Goal: Information Seeking & Learning: Learn about a topic

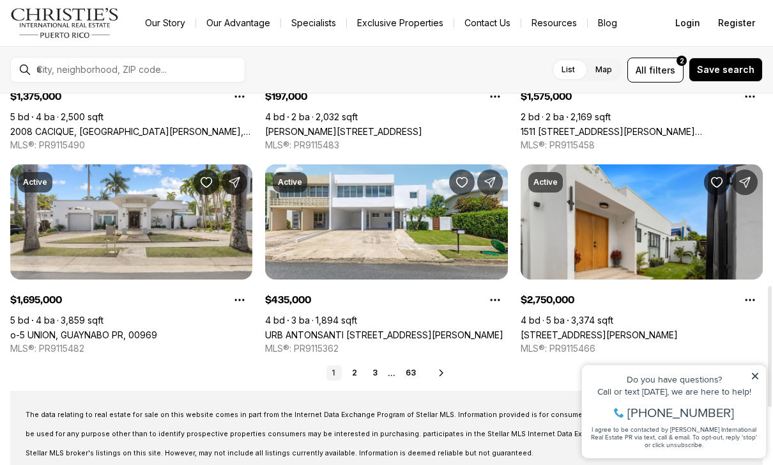
scroll to position [590, 0]
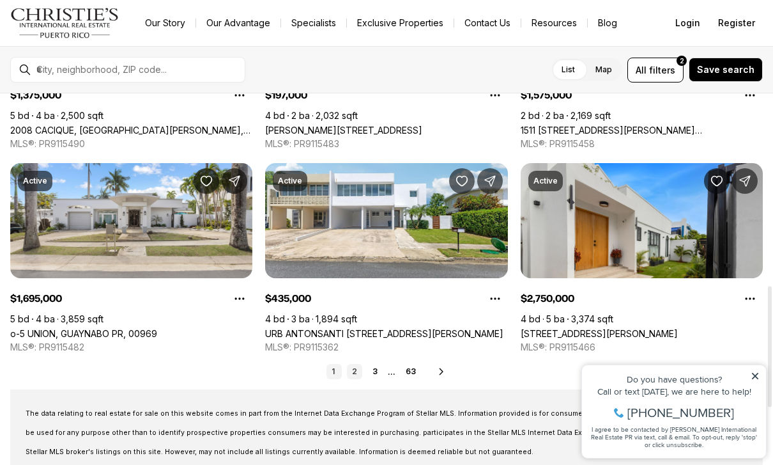
click at [354, 376] on link "2" at bounding box center [354, 371] width 15 height 15
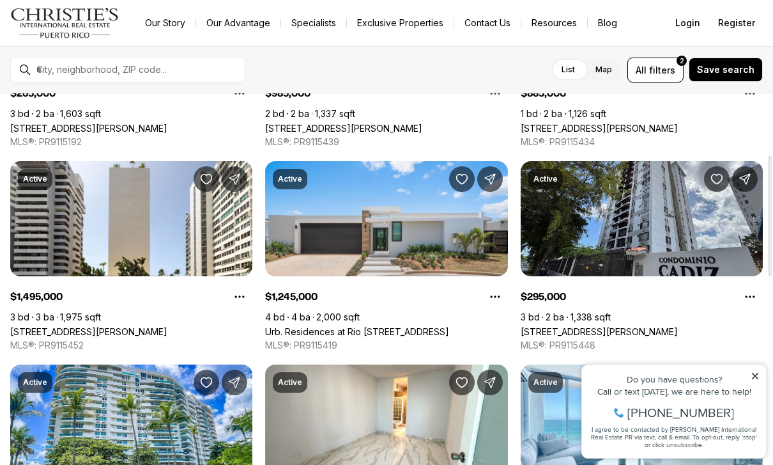
scroll to position [199, 0]
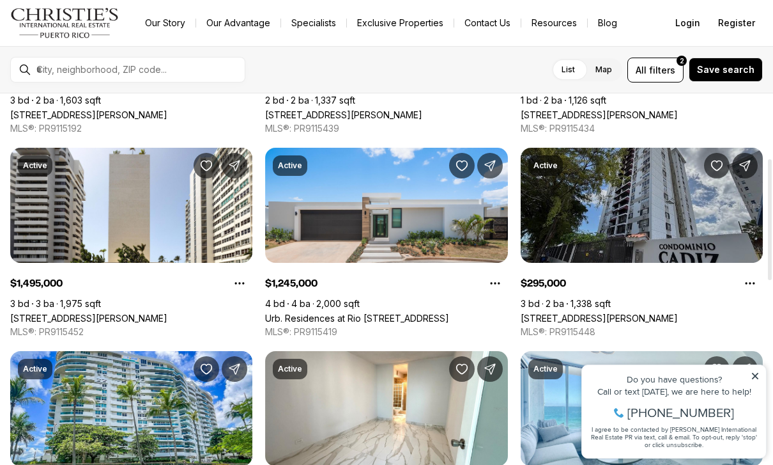
click at [573, 312] on link "[STREET_ADDRESS][PERSON_NAME]" at bounding box center [599, 317] width 157 height 11
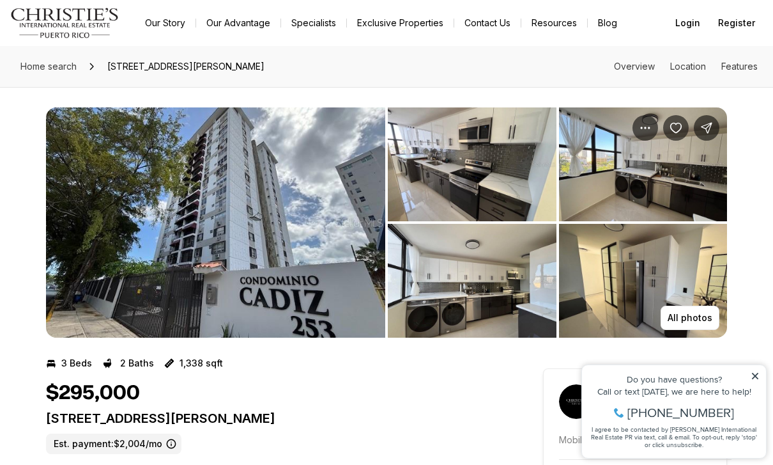
click at [270, 279] on img "View image gallery" at bounding box center [215, 222] width 339 height 230
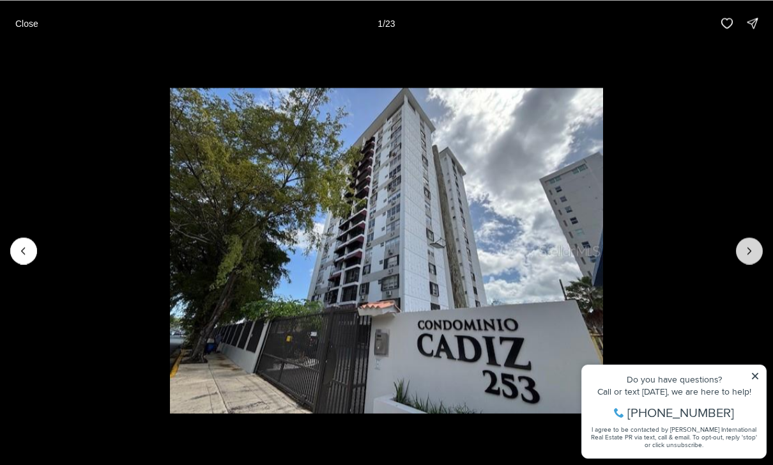
click at [748, 249] on icon "Next slide" at bounding box center [749, 250] width 13 height 13
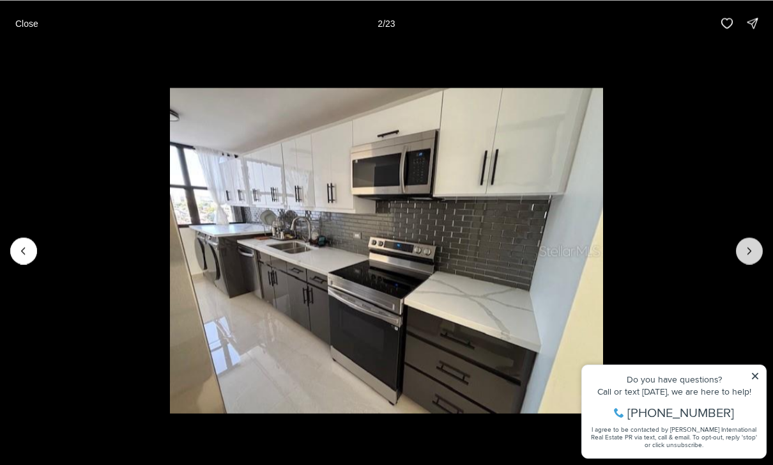
click at [753, 244] on icon "Next slide" at bounding box center [749, 250] width 13 height 13
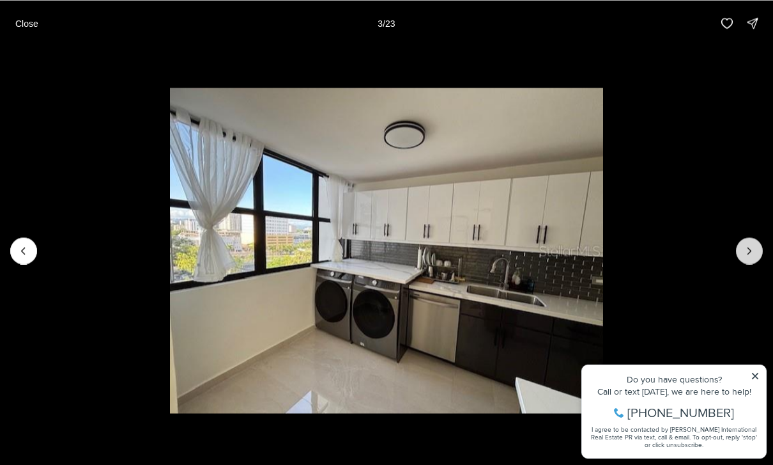
click at [757, 241] on button "Next slide" at bounding box center [749, 250] width 27 height 27
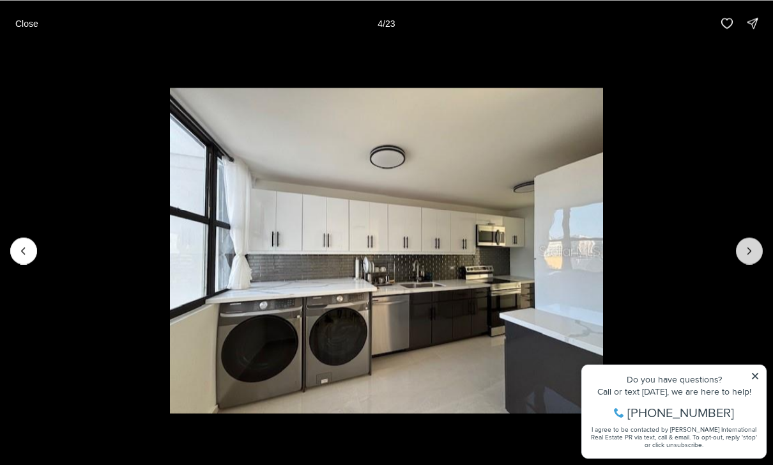
click at [754, 243] on button "Next slide" at bounding box center [749, 250] width 27 height 27
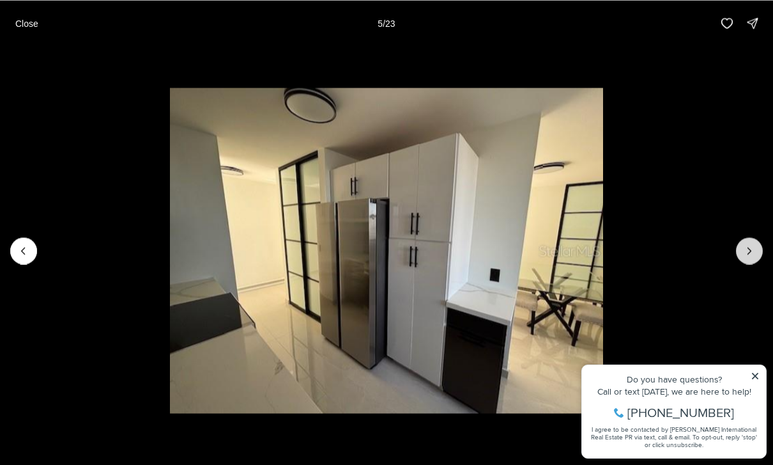
click at [755, 244] on icon "Next slide" at bounding box center [749, 250] width 13 height 13
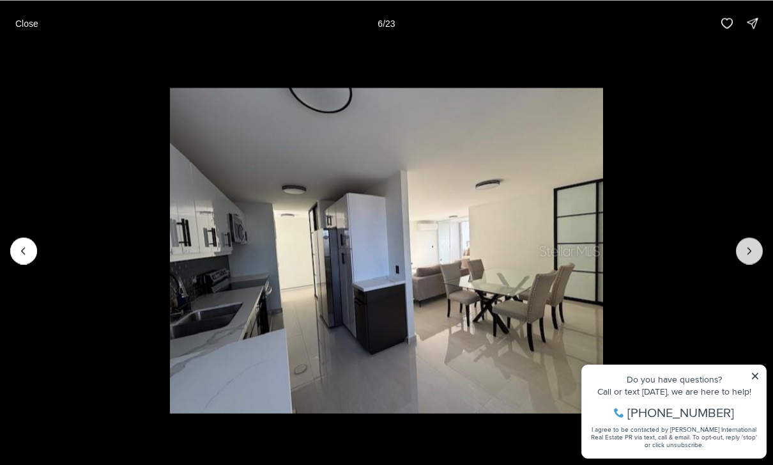
click at [755, 242] on button "Next slide" at bounding box center [749, 250] width 27 height 27
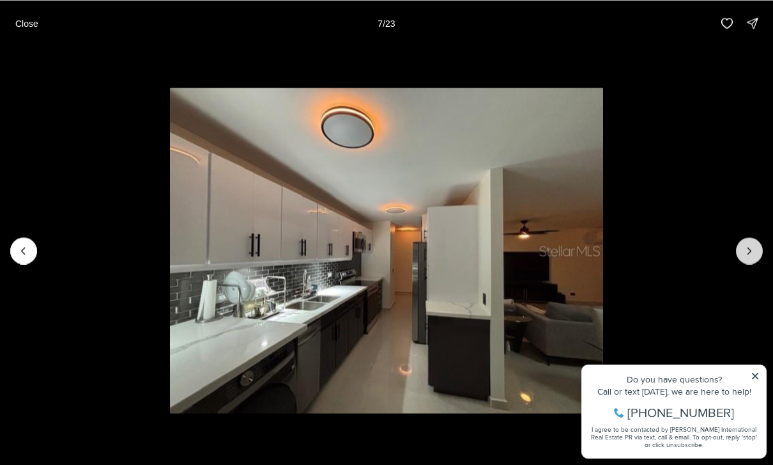
click at [758, 242] on button "Next slide" at bounding box center [749, 250] width 27 height 27
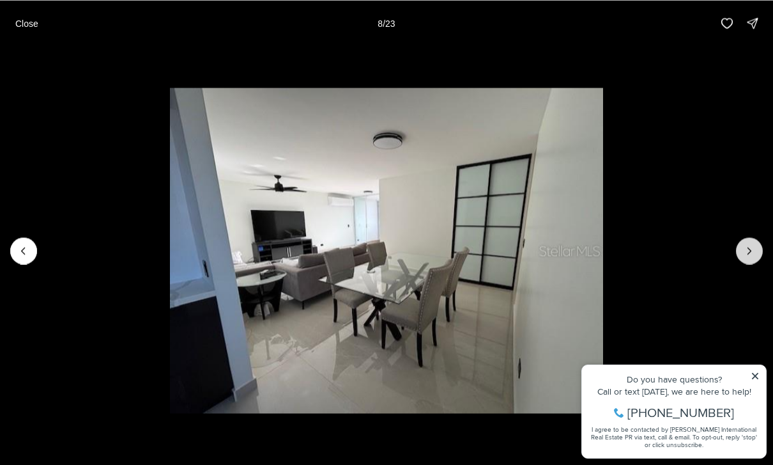
click at [753, 249] on icon "Next slide" at bounding box center [749, 250] width 13 height 13
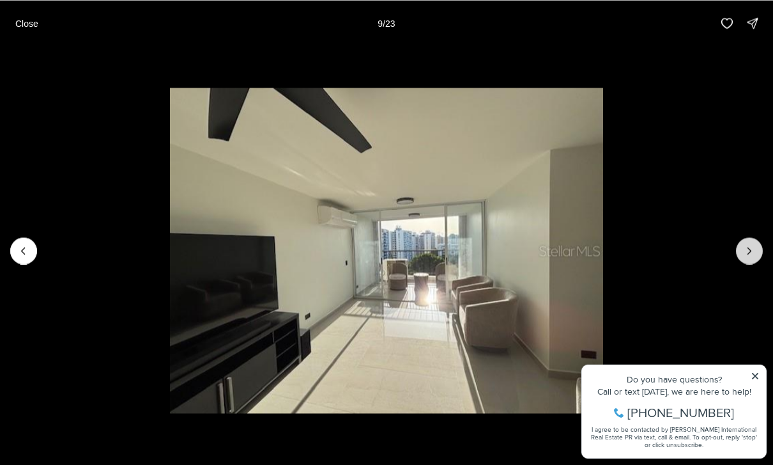
click at [755, 249] on icon "Next slide" at bounding box center [749, 250] width 13 height 13
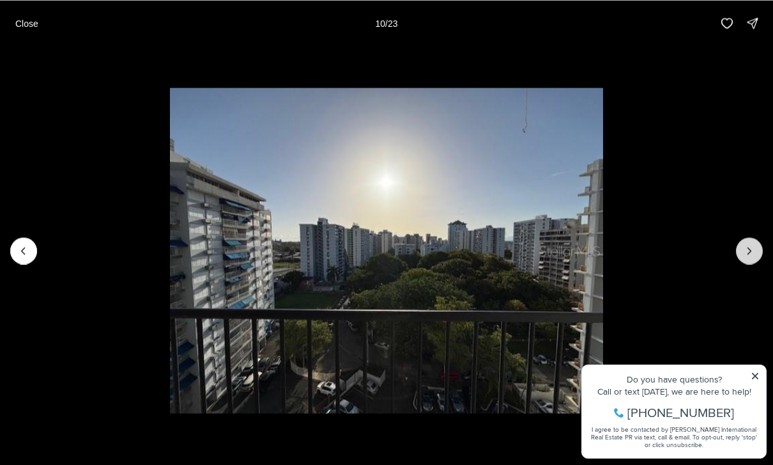
click at [754, 250] on icon "Next slide" at bounding box center [749, 250] width 13 height 13
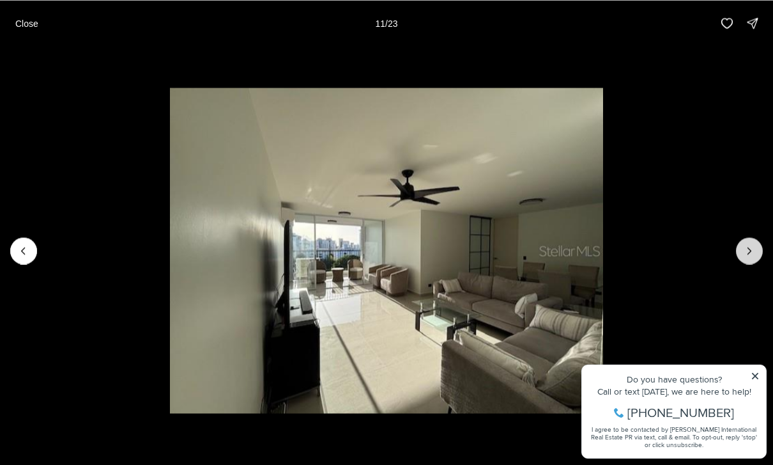
click at [755, 249] on icon "Next slide" at bounding box center [749, 250] width 13 height 13
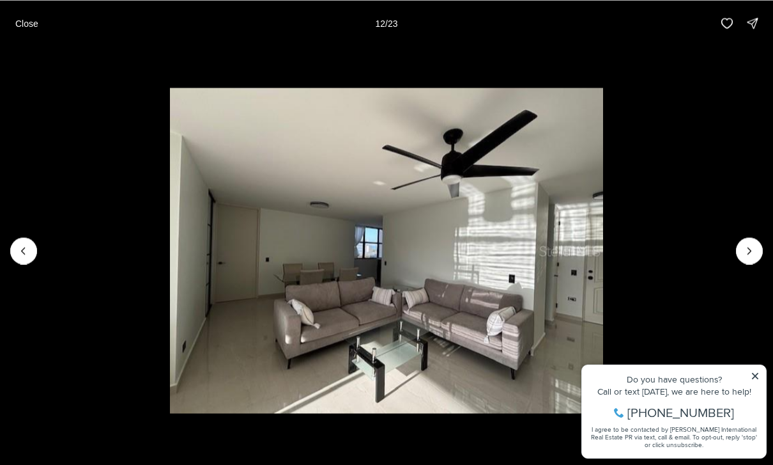
click at [761, 242] on li "12 of 23" at bounding box center [386, 250] width 773 height 408
click at [748, 249] on icon "Next slide" at bounding box center [749, 250] width 13 height 13
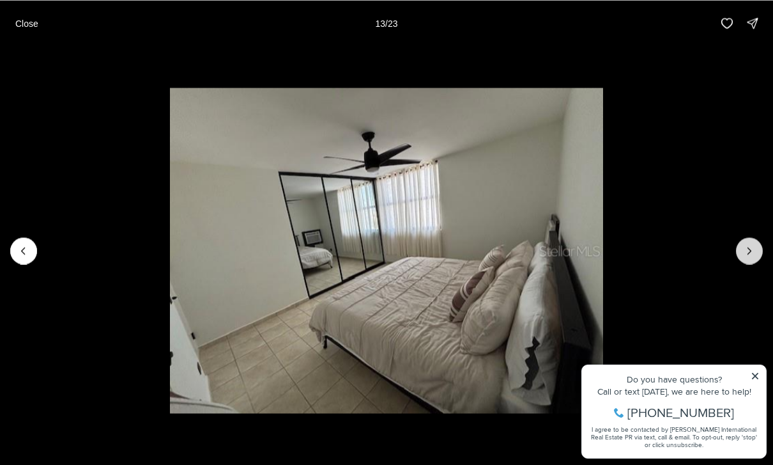
click at [748, 254] on icon "Next slide" at bounding box center [749, 250] width 13 height 13
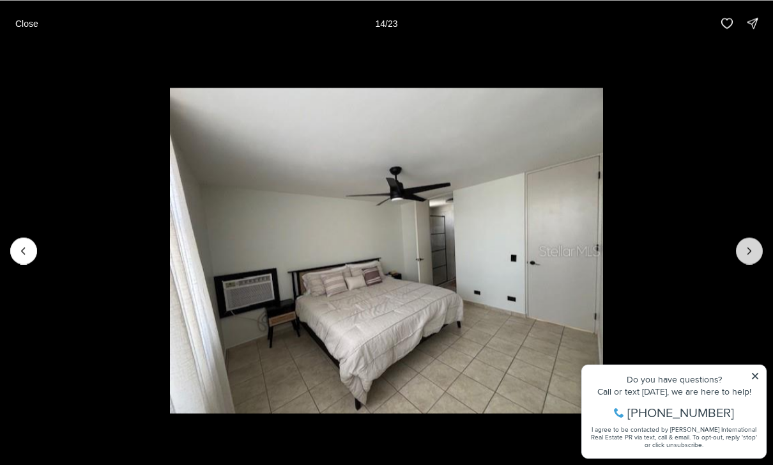
click at [748, 252] on icon "Next slide" at bounding box center [749, 250] width 13 height 13
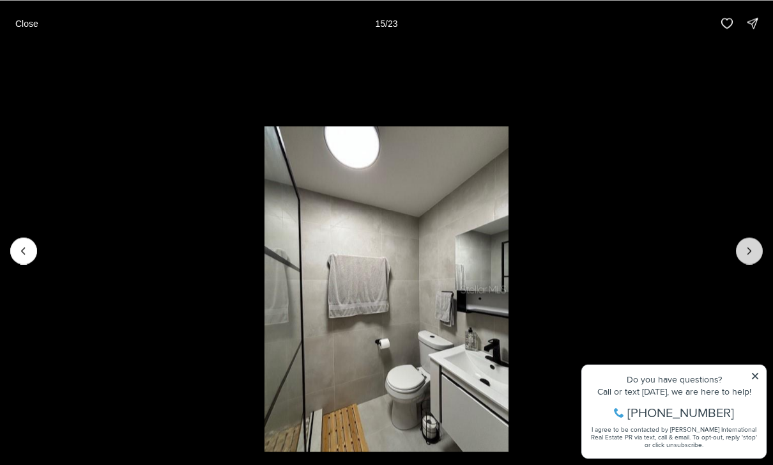
click at [750, 254] on icon "Next slide" at bounding box center [749, 250] width 13 height 13
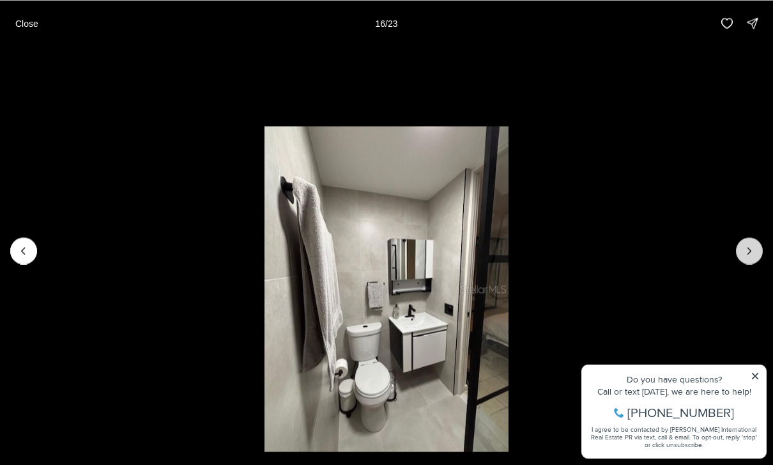
click at [748, 249] on icon "Next slide" at bounding box center [749, 250] width 13 height 13
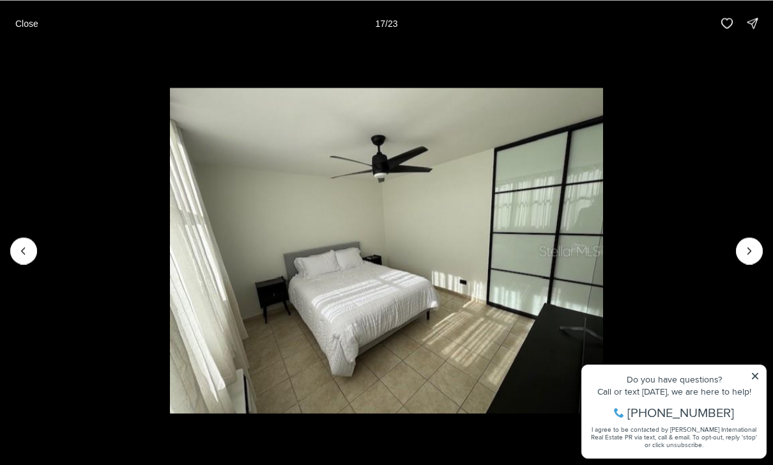
click at [750, 270] on li "17 of 23" at bounding box center [386, 250] width 773 height 408
click at [753, 255] on icon "Next slide" at bounding box center [749, 250] width 13 height 13
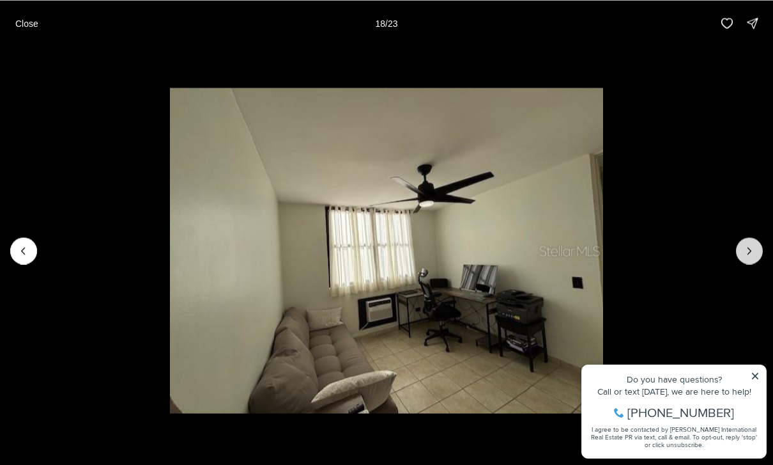
click at [746, 262] on button "Next slide" at bounding box center [749, 250] width 27 height 27
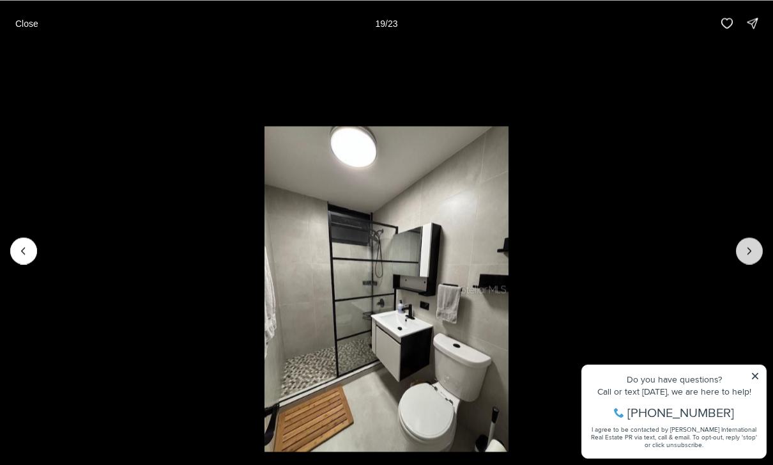
click at [747, 256] on icon "Next slide" at bounding box center [749, 250] width 13 height 13
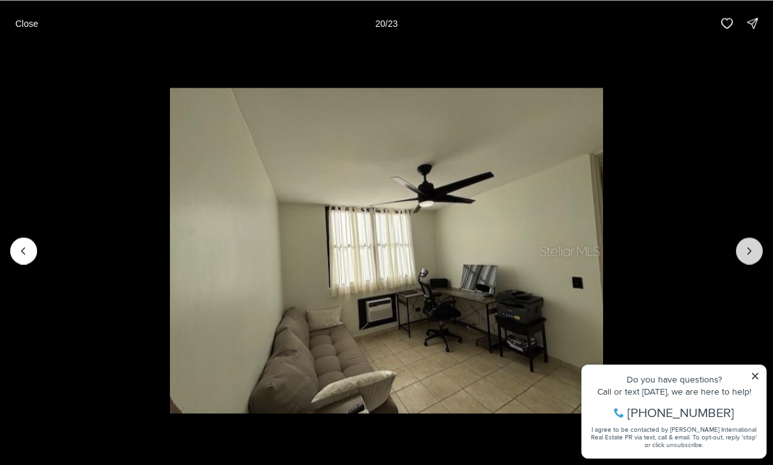
click at [750, 255] on icon "Next slide" at bounding box center [749, 250] width 13 height 13
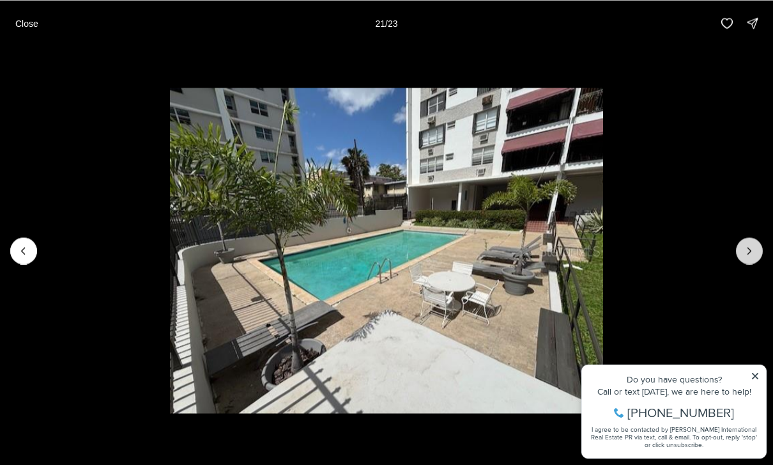
click at [751, 253] on icon "Next slide" at bounding box center [749, 250] width 13 height 13
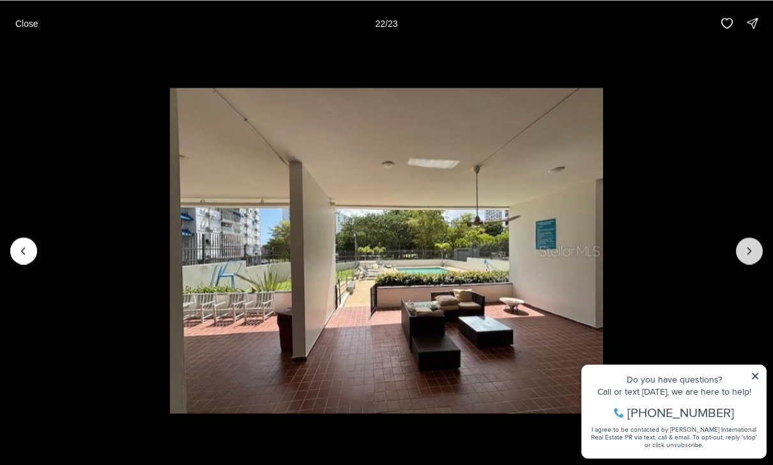
click at [752, 252] on icon "Next slide" at bounding box center [749, 250] width 13 height 13
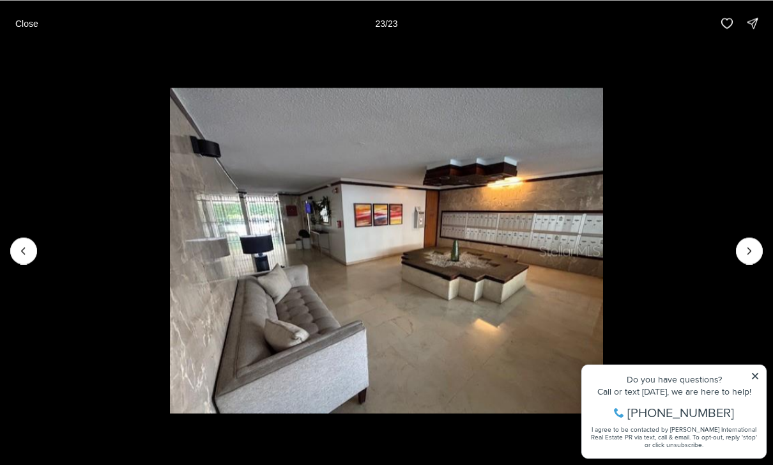
click at [753, 254] on div at bounding box center [749, 250] width 27 height 27
click at [752, 254] on div at bounding box center [749, 250] width 27 height 27
click at [752, 256] on div at bounding box center [749, 250] width 27 height 27
click at [33, 21] on p "Close" at bounding box center [26, 23] width 23 height 10
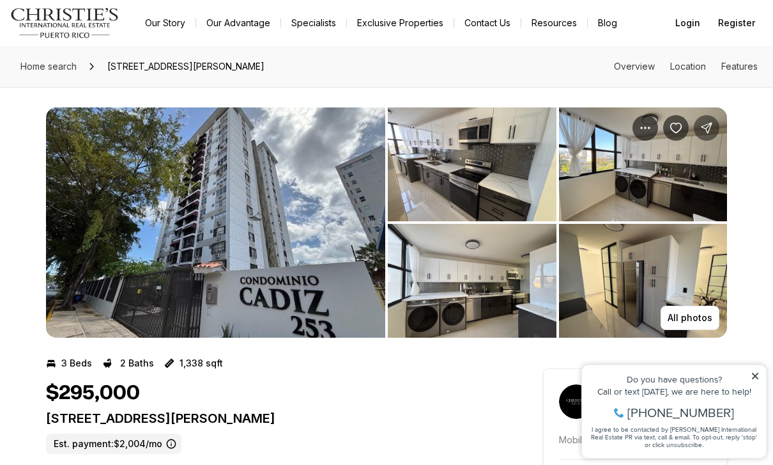
click at [710, 134] on icon "Share Property: 253 253 CALLE CHILE CONDO CADIZ #9D" at bounding box center [706, 127] width 13 height 13
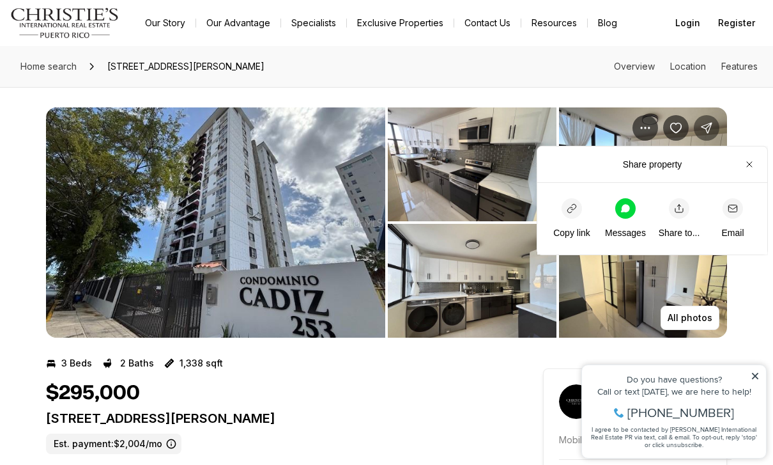
scroll to position [1, 0]
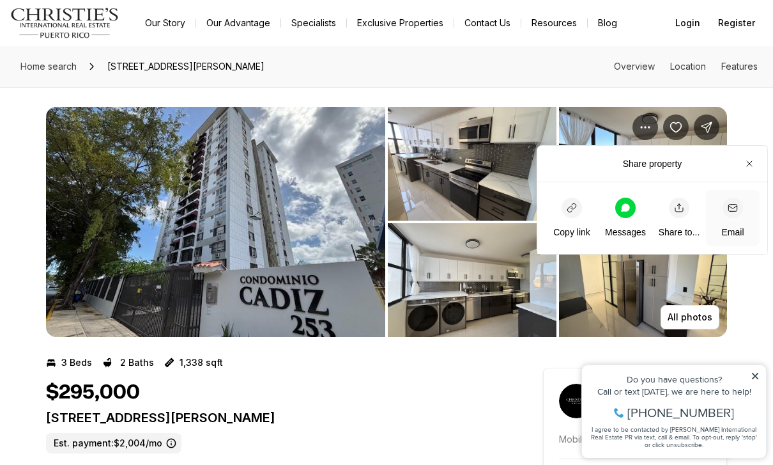
click at [733, 221] on span "Email" at bounding box center [732, 217] width 22 height 41
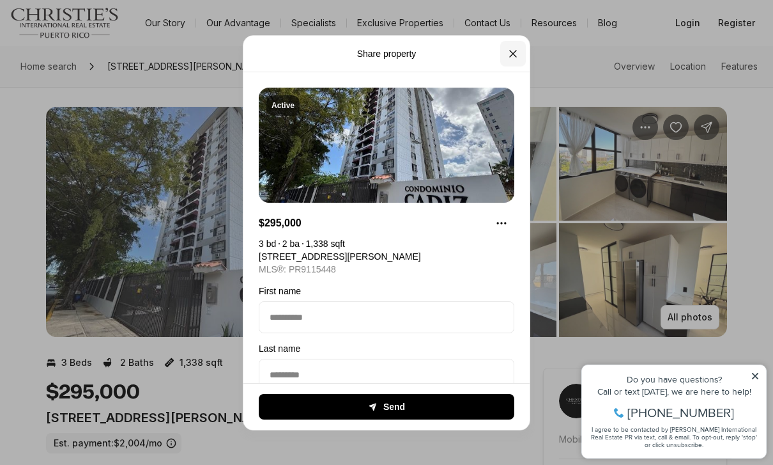
click at [509, 47] on icon "Close" at bounding box center [513, 53] width 13 height 13
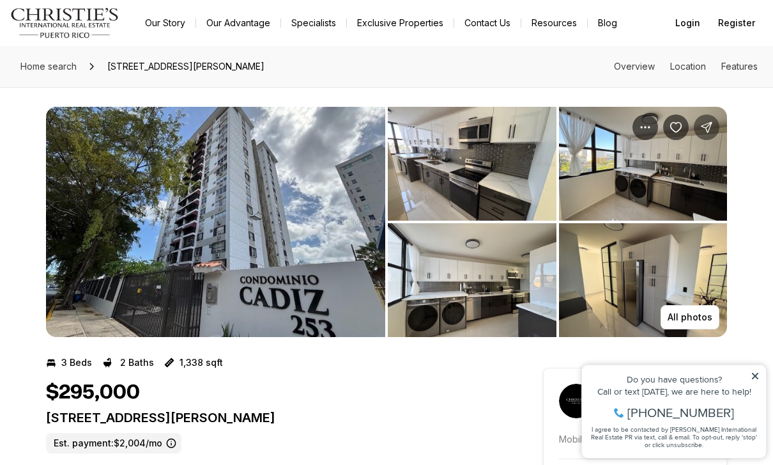
click at [709, 128] on icon "Share Property: 253 253 CALLE CHILE CONDO CADIZ #9D" at bounding box center [707, 127] width 10 height 10
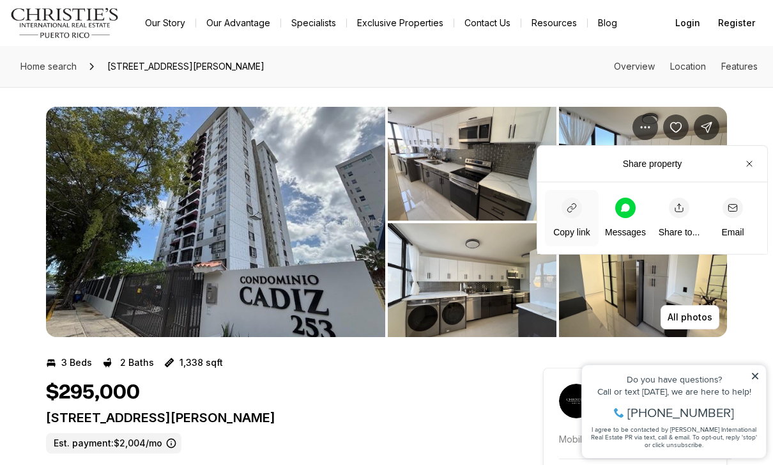
click at [583, 208] on span "Copy link" at bounding box center [571, 217] width 37 height 41
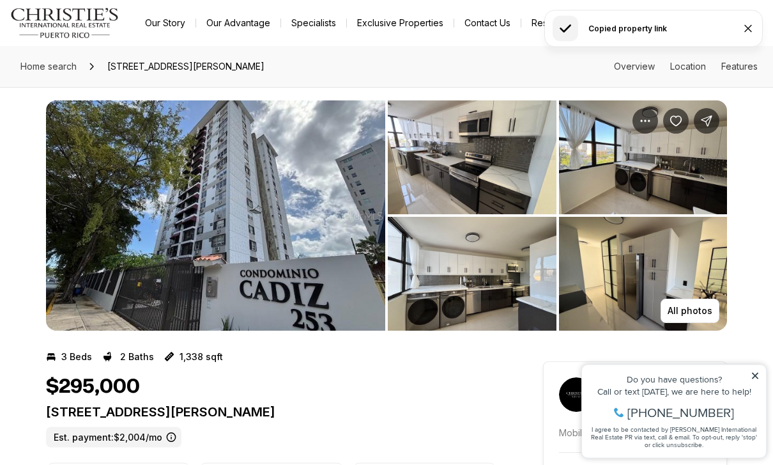
scroll to position [0, 0]
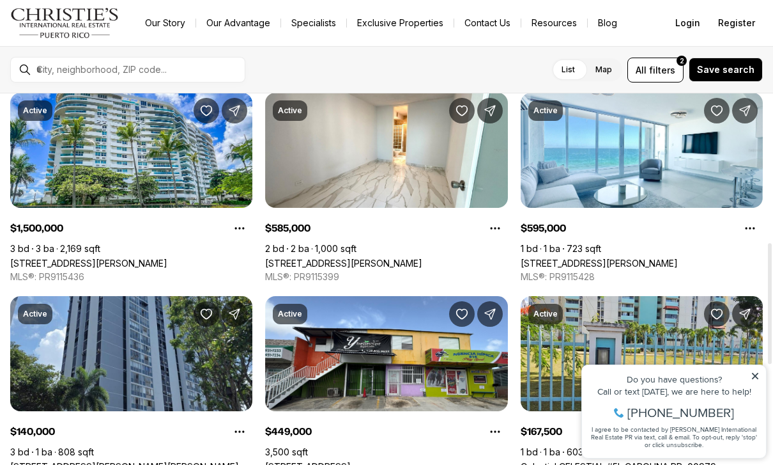
scroll to position [458, 0]
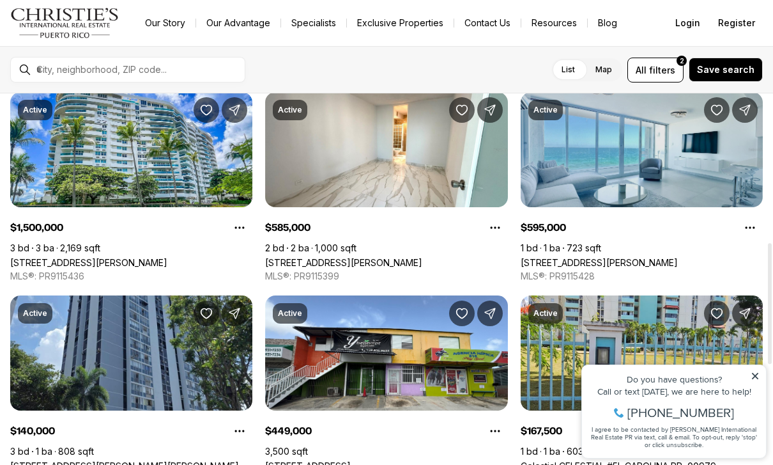
click at [678, 257] on link "1035 Ashford MIRADOR DEL CONDADO #204, SAN JUAN PR, 00907" at bounding box center [599, 262] width 157 height 11
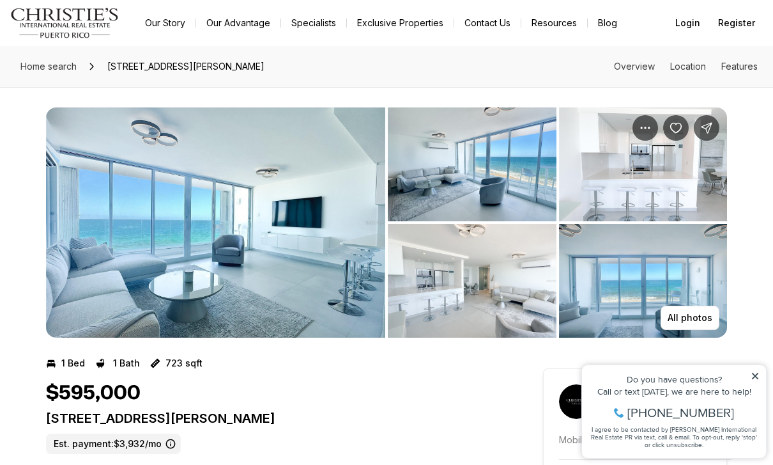
click at [325, 259] on img "View image gallery" at bounding box center [215, 222] width 339 height 230
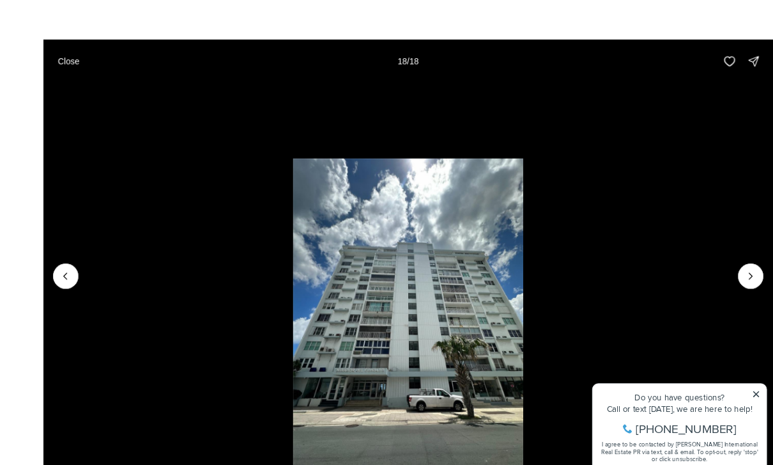
scroll to position [3, 0]
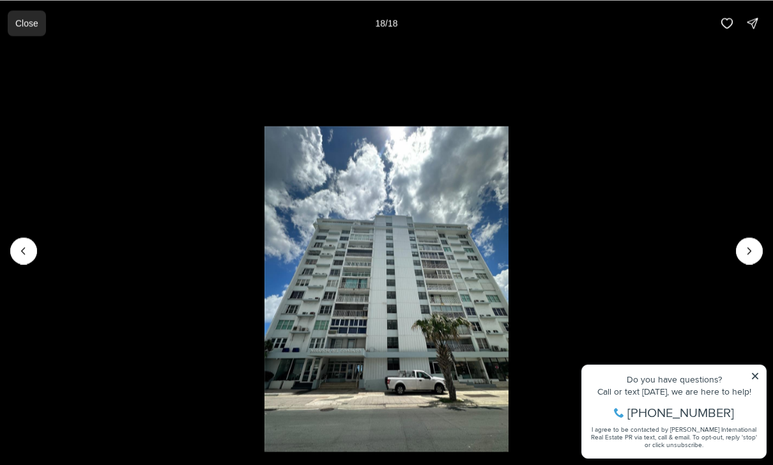
click at [34, 24] on p "Close" at bounding box center [26, 23] width 23 height 10
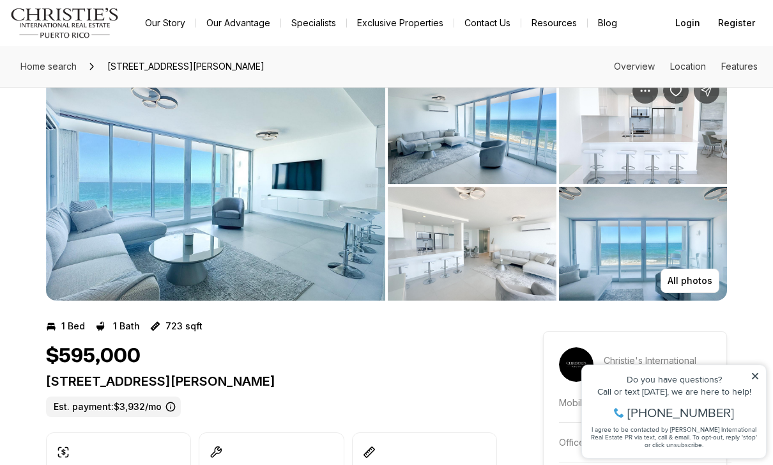
scroll to position [1, 0]
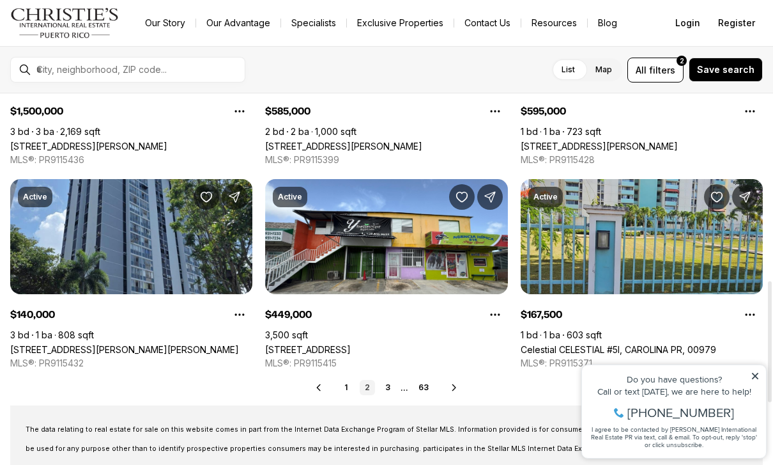
scroll to position [574, 0]
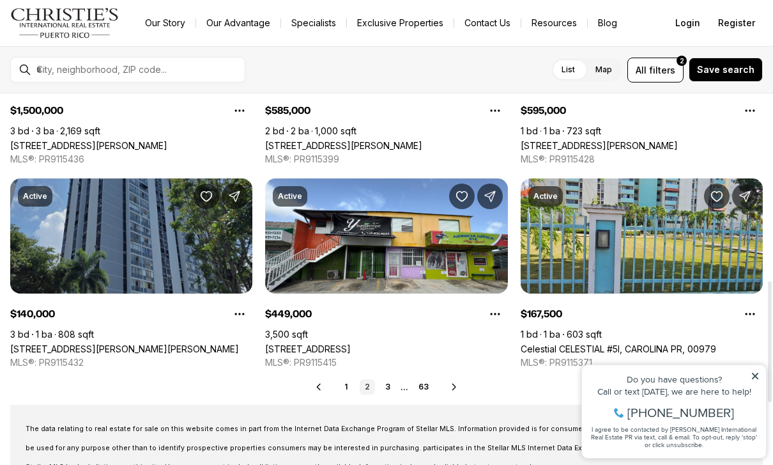
click at [204, 343] on link "[STREET_ADDRESS][PERSON_NAME][PERSON_NAME]" at bounding box center [124, 348] width 229 height 11
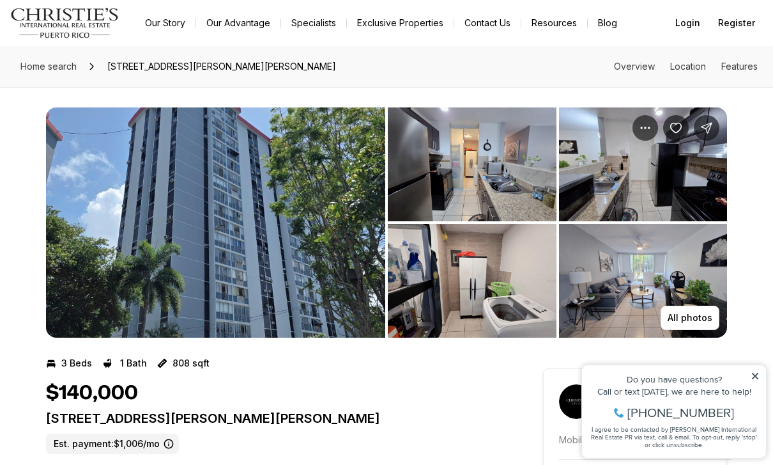
click at [305, 266] on img "View image gallery" at bounding box center [215, 222] width 339 height 230
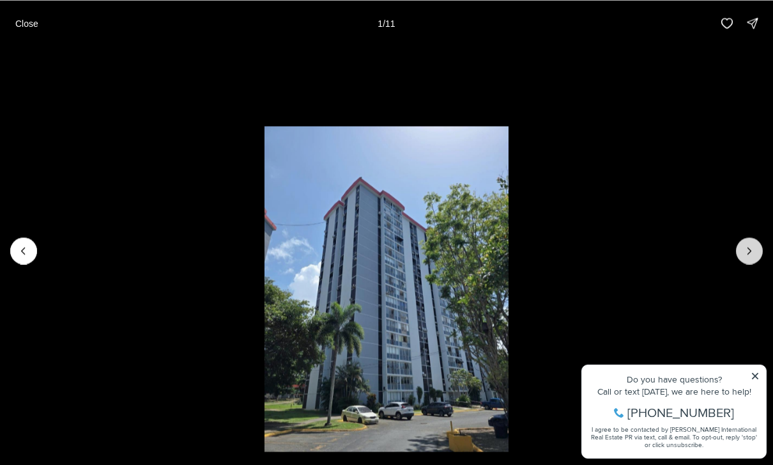
click at [744, 254] on icon "Next slide" at bounding box center [749, 250] width 13 height 13
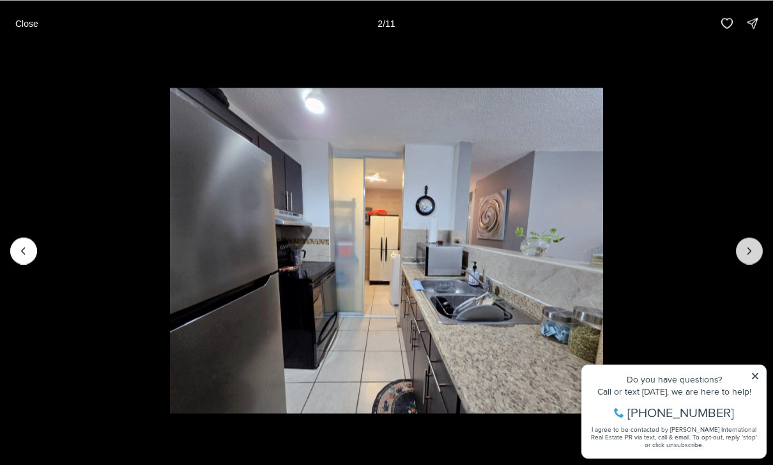
click at [748, 249] on icon "Next slide" at bounding box center [749, 250] width 13 height 13
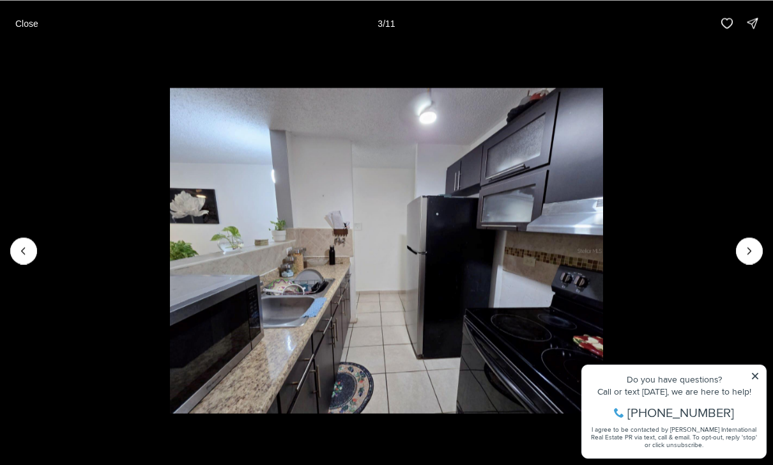
click at [604, 246] on img "3 of 11" at bounding box center [387, 250] width 434 height 325
click at [744, 255] on icon "Next slide" at bounding box center [749, 250] width 13 height 13
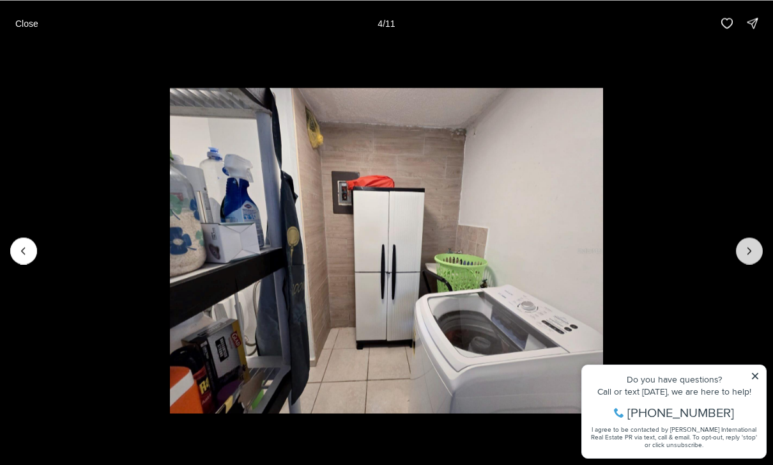
click at [743, 254] on icon "Next slide" at bounding box center [749, 250] width 13 height 13
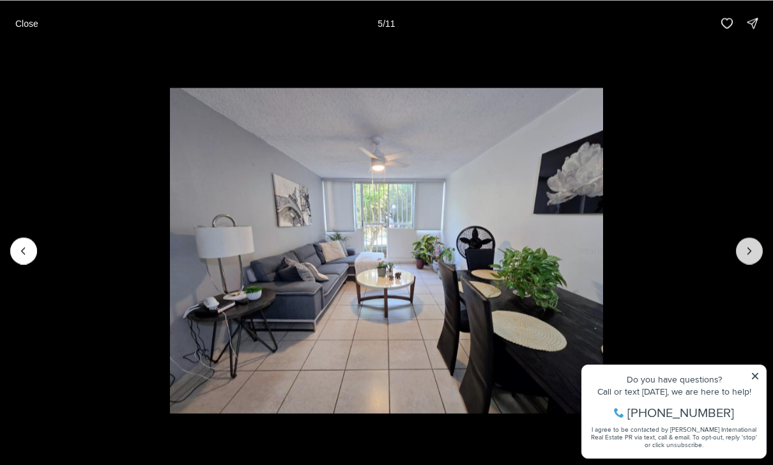
click at [750, 255] on icon "Next slide" at bounding box center [749, 250] width 13 height 13
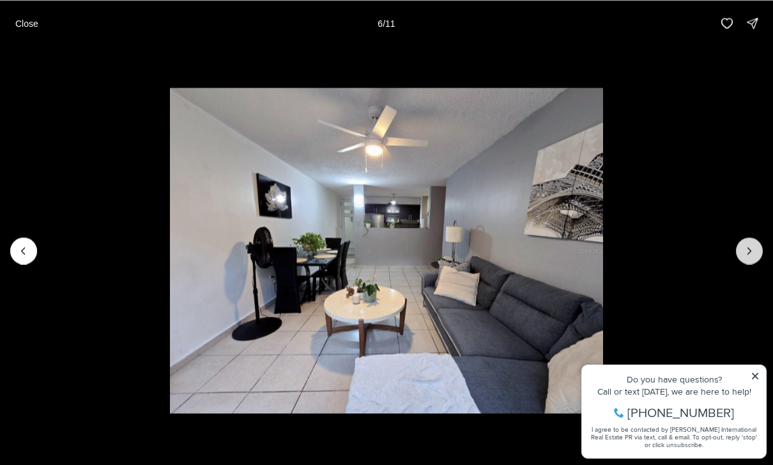
click at [751, 252] on icon "Next slide" at bounding box center [749, 250] width 13 height 13
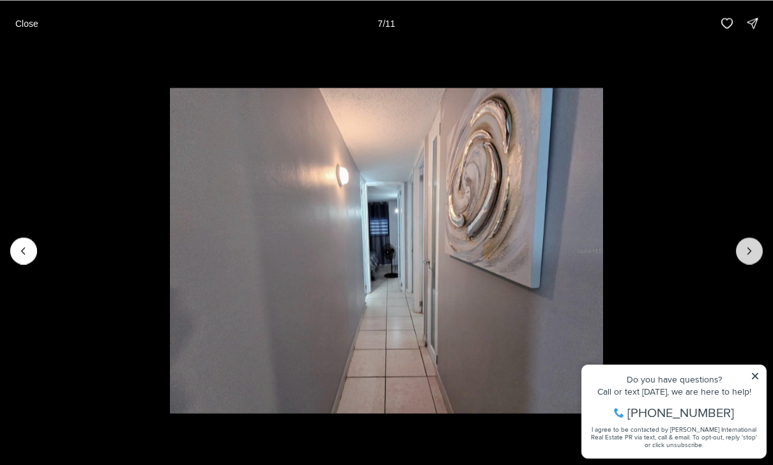
click at [752, 254] on icon "Next slide" at bounding box center [749, 250] width 13 height 13
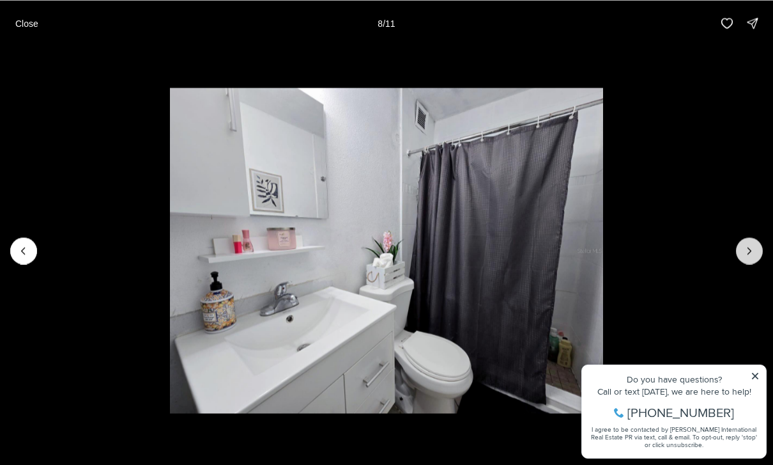
click at [751, 250] on icon "Next slide" at bounding box center [749, 250] width 13 height 13
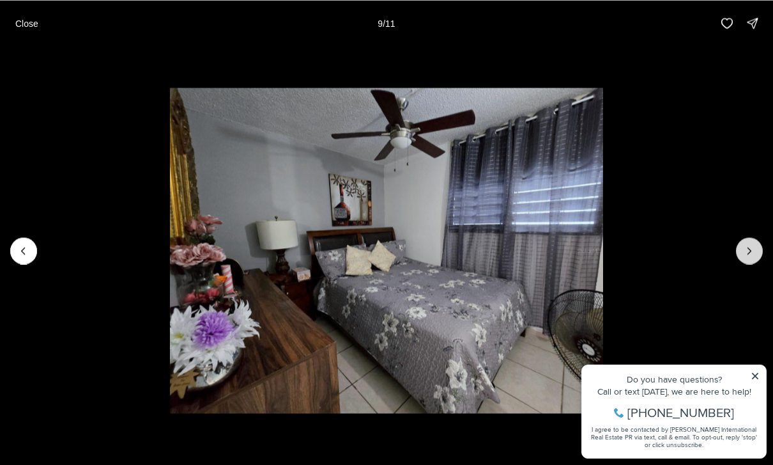
click at [754, 249] on icon "Next slide" at bounding box center [749, 250] width 13 height 13
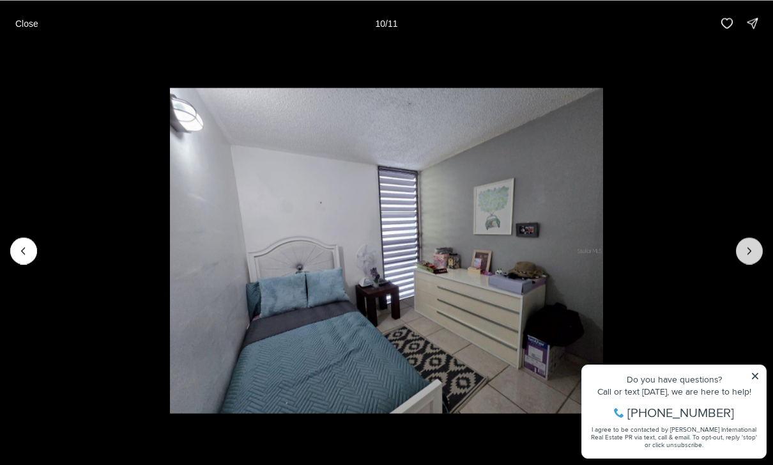
click at [754, 251] on icon "Next slide" at bounding box center [749, 250] width 13 height 13
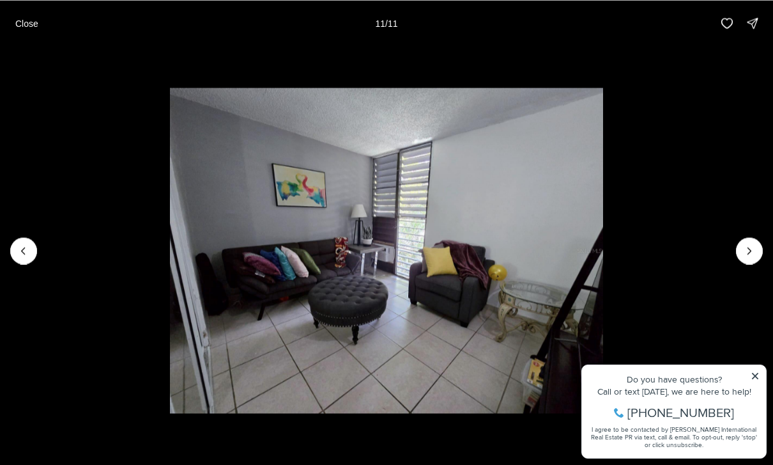
click at [755, 250] on div at bounding box center [749, 250] width 27 height 27
click at [743, 254] on div at bounding box center [749, 250] width 27 height 27
click at [751, 249] on div at bounding box center [749, 250] width 27 height 27
click at [36, 29] on button "Close" at bounding box center [27, 23] width 38 height 26
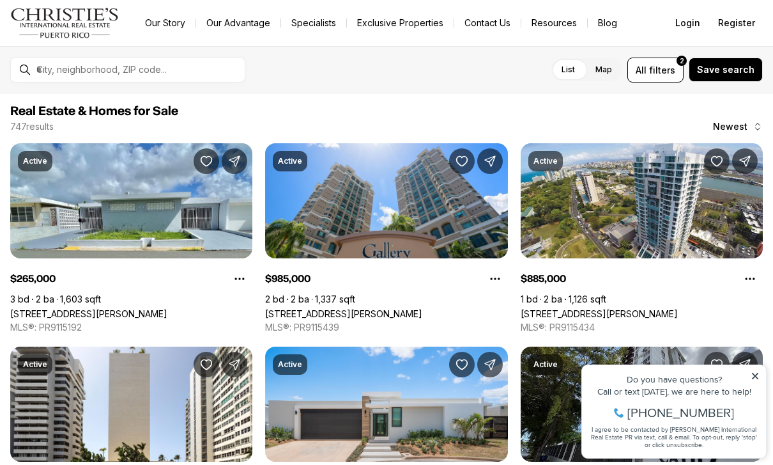
scroll to position [574, 0]
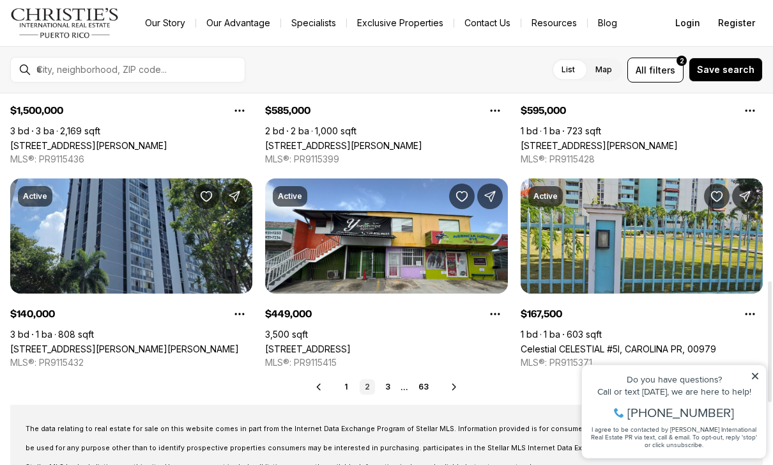
click at [458, 388] on icon at bounding box center [454, 386] width 10 height 10
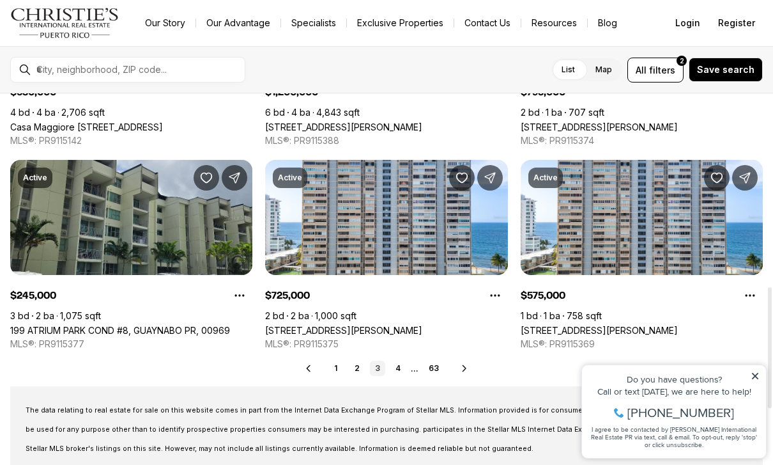
scroll to position [593, 0]
click at [472, 364] on div "Prev 1 2 3 4 ... 63 Next" at bounding box center [386, 367] width 753 height 15
click at [466, 370] on icon at bounding box center [464, 368] width 10 height 10
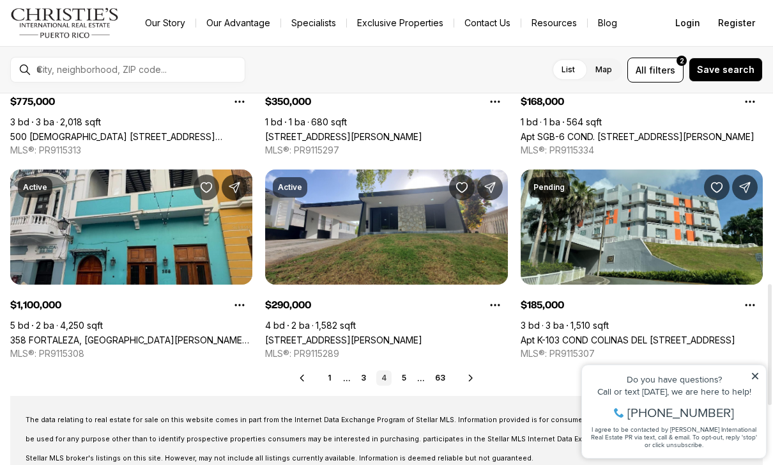
scroll to position [584, 0]
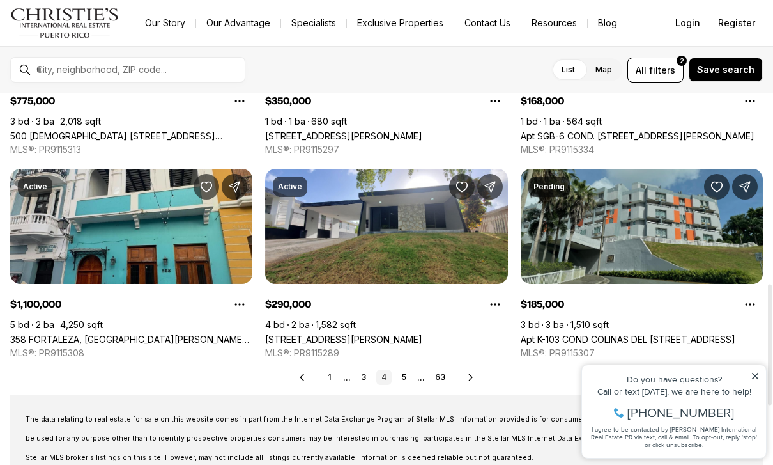
click at [659, 334] on link "Apt K-103 COND COLINAS DEL BOSQUE #K-103, BAYAMON PR, 00956" at bounding box center [628, 339] width 215 height 11
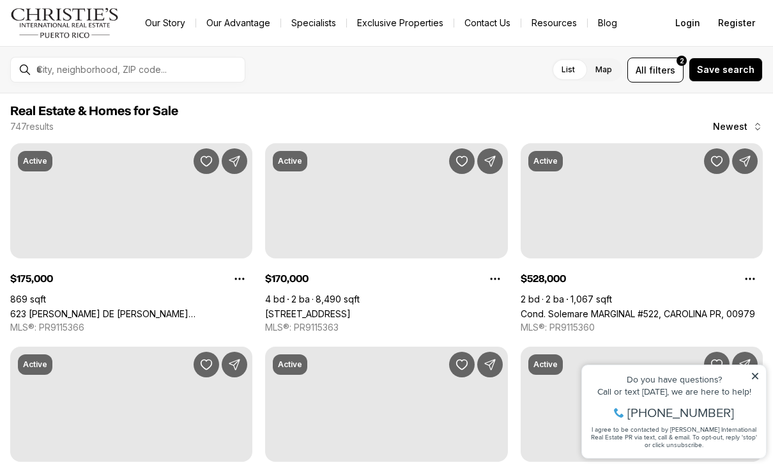
scroll to position [584, 0]
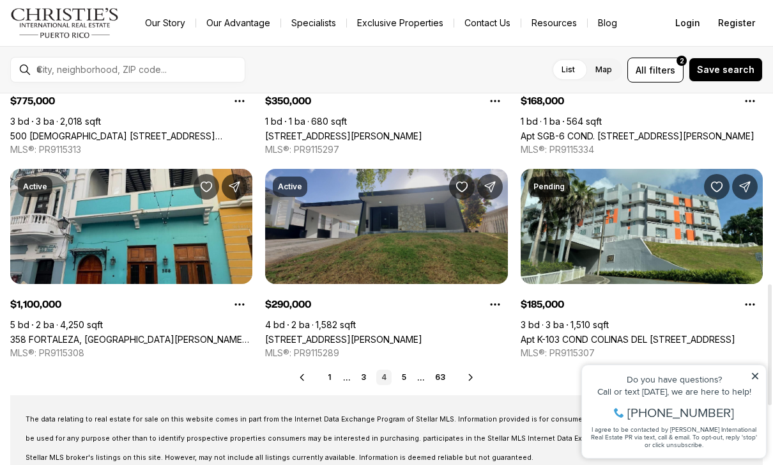
click at [414, 334] on link "[STREET_ADDRESS][PERSON_NAME]" at bounding box center [343, 339] width 157 height 11
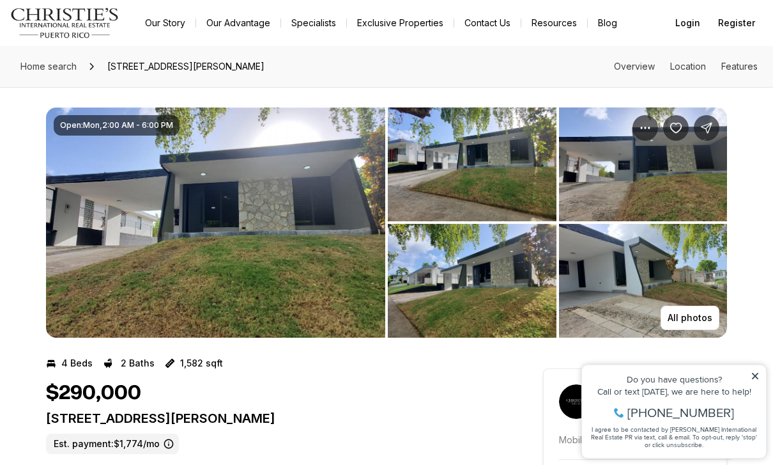
click at [288, 252] on img "View image gallery" at bounding box center [215, 222] width 339 height 230
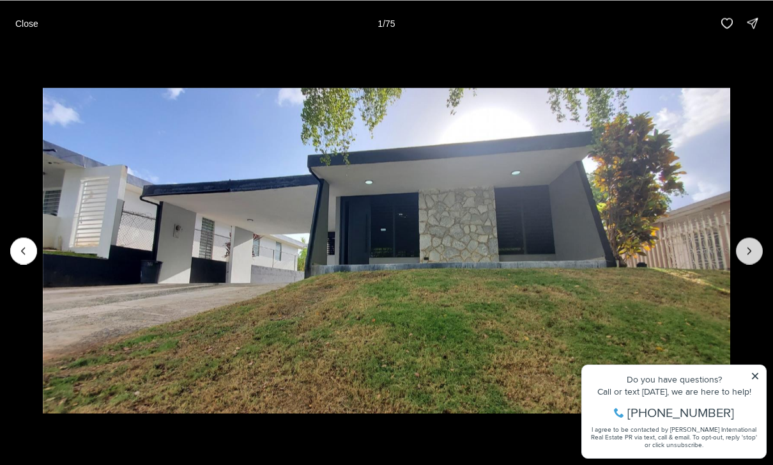
click at [743, 255] on button "Next slide" at bounding box center [749, 250] width 27 height 27
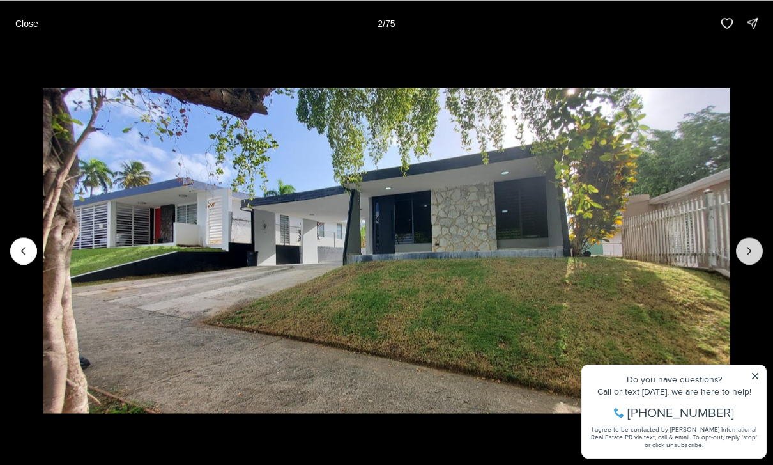
click at [744, 252] on icon "Next slide" at bounding box center [749, 250] width 13 height 13
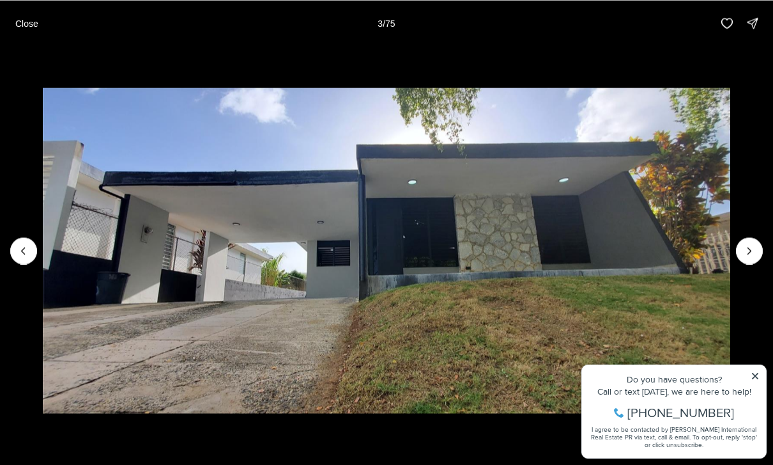
click at [730, 240] on img "3 of 75" at bounding box center [387, 250] width 688 height 325
click at [740, 246] on button "Next slide" at bounding box center [749, 250] width 27 height 27
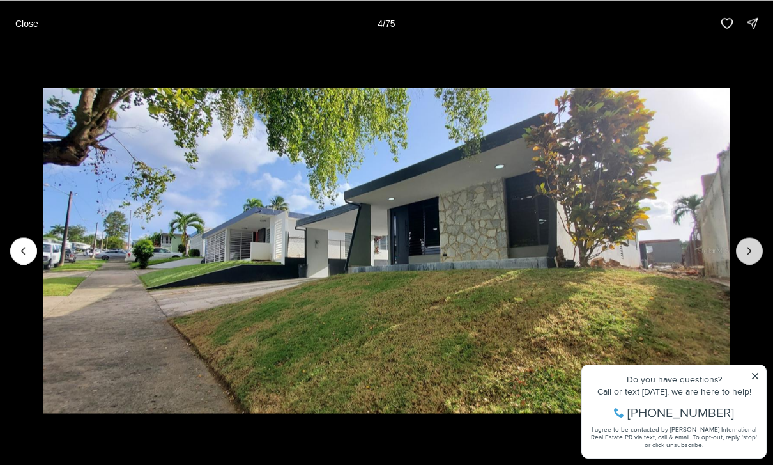
click at [750, 251] on icon "Next slide" at bounding box center [749, 250] width 13 height 13
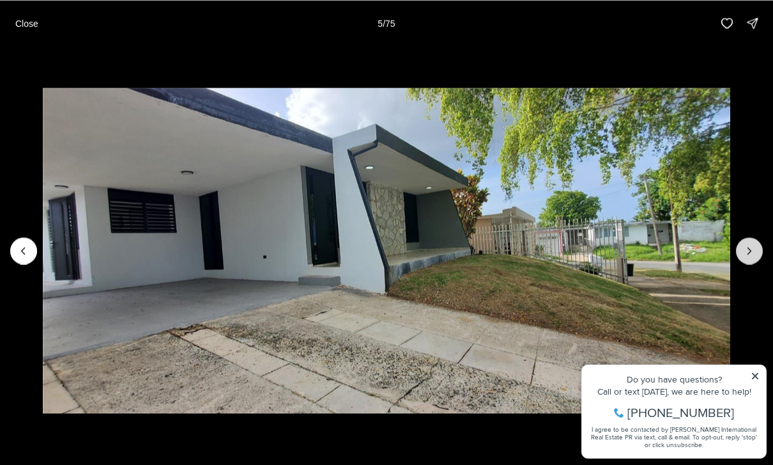
click at [741, 242] on button "Next slide" at bounding box center [749, 250] width 27 height 27
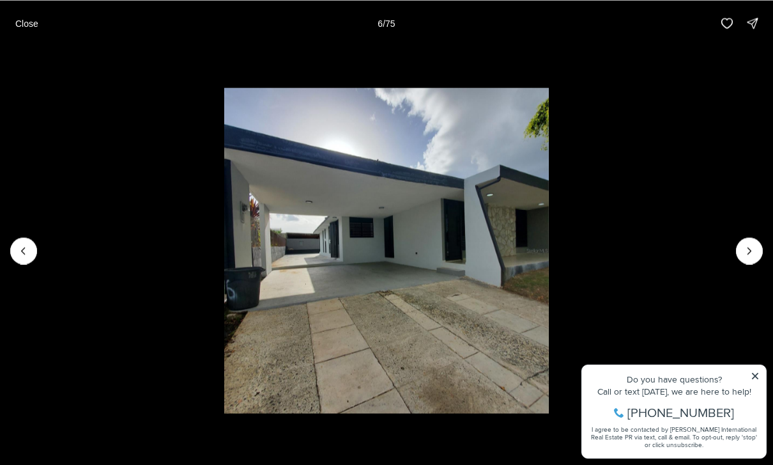
click at [550, 242] on img "6 of 75" at bounding box center [386, 250] width 325 height 325
click at [746, 251] on icon "Next slide" at bounding box center [749, 250] width 13 height 13
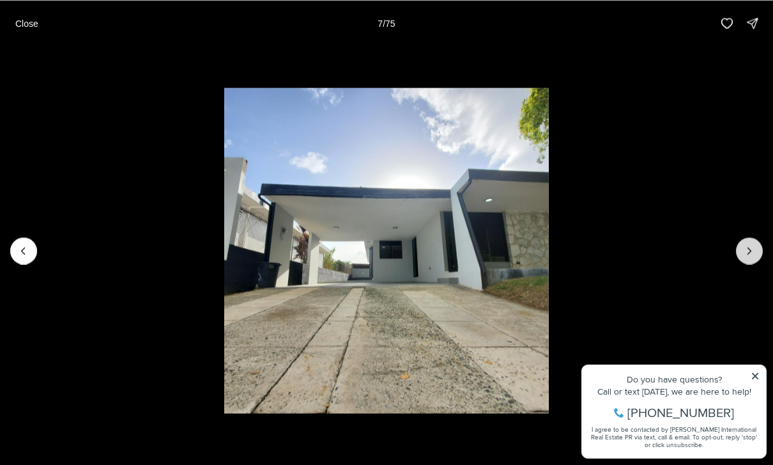
click at [748, 256] on icon "Next slide" at bounding box center [749, 250] width 13 height 13
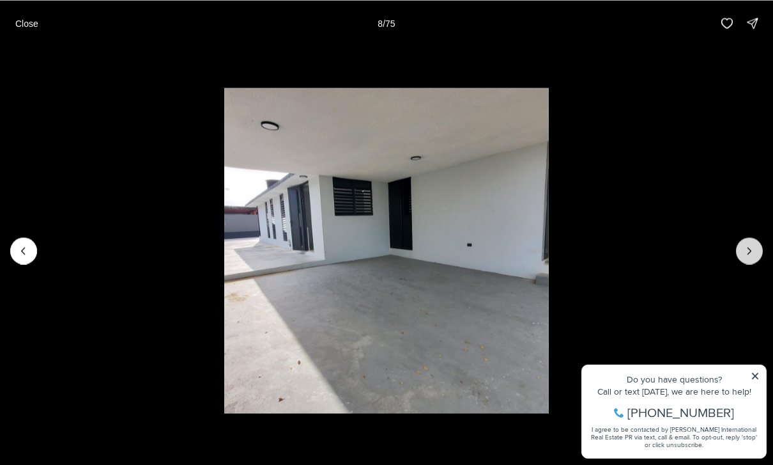
click at [746, 249] on icon "Next slide" at bounding box center [749, 250] width 13 height 13
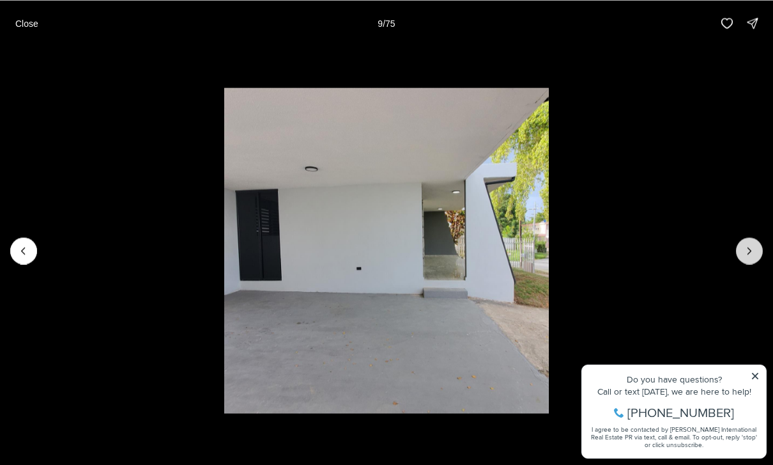
click at [746, 248] on icon "Next slide" at bounding box center [749, 250] width 13 height 13
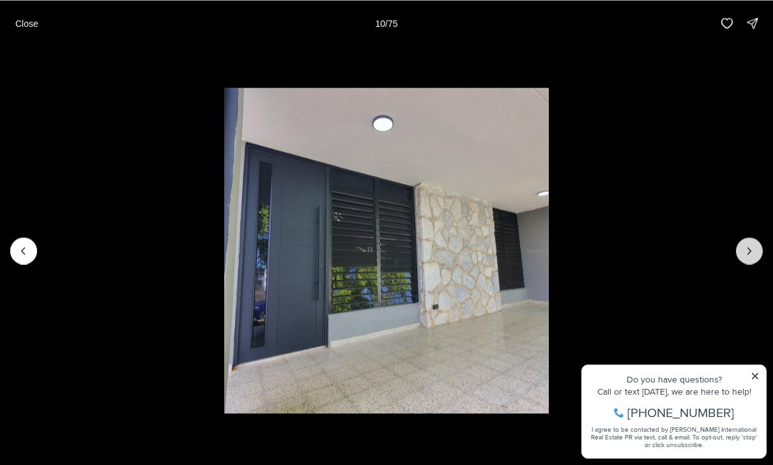
click at [743, 245] on icon "Next slide" at bounding box center [749, 250] width 13 height 13
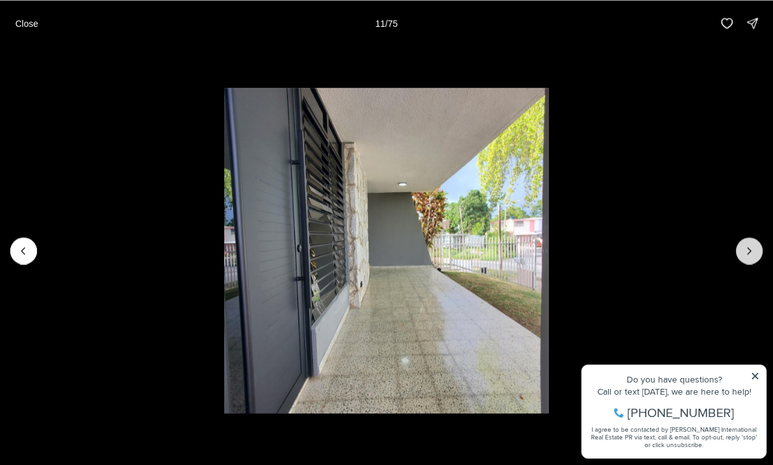
click at [744, 241] on button "Next slide" at bounding box center [749, 250] width 27 height 27
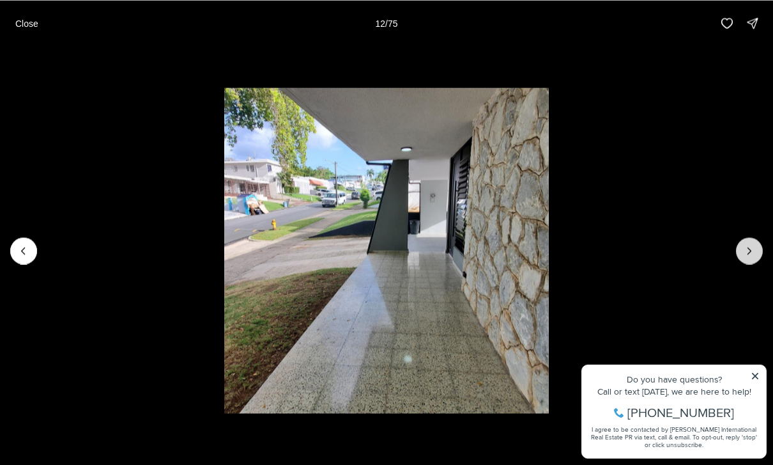
click at [745, 242] on button "Next slide" at bounding box center [749, 250] width 27 height 27
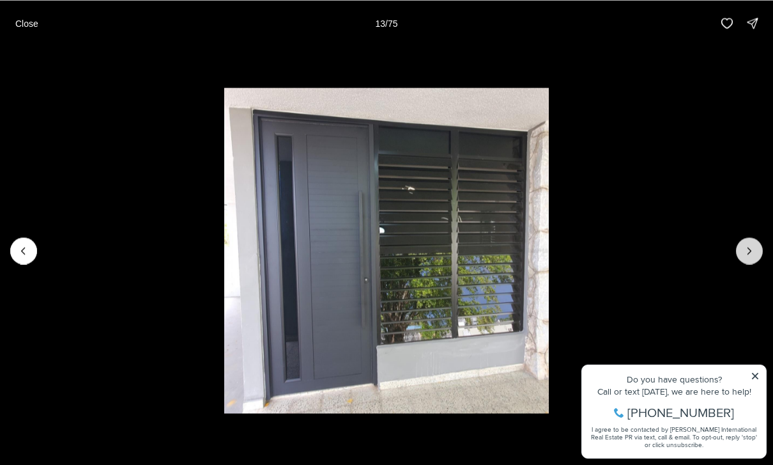
click at [748, 241] on button "Next slide" at bounding box center [749, 250] width 27 height 27
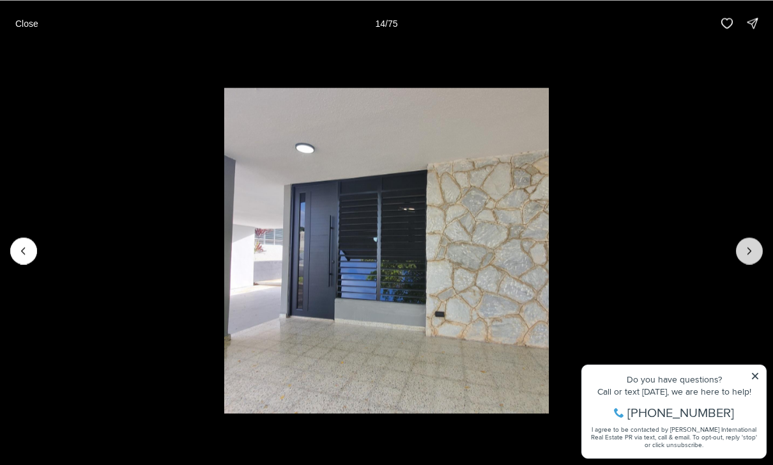
click at [748, 242] on button "Next slide" at bounding box center [749, 250] width 27 height 27
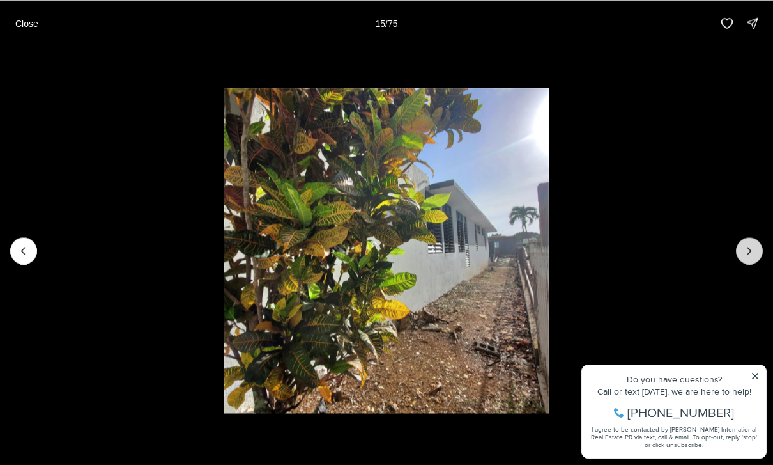
click at [750, 241] on button "Next slide" at bounding box center [749, 250] width 27 height 27
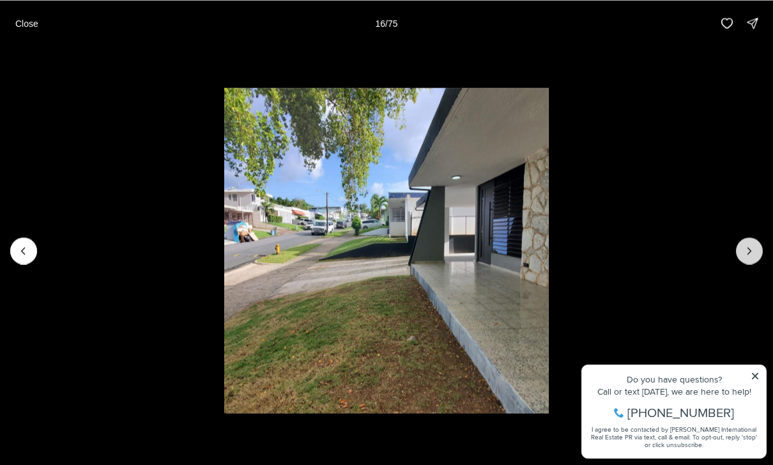
click at [753, 247] on icon "Next slide" at bounding box center [749, 250] width 13 height 13
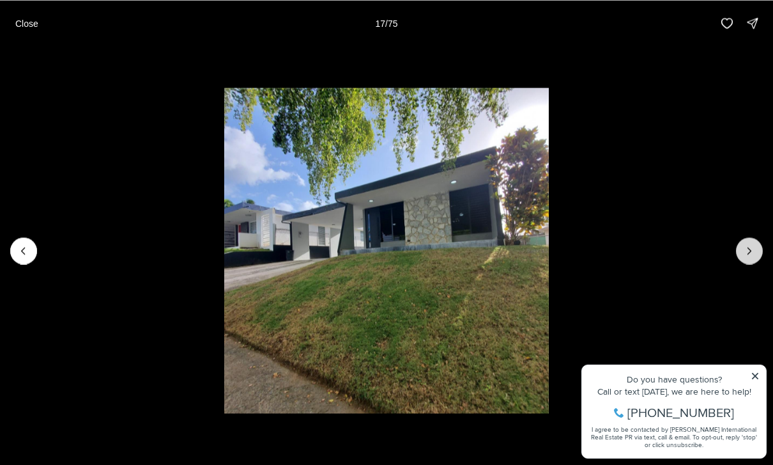
click at [741, 249] on button "Next slide" at bounding box center [749, 250] width 27 height 27
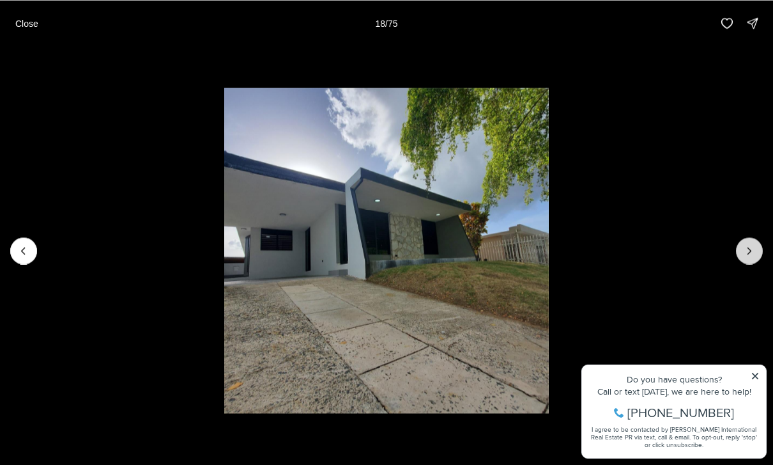
click at [741, 246] on button "Next slide" at bounding box center [749, 250] width 27 height 27
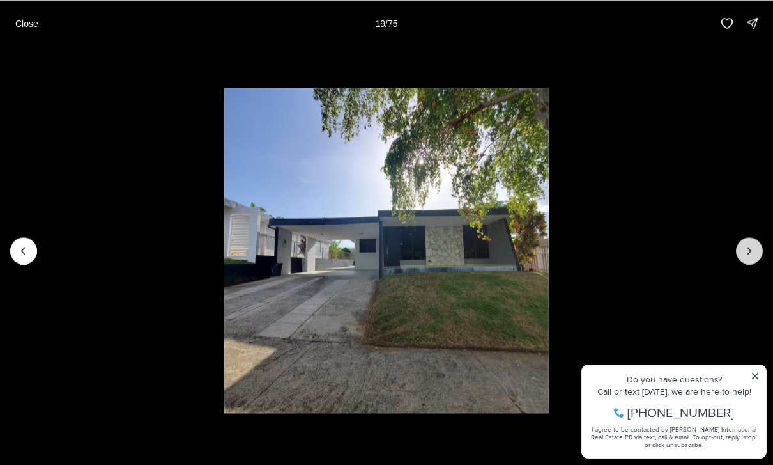
click at [744, 252] on icon "Next slide" at bounding box center [749, 250] width 13 height 13
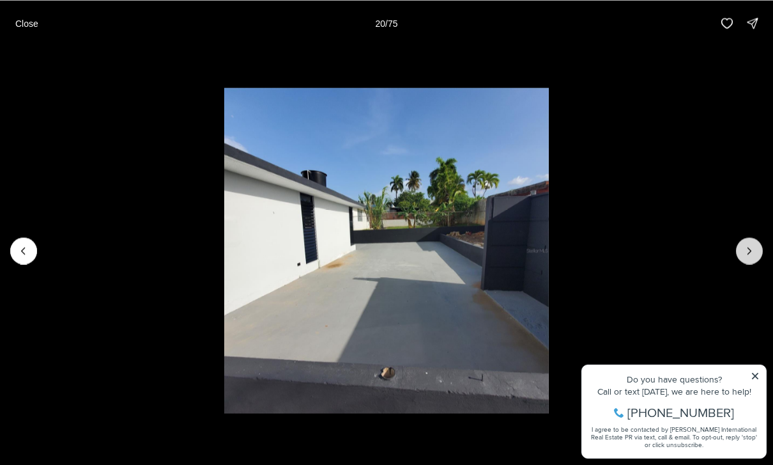
click at [745, 247] on icon "Next slide" at bounding box center [749, 250] width 13 height 13
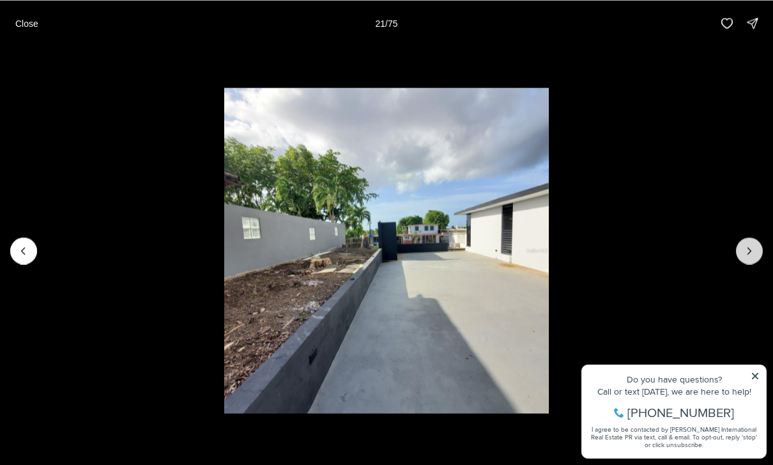
click at [736, 250] on button "Next slide" at bounding box center [749, 250] width 27 height 27
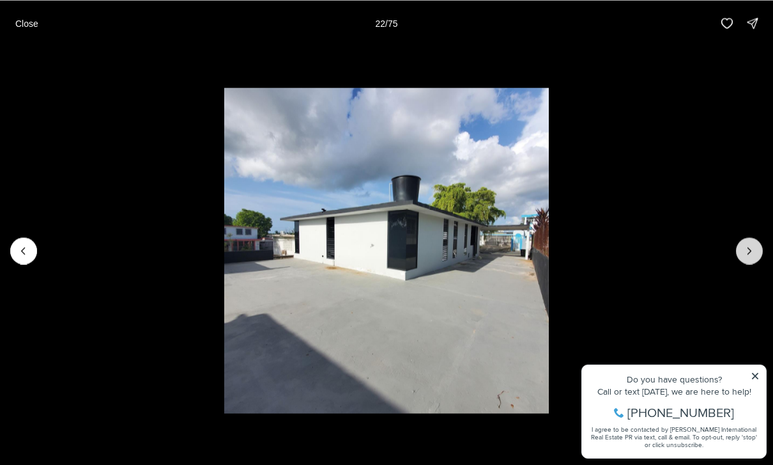
click at [744, 244] on icon "Next slide" at bounding box center [749, 250] width 13 height 13
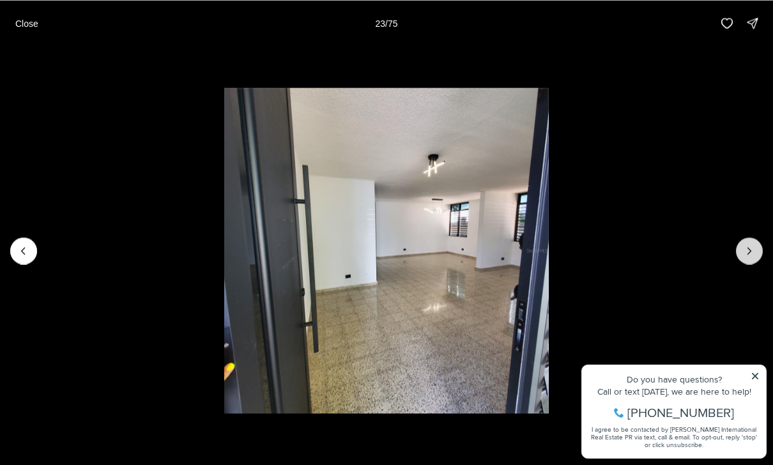
click at [750, 241] on button "Next slide" at bounding box center [749, 250] width 27 height 27
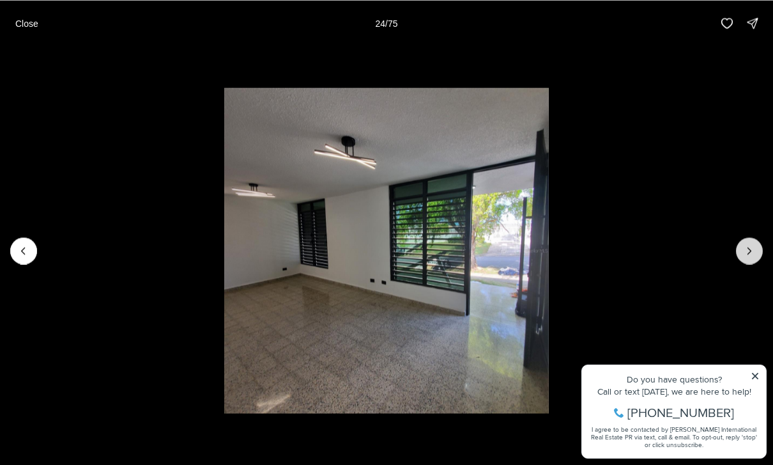
click at [750, 238] on button "Next slide" at bounding box center [749, 250] width 27 height 27
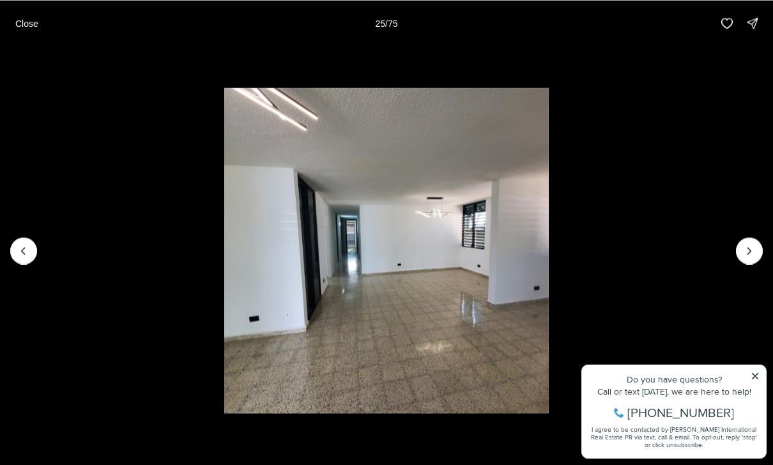
click at [550, 234] on img "25 of 75" at bounding box center [386, 250] width 325 height 325
click at [744, 250] on icon "Next slide" at bounding box center [749, 250] width 13 height 13
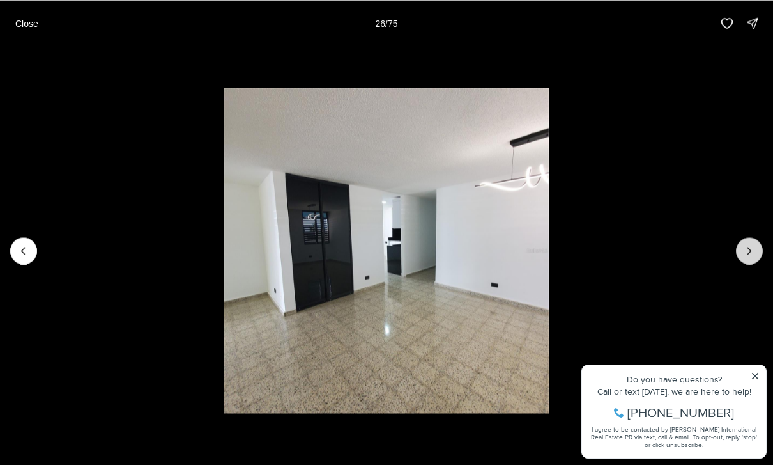
click at [748, 245] on icon "Next slide" at bounding box center [749, 250] width 13 height 13
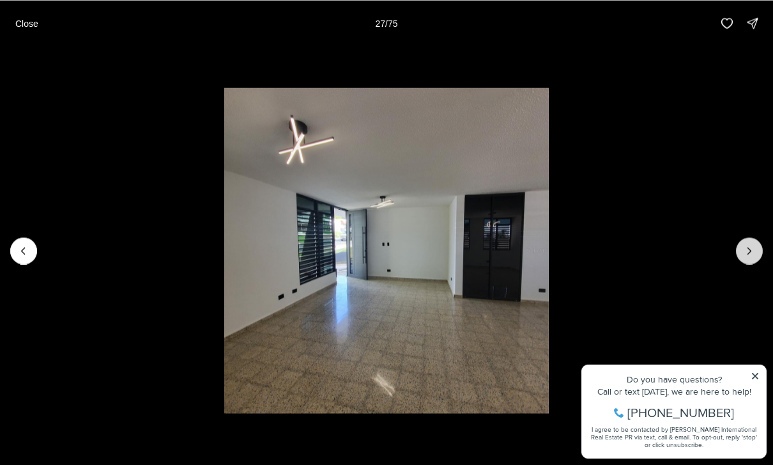
click at [745, 245] on icon "Next slide" at bounding box center [749, 250] width 13 height 13
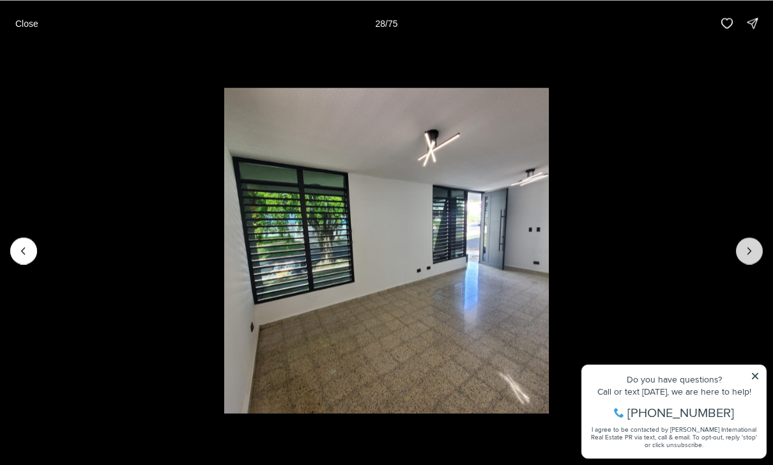
click at [737, 254] on button "Next slide" at bounding box center [749, 250] width 27 height 27
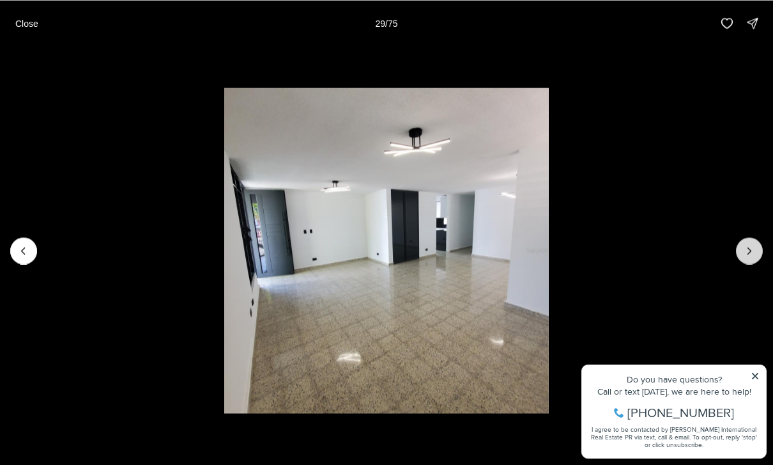
click at [746, 252] on icon "Next slide" at bounding box center [749, 250] width 13 height 13
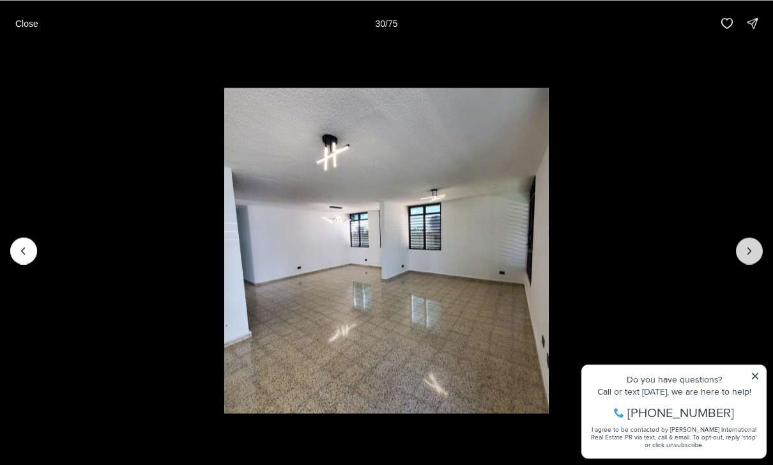
click at [743, 254] on icon "Next slide" at bounding box center [749, 250] width 13 height 13
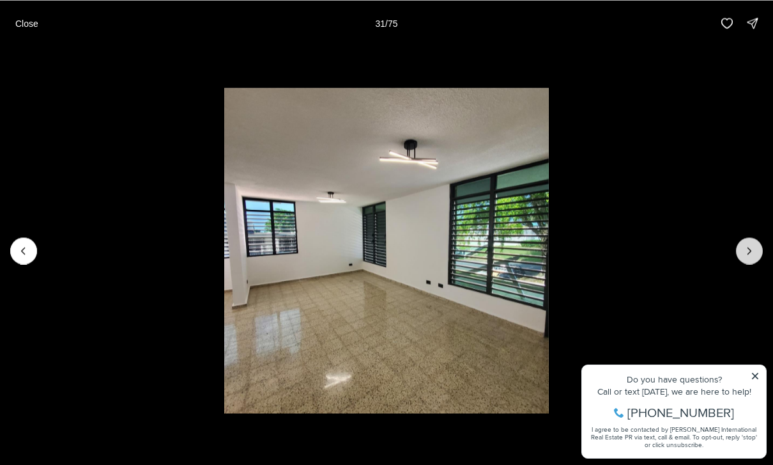
click at [739, 250] on button "Next slide" at bounding box center [749, 250] width 27 height 27
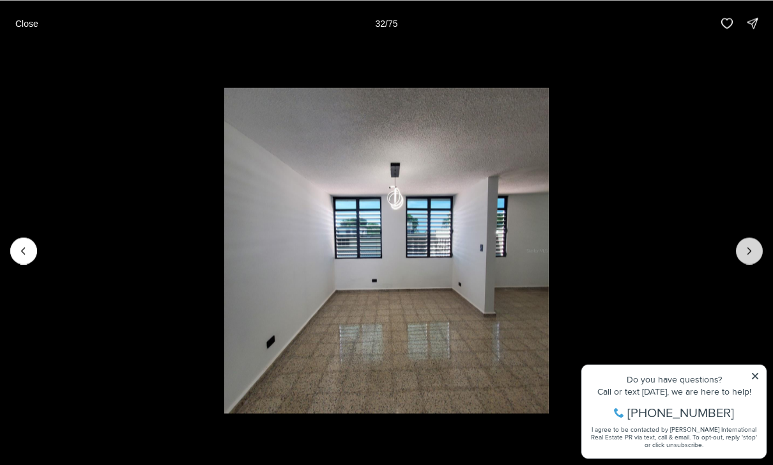
click at [741, 252] on button "Next slide" at bounding box center [749, 250] width 27 height 27
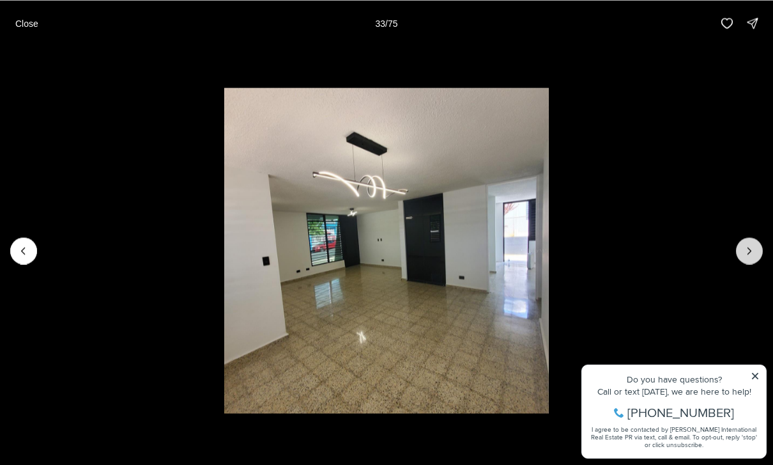
click at [748, 245] on icon "Next slide" at bounding box center [749, 250] width 13 height 13
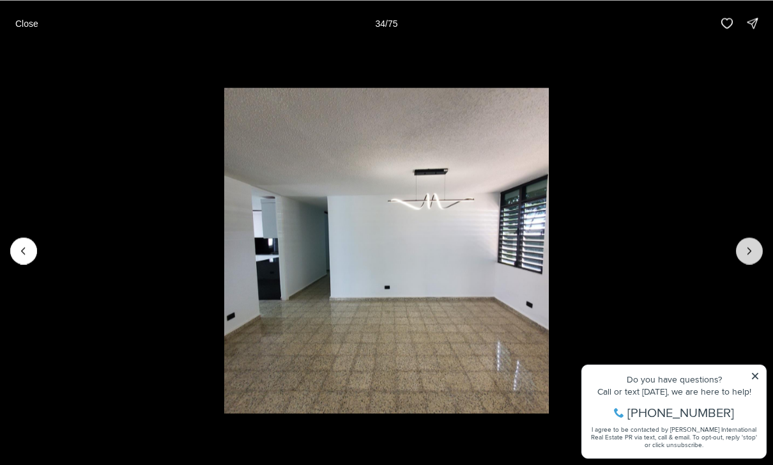
click at [736, 253] on button "Next slide" at bounding box center [749, 250] width 27 height 27
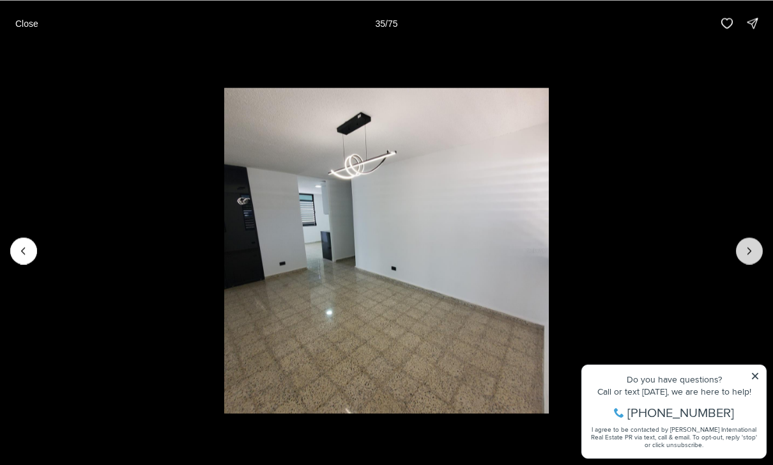
click at [737, 248] on button "Next slide" at bounding box center [749, 250] width 27 height 27
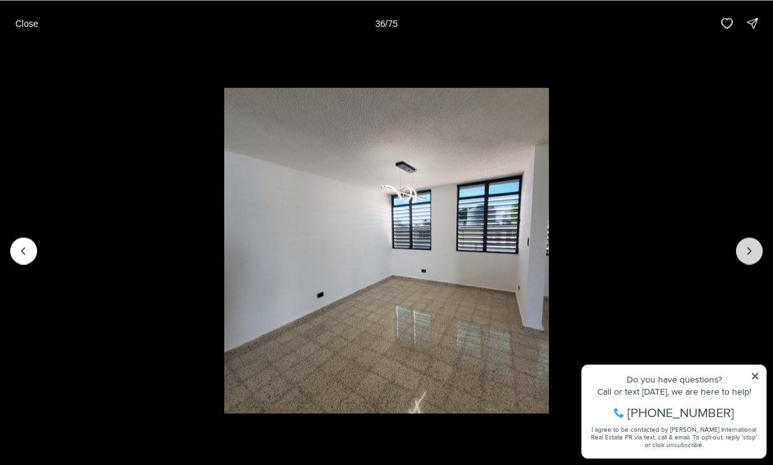
click at [739, 250] on button "Next slide" at bounding box center [749, 250] width 27 height 27
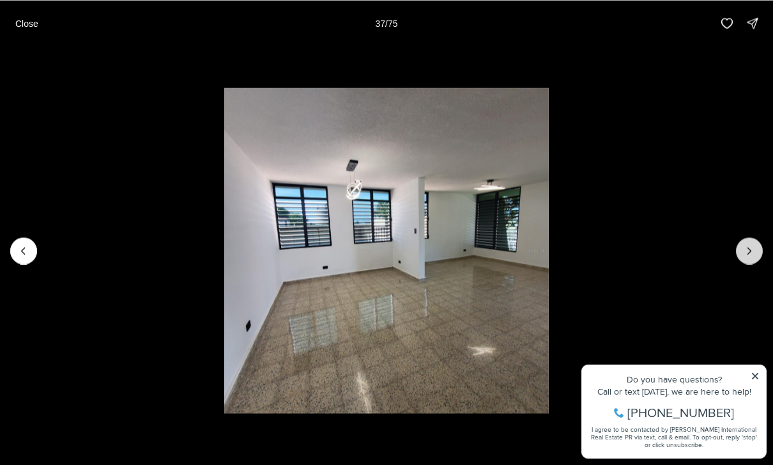
click at [752, 249] on icon "Next slide" at bounding box center [749, 250] width 13 height 13
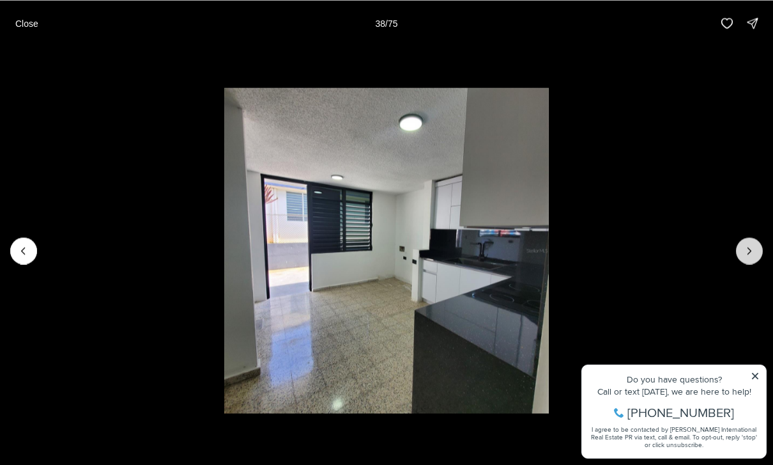
click at [748, 252] on icon "Next slide" at bounding box center [749, 250] width 13 height 13
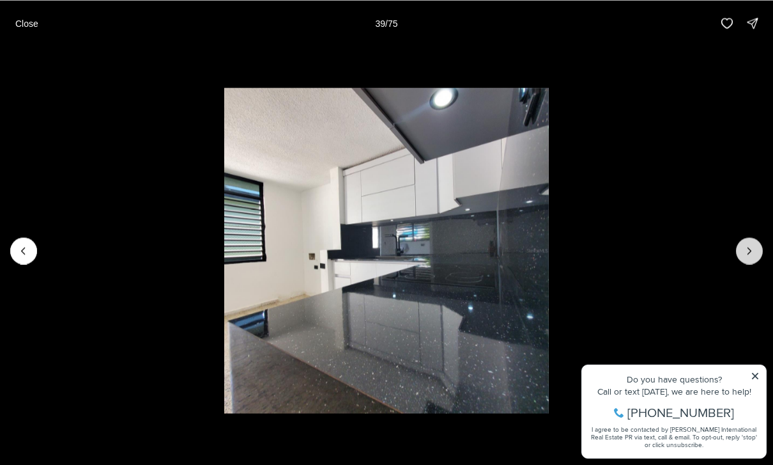
click at [741, 252] on button "Next slide" at bounding box center [749, 250] width 27 height 27
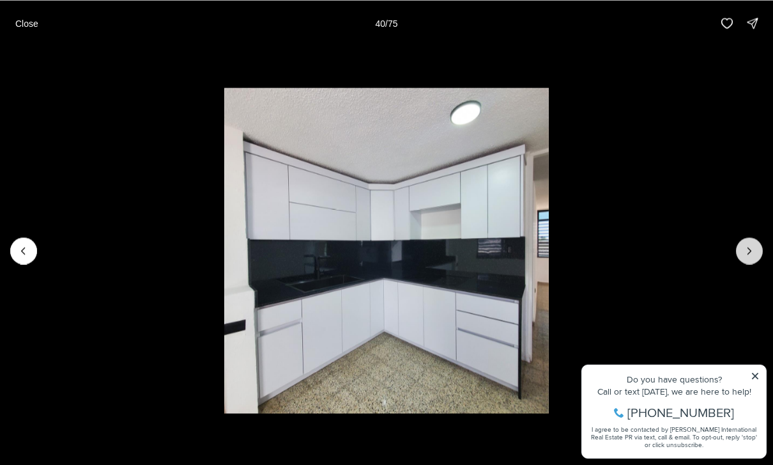
click at [748, 252] on icon "Next slide" at bounding box center [749, 250] width 13 height 13
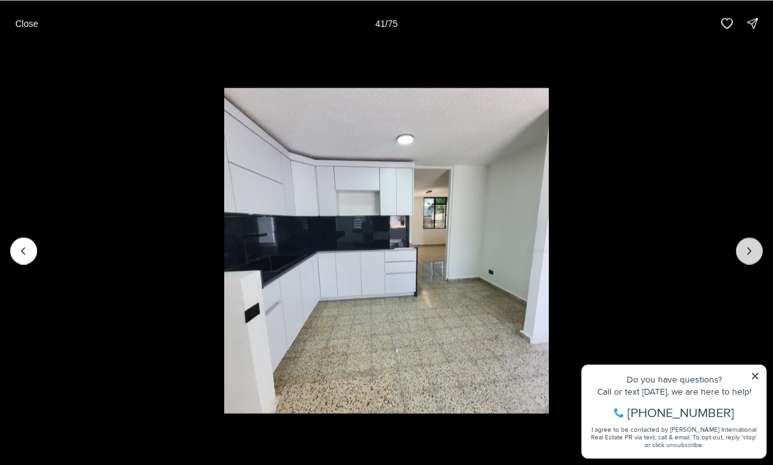
click at [749, 254] on icon "Next slide" at bounding box center [749, 250] width 13 height 13
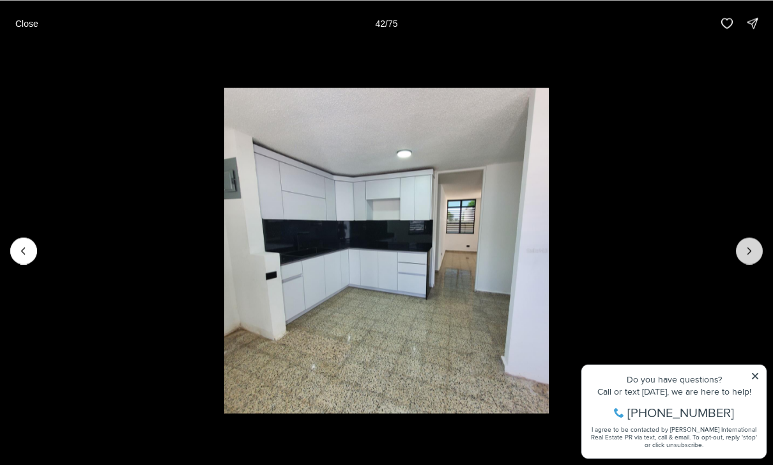
click at [739, 259] on button "Next slide" at bounding box center [749, 250] width 27 height 27
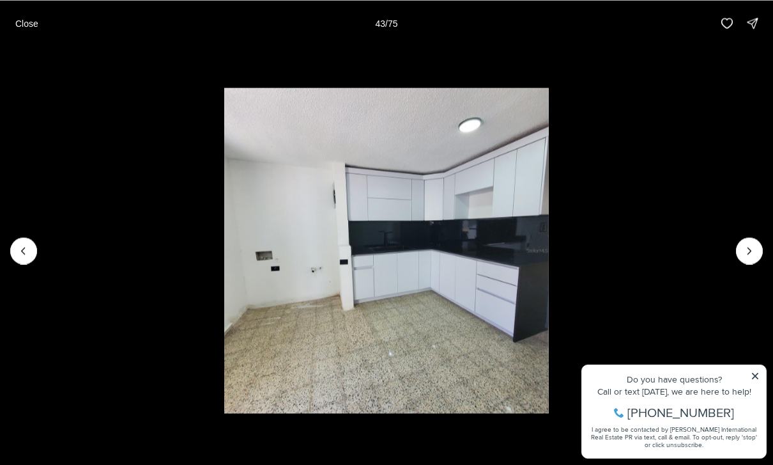
click at [550, 263] on img "43 of 75" at bounding box center [386, 250] width 325 height 325
click at [550, 252] on img "43 of 75" at bounding box center [386, 250] width 325 height 325
click at [755, 256] on icon "Next slide" at bounding box center [749, 250] width 13 height 13
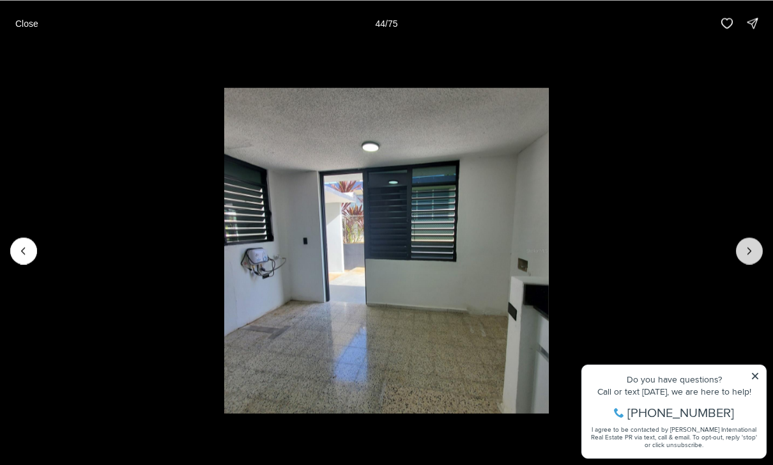
click at [752, 255] on icon "Next slide" at bounding box center [749, 250] width 13 height 13
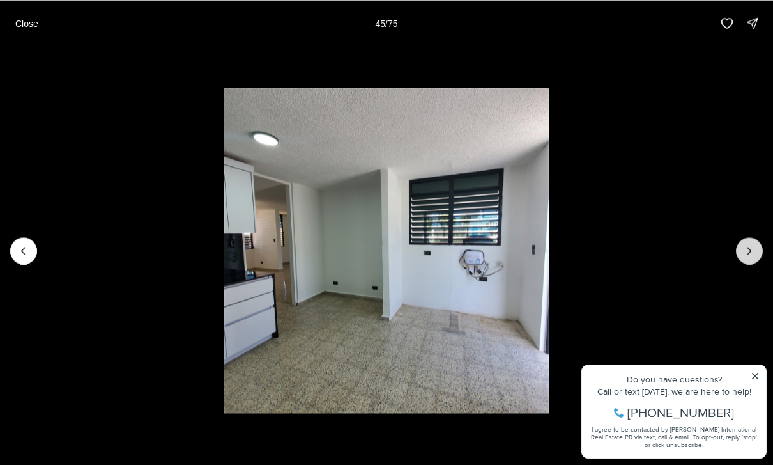
click at [752, 250] on icon "Next slide" at bounding box center [749, 250] width 13 height 13
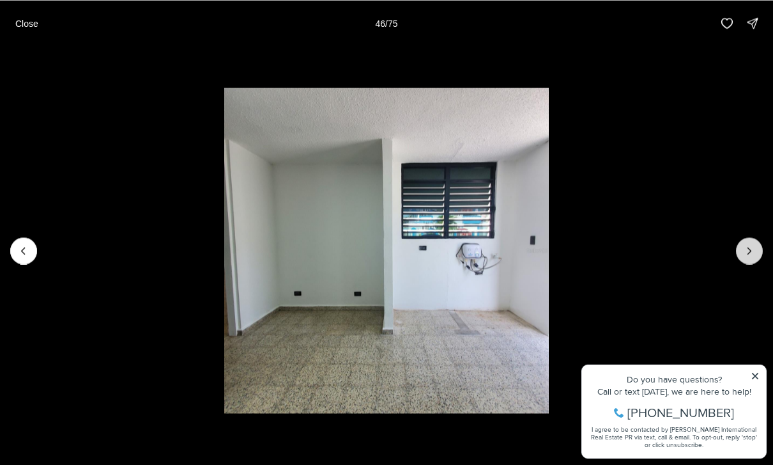
click at [744, 250] on icon "Next slide" at bounding box center [749, 250] width 13 height 13
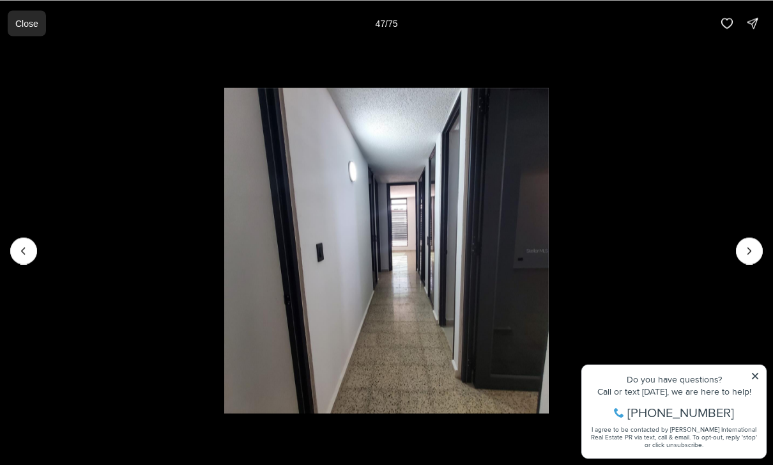
click at [28, 34] on button "Close" at bounding box center [27, 23] width 38 height 26
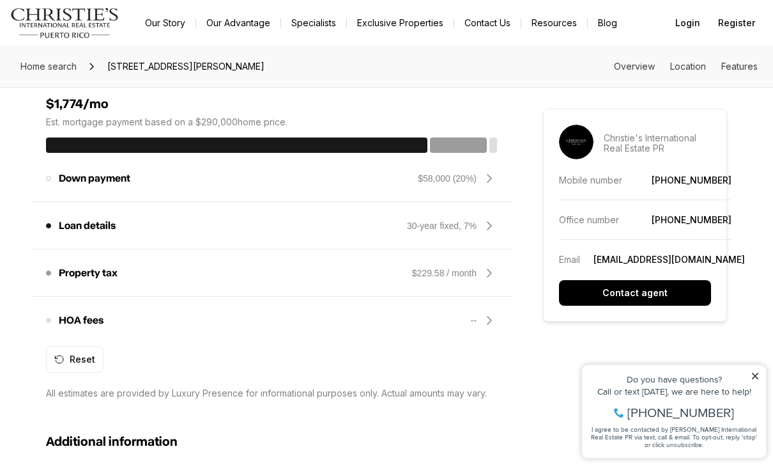
scroll to position [1083, 0]
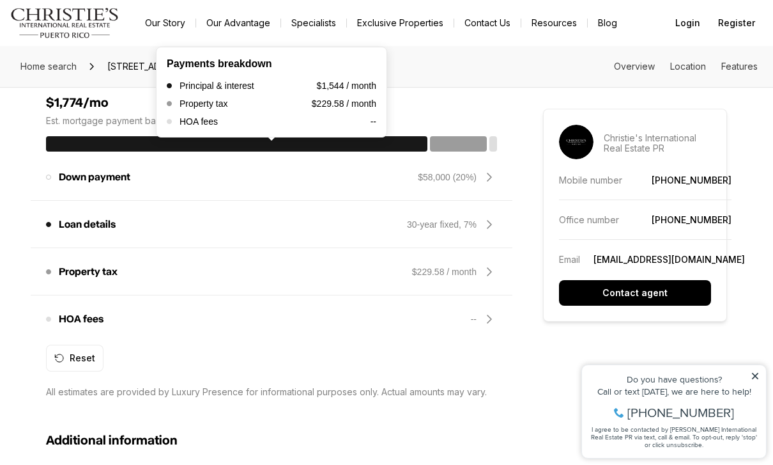
click at [215, 138] on div at bounding box center [236, 143] width 381 height 15
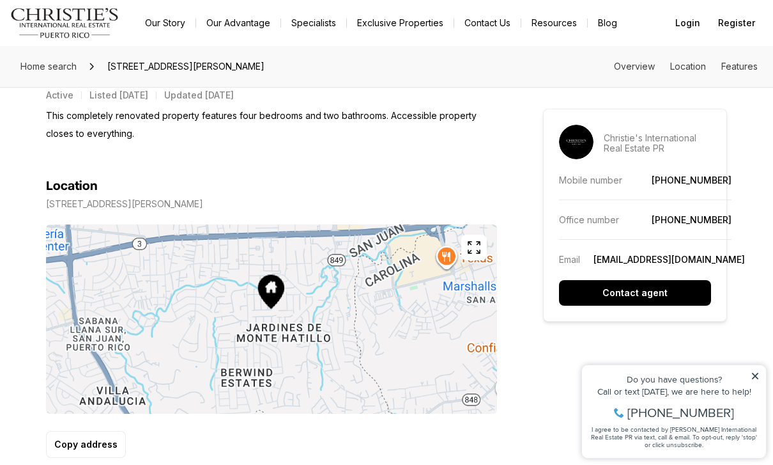
scroll to position [686, 0]
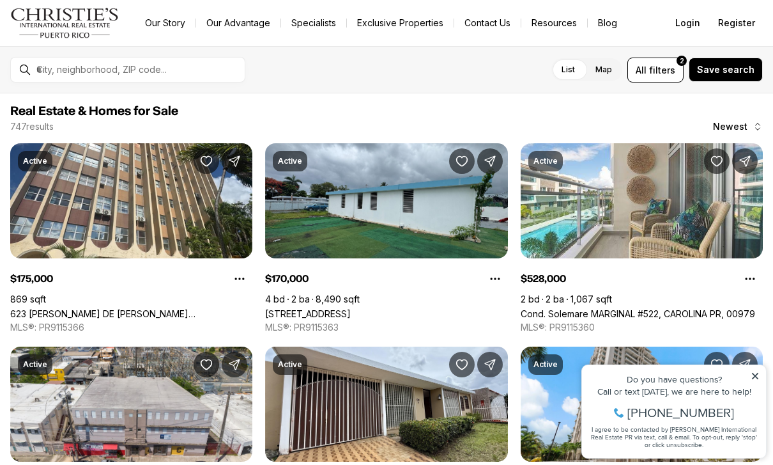
scroll to position [584, 0]
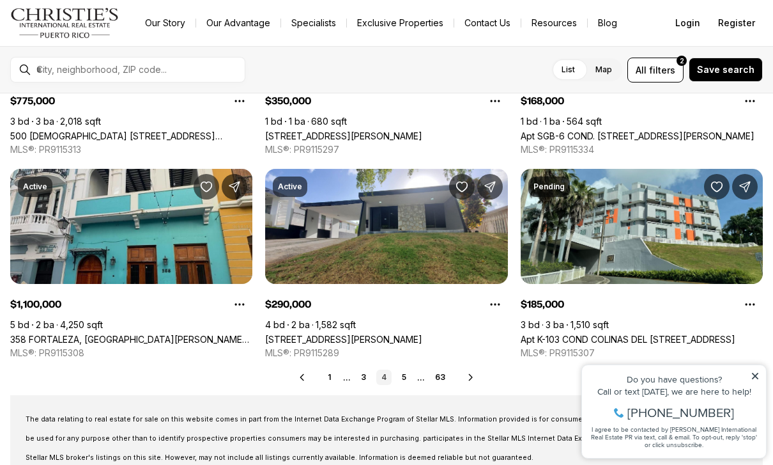
click at [472, 378] on icon at bounding box center [471, 377] width 10 height 10
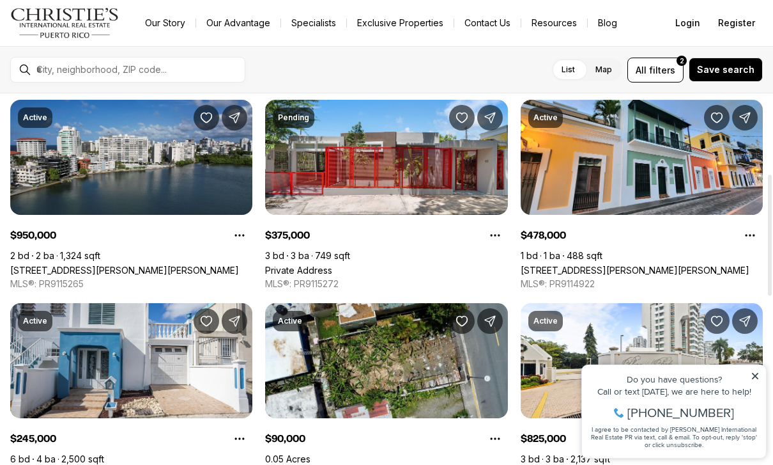
scroll to position [249, 0]
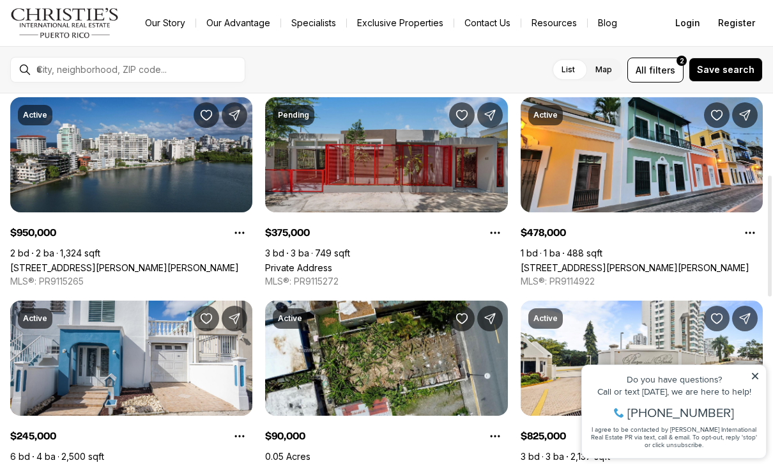
click at [332, 262] on link "Private Address" at bounding box center [298, 267] width 67 height 11
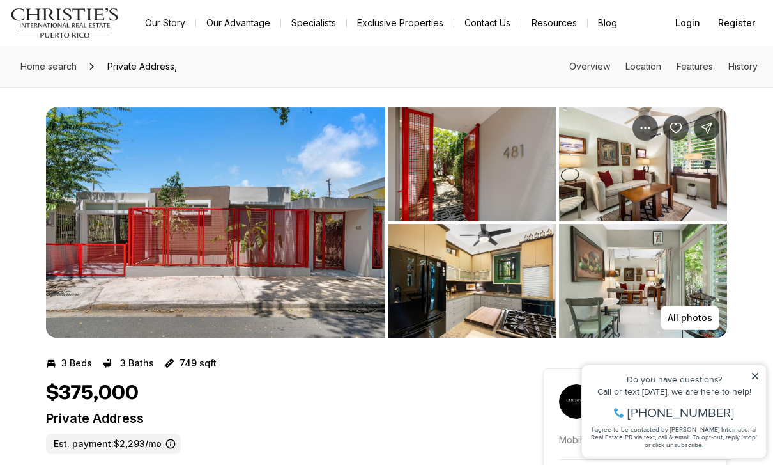
click at [319, 296] on img "View image gallery" at bounding box center [215, 222] width 339 height 230
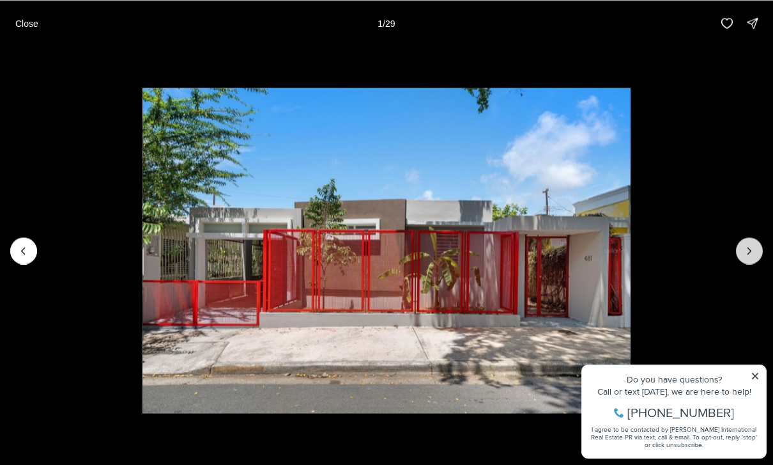
click at [744, 256] on icon "Next slide" at bounding box center [749, 250] width 13 height 13
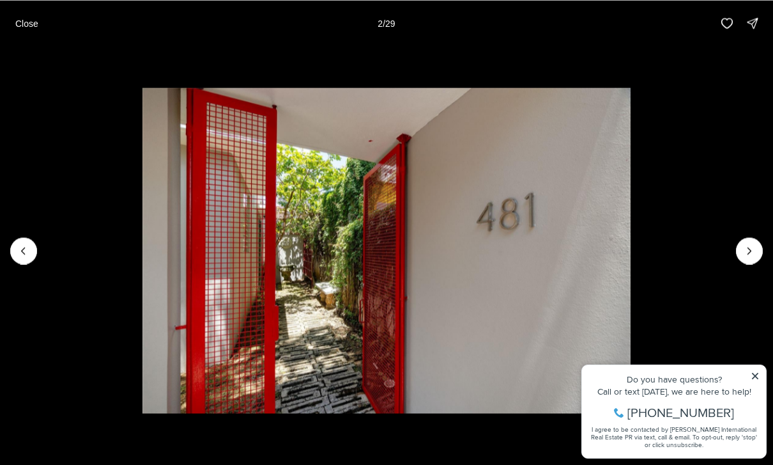
click at [631, 268] on img "2 of 29" at bounding box center [387, 250] width 488 height 325
click at [747, 256] on icon "Next slide" at bounding box center [749, 250] width 13 height 13
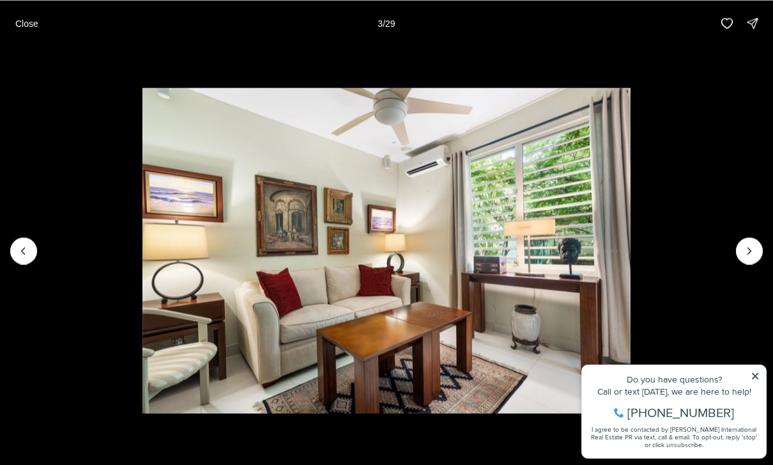
click at [631, 262] on img "3 of 29" at bounding box center [387, 250] width 488 height 325
click at [744, 256] on icon "Next slide" at bounding box center [749, 250] width 13 height 13
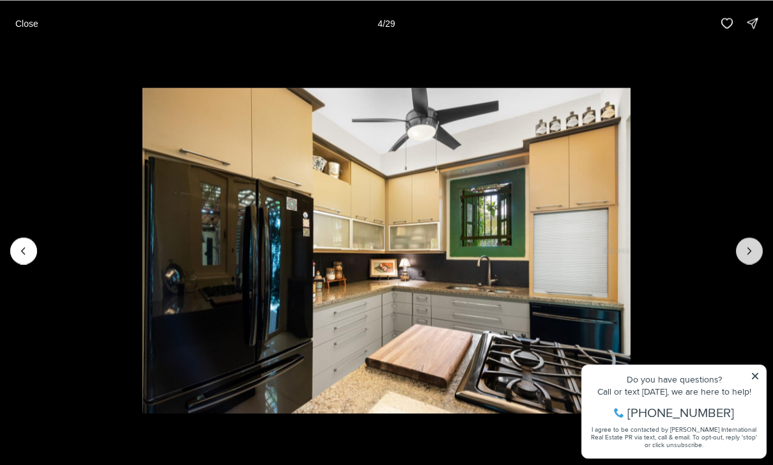
click at [751, 256] on icon "Next slide" at bounding box center [749, 250] width 13 height 13
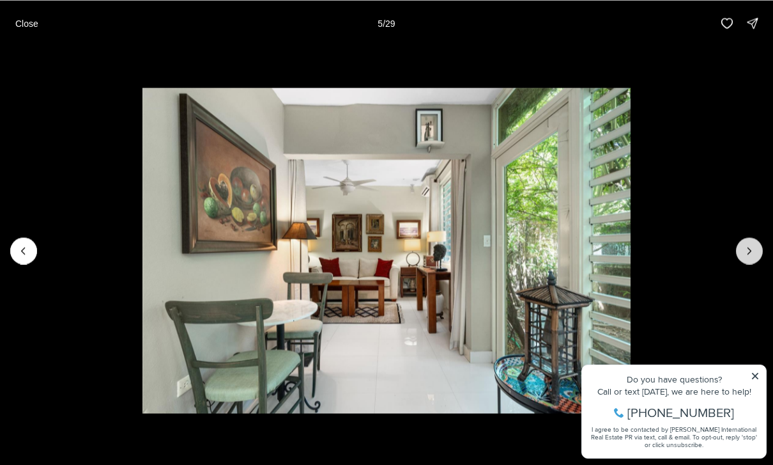
click at [755, 252] on icon "Next slide" at bounding box center [749, 250] width 13 height 13
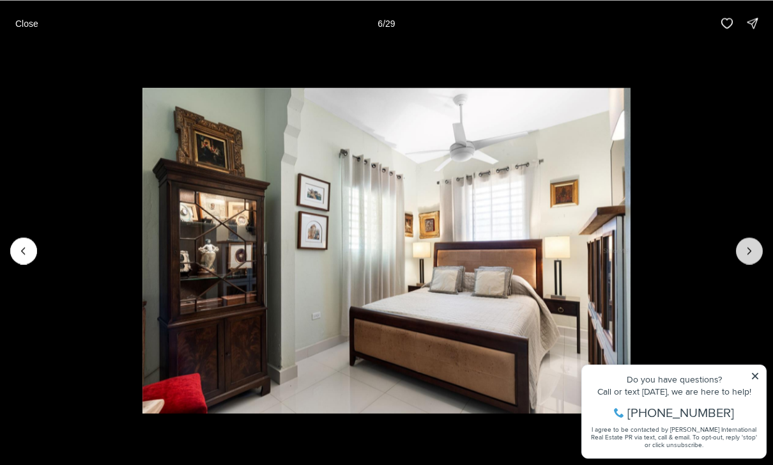
click at [755, 247] on icon "Next slide" at bounding box center [749, 250] width 13 height 13
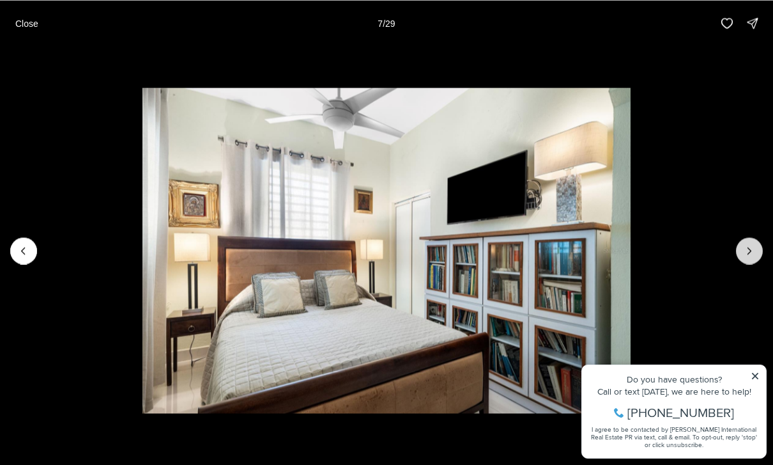
click at [746, 255] on icon "Next slide" at bounding box center [749, 250] width 13 height 13
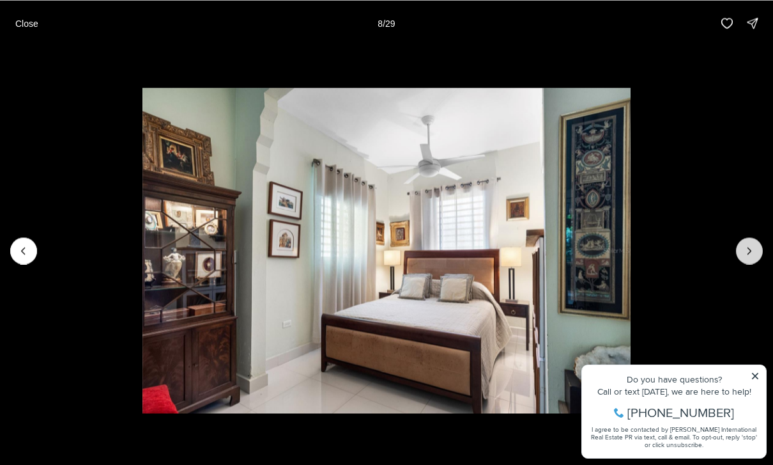
click at [747, 256] on icon "Next slide" at bounding box center [749, 250] width 13 height 13
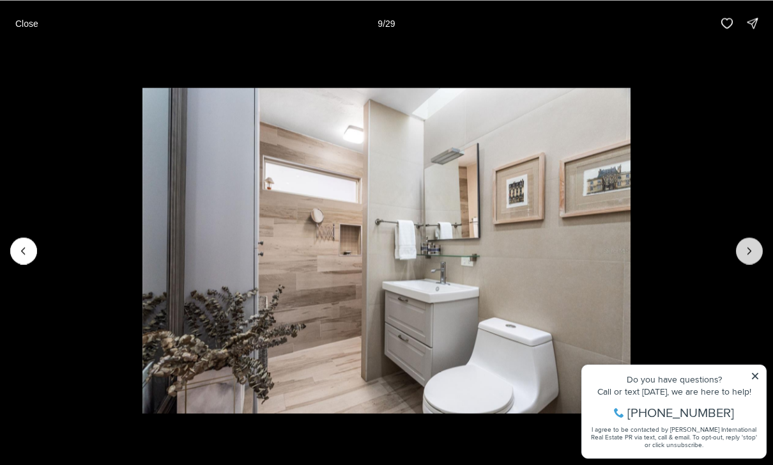
click at [743, 256] on icon "Next slide" at bounding box center [749, 250] width 13 height 13
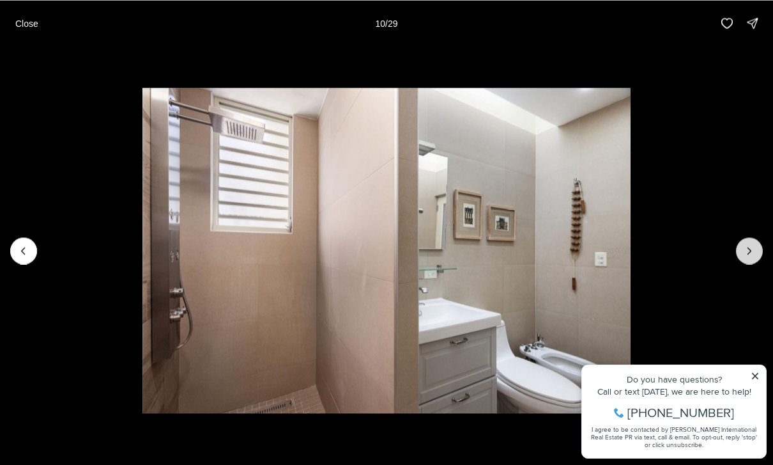
click at [745, 255] on icon "Next slide" at bounding box center [749, 250] width 13 height 13
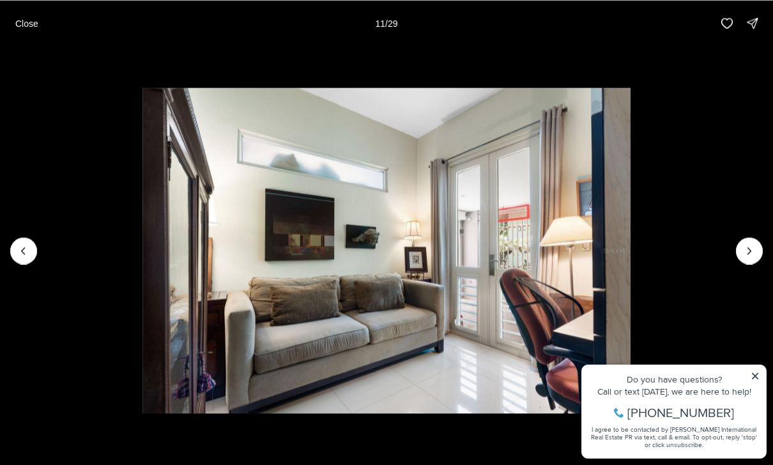
click at [631, 266] on img "11 of 29" at bounding box center [387, 250] width 488 height 325
click at [754, 250] on icon "Next slide" at bounding box center [749, 250] width 13 height 13
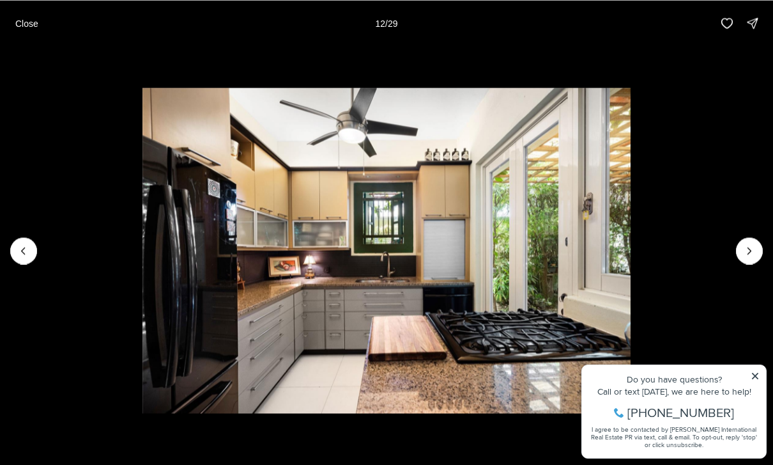
click at [631, 264] on img "12 of 29" at bounding box center [387, 250] width 488 height 325
click at [746, 255] on icon "Next slide" at bounding box center [749, 250] width 13 height 13
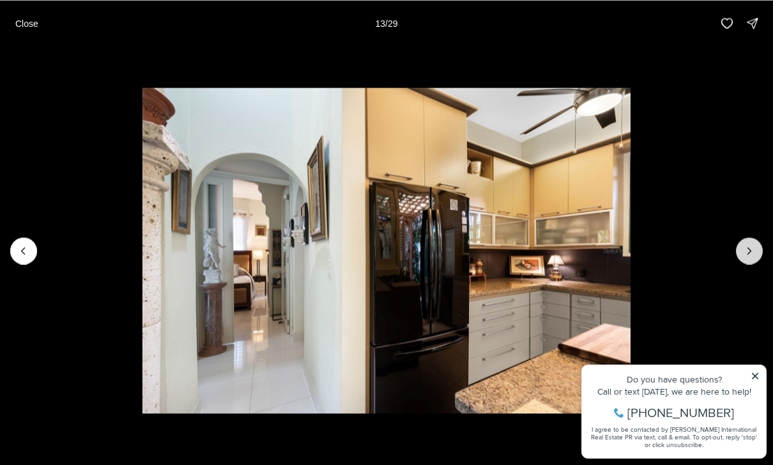
click at [746, 254] on icon "Next slide" at bounding box center [749, 250] width 13 height 13
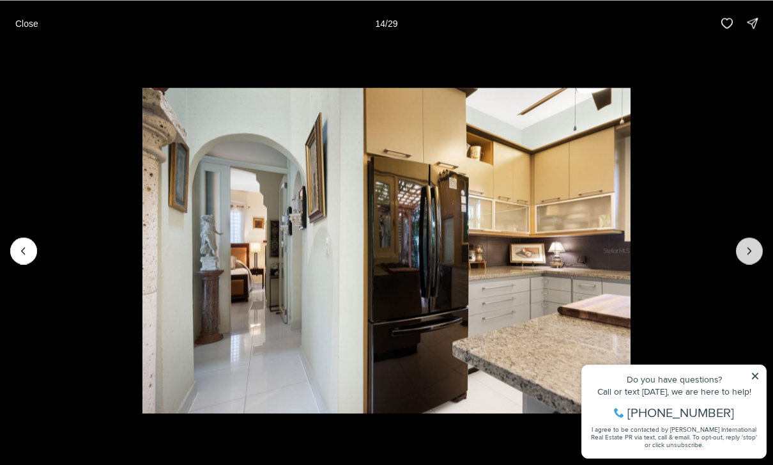
click at [753, 252] on icon "Next slide" at bounding box center [749, 250] width 13 height 13
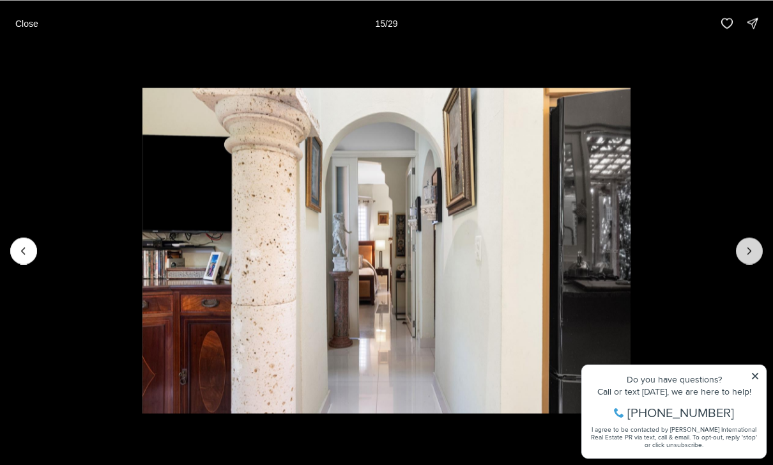
click at [755, 245] on icon "Next slide" at bounding box center [749, 250] width 13 height 13
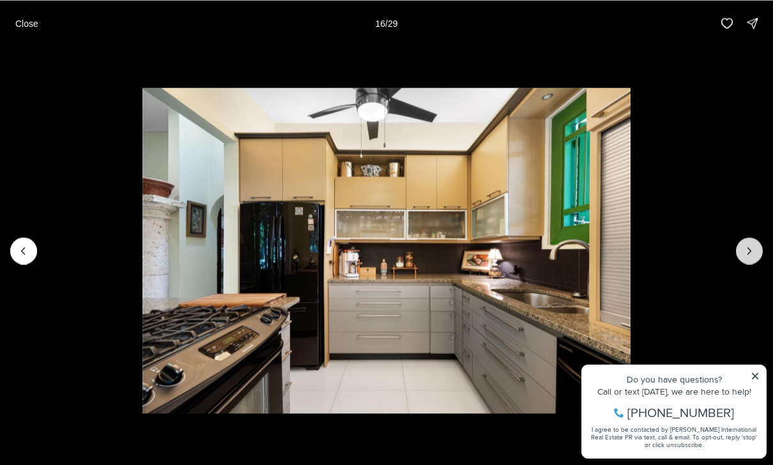
click at [751, 253] on icon "Next slide" at bounding box center [749, 250] width 13 height 13
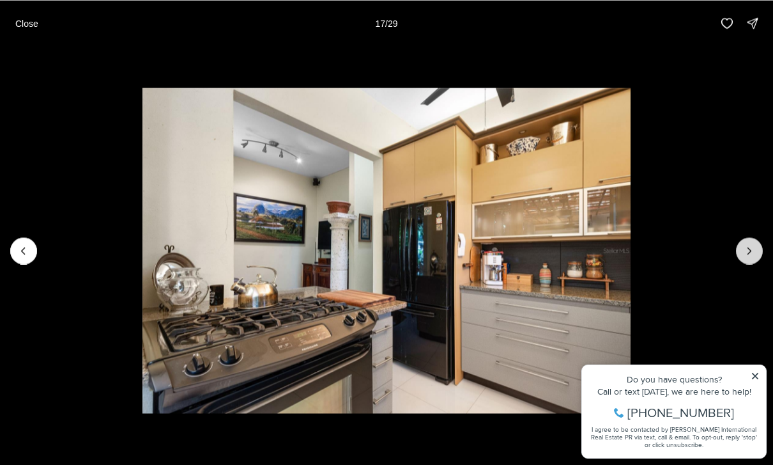
click at [755, 254] on icon "Next slide" at bounding box center [749, 250] width 13 height 13
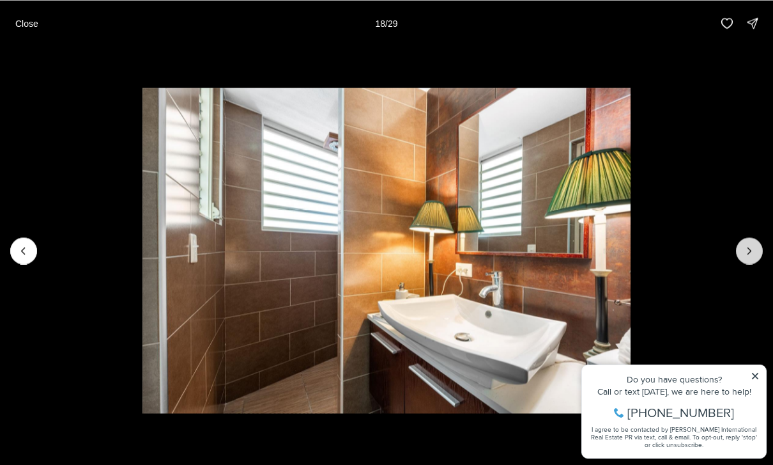
click at [754, 256] on icon "Next slide" at bounding box center [749, 250] width 13 height 13
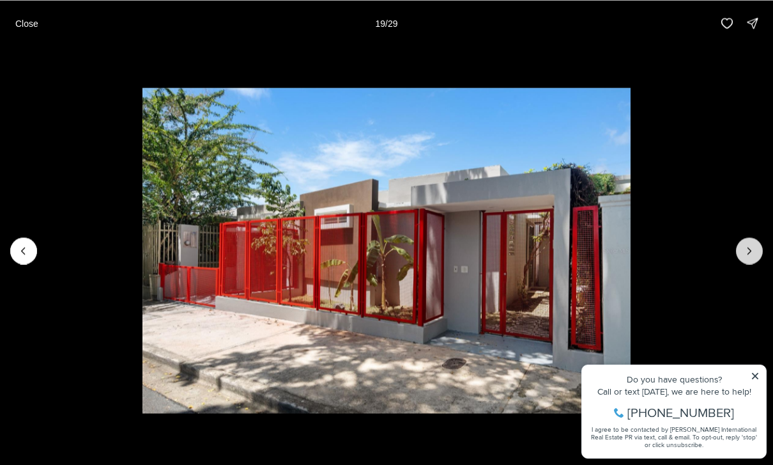
click at [751, 263] on button "Next slide" at bounding box center [749, 250] width 27 height 27
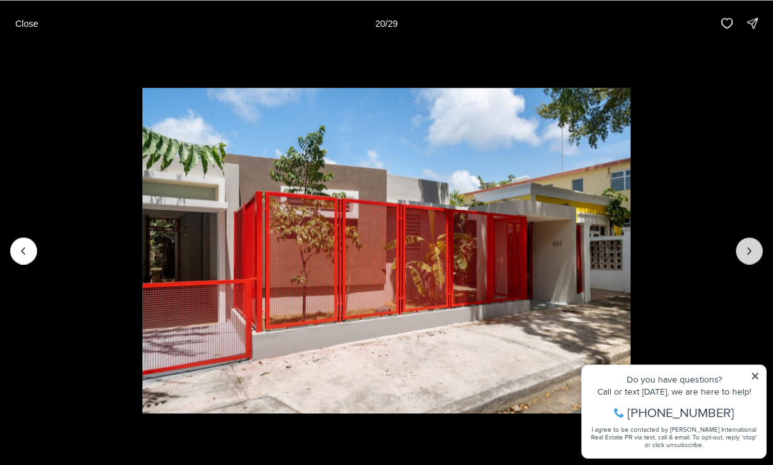
click at [743, 261] on button "Next slide" at bounding box center [749, 250] width 27 height 27
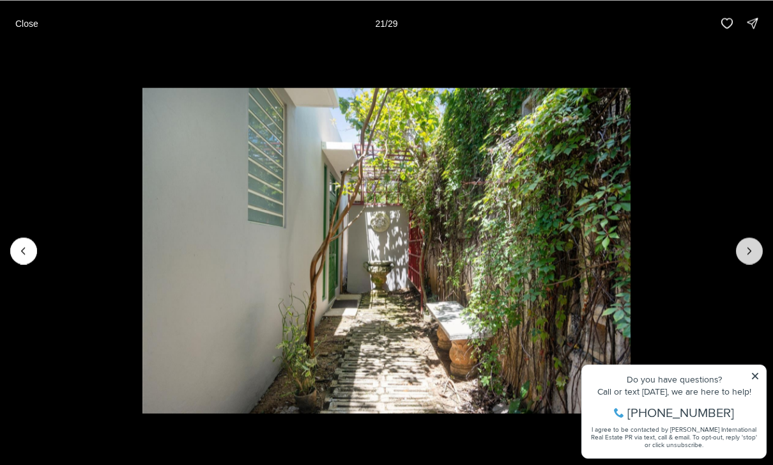
click at [747, 256] on icon "Next slide" at bounding box center [749, 250] width 13 height 13
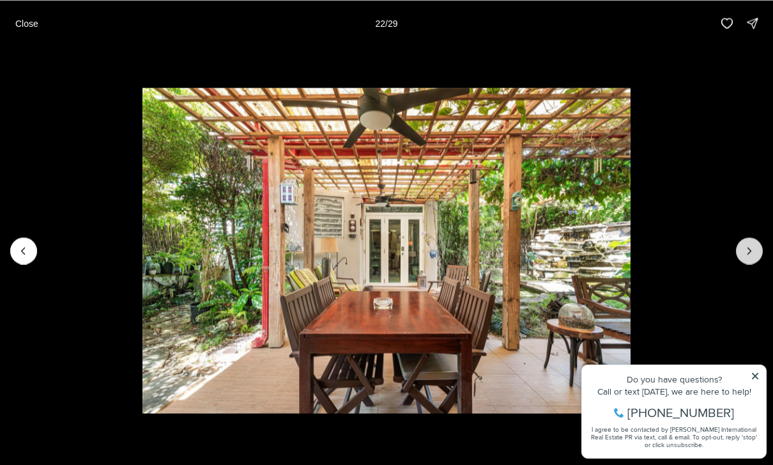
click at [742, 258] on button "Next slide" at bounding box center [749, 250] width 27 height 27
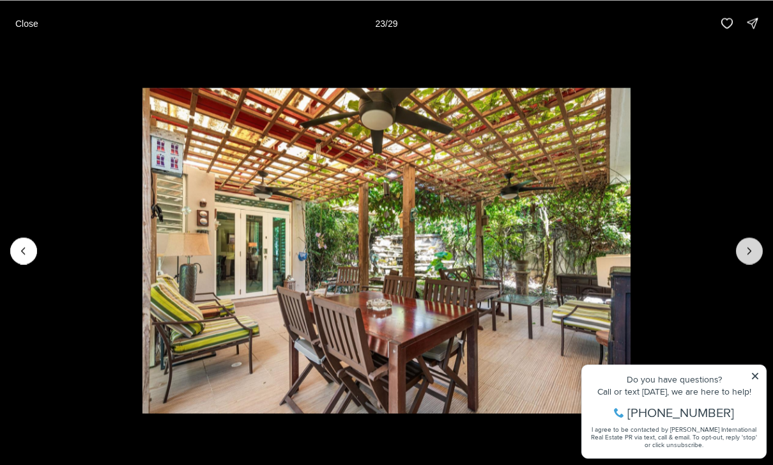
click at [738, 256] on button "Next slide" at bounding box center [749, 250] width 27 height 27
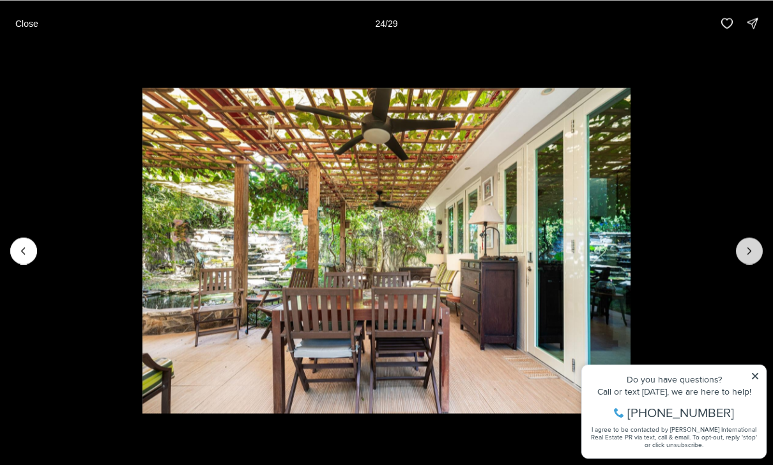
click at [750, 248] on icon "Next slide" at bounding box center [749, 250] width 13 height 13
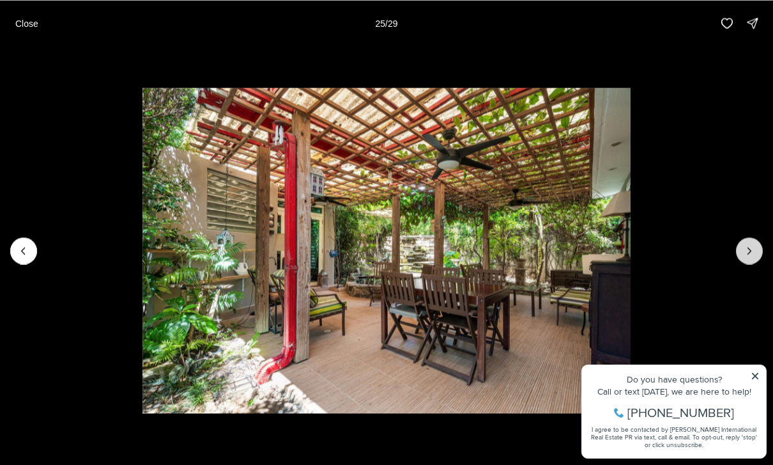
click at [747, 252] on icon "Next slide" at bounding box center [749, 250] width 13 height 13
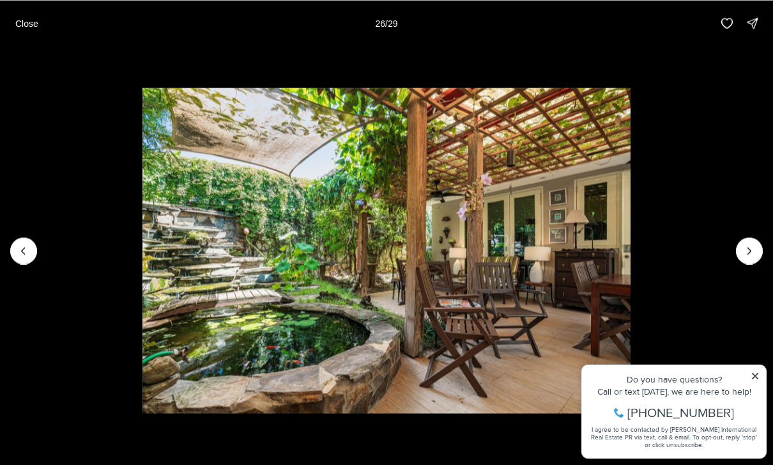
click at [631, 260] on img "26 of 29" at bounding box center [387, 250] width 488 height 325
click at [631, 259] on img "26 of 29" at bounding box center [387, 250] width 488 height 325
click at [749, 250] on icon "Next slide" at bounding box center [749, 250] width 13 height 13
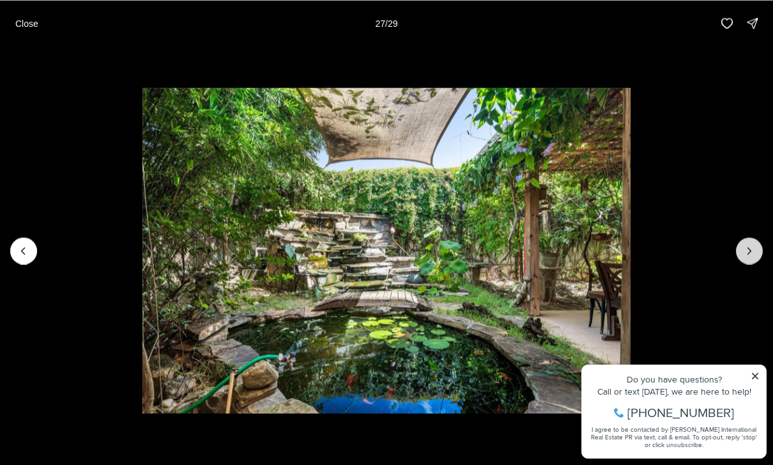
click at [748, 254] on icon "Next slide" at bounding box center [749, 250] width 13 height 13
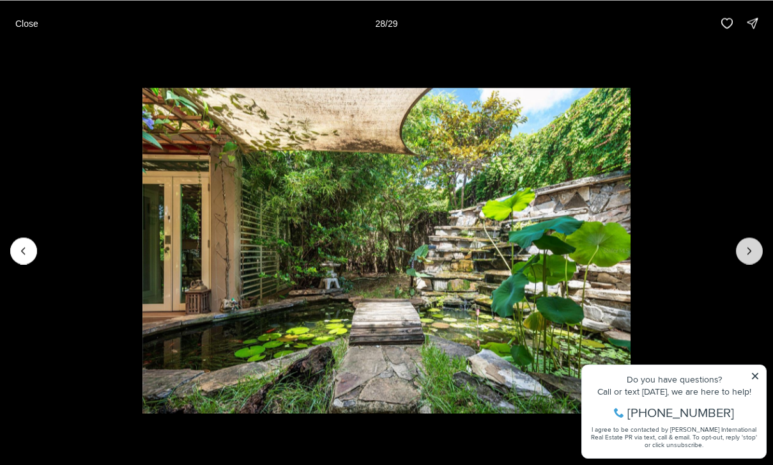
click at [746, 256] on icon "Next slide" at bounding box center [749, 250] width 13 height 13
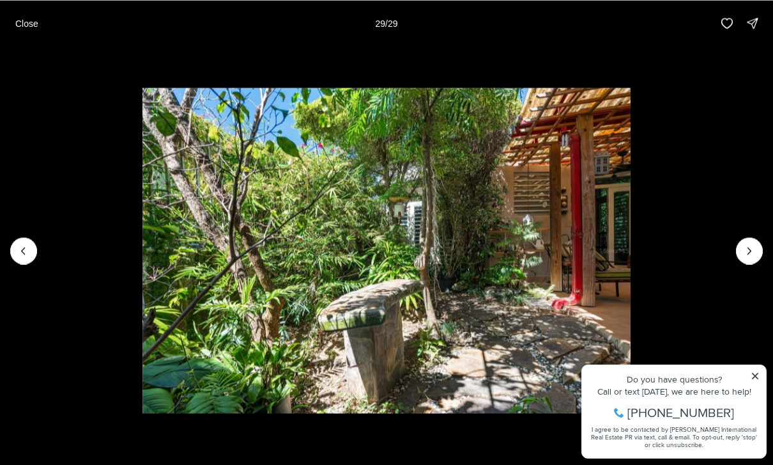
click at [631, 270] on img "29 of 29" at bounding box center [387, 250] width 488 height 325
click at [748, 260] on div at bounding box center [749, 250] width 27 height 27
click at [756, 255] on div at bounding box center [749, 250] width 27 height 27
click at [760, 251] on div at bounding box center [749, 250] width 27 height 27
click at [29, 19] on p "Close" at bounding box center [26, 23] width 23 height 10
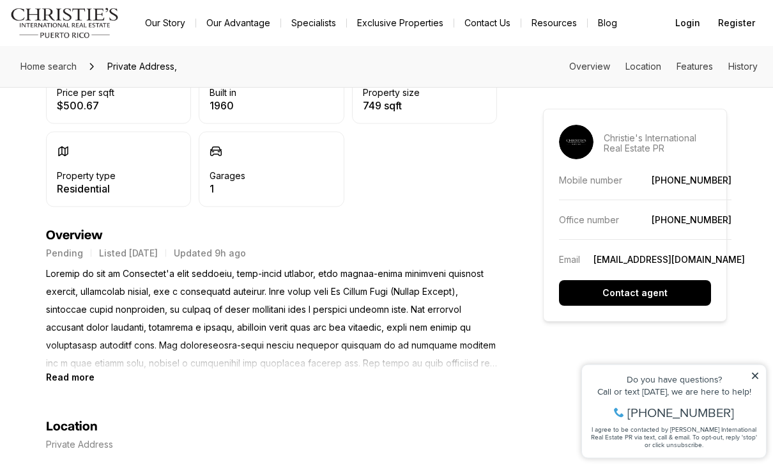
scroll to position [422, 0]
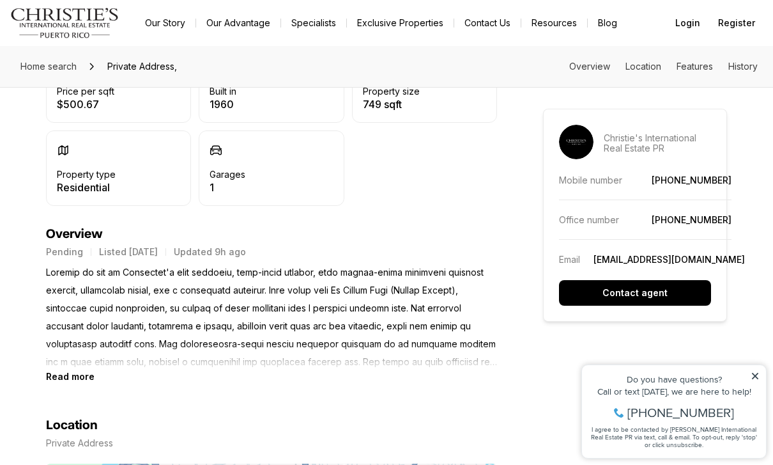
click at [85, 376] on b "Read more" at bounding box center [70, 376] width 49 height 11
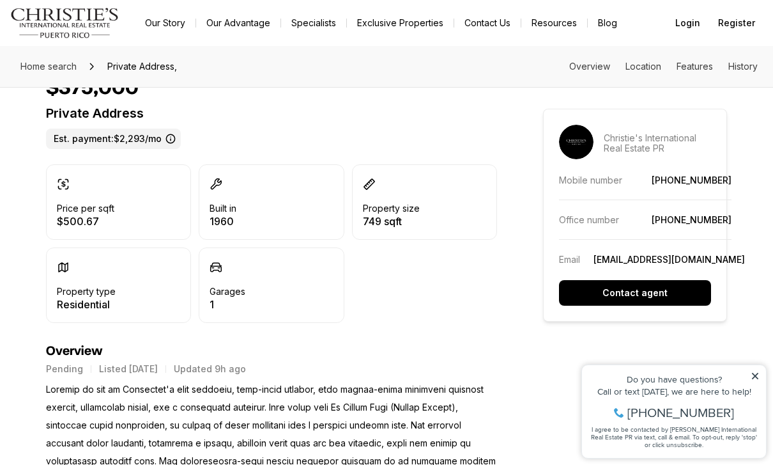
scroll to position [0, 0]
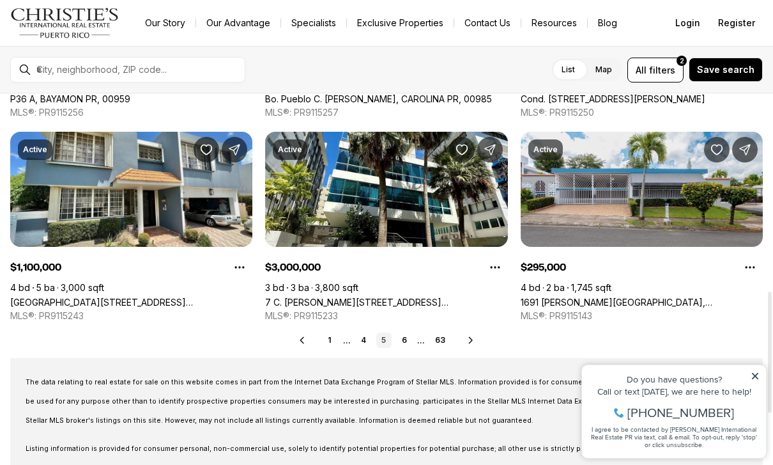
scroll to position [623, 0]
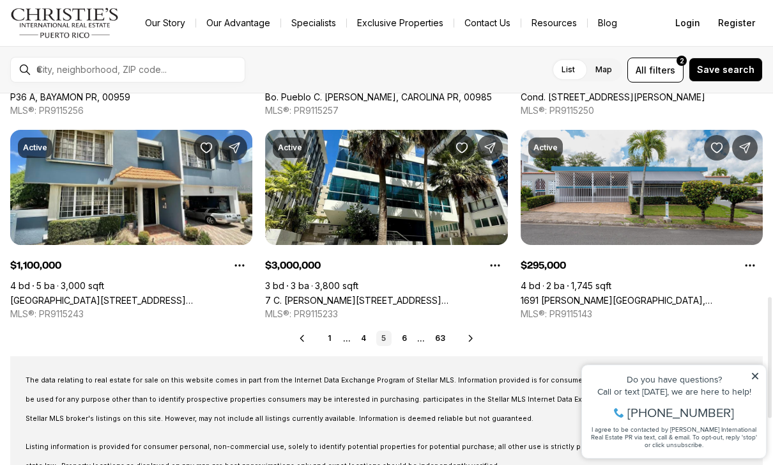
click at [474, 334] on icon at bounding box center [471, 338] width 10 height 10
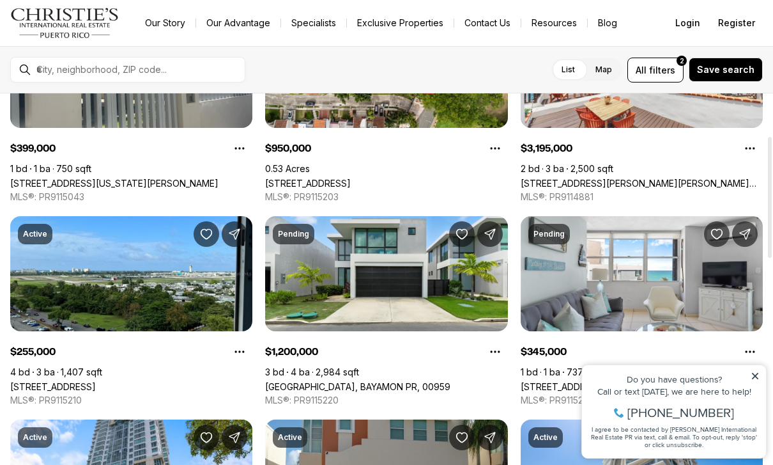
scroll to position [130, 0]
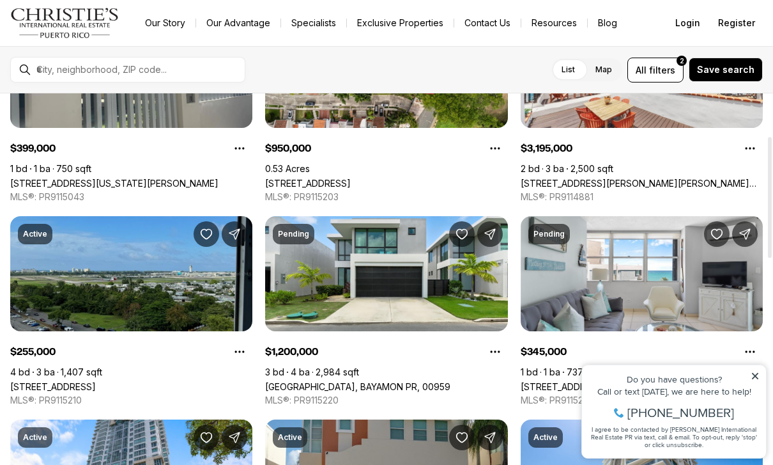
click at [96, 381] on link "1 AVE LAGUNA #11, CAROLINA PR, 00979" at bounding box center [53, 386] width 86 height 11
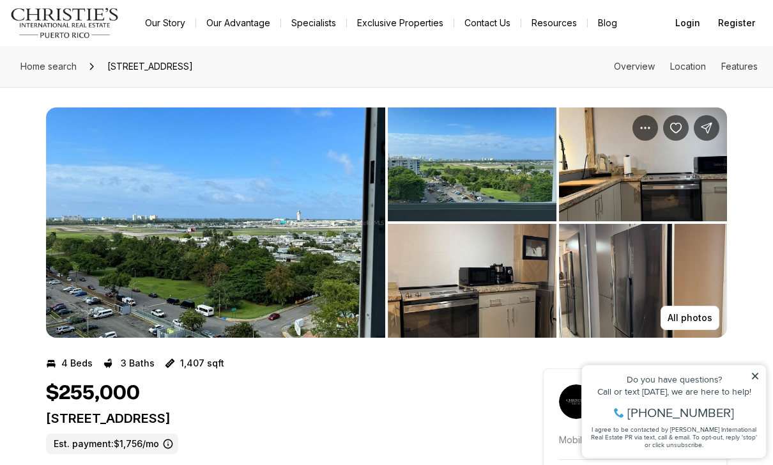
click at [300, 286] on img "View image gallery" at bounding box center [215, 222] width 339 height 230
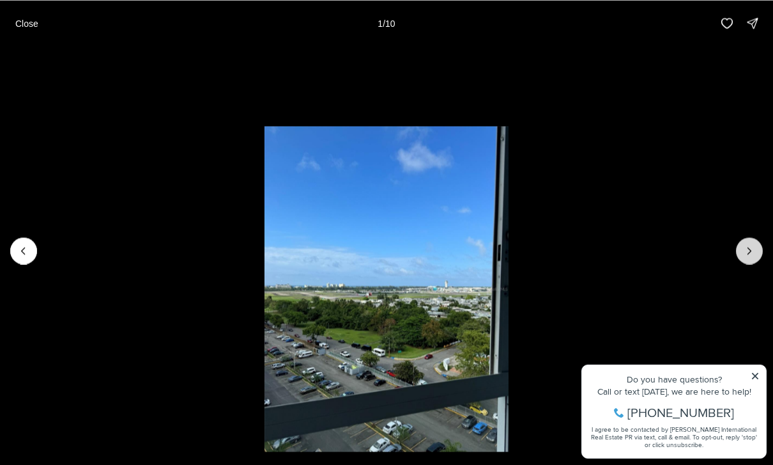
click at [751, 245] on icon "Next slide" at bounding box center [749, 250] width 13 height 13
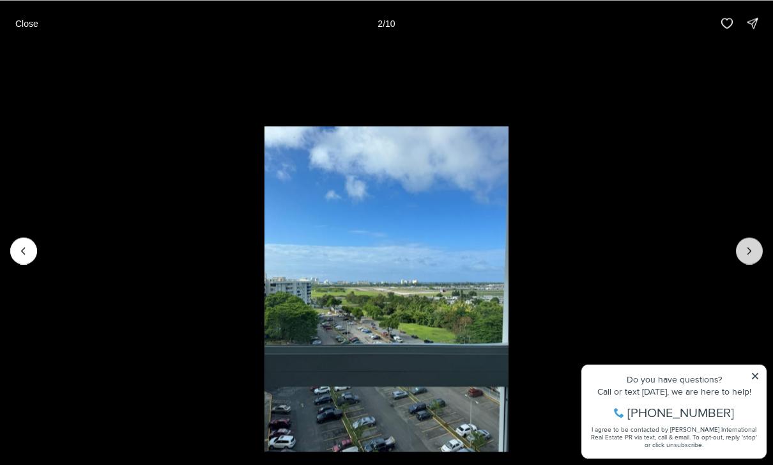
click at [751, 254] on icon "Next slide" at bounding box center [749, 250] width 13 height 13
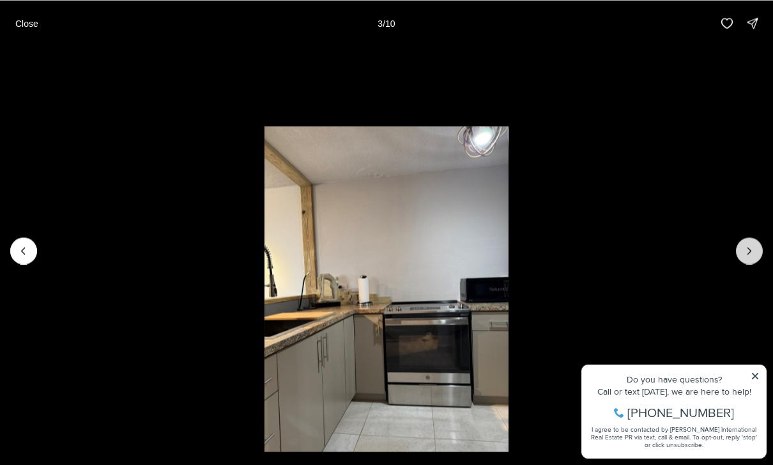
click at [755, 254] on icon "Next slide" at bounding box center [749, 250] width 13 height 13
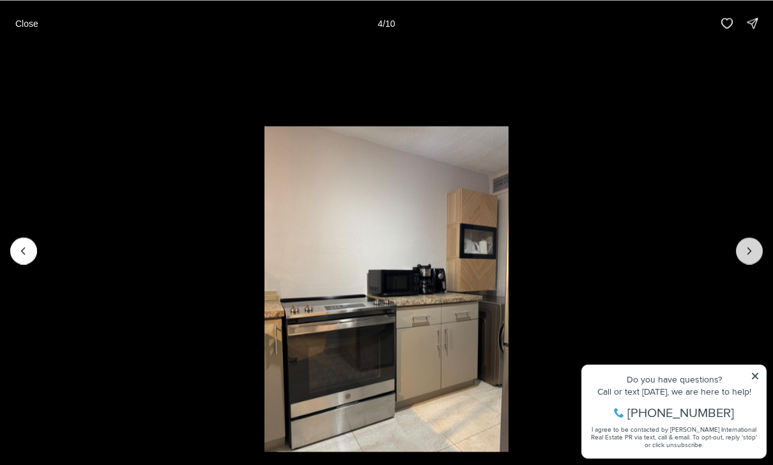
click at [753, 252] on icon "Next slide" at bounding box center [749, 250] width 13 height 13
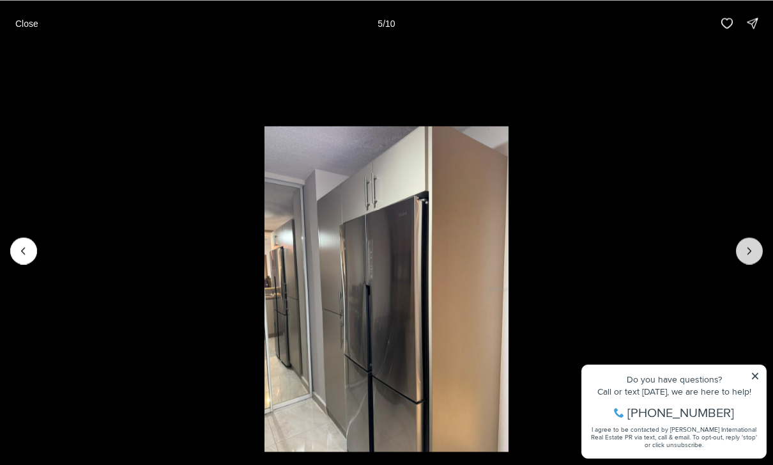
click at [754, 254] on icon "Next slide" at bounding box center [749, 250] width 13 height 13
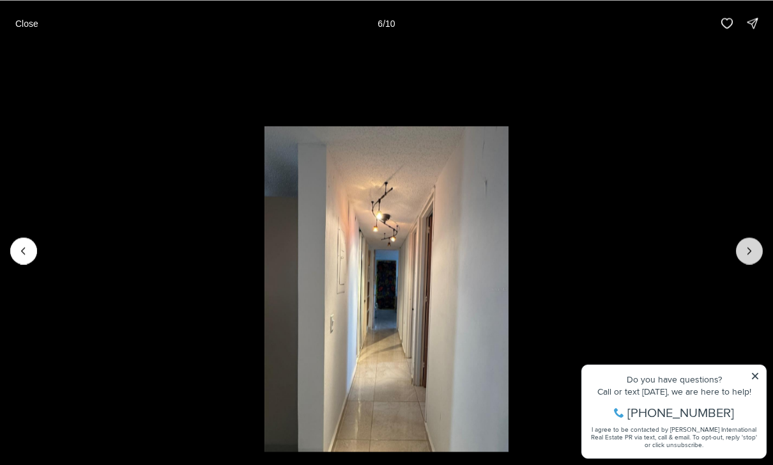
click at [750, 251] on icon "Next slide" at bounding box center [749, 250] width 13 height 13
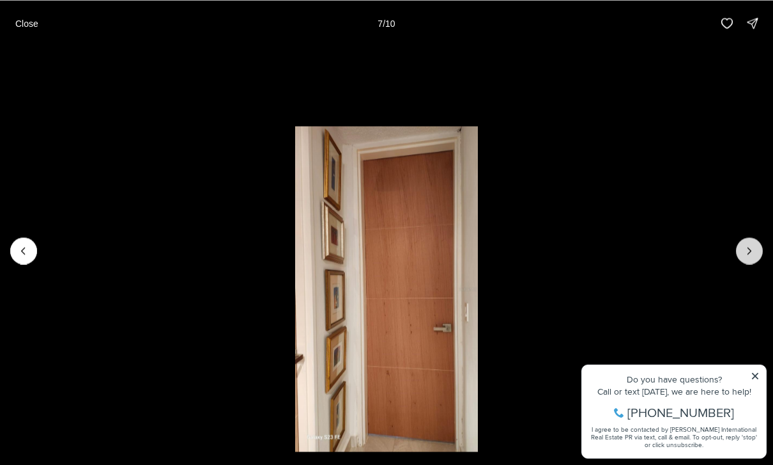
click at [754, 249] on icon "Next slide" at bounding box center [749, 250] width 13 height 13
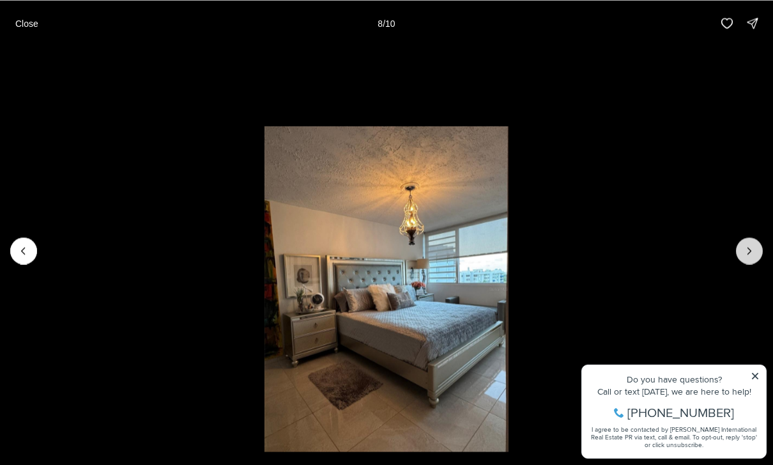
click at [755, 245] on icon "Next slide" at bounding box center [749, 250] width 13 height 13
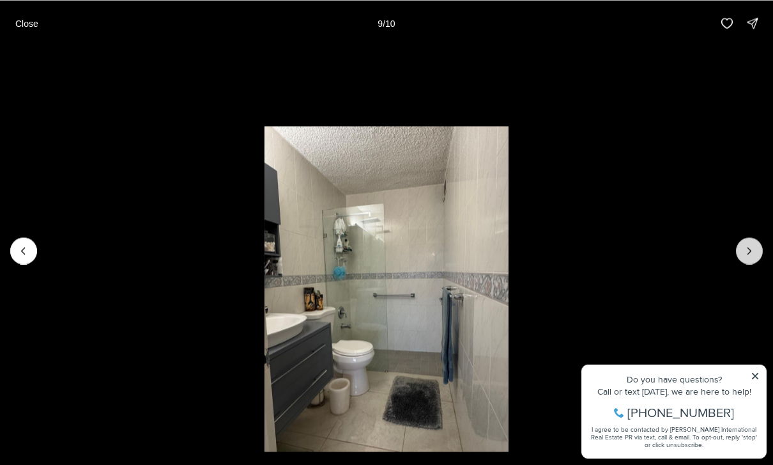
click at [753, 253] on icon "Next slide" at bounding box center [749, 250] width 13 height 13
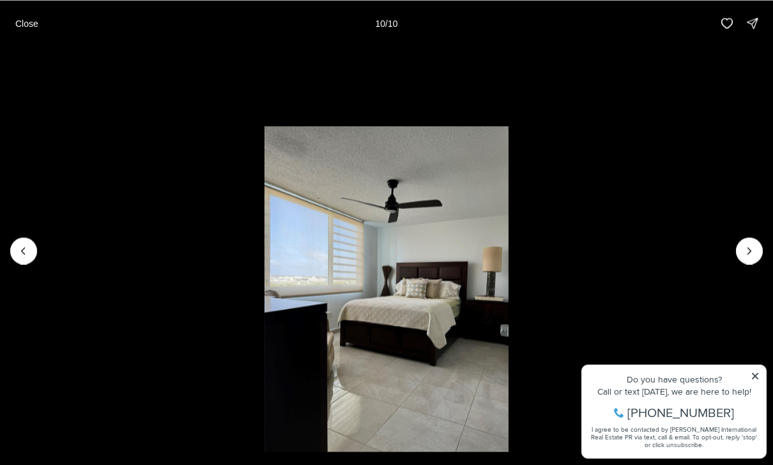
click at [754, 250] on div at bounding box center [749, 250] width 27 height 27
click at [753, 250] on div at bounding box center [749, 250] width 27 height 27
click at [757, 254] on div at bounding box center [749, 250] width 27 height 27
click at [751, 255] on div at bounding box center [749, 250] width 27 height 27
click at [31, 32] on button "Close" at bounding box center [27, 23] width 38 height 26
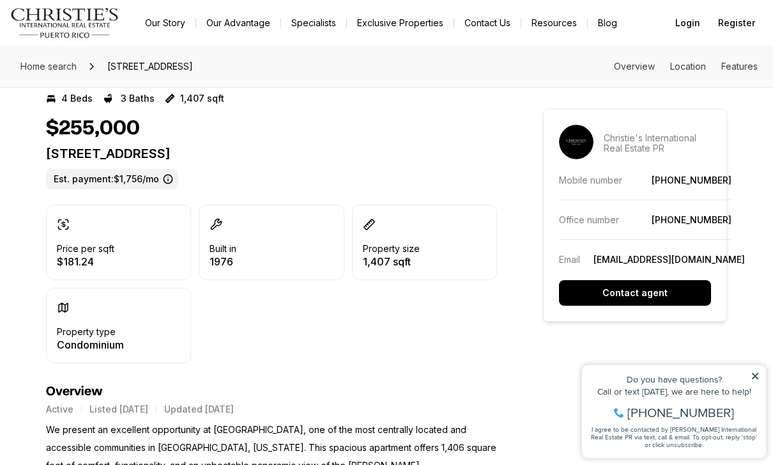
scroll to position [263, 0]
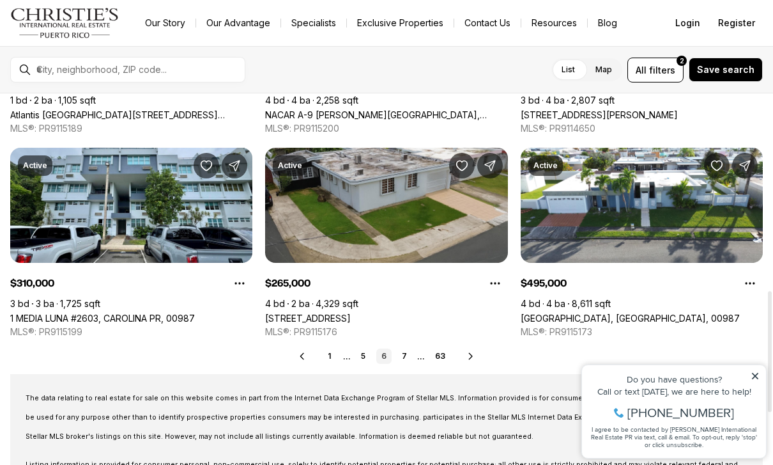
scroll to position [607, 0]
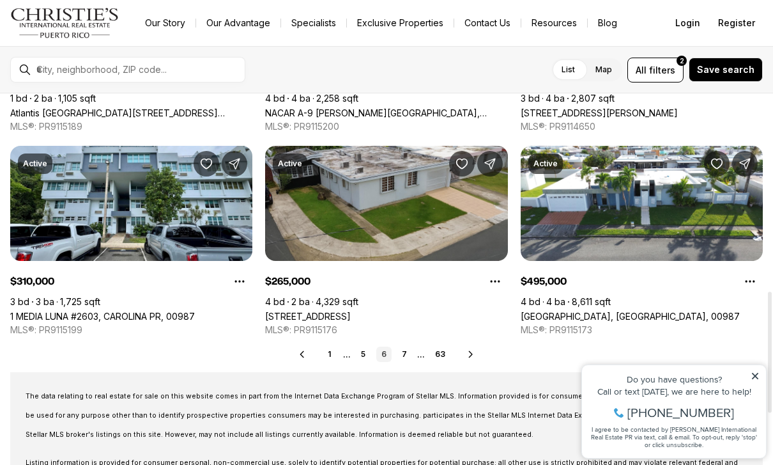
click at [473, 353] on icon at bounding box center [471, 354] width 10 height 10
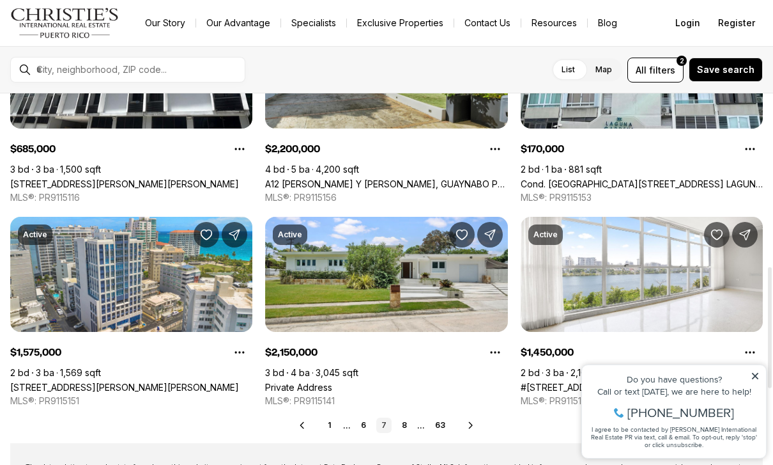
scroll to position [536, 0]
click at [469, 426] on icon at bounding box center [471, 425] width 10 height 10
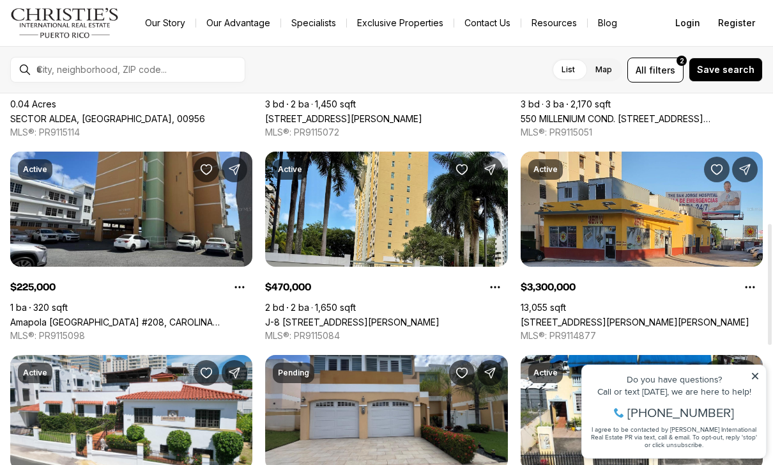
scroll to position [399, 0]
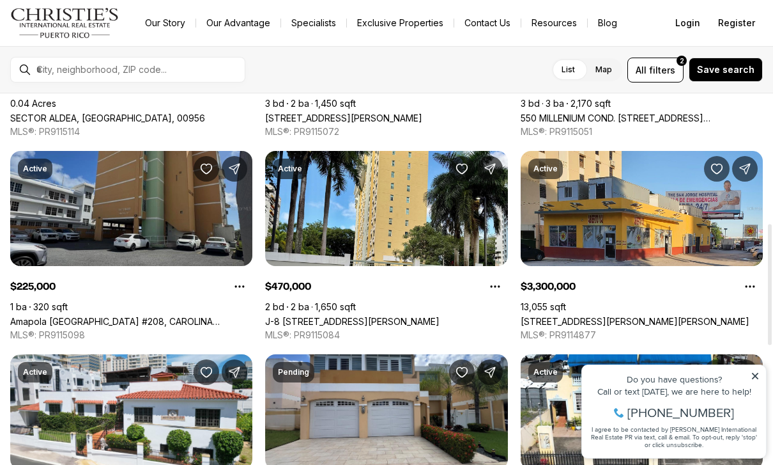
click at [155, 316] on link "Amapola [GEOGRAPHIC_DATA] #208, CAROLINA [GEOGRAPHIC_DATA], 00979" at bounding box center [131, 321] width 242 height 11
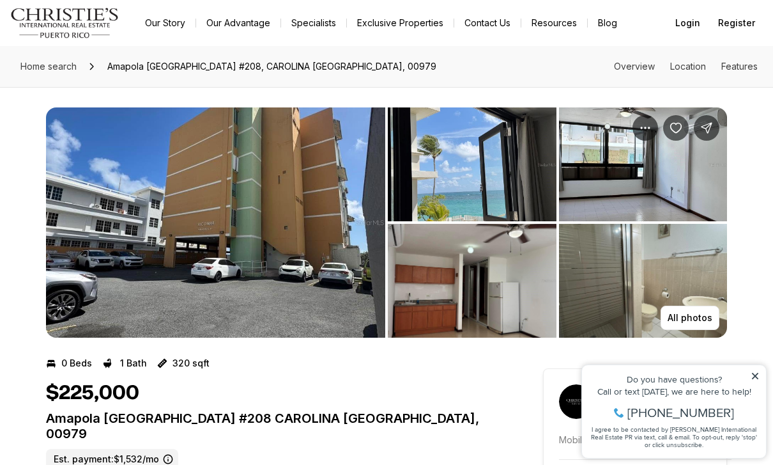
click at [282, 261] on img "View image gallery" at bounding box center [215, 222] width 339 height 230
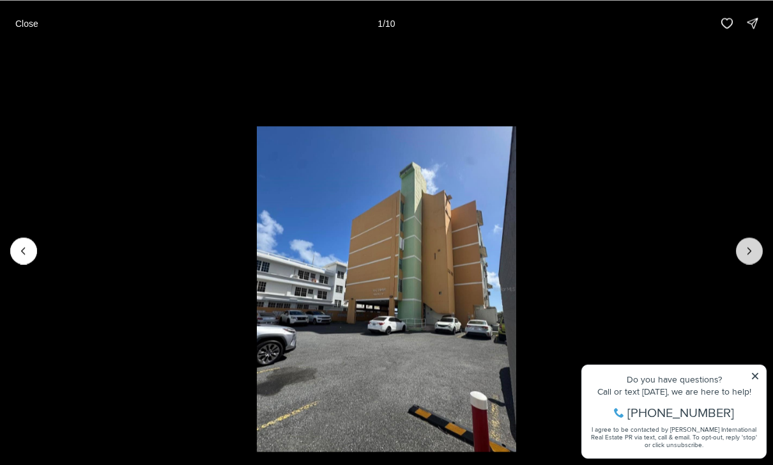
click at [745, 259] on button "Next slide" at bounding box center [749, 250] width 27 height 27
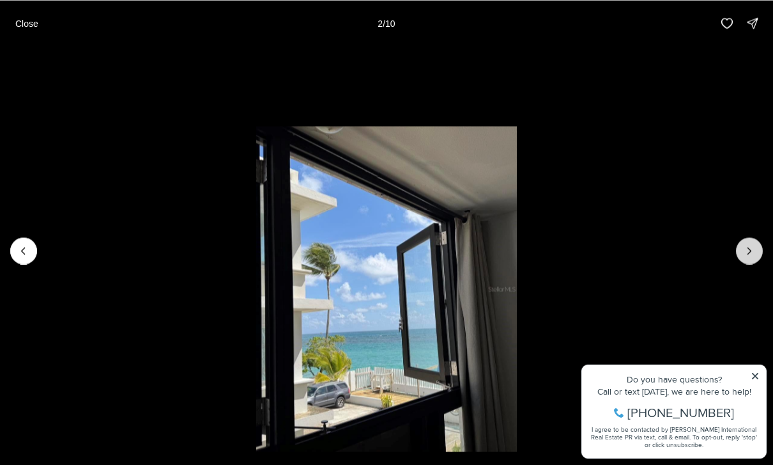
click at [755, 242] on button "Next slide" at bounding box center [749, 250] width 27 height 27
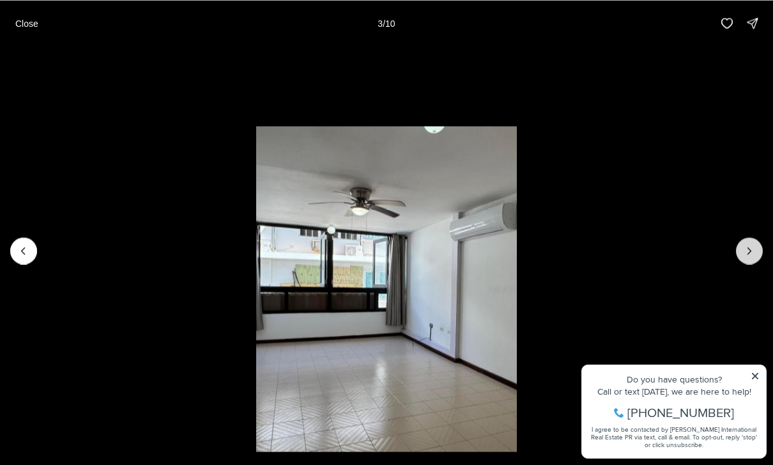
click at [748, 246] on icon "Next slide" at bounding box center [749, 250] width 13 height 13
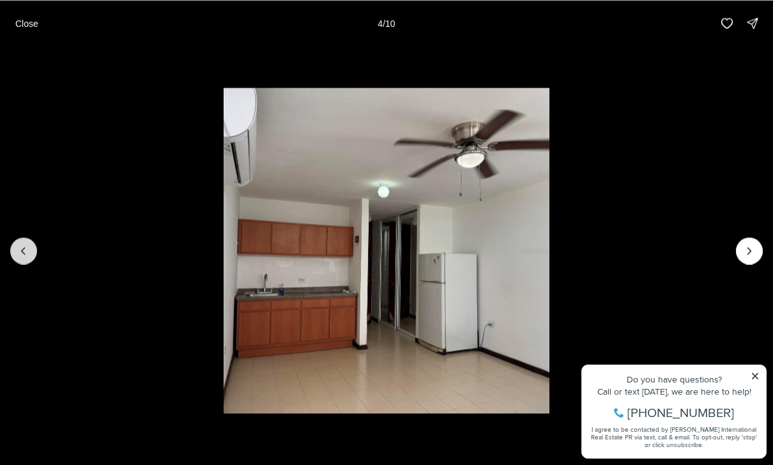
click at [29, 255] on icon "Previous slide" at bounding box center [23, 250] width 13 height 13
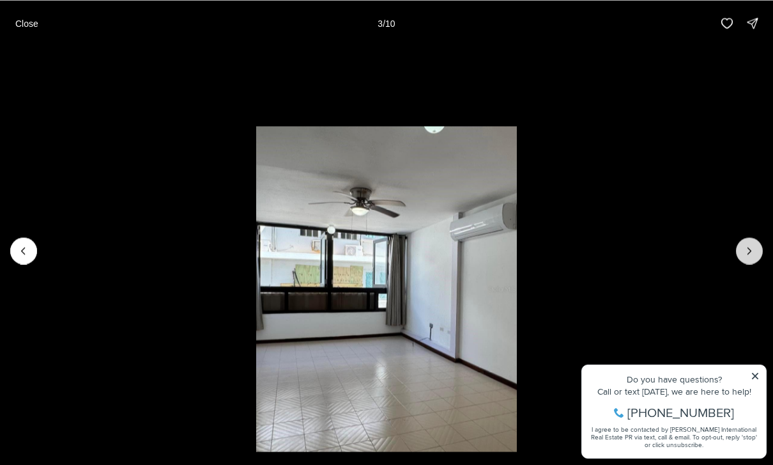
click at [753, 256] on icon "Next slide" at bounding box center [749, 250] width 13 height 13
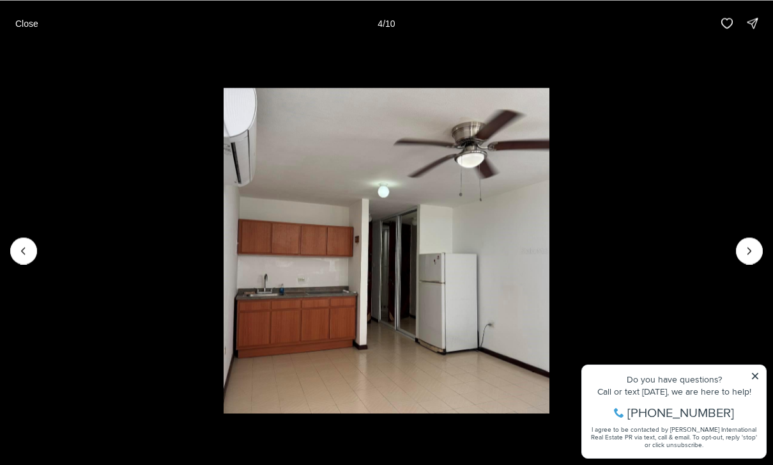
click at [734, 261] on li "4 of 10" at bounding box center [386, 250] width 773 height 408
click at [746, 249] on icon "Next slide" at bounding box center [749, 250] width 13 height 13
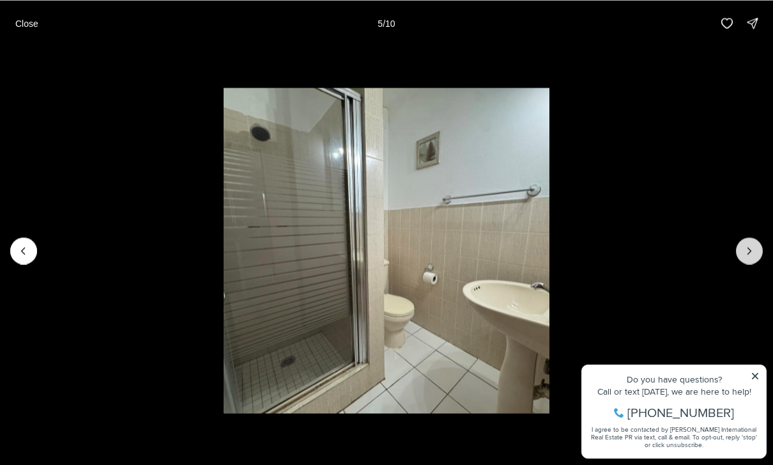
click at [743, 255] on button "Next slide" at bounding box center [749, 250] width 27 height 27
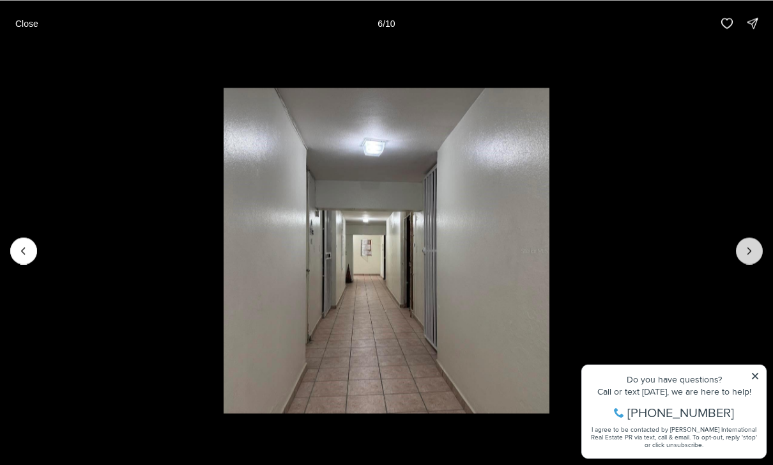
click at [744, 256] on icon "Next slide" at bounding box center [749, 250] width 13 height 13
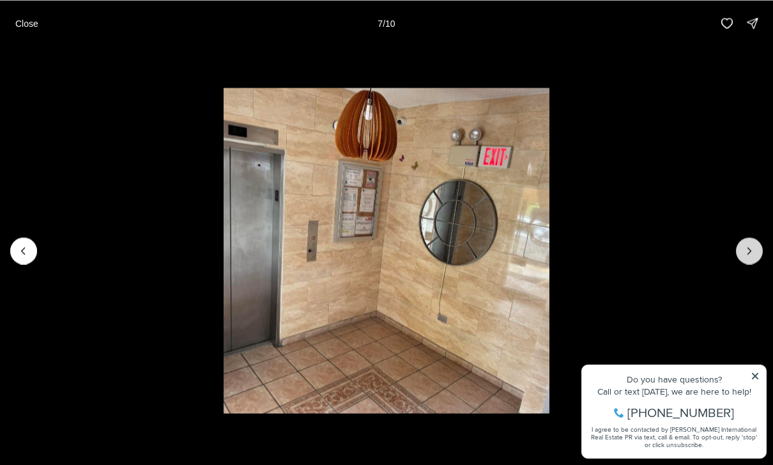
click at [745, 254] on icon "Next slide" at bounding box center [749, 250] width 13 height 13
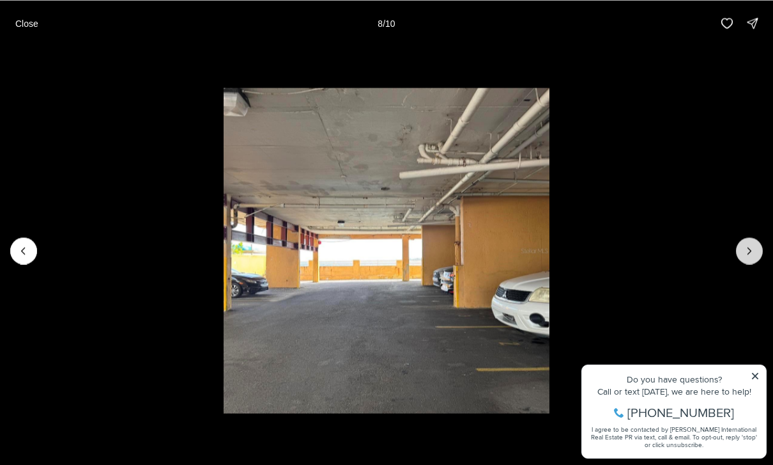
click at [751, 249] on icon "Next slide" at bounding box center [749, 250] width 13 height 13
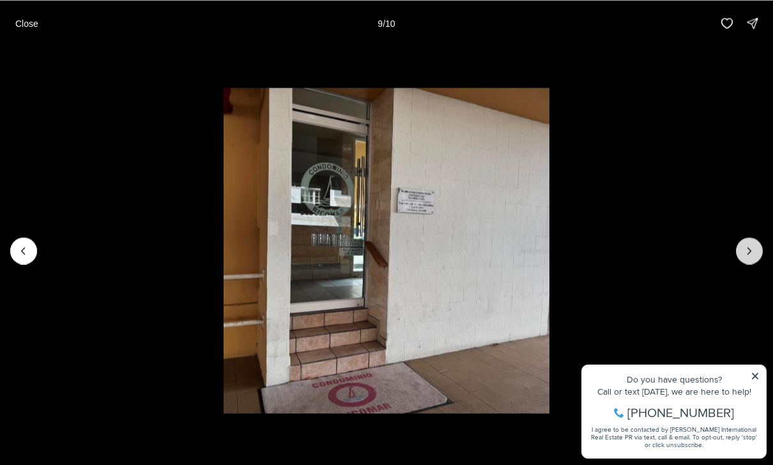
click at [748, 246] on icon "Next slide" at bounding box center [749, 250] width 13 height 13
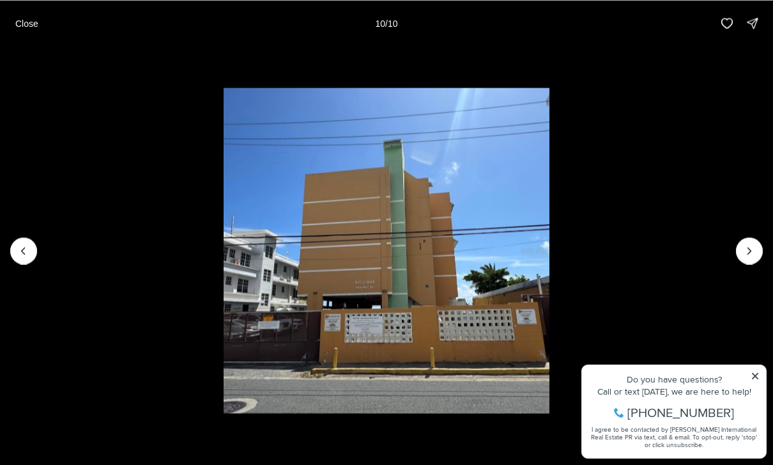
click at [746, 249] on div at bounding box center [749, 250] width 27 height 27
click at [753, 255] on div at bounding box center [749, 250] width 27 height 27
click at [39, 26] on button "Close" at bounding box center [27, 23] width 38 height 26
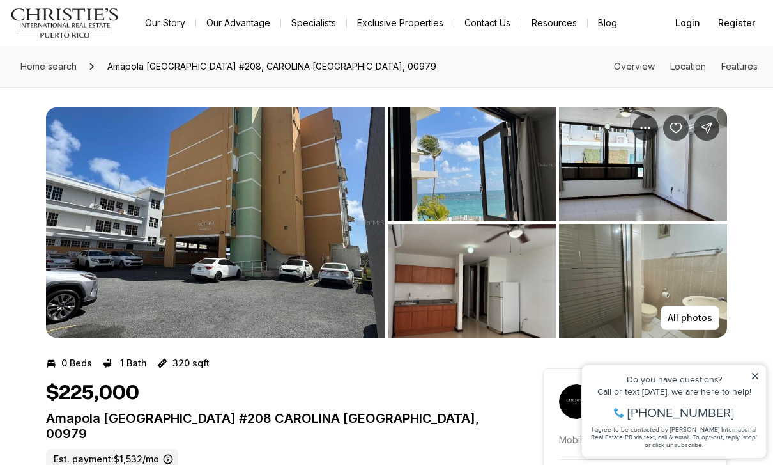
click at [330, 246] on img "View image gallery" at bounding box center [215, 222] width 339 height 230
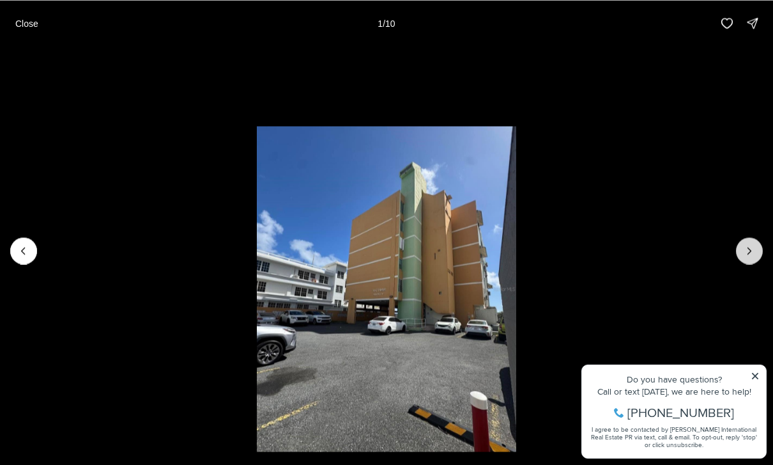
click at [751, 252] on icon "Next slide" at bounding box center [749, 250] width 13 height 13
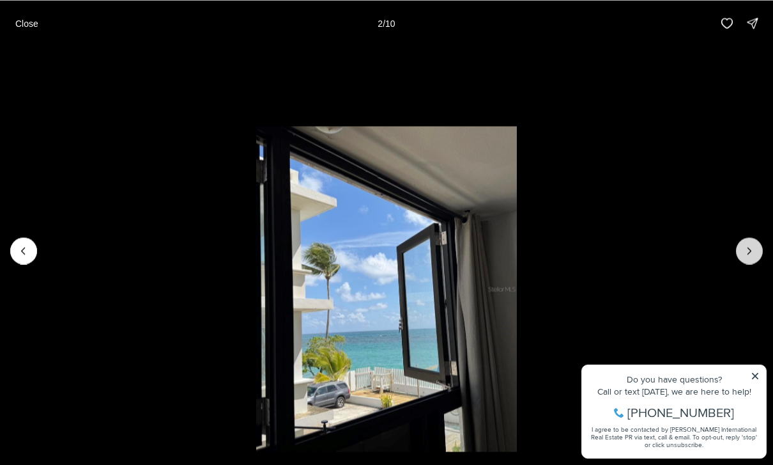
click at [751, 253] on icon "Next slide" at bounding box center [749, 250] width 13 height 13
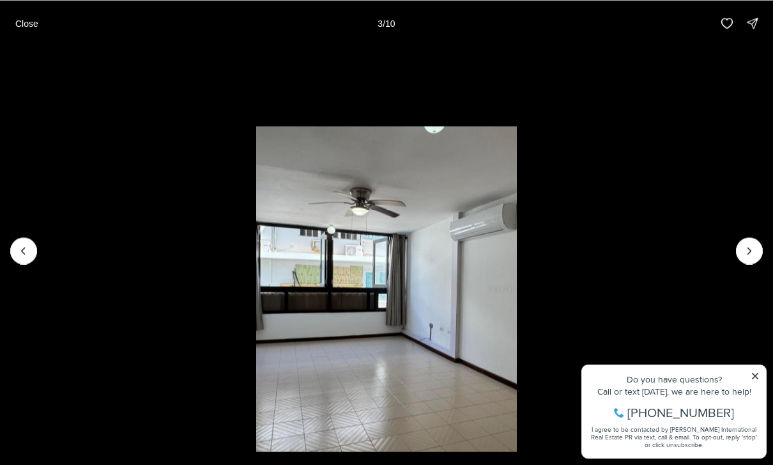
click at [42, 255] on li "3 of 10" at bounding box center [386, 250] width 773 height 408
click at [27, 249] on icon "Previous slide" at bounding box center [23, 250] width 13 height 13
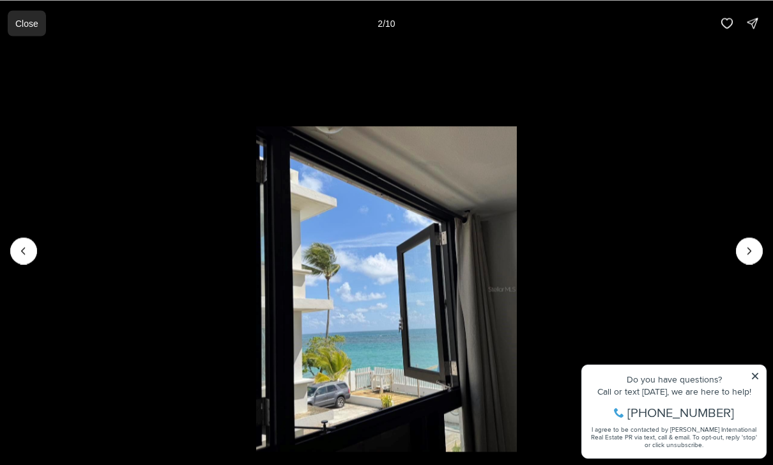
click at [36, 24] on p "Close" at bounding box center [26, 23] width 23 height 10
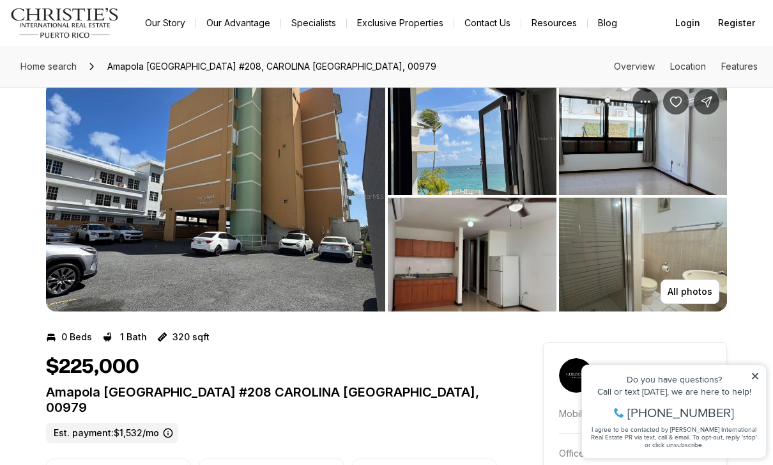
scroll to position [26, 0]
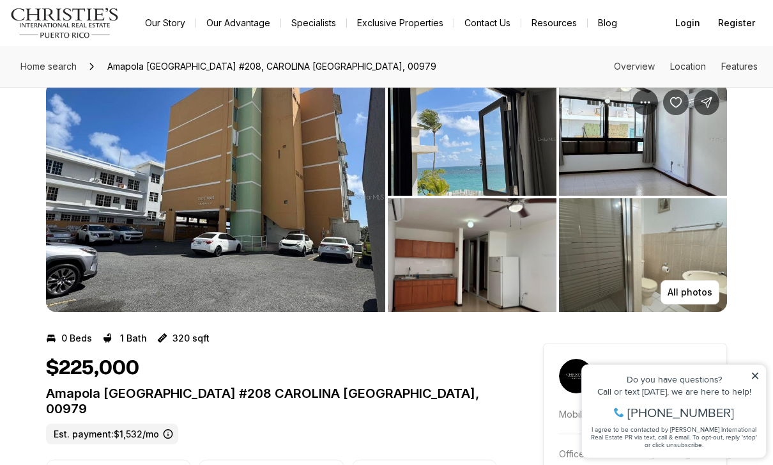
click at [640, 151] on img "View image gallery" at bounding box center [643, 139] width 169 height 114
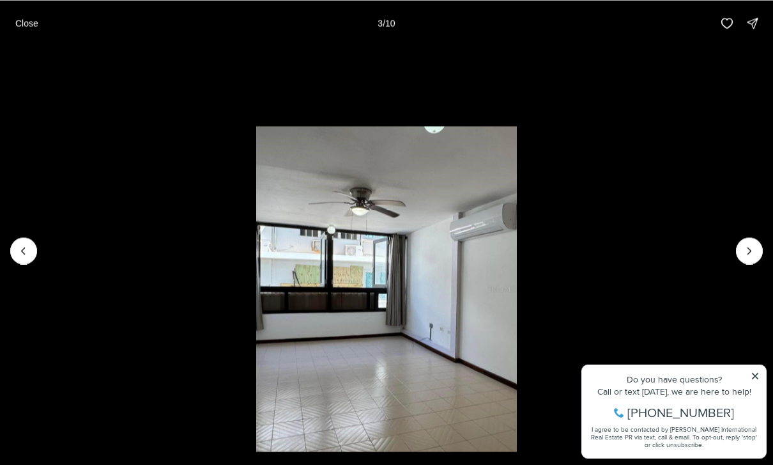
click at [734, 281] on li "3 of 10" at bounding box center [386, 250] width 773 height 408
click at [745, 257] on icon "Next slide" at bounding box center [749, 250] width 13 height 13
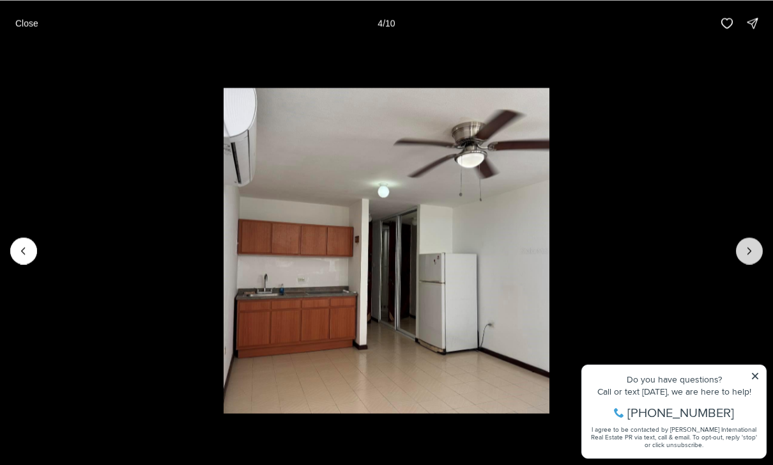
click at [741, 264] on button "Next slide" at bounding box center [749, 250] width 27 height 27
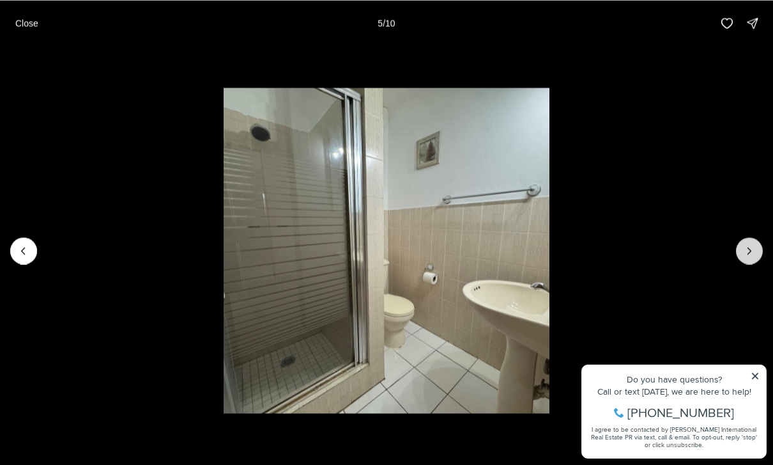
click at [743, 257] on icon "Next slide" at bounding box center [749, 250] width 13 height 13
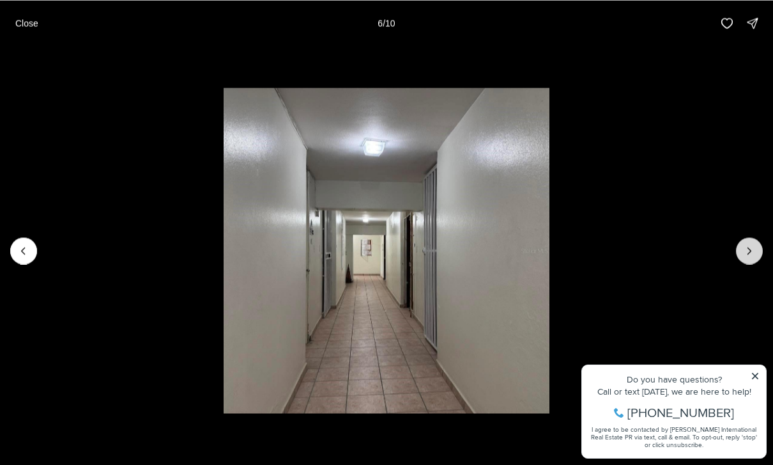
click at [751, 257] on icon "Next slide" at bounding box center [749, 250] width 13 height 13
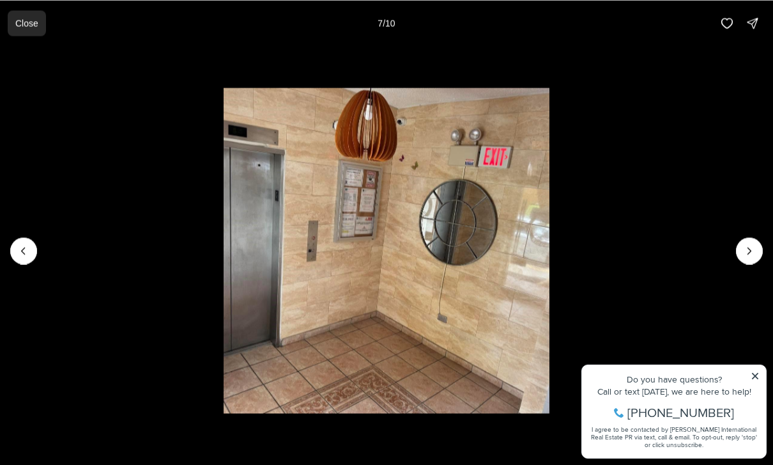
click at [34, 19] on p "Close" at bounding box center [26, 23] width 23 height 10
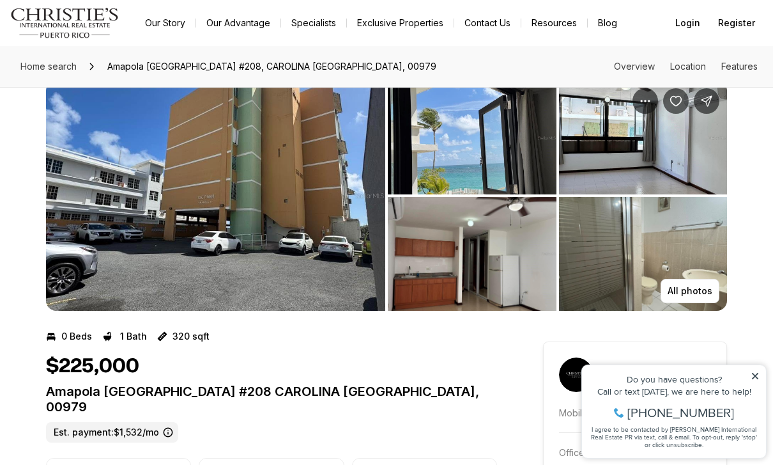
scroll to position [0, 0]
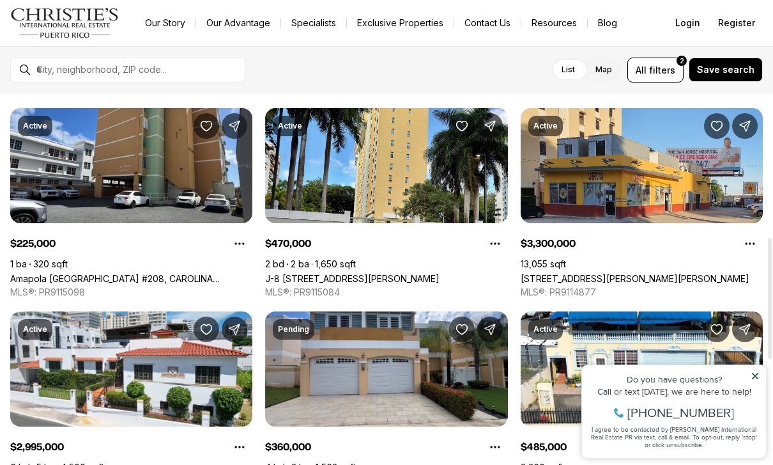
scroll to position [440, 0]
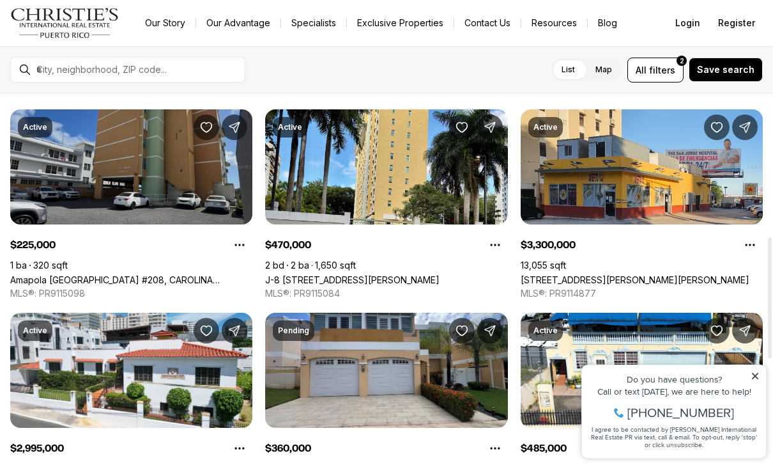
click at [166, 274] on link "Amapola [GEOGRAPHIC_DATA] #208, CAROLINA [GEOGRAPHIC_DATA], 00979" at bounding box center [131, 279] width 242 height 11
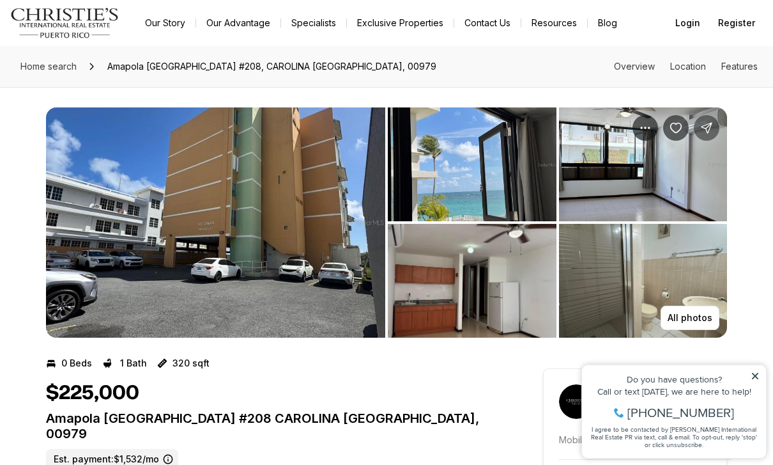
click at [709, 127] on icon "Share Property: Amapola ISLA VERDE #208" at bounding box center [706, 127] width 13 height 13
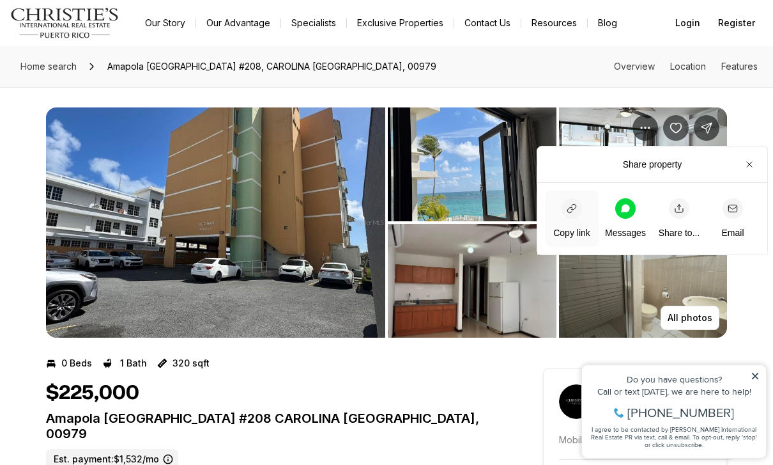
click at [573, 211] on icon "button" at bounding box center [572, 208] width 10 height 10
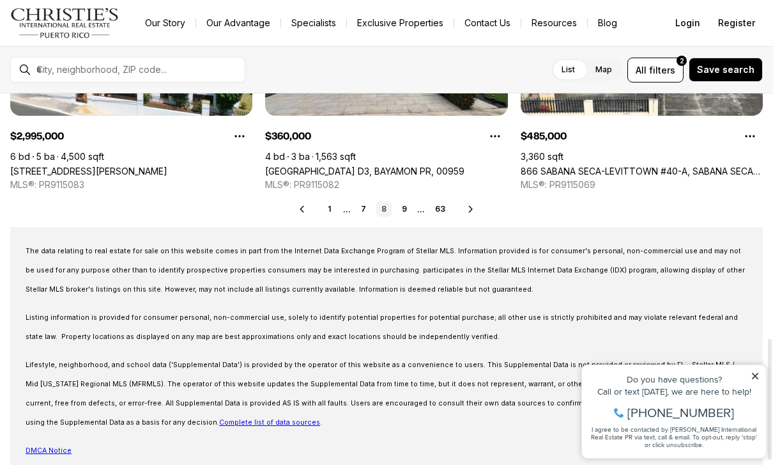
scroll to position [751, 0]
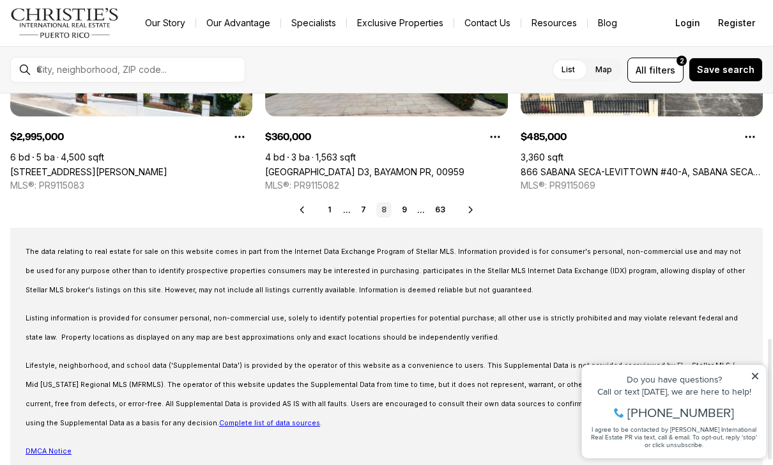
click at [474, 213] on icon at bounding box center [471, 209] width 10 height 10
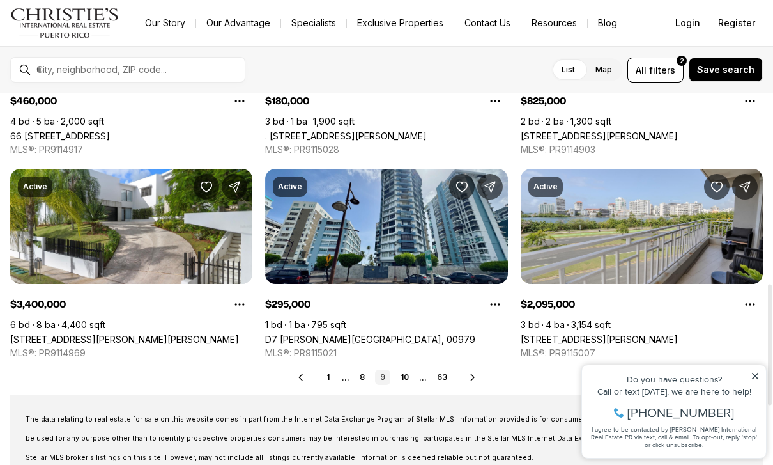
scroll to position [584, 0]
click at [472, 380] on icon at bounding box center [473, 377] width 10 height 10
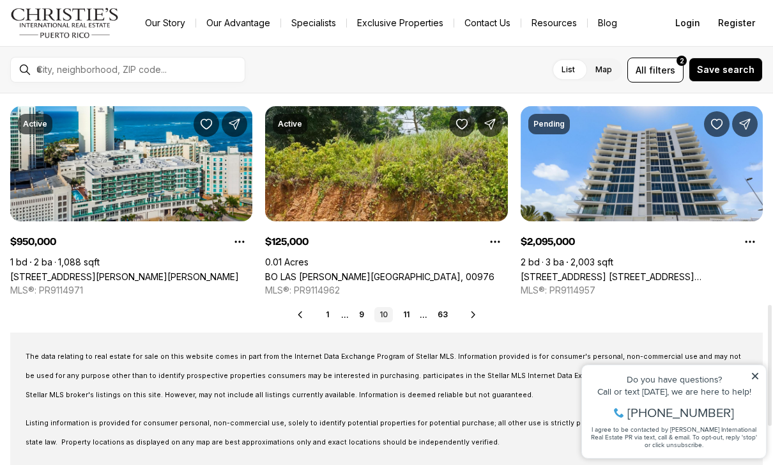
scroll to position [647, 0]
click at [499, 324] on div "Real Estate & Homes for Sale 747 results Newest Pending $165,000 4 bd 2 ba 1,10…" at bounding box center [386, 18] width 773 height 1143
click at [474, 318] on icon at bounding box center [473, 314] width 10 height 10
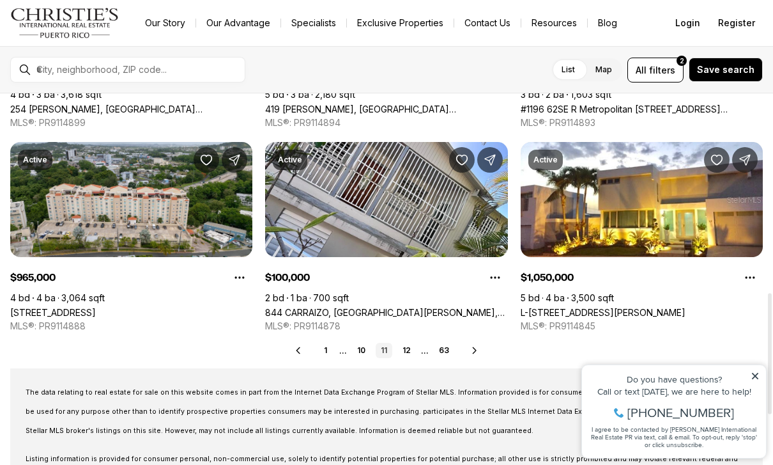
scroll to position [613, 0]
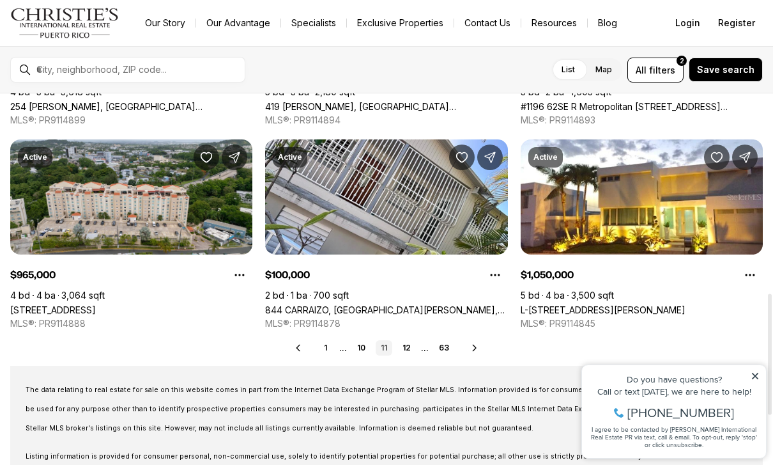
click at [440, 336] on div "Real Estate & Homes for Sale 747 results Newest Active $760,000 1 bd 2 ba 1,105…" at bounding box center [386, 51] width 773 height 1143
click at [472, 348] on icon at bounding box center [475, 348] width 10 height 10
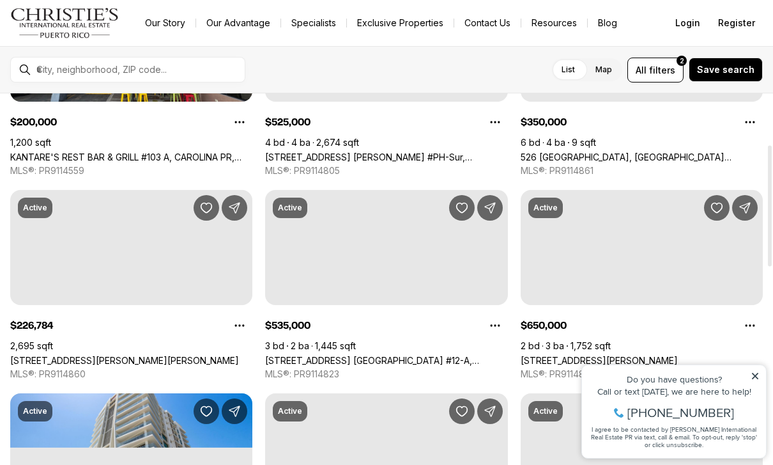
scroll to position [157, 0]
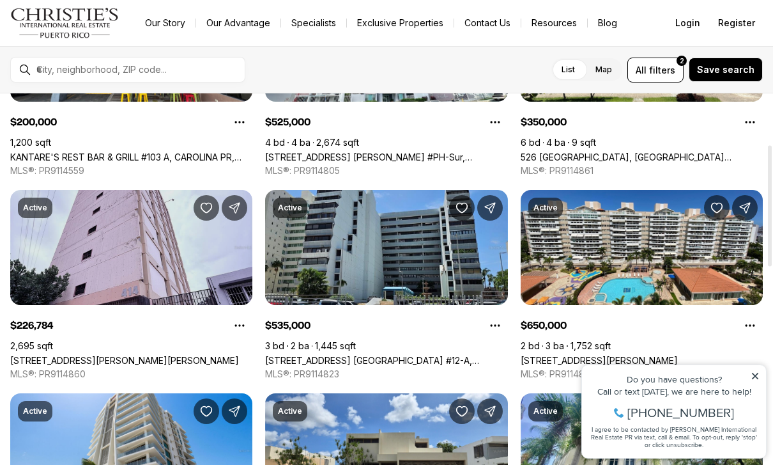
click at [69, 355] on link "414 MUÑOZ RIVERA AVE #6A & 6B, SAN JUAN PR, 00918" at bounding box center [124, 360] width 229 height 11
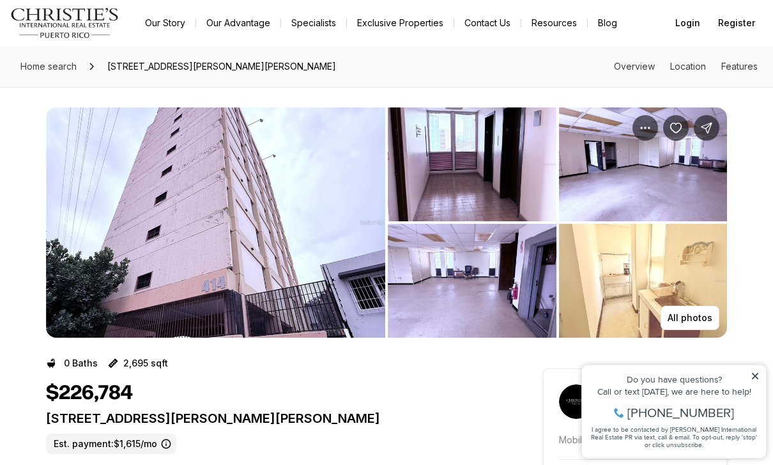
click at [405, 263] on img "View image gallery" at bounding box center [472, 281] width 169 height 114
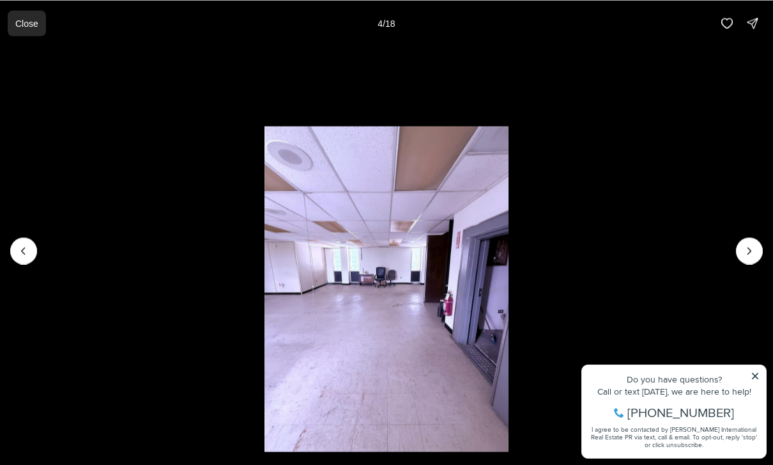
click at [26, 28] on p "Close" at bounding box center [26, 23] width 23 height 10
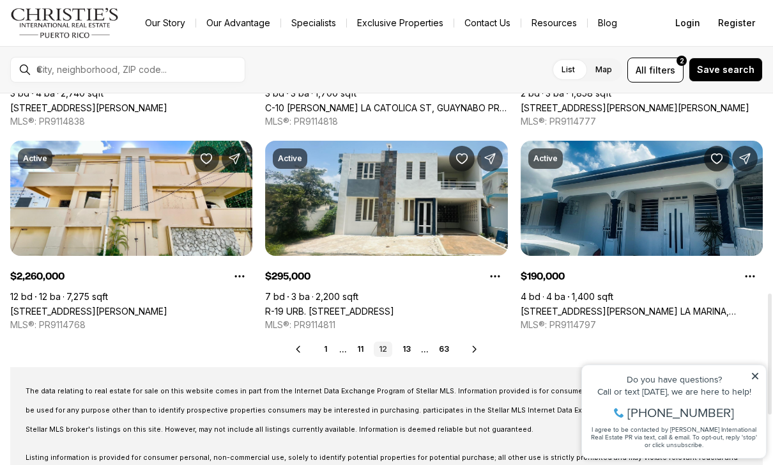
scroll to position [613, 0]
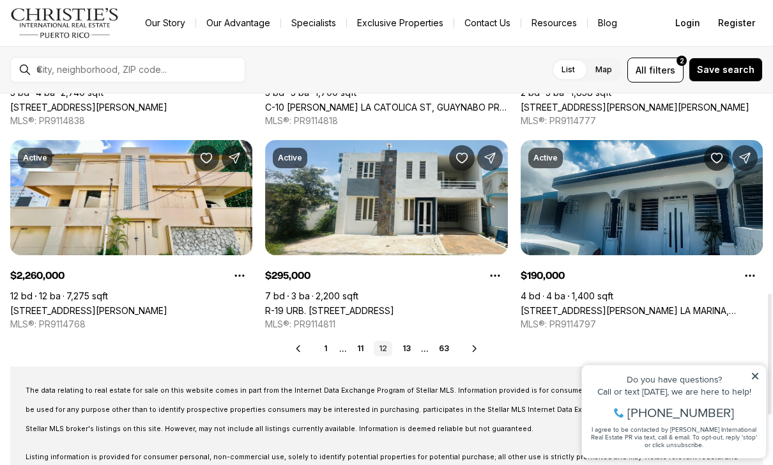
click at [467, 350] on div "Prev 1 ... 11 12 13 ... 63 Next" at bounding box center [386, 348] width 753 height 15
click at [478, 351] on icon at bounding box center [475, 348] width 10 height 10
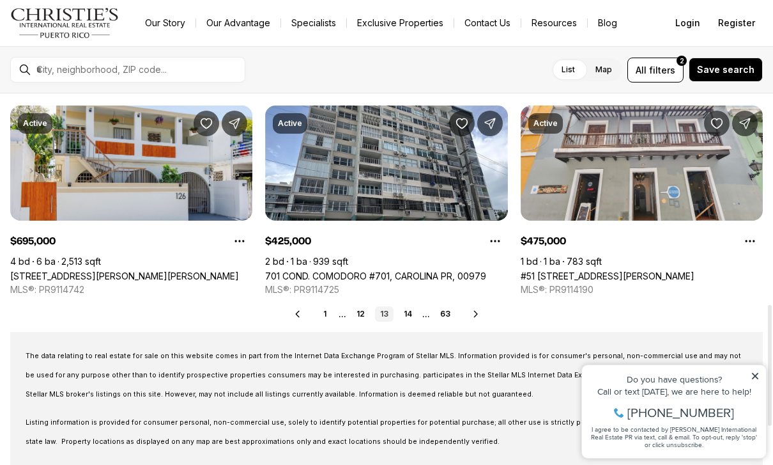
scroll to position [647, 0]
click at [471, 314] on icon at bounding box center [476, 314] width 10 height 10
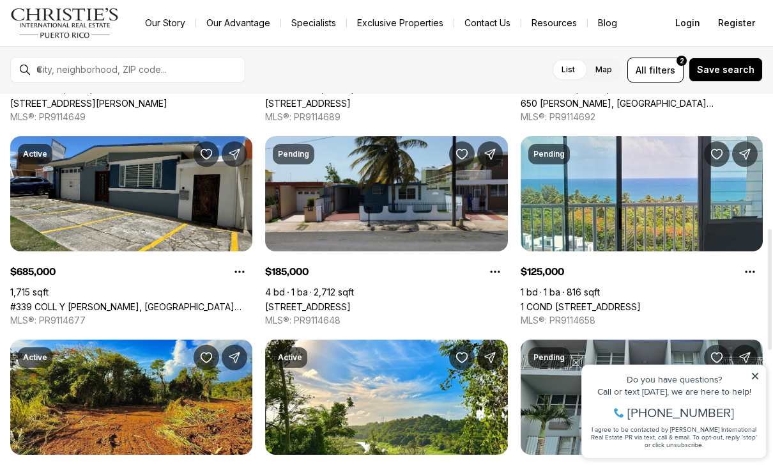
scroll to position [413, 0]
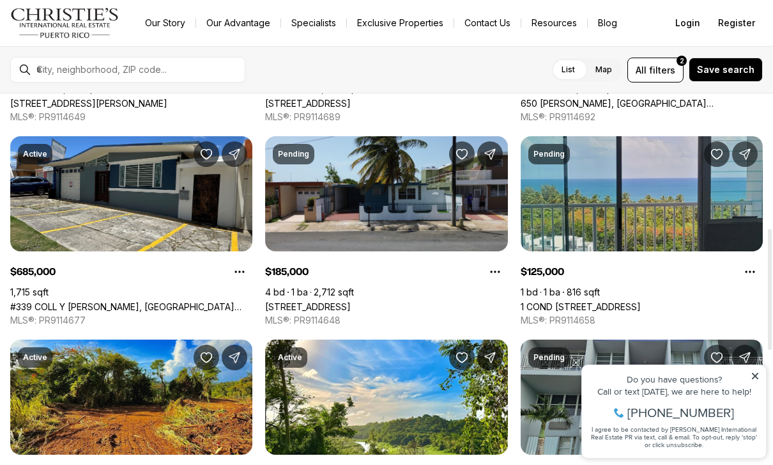
click at [569, 301] on link "1 COND [STREET_ADDRESS]" at bounding box center [581, 306] width 120 height 11
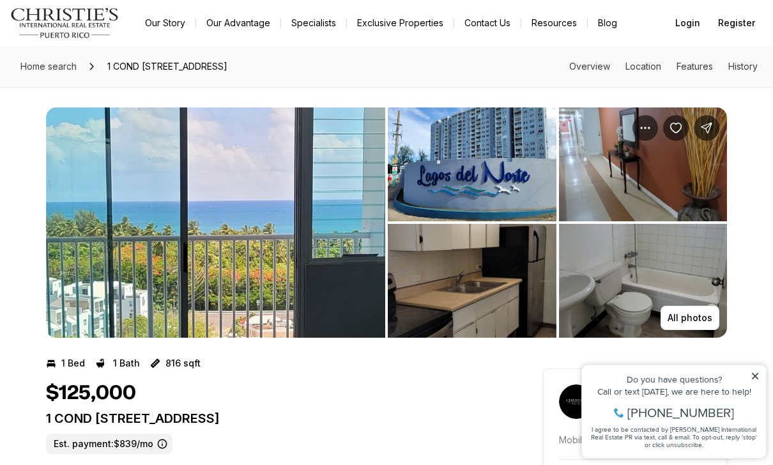
click at [100, 254] on img "View image gallery" at bounding box center [215, 222] width 339 height 230
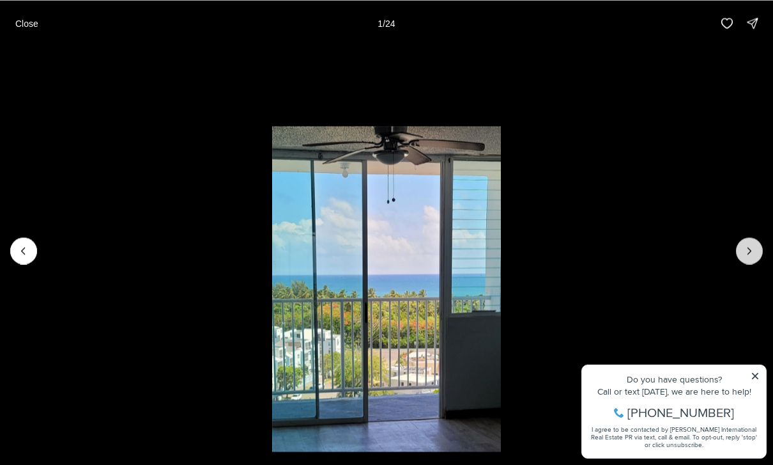
click at [748, 252] on icon "Next slide" at bounding box center [749, 250] width 13 height 13
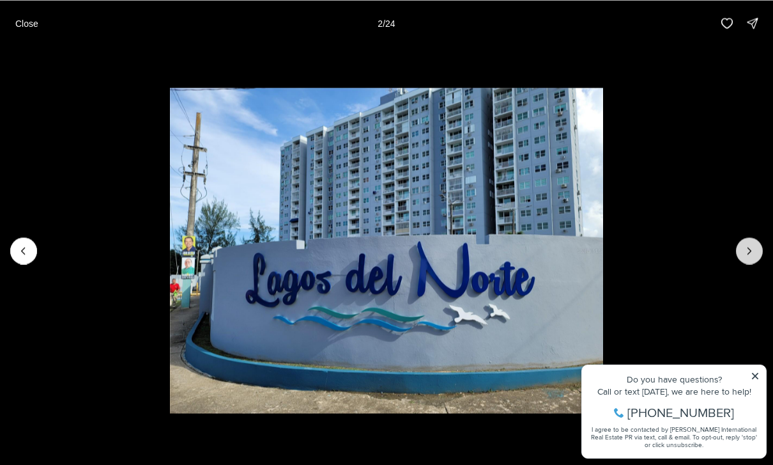
click at [743, 256] on icon "Next slide" at bounding box center [749, 250] width 13 height 13
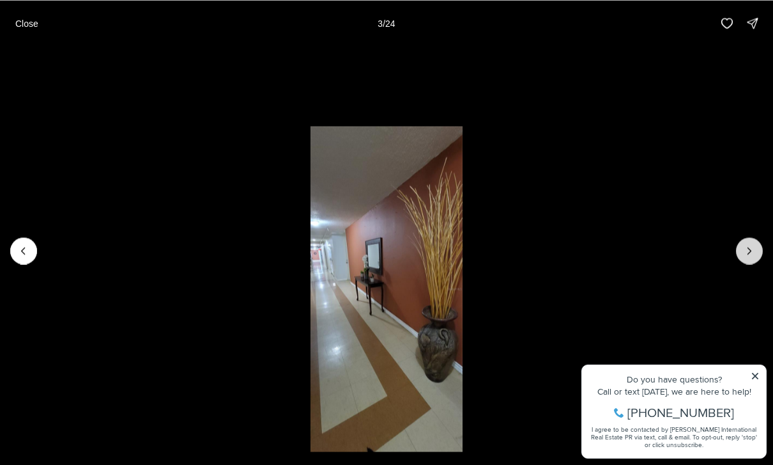
click at [748, 255] on icon "Next slide" at bounding box center [749, 250] width 13 height 13
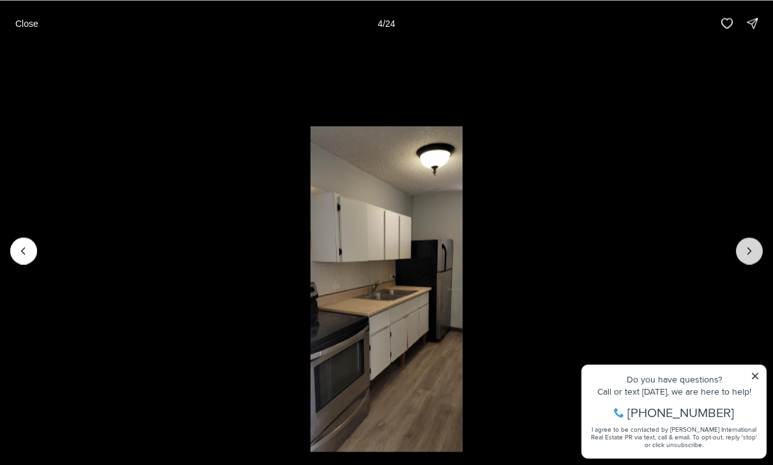
click at [748, 256] on icon "Next slide" at bounding box center [749, 250] width 13 height 13
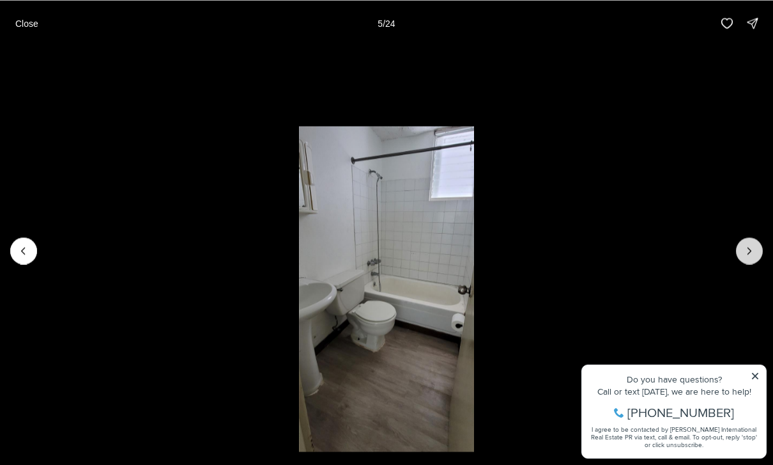
click at [753, 254] on icon "Next slide" at bounding box center [749, 250] width 13 height 13
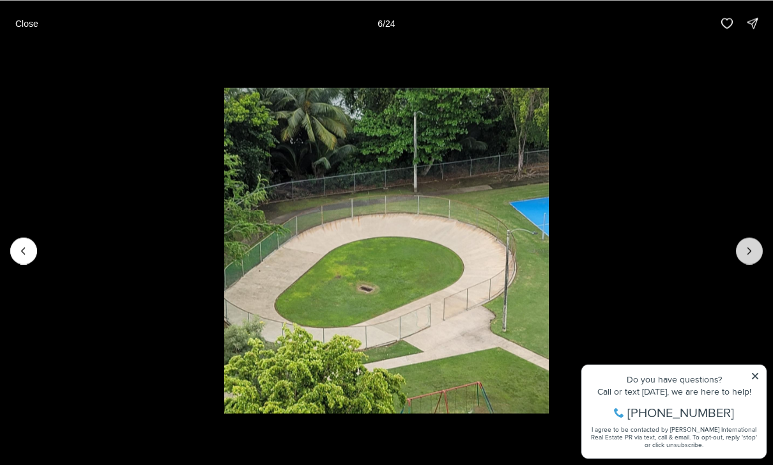
click at [755, 252] on icon "Next slide" at bounding box center [749, 250] width 13 height 13
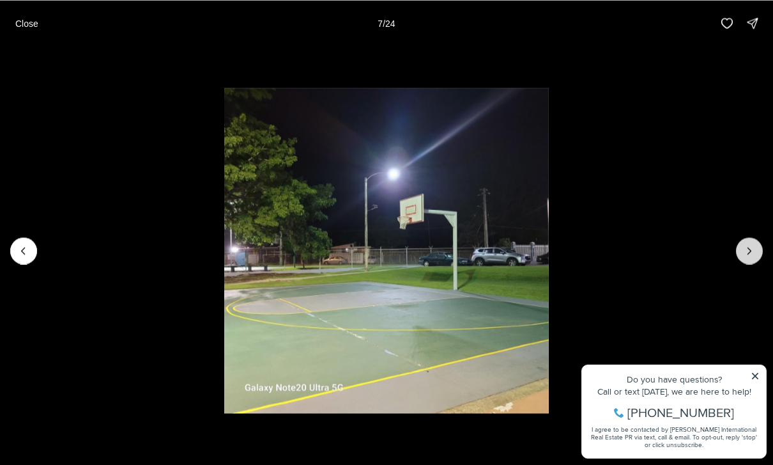
click at [748, 256] on icon "Next slide" at bounding box center [749, 250] width 13 height 13
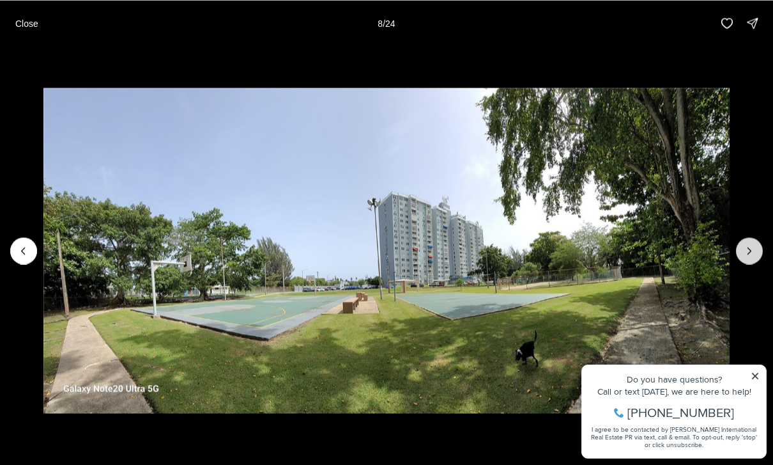
click at [746, 255] on icon "Next slide" at bounding box center [749, 250] width 13 height 13
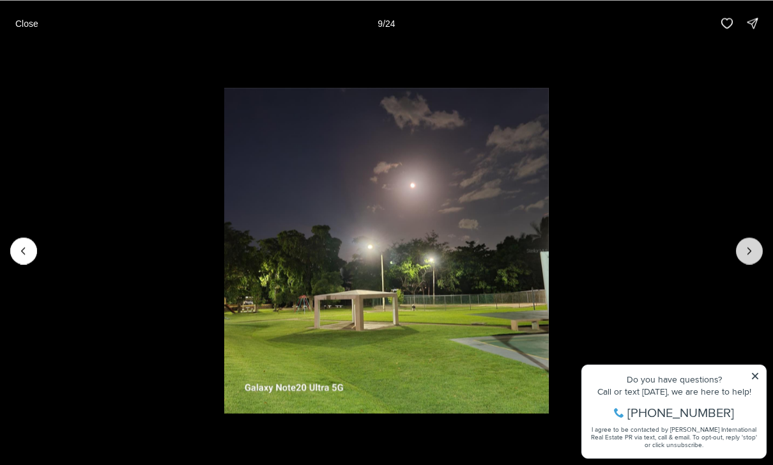
click at [751, 255] on icon "Next slide" at bounding box center [749, 250] width 13 height 13
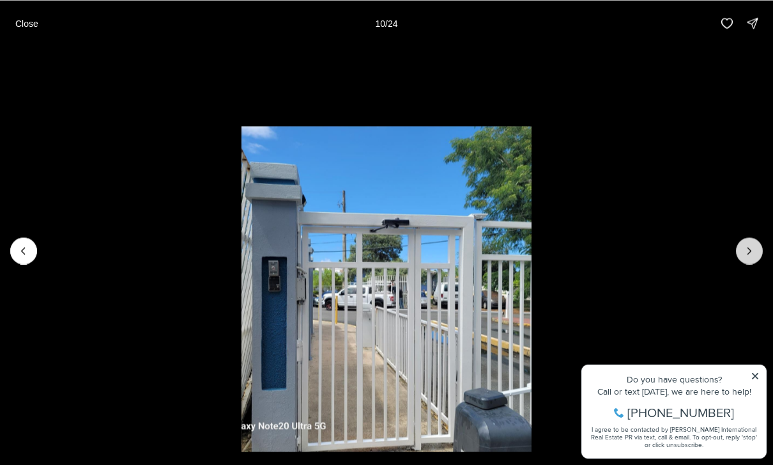
click at [752, 255] on icon "Next slide" at bounding box center [749, 250] width 13 height 13
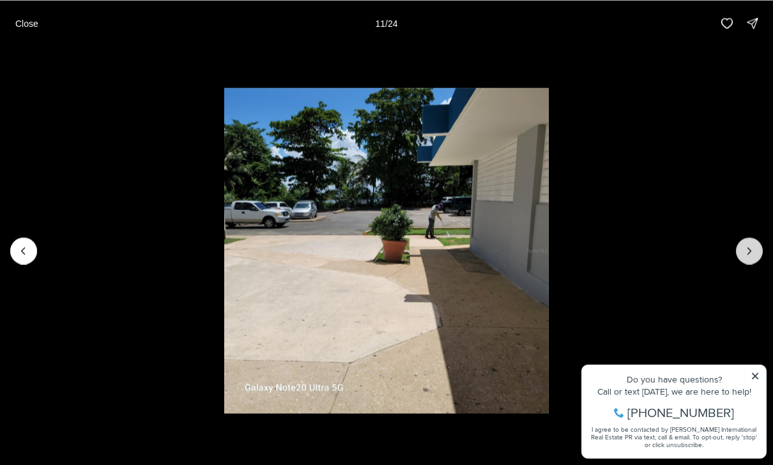
click at [753, 255] on icon "Next slide" at bounding box center [749, 250] width 13 height 13
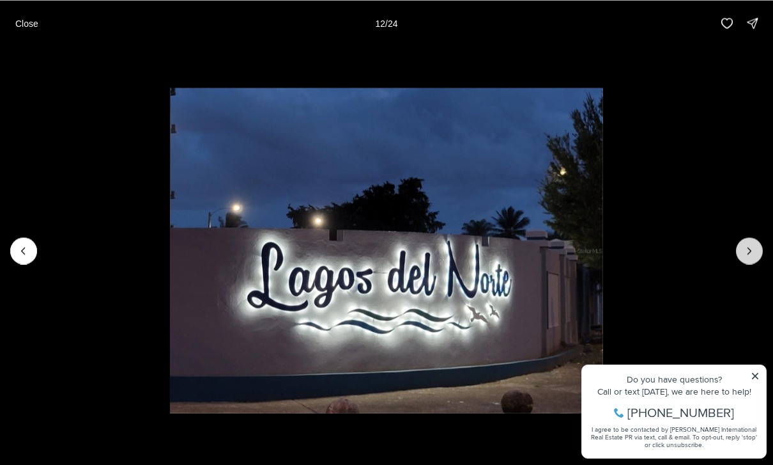
click at [754, 254] on icon "Next slide" at bounding box center [749, 250] width 13 height 13
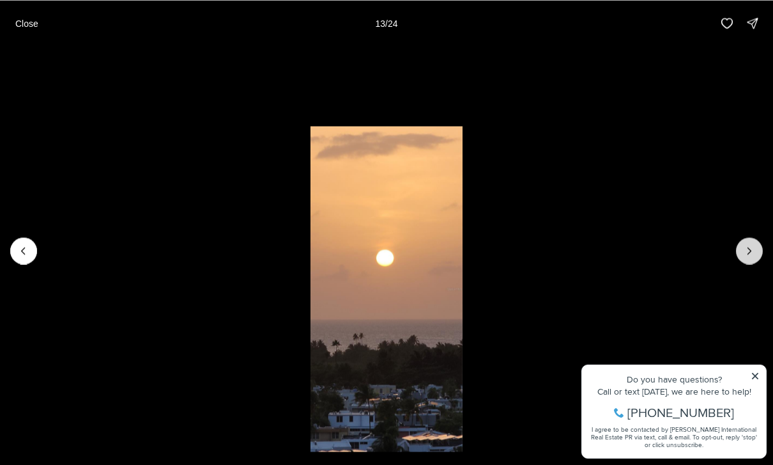
click at [755, 254] on icon "Next slide" at bounding box center [749, 250] width 13 height 13
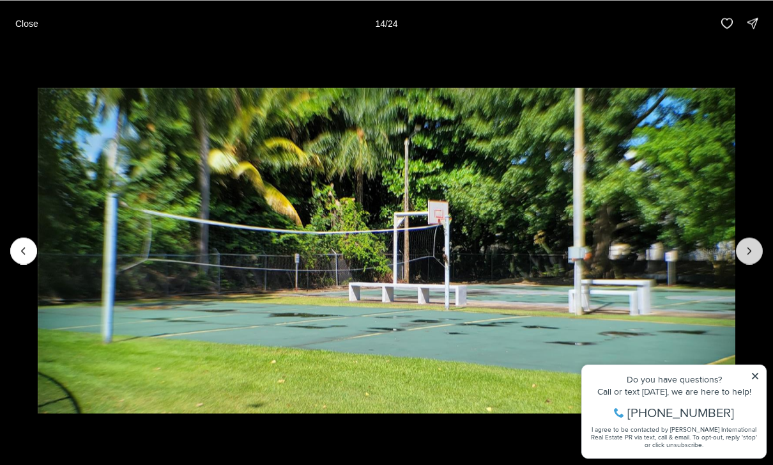
click at [753, 255] on icon "Next slide" at bounding box center [749, 250] width 13 height 13
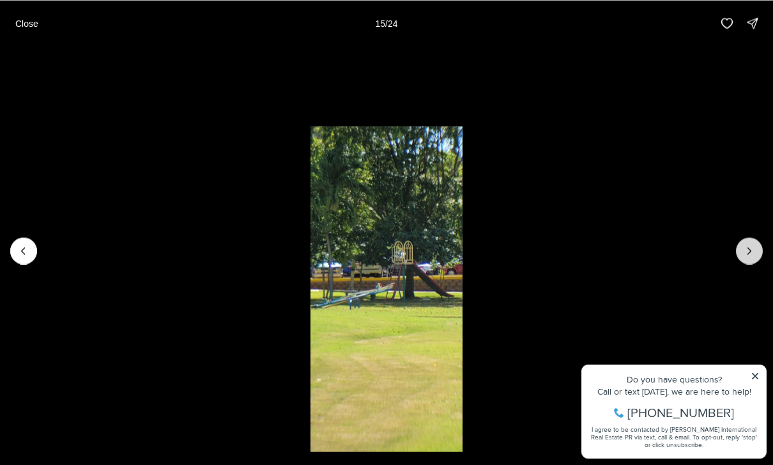
click at [754, 252] on icon "Next slide" at bounding box center [749, 250] width 13 height 13
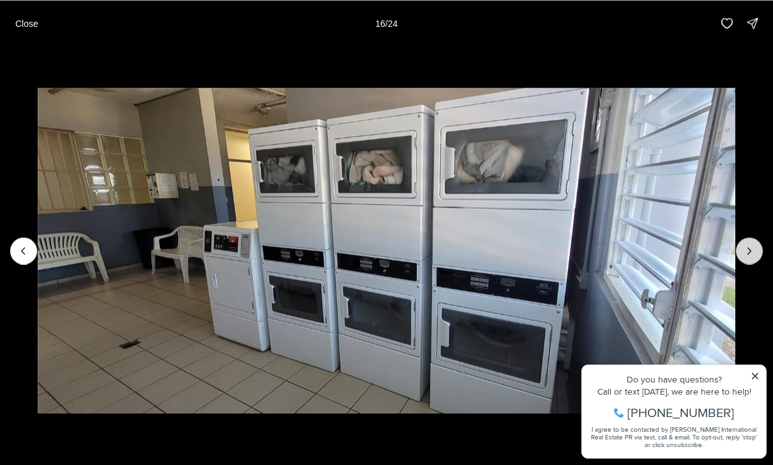
click at [755, 254] on icon "Next slide" at bounding box center [749, 250] width 13 height 13
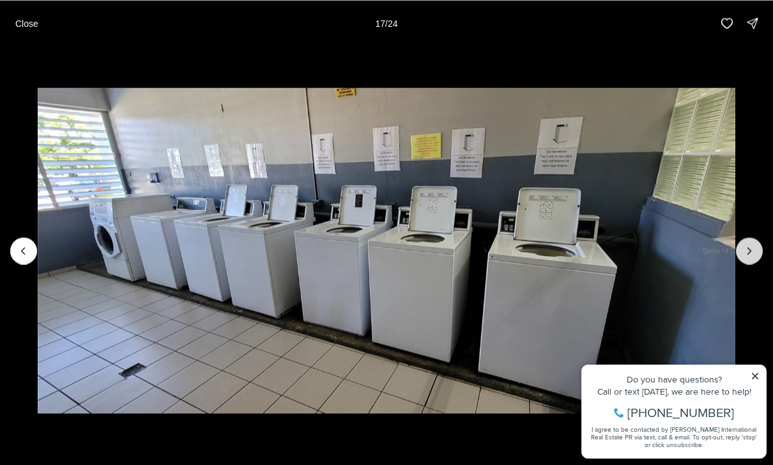
click at [755, 253] on icon "Next slide" at bounding box center [749, 250] width 13 height 13
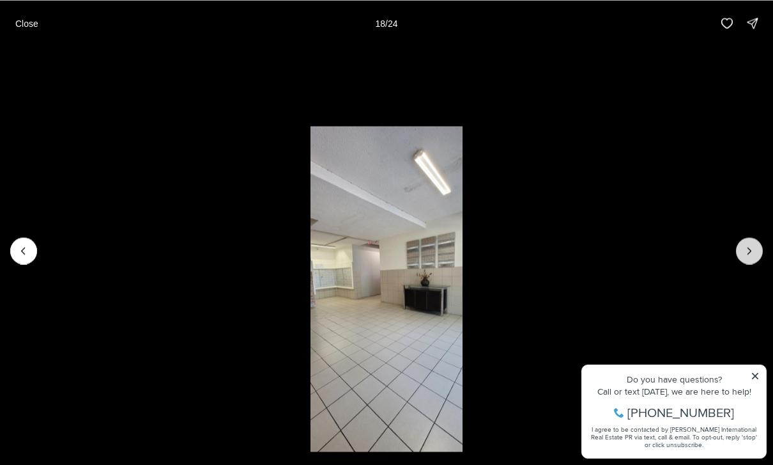
click at [753, 254] on icon "Next slide" at bounding box center [749, 250] width 13 height 13
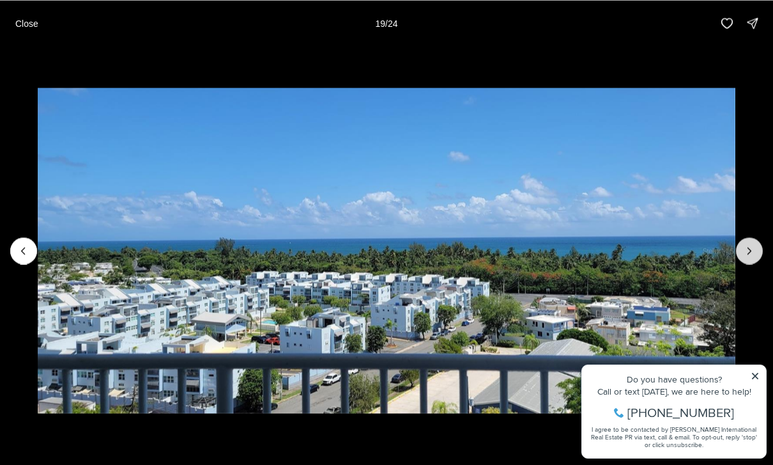
click at [755, 252] on icon "Next slide" at bounding box center [749, 250] width 13 height 13
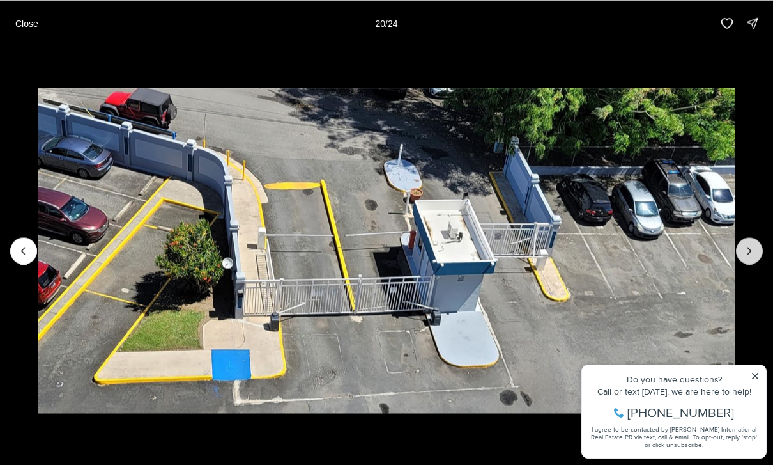
click at [753, 254] on icon "Next slide" at bounding box center [749, 250] width 13 height 13
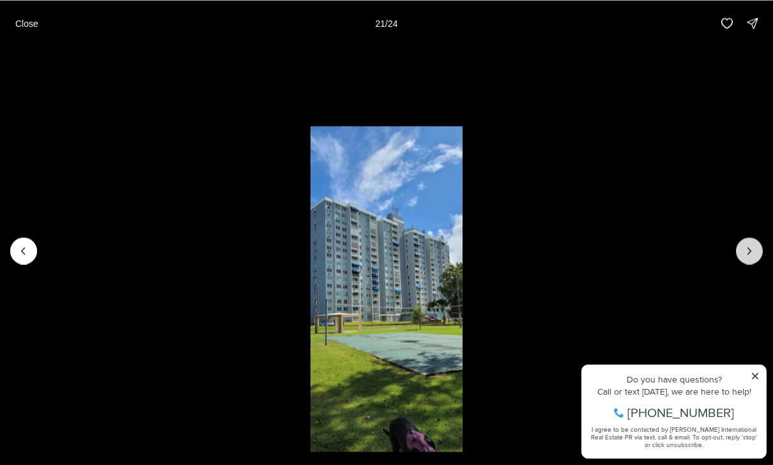
click at [754, 253] on icon "Next slide" at bounding box center [749, 250] width 13 height 13
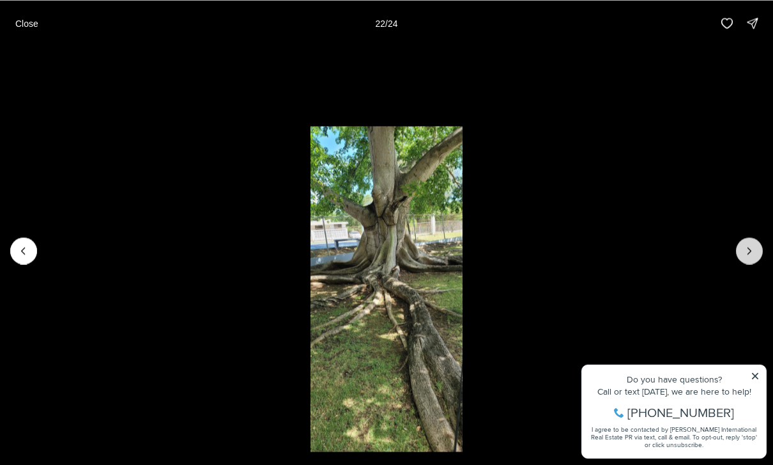
click at [755, 252] on icon "Next slide" at bounding box center [749, 250] width 13 height 13
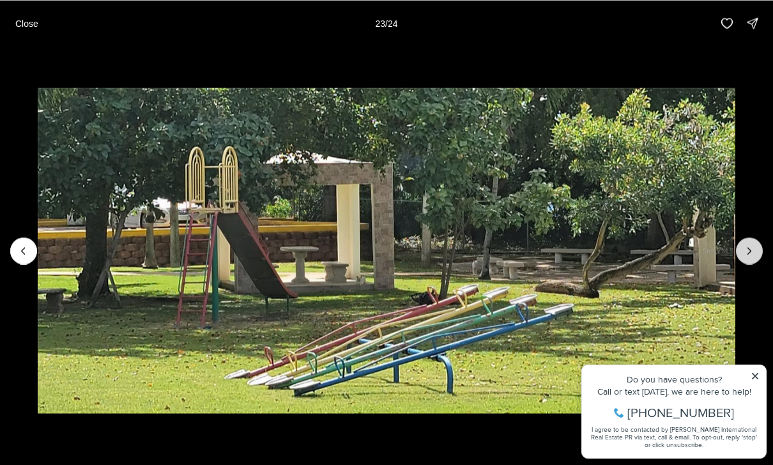
click at [755, 252] on icon "Next slide" at bounding box center [749, 250] width 13 height 13
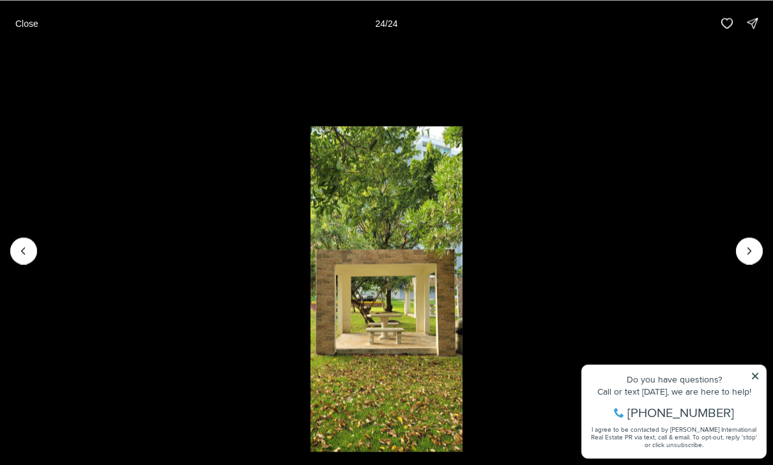
click at [754, 253] on div at bounding box center [749, 250] width 27 height 27
click at [756, 252] on div at bounding box center [749, 250] width 27 height 27
click at [759, 254] on div at bounding box center [749, 250] width 27 height 27
click at [751, 249] on div at bounding box center [749, 250] width 27 height 27
click at [754, 249] on div at bounding box center [749, 250] width 27 height 27
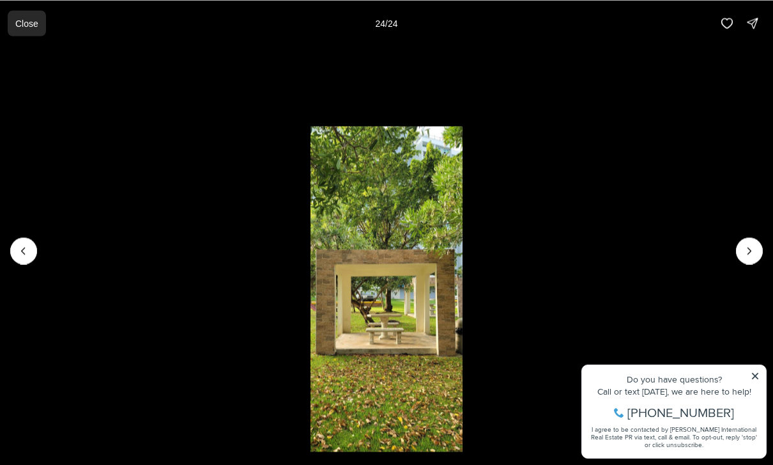
click at [9, 31] on button "Close" at bounding box center [27, 23] width 38 height 26
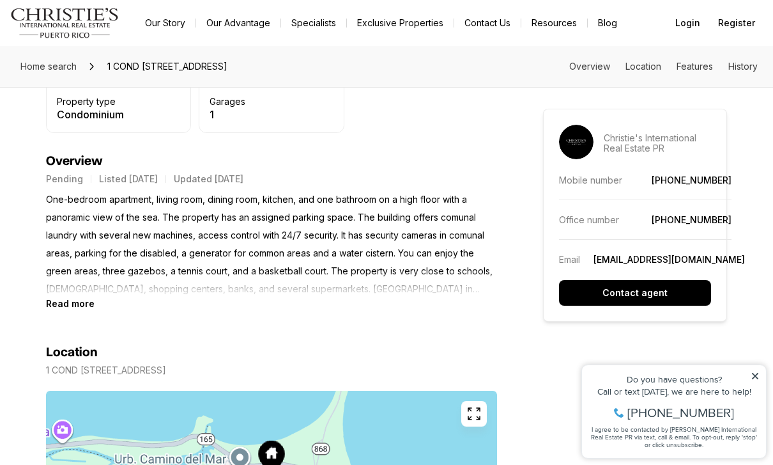
scroll to position [494, 0]
click at [61, 302] on b "Read more" at bounding box center [70, 303] width 49 height 11
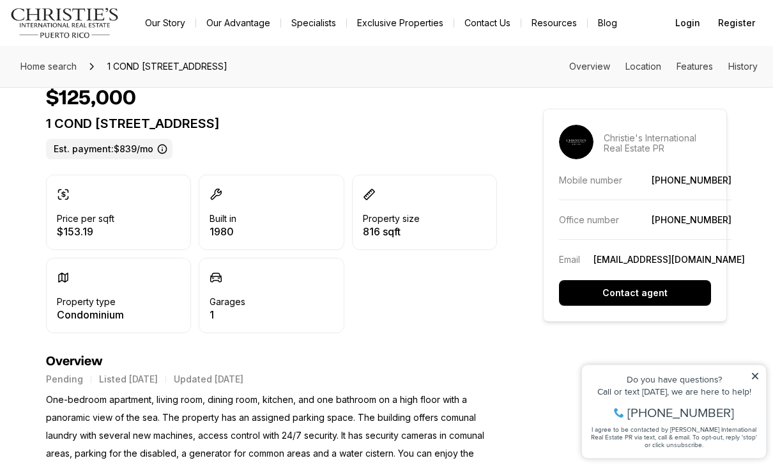
scroll to position [292, 0]
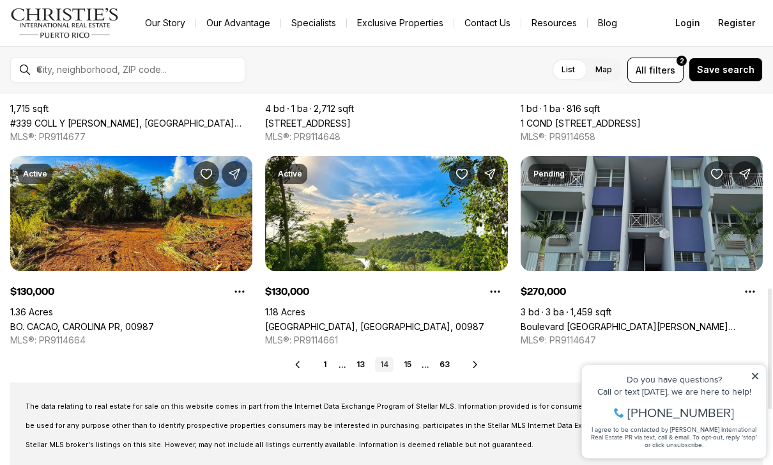
scroll to position [600, 0]
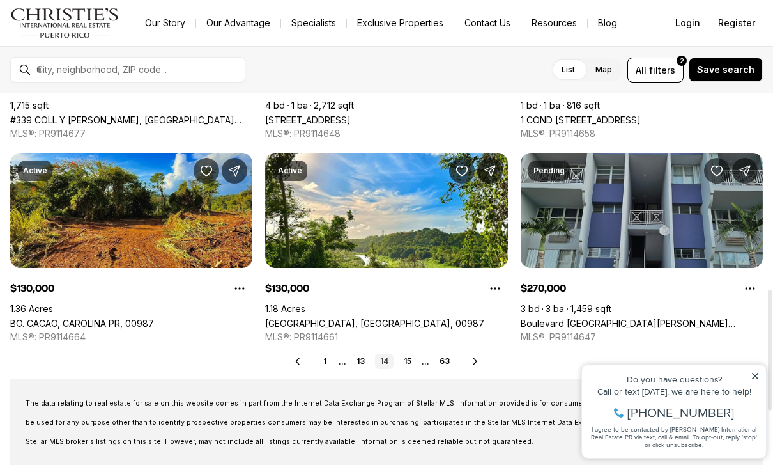
click at [472, 350] on div "Real Estate & Homes for Sale 747 results Newest Active $475,000 1 bd 1 ba 877 s…" at bounding box center [386, 64] width 773 height 1143
click at [472, 359] on icon at bounding box center [475, 361] width 10 height 10
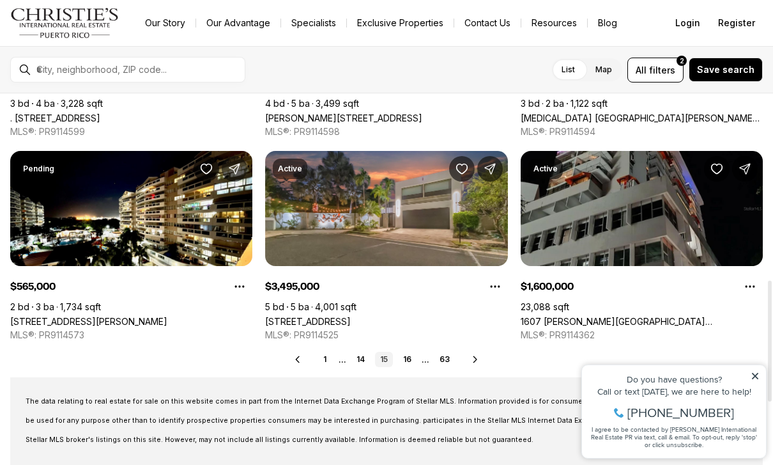
scroll to position [609, 0]
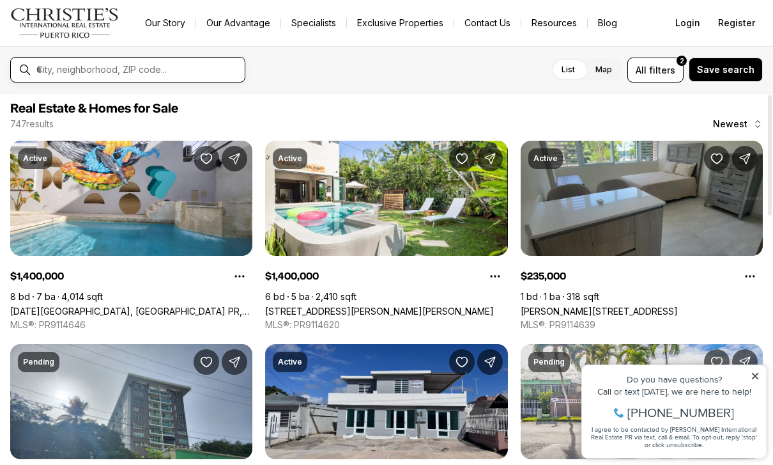
click at [63, 75] on input "text" at bounding box center [137, 70] width 203 height 12
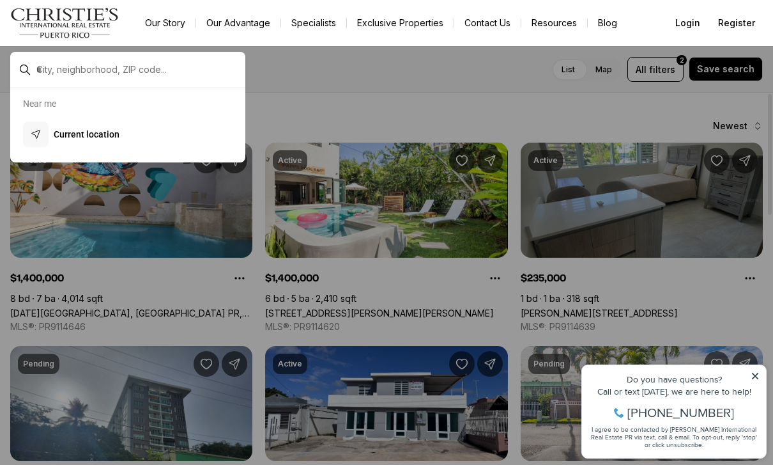
scroll to position [0, 0]
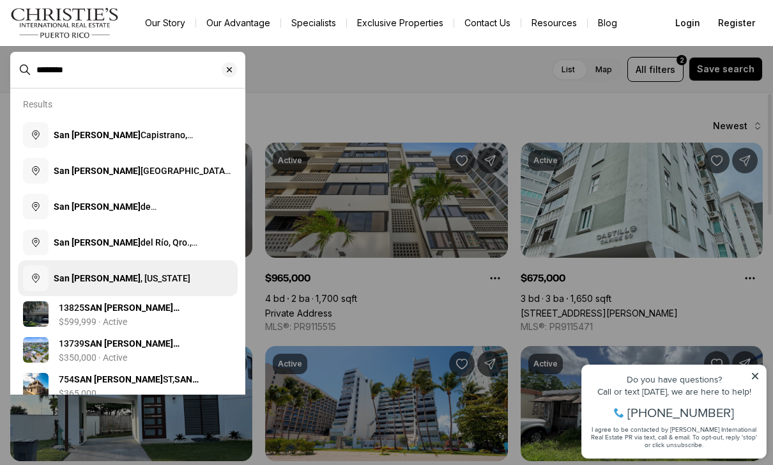
type input "********"
click at [93, 281] on b "San [PERSON_NAME]" at bounding box center [97, 278] width 87 height 10
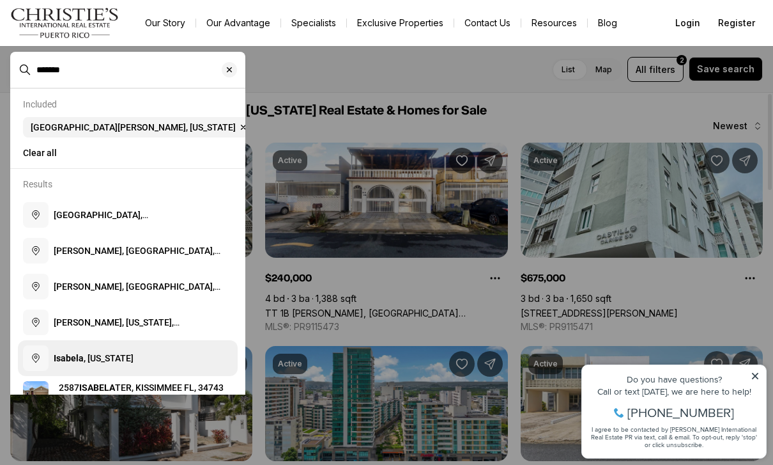
type input "*******"
click at [102, 369] on button "Isabela , [US_STATE]" at bounding box center [128, 358] width 220 height 36
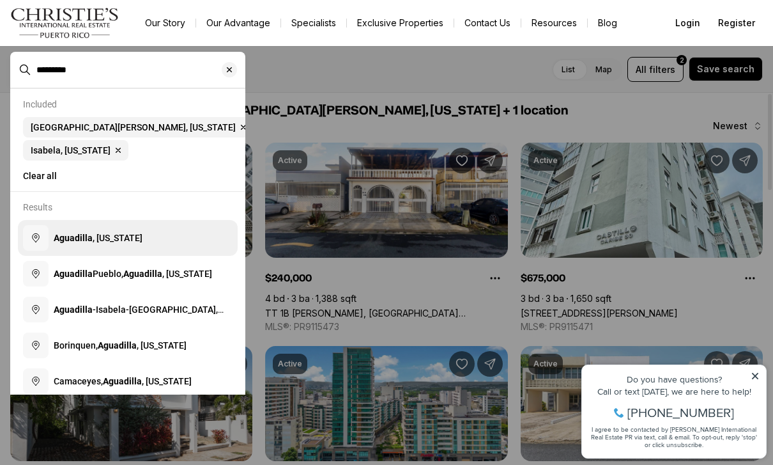
type input "*********"
click at [58, 243] on b "Aguadilla" at bounding box center [73, 238] width 39 height 10
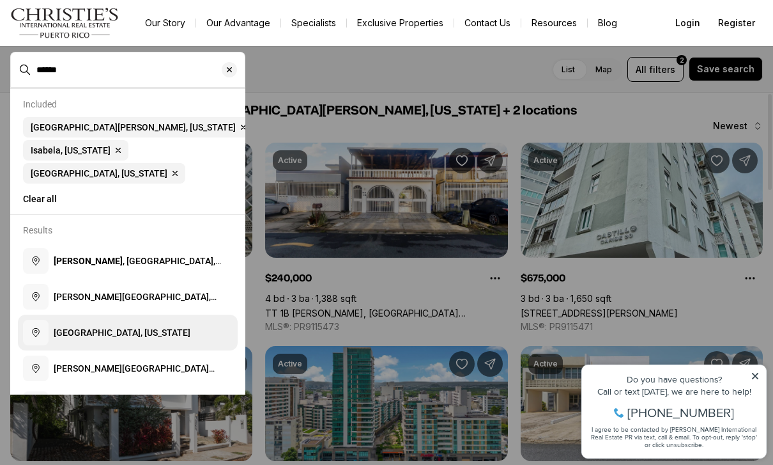
click at [63, 337] on span "[GEOGRAPHIC_DATA], [US_STATE]" at bounding box center [122, 332] width 137 height 10
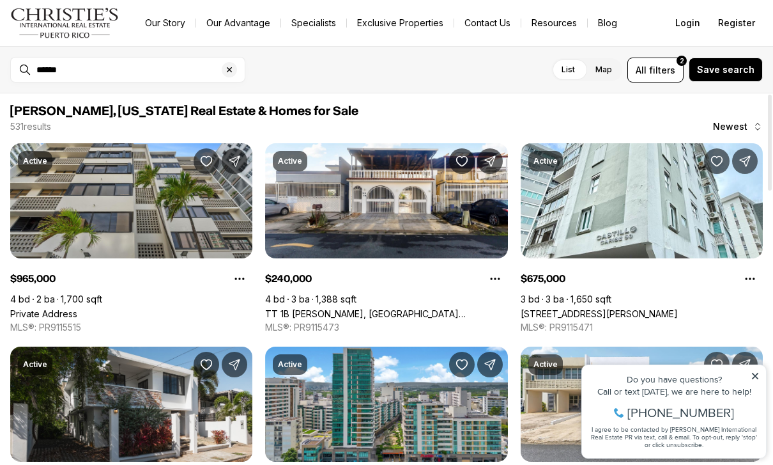
type input "**********"
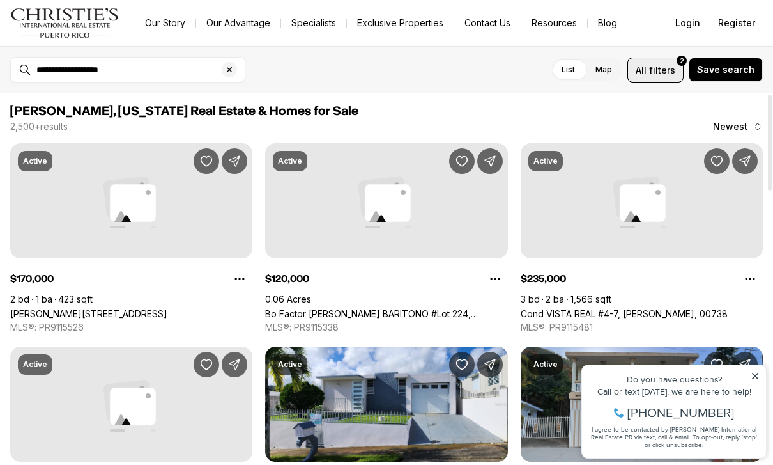
click at [655, 71] on span "filters" at bounding box center [662, 69] width 26 height 13
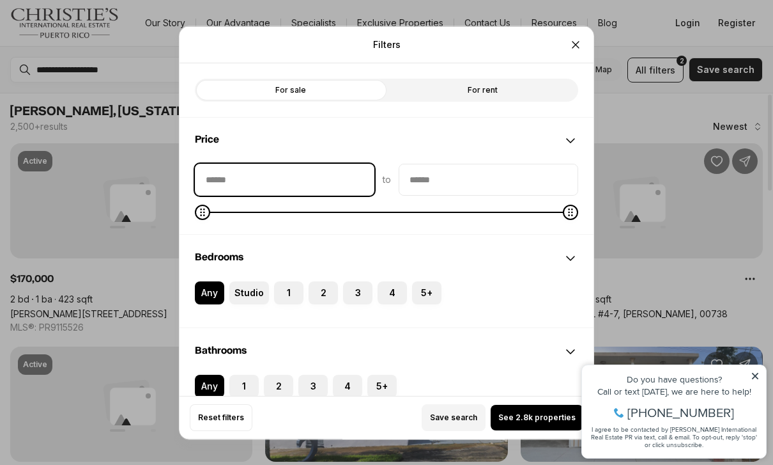
click at [224, 164] on input "priceMin" at bounding box center [285, 179] width 178 height 31
type input "**"
type input "*******"
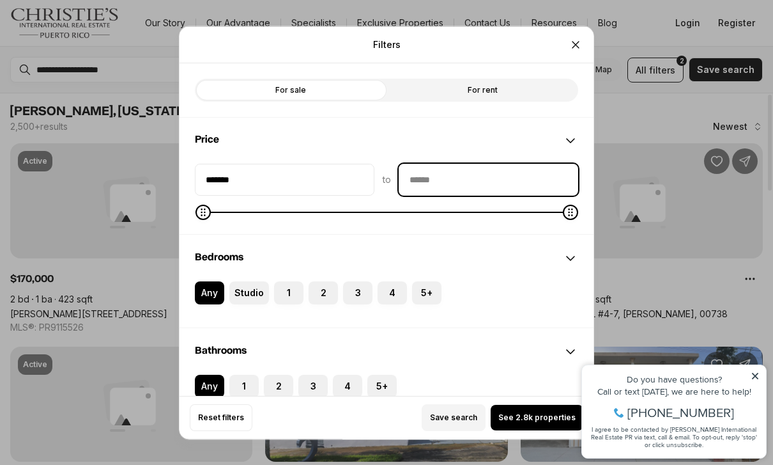
click at [483, 164] on input "priceMax" at bounding box center [488, 179] width 178 height 31
type input "********"
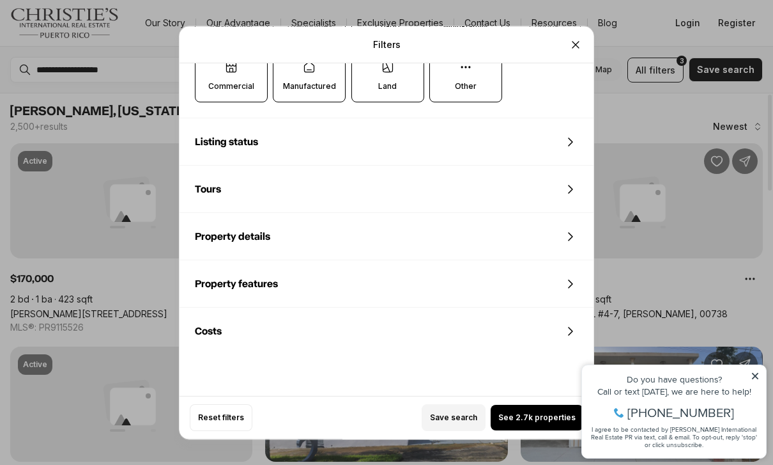
scroll to position [477, 0]
click at [540, 422] on span "See 2.7k properties" at bounding box center [536, 417] width 77 height 10
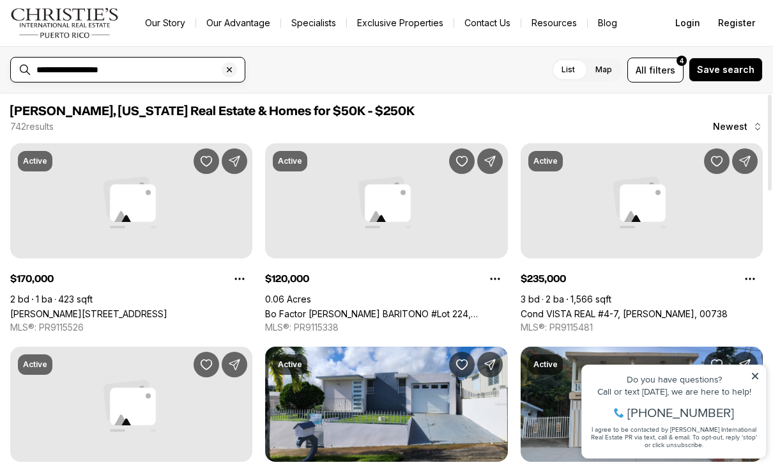
click at [66, 72] on input "**********" at bounding box center [137, 70] width 203 height 12
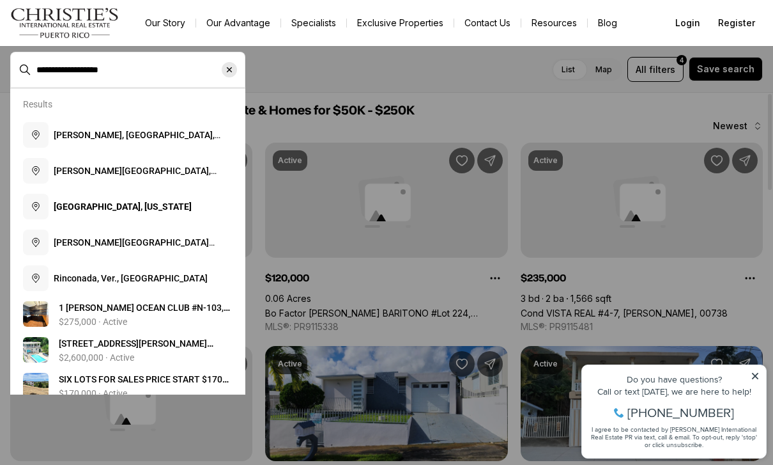
click at [229, 72] on icon "Clear search input" at bounding box center [229, 70] width 10 height 10
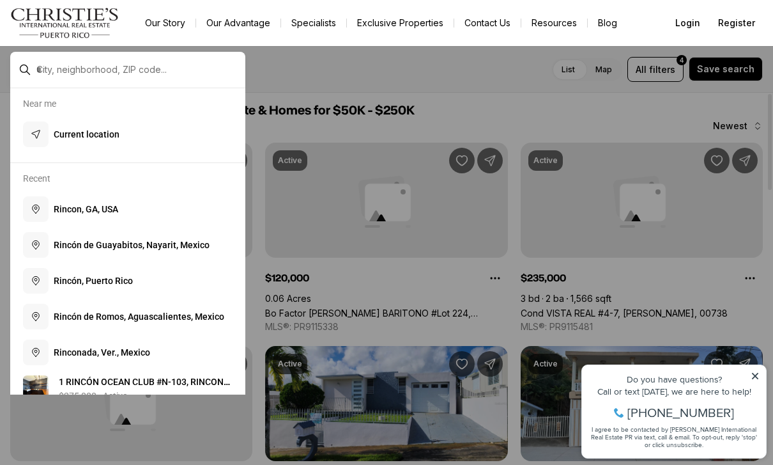
click at [75, 64] on input "text" at bounding box center [137, 70] width 203 height 12
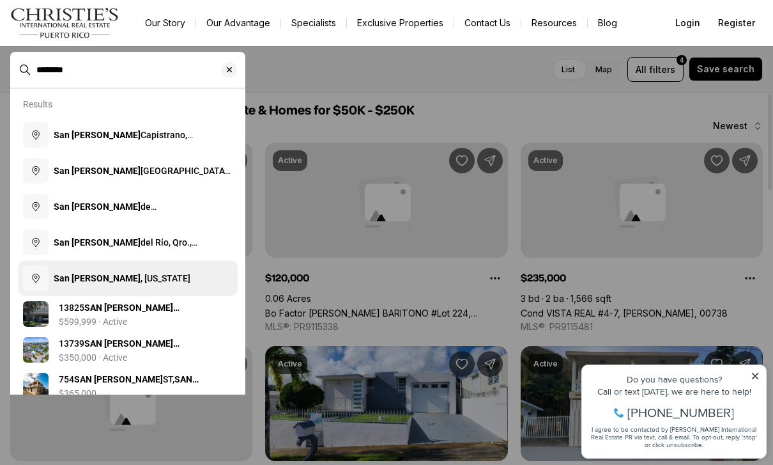
type input "********"
click at [89, 286] on button "San Juan , Puerto Rico" at bounding box center [128, 278] width 220 height 36
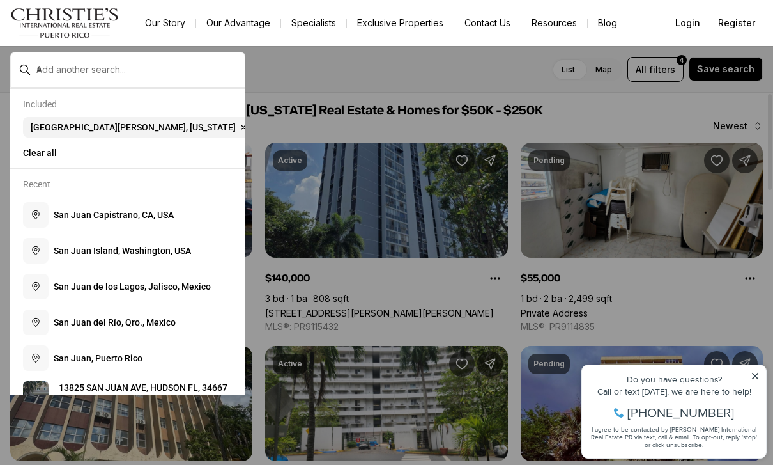
click at [445, 100] on div at bounding box center [386, 232] width 773 height 465
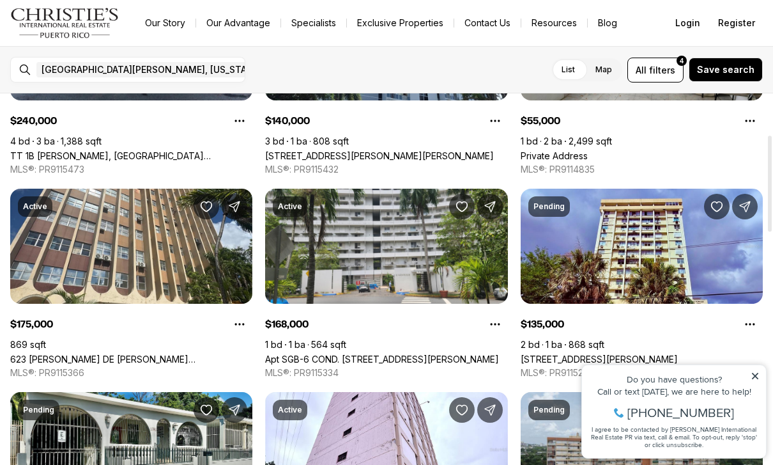
scroll to position [161, 0]
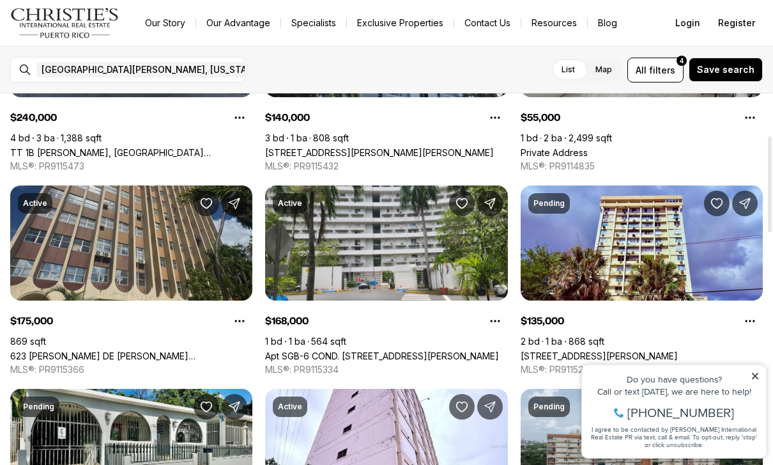
click at [66, 350] on link "623 PONCE DE LEÓN #1201B, SAN JUAN PR, 00917" at bounding box center [131, 355] width 242 height 11
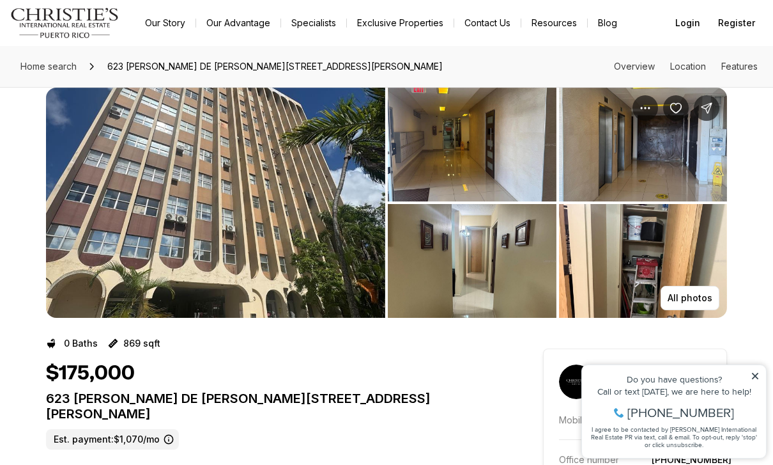
scroll to position [20, 0]
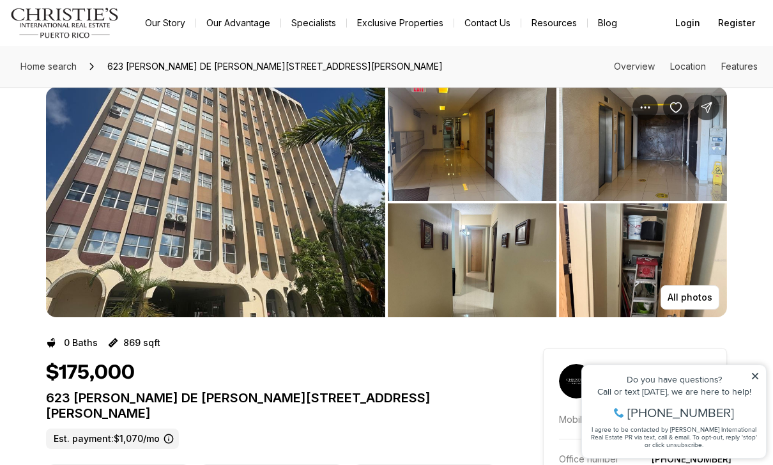
click at [185, 197] on img "View image gallery" at bounding box center [215, 202] width 339 height 230
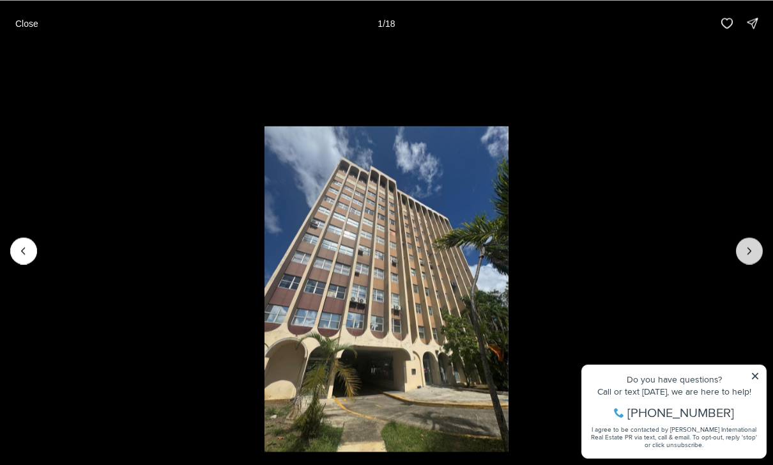
click at [752, 241] on button "Next slide" at bounding box center [749, 250] width 27 height 27
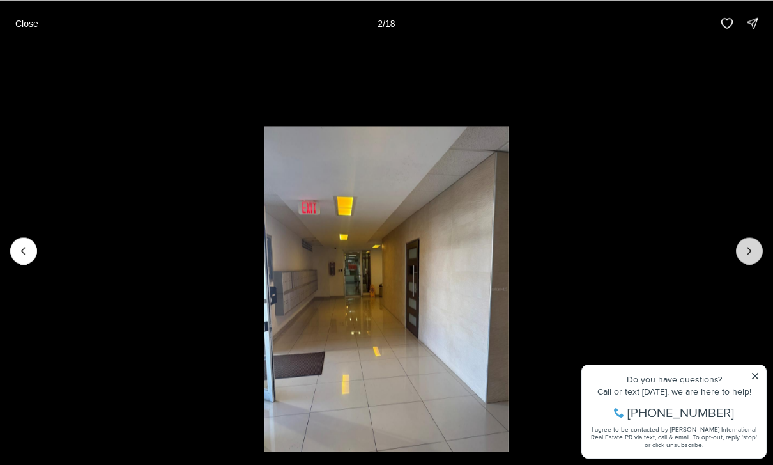
click at [743, 246] on icon "Next slide" at bounding box center [749, 250] width 13 height 13
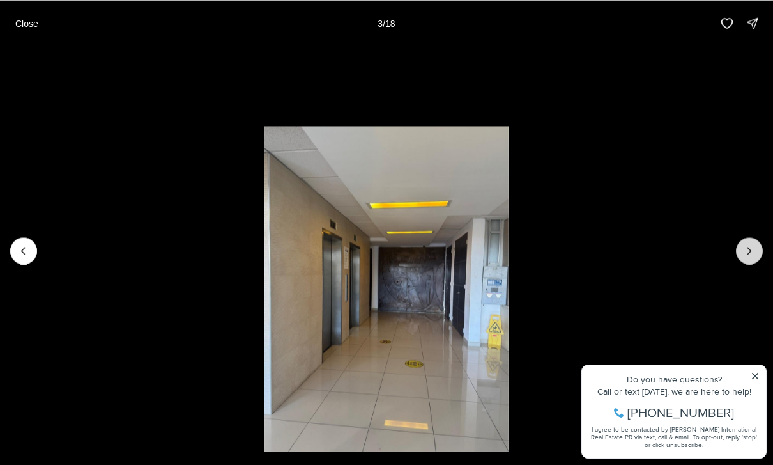
click at [748, 245] on icon "Next slide" at bounding box center [749, 250] width 13 height 13
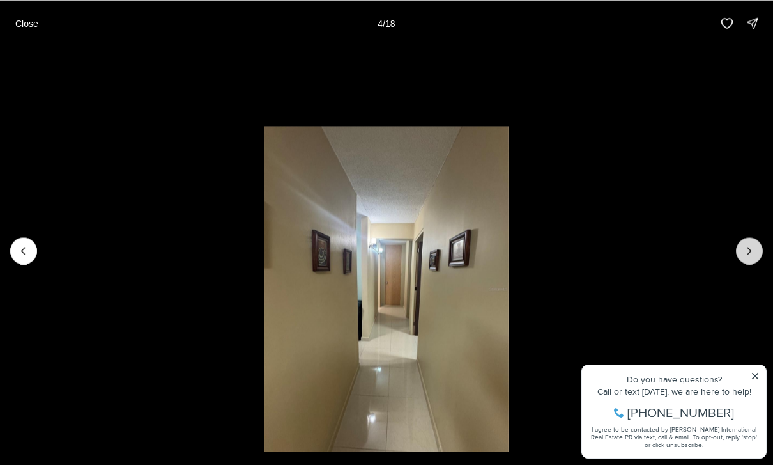
click at [748, 246] on icon "Next slide" at bounding box center [749, 250] width 13 height 13
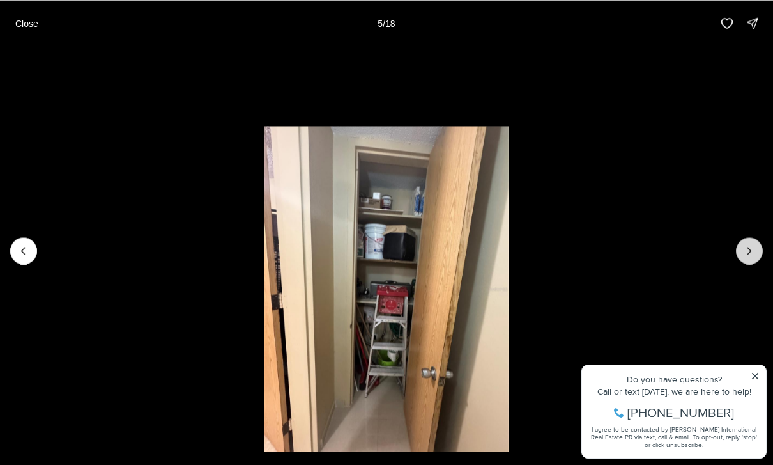
click at [747, 250] on icon "Next slide" at bounding box center [749, 250] width 13 height 13
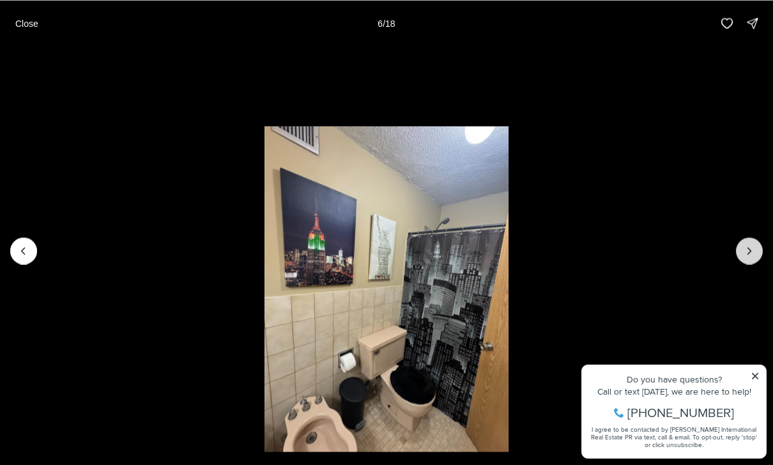
click at [744, 252] on icon "Next slide" at bounding box center [749, 250] width 13 height 13
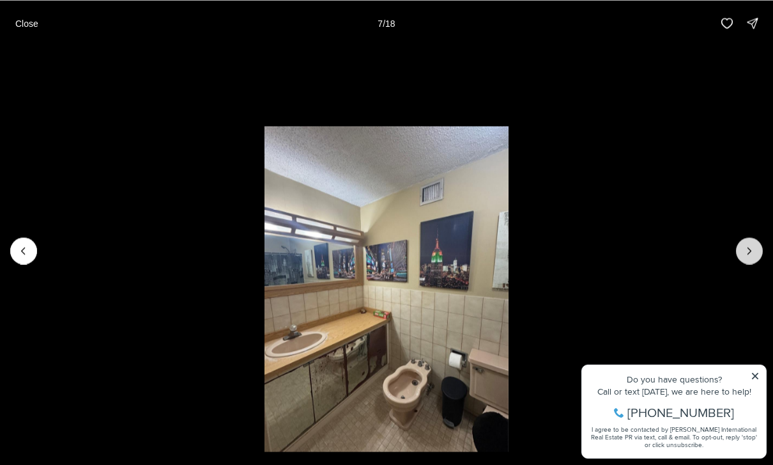
click at [748, 250] on icon "Next slide" at bounding box center [749, 250] width 13 height 13
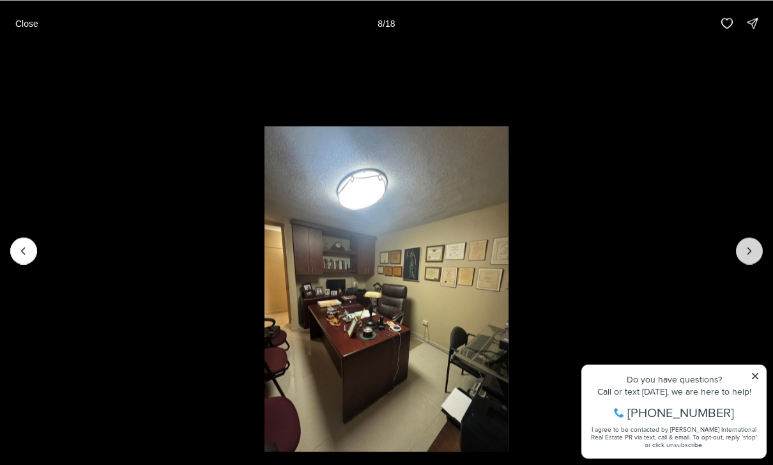
click at [746, 254] on icon "Next slide" at bounding box center [749, 250] width 13 height 13
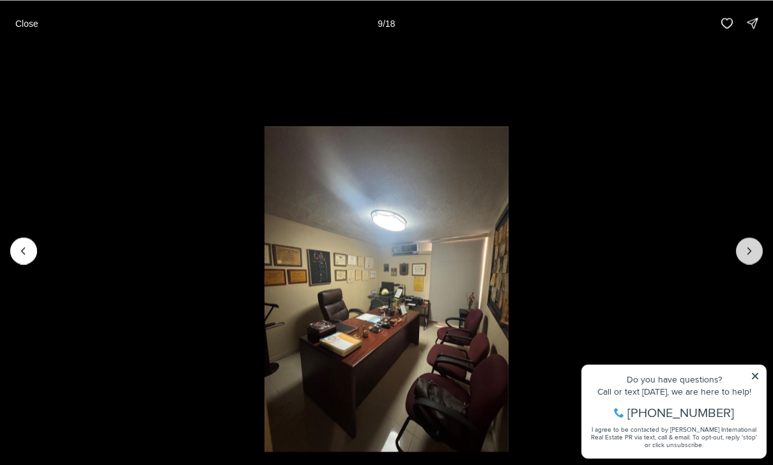
click at [748, 254] on icon "Next slide" at bounding box center [749, 250] width 13 height 13
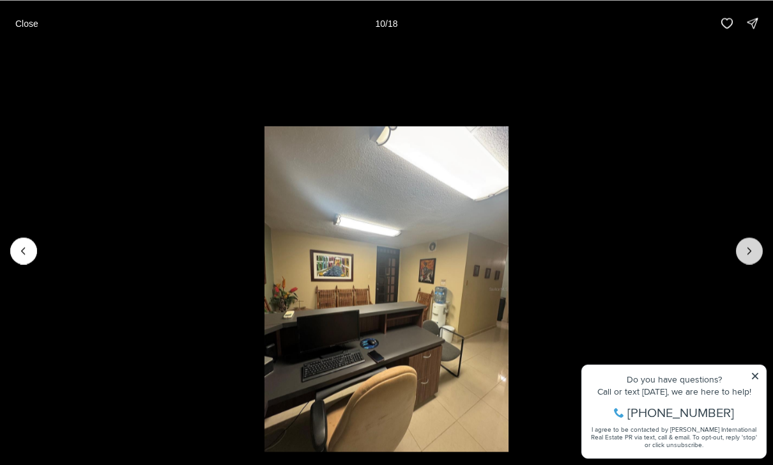
click at [746, 256] on icon "Next slide" at bounding box center [749, 250] width 13 height 13
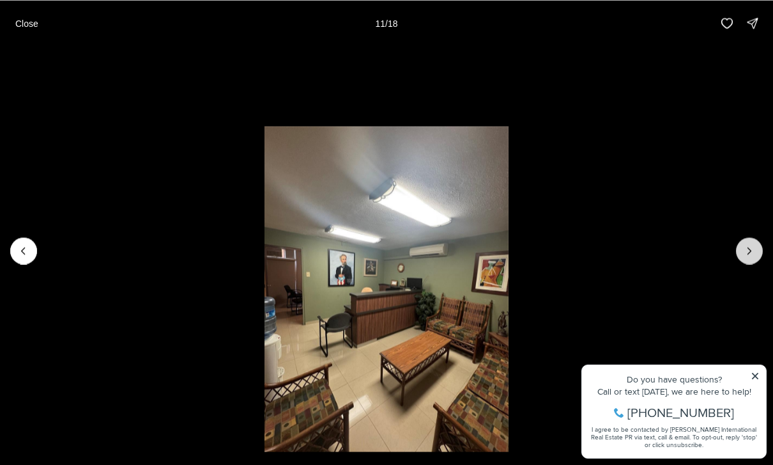
click at [748, 254] on icon "Next slide" at bounding box center [749, 250] width 13 height 13
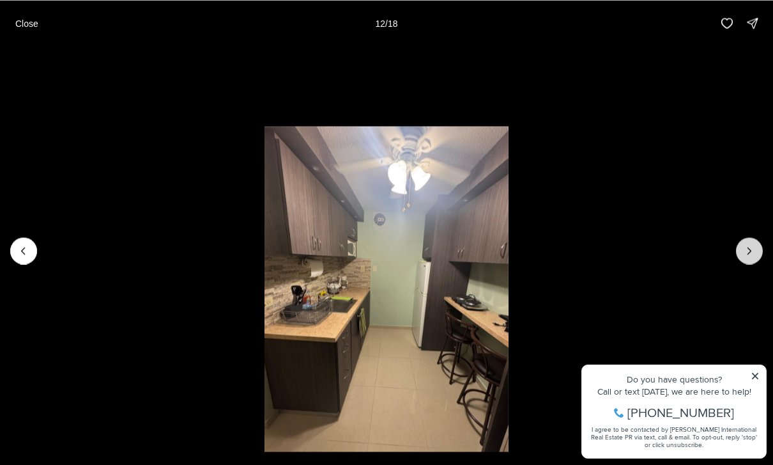
click at [743, 258] on button "Next slide" at bounding box center [749, 250] width 27 height 27
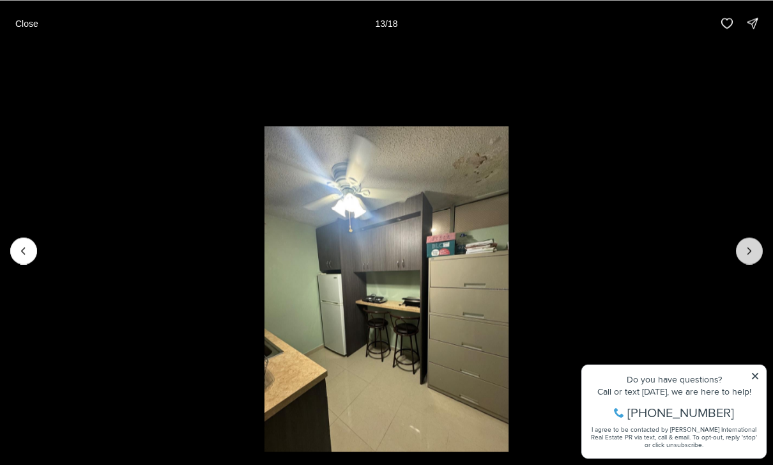
click at [751, 251] on icon "Next slide" at bounding box center [749, 250] width 13 height 13
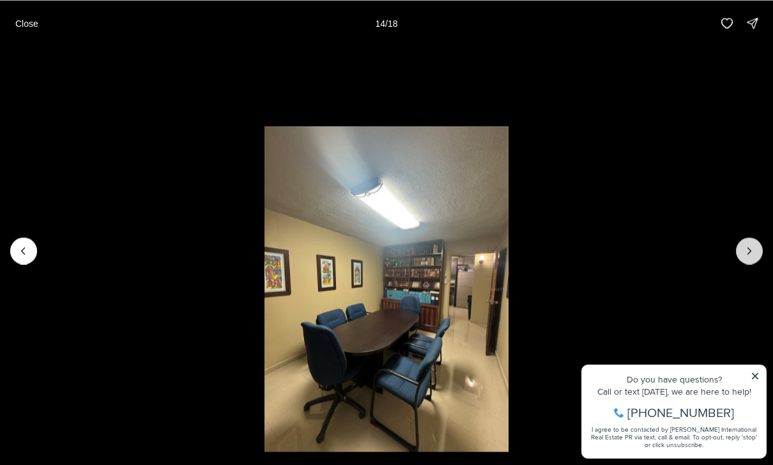
click at [748, 252] on icon "Next slide" at bounding box center [749, 250] width 13 height 13
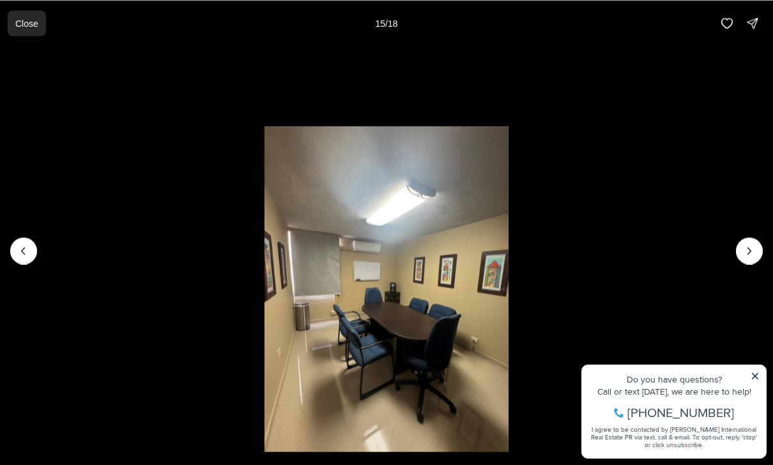
click at [20, 31] on button "Close" at bounding box center [27, 23] width 38 height 26
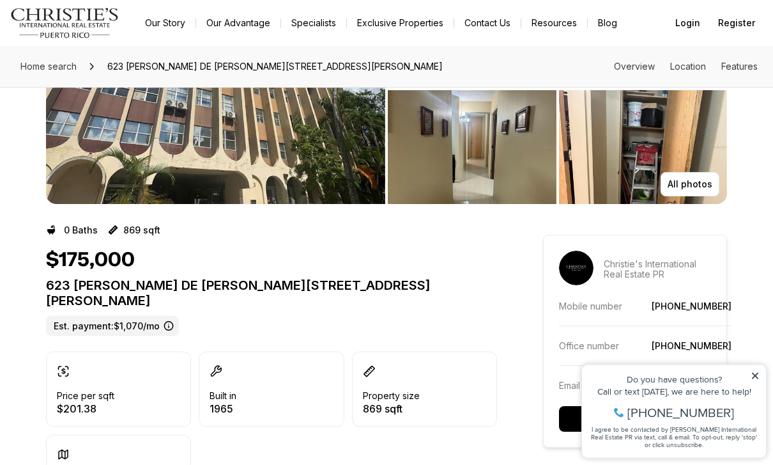
scroll to position [104, 0]
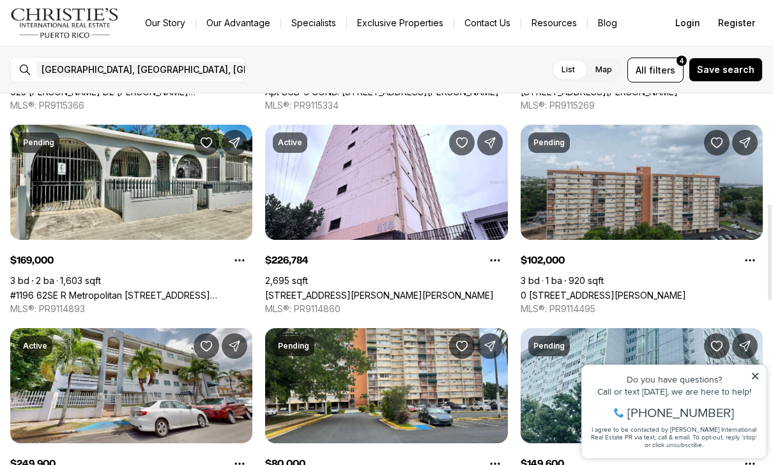
scroll to position [426, 0]
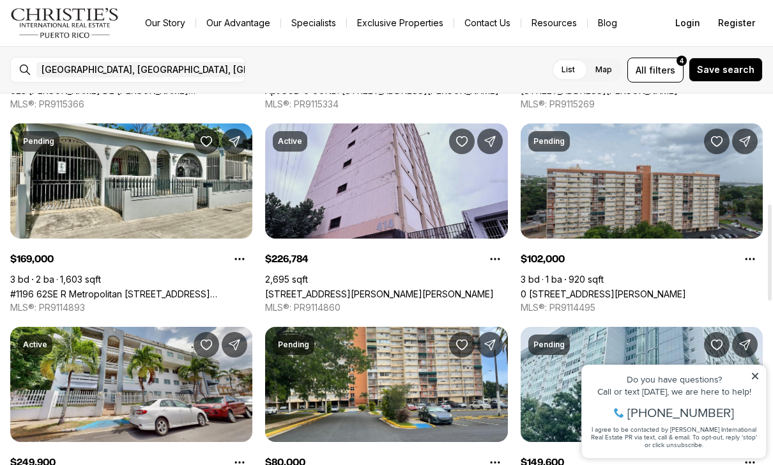
click at [328, 288] on link "[STREET_ADDRESS][PERSON_NAME][PERSON_NAME]" at bounding box center [379, 293] width 229 height 11
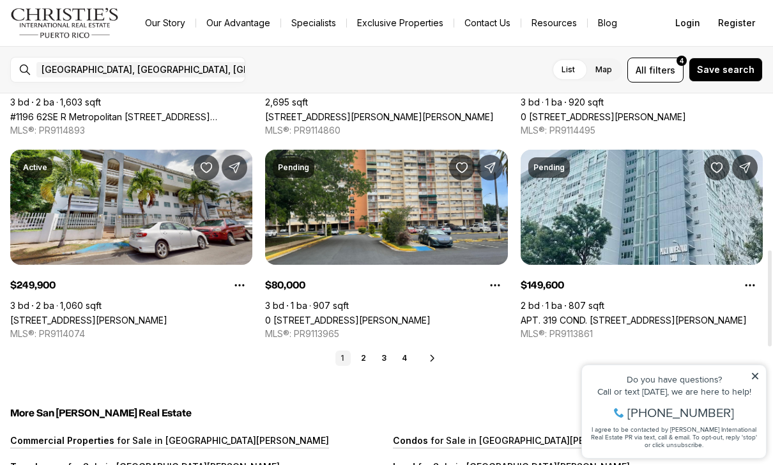
scroll to position [604, 0]
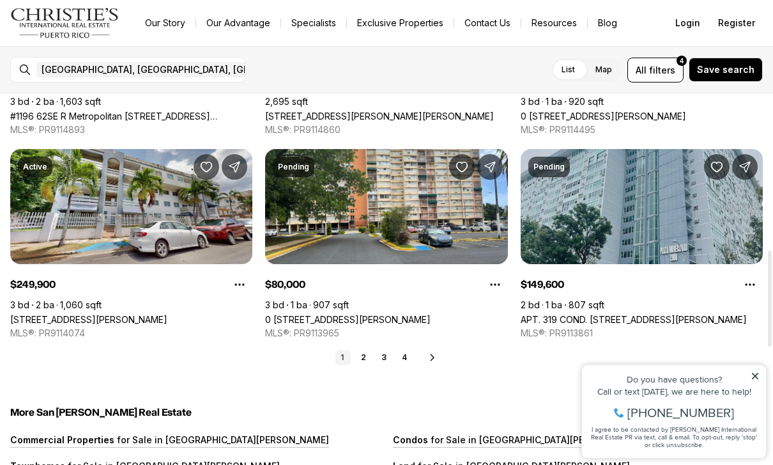
click at [590, 314] on link "APT. 319 COND. [STREET_ADDRESS][PERSON_NAME]" at bounding box center [634, 319] width 226 height 11
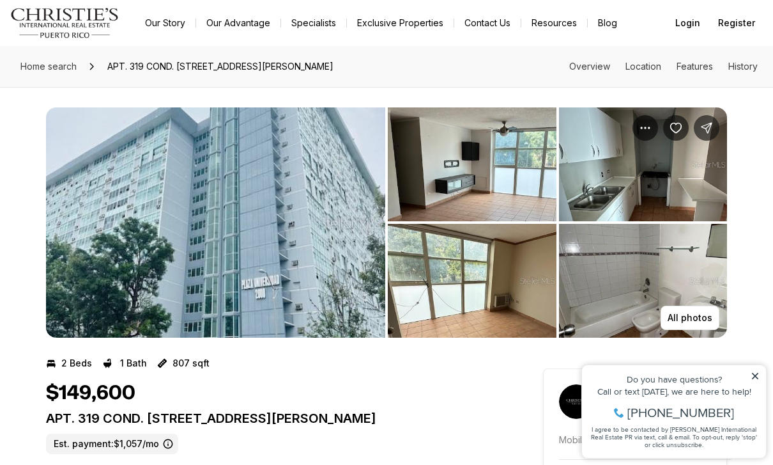
click at [242, 202] on img "View image gallery" at bounding box center [215, 222] width 339 height 230
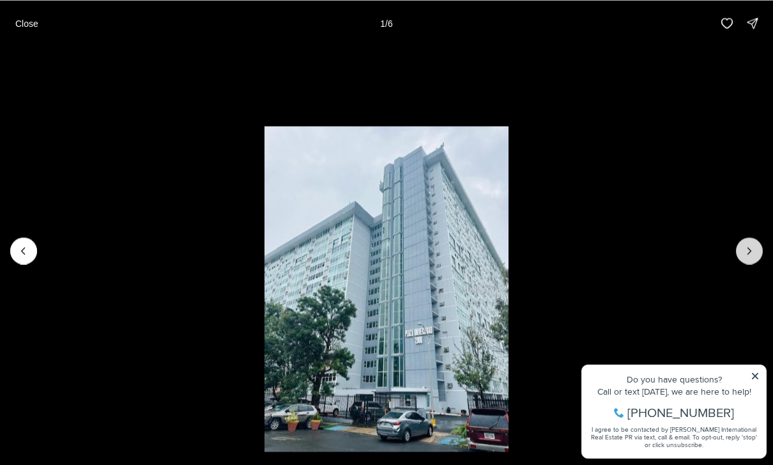
click at [747, 255] on icon "Next slide" at bounding box center [749, 250] width 13 height 13
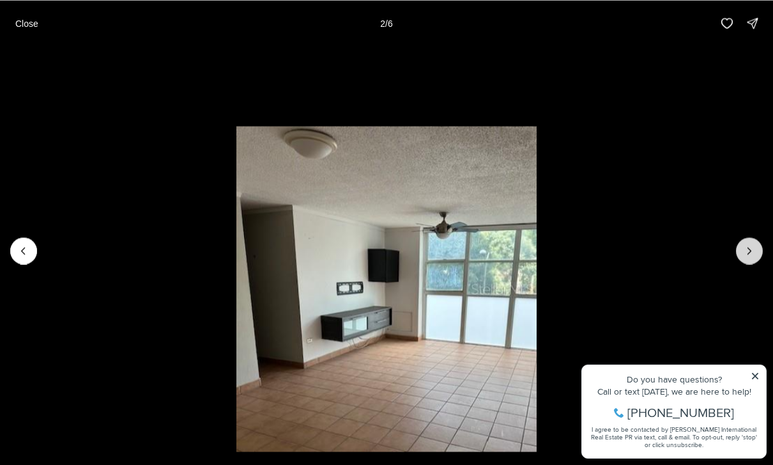
click at [746, 256] on icon "Next slide" at bounding box center [749, 250] width 13 height 13
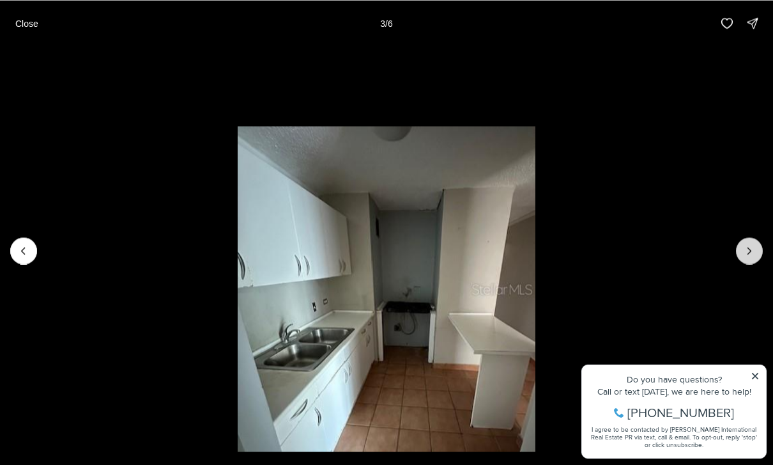
click at [750, 252] on icon "Next slide" at bounding box center [749, 250] width 13 height 13
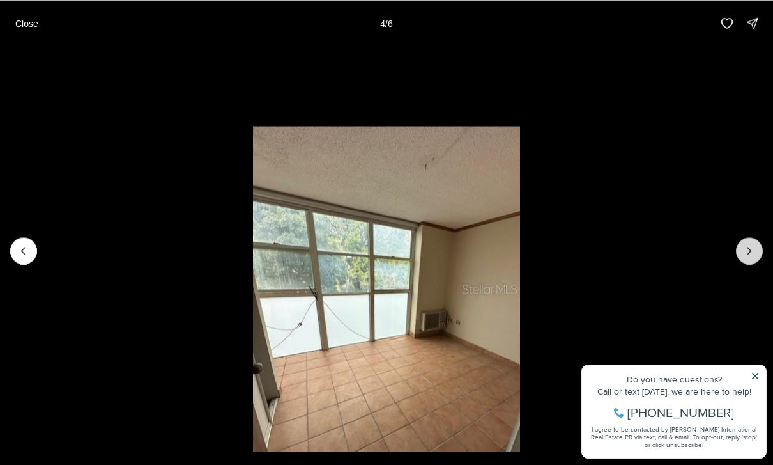
click at [743, 259] on button "Next slide" at bounding box center [749, 250] width 27 height 27
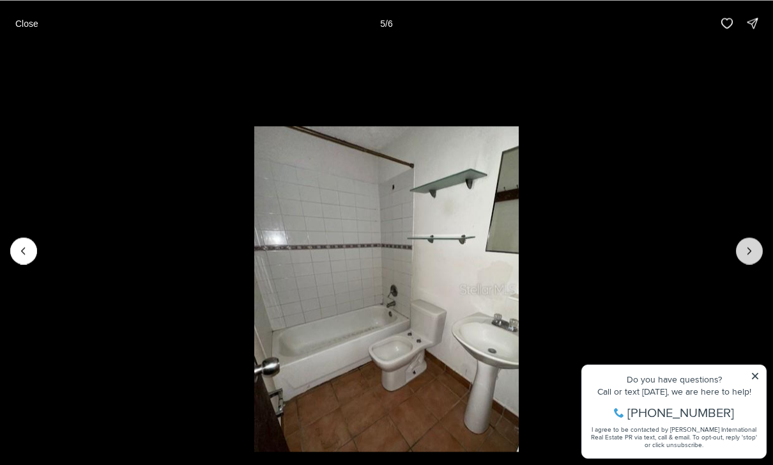
click at [747, 256] on icon "Next slide" at bounding box center [749, 250] width 13 height 13
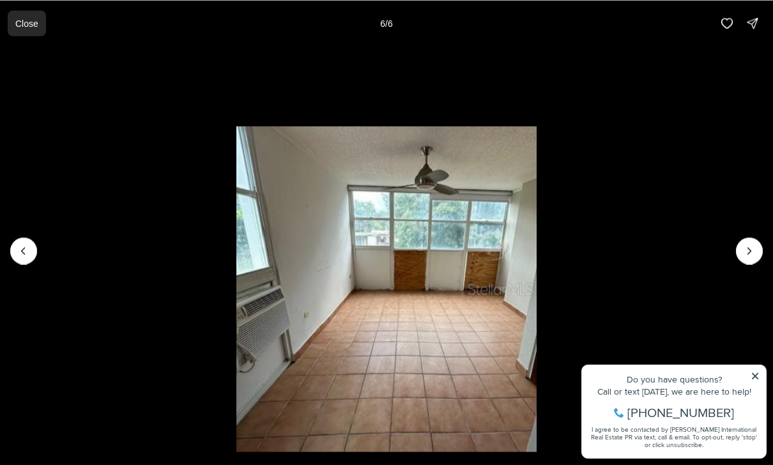
click at [18, 26] on p "Close" at bounding box center [26, 23] width 23 height 10
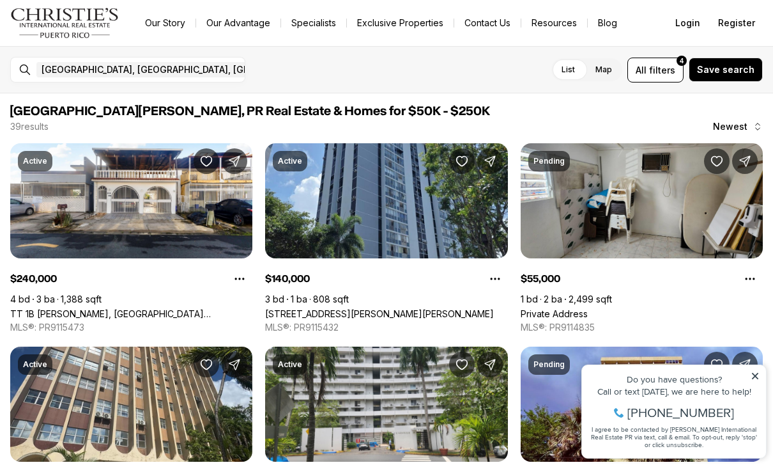
scroll to position [604, 0]
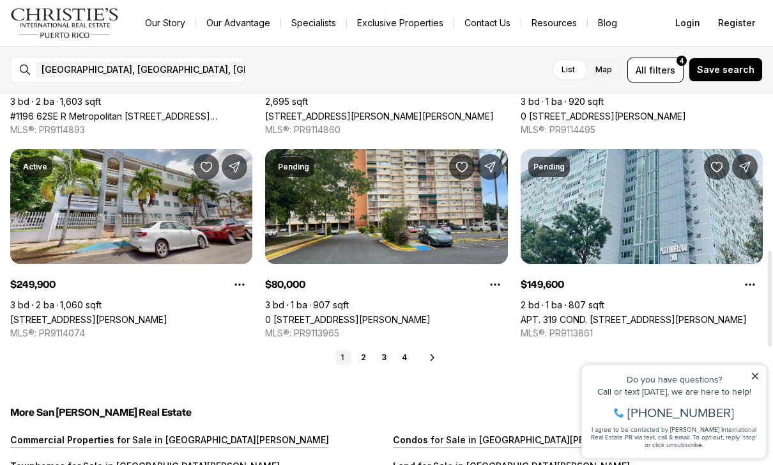
click at [428, 353] on icon at bounding box center [433, 357] width 10 height 10
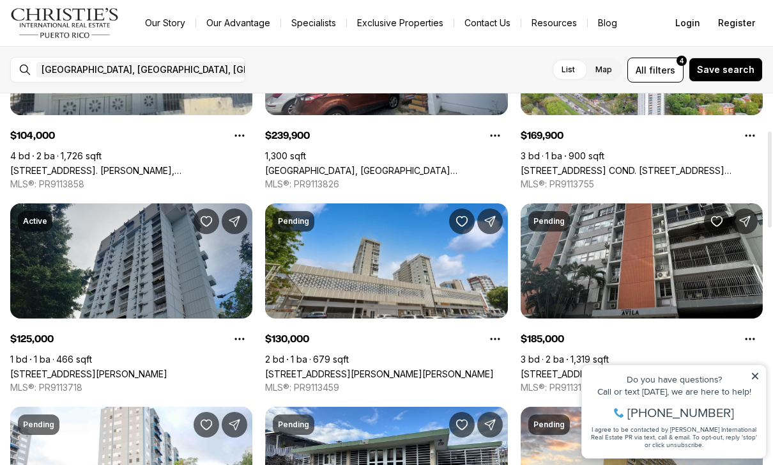
scroll to position [144, 0]
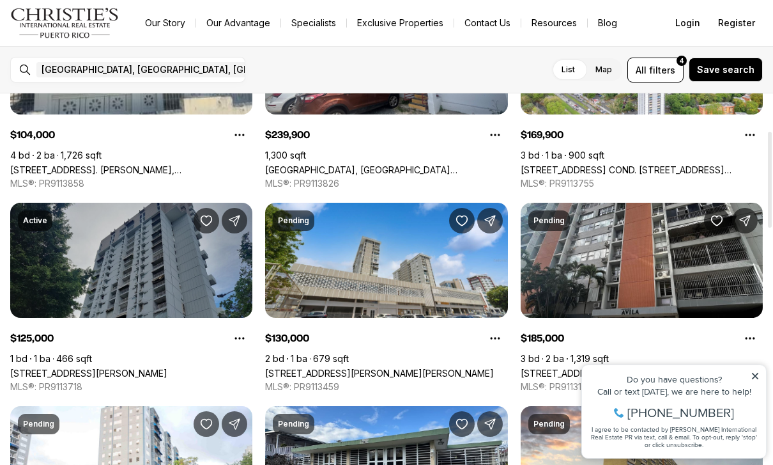
click at [69, 367] on link "[STREET_ADDRESS][PERSON_NAME]" at bounding box center [88, 372] width 157 height 11
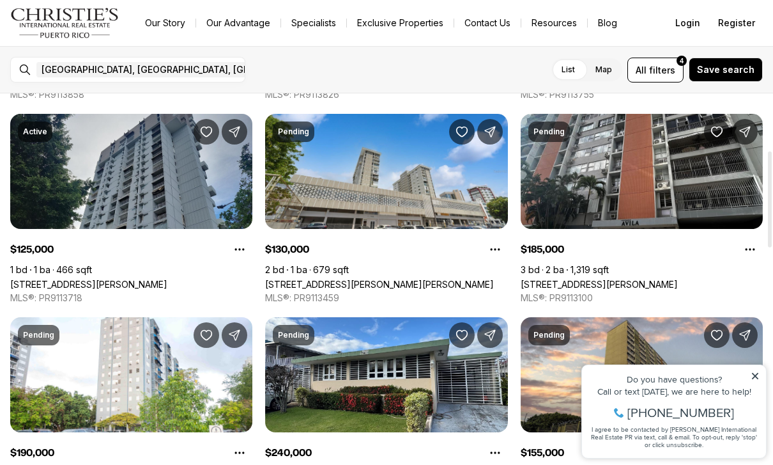
scroll to position [233, 0]
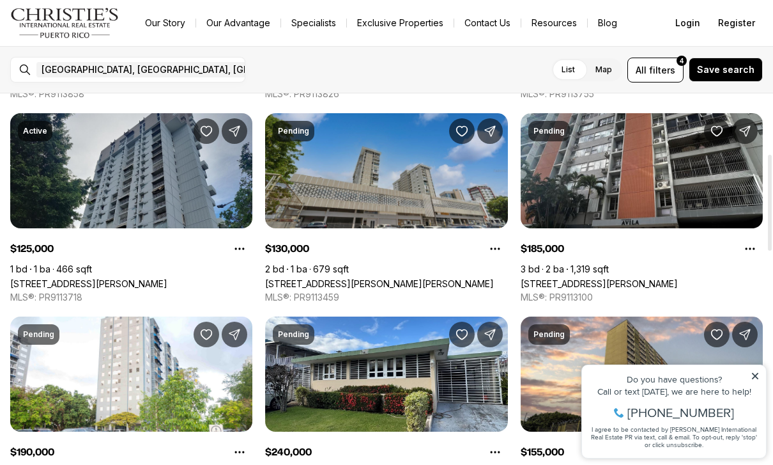
click at [330, 278] on link "1 CALLE LOAIZA CORDERO #1, SAN JUAN PR, 00917" at bounding box center [379, 283] width 229 height 11
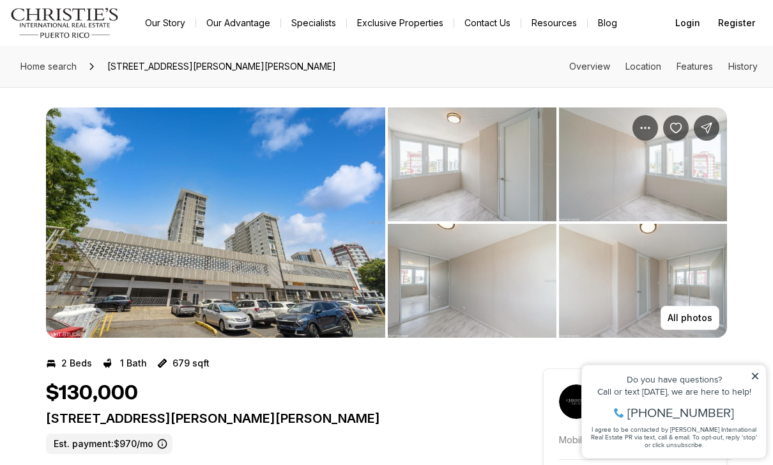
click at [301, 168] on img "View image gallery" at bounding box center [215, 222] width 339 height 230
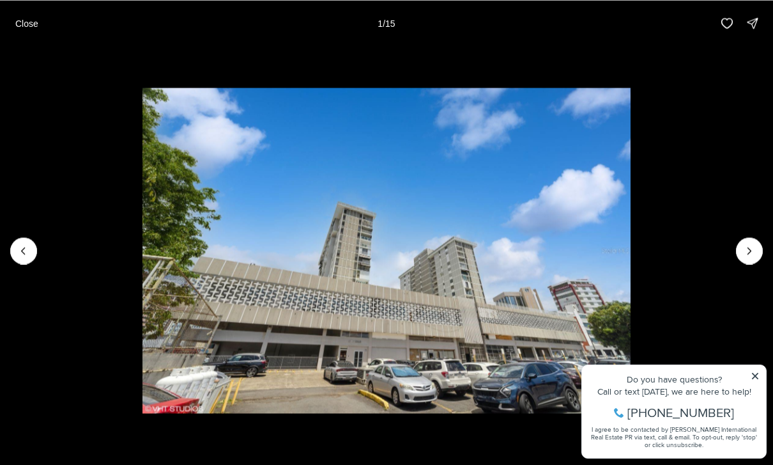
click at [630, 249] on img "1 of 15" at bounding box center [387, 250] width 488 height 325
click at [748, 245] on icon "Next slide" at bounding box center [749, 250] width 13 height 13
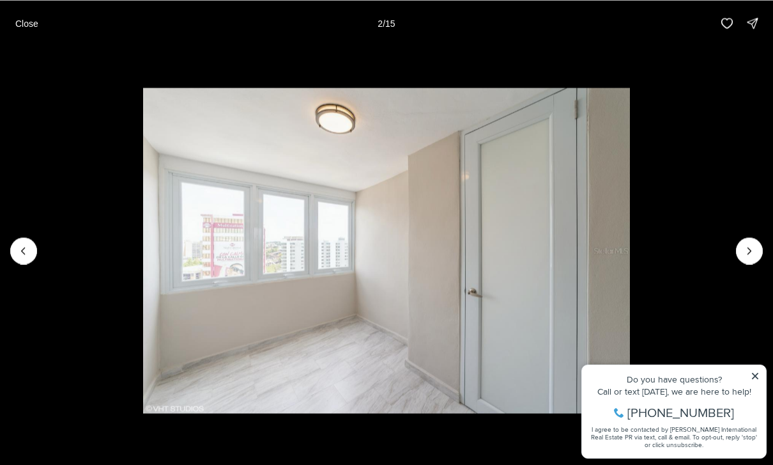
click at [631, 263] on img "2 of 15" at bounding box center [387, 250] width 488 height 325
click at [743, 250] on icon "Next slide" at bounding box center [749, 250] width 13 height 13
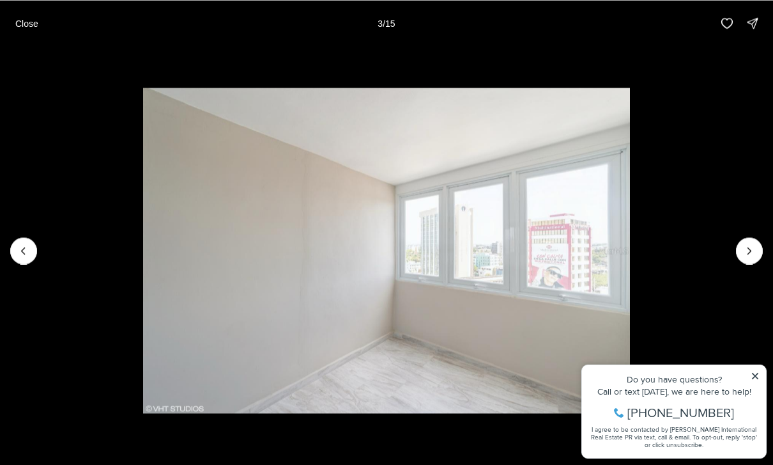
click at [631, 254] on img "3 of 15" at bounding box center [387, 250] width 488 height 325
click at [744, 249] on icon "Next slide" at bounding box center [749, 250] width 13 height 13
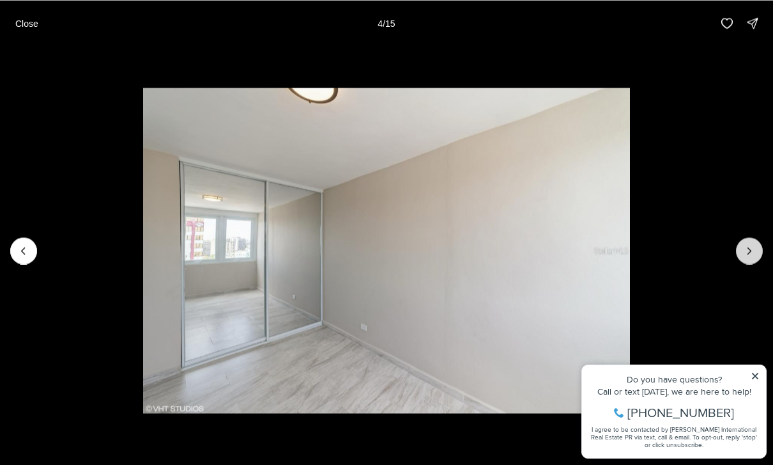
click at [741, 255] on button "Next slide" at bounding box center [749, 250] width 27 height 27
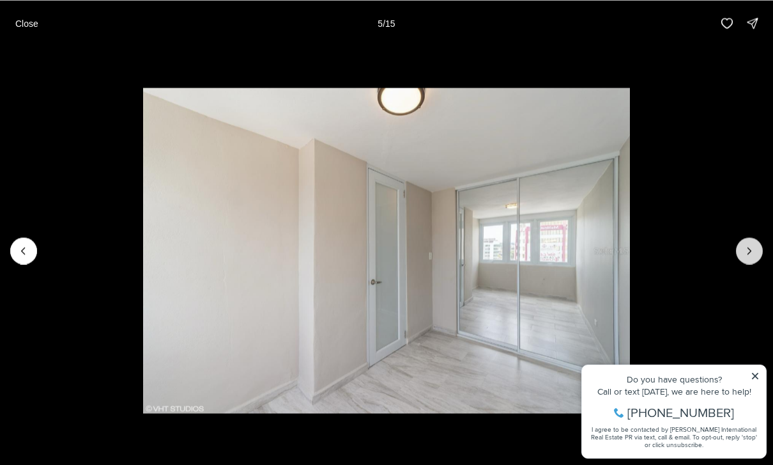
click at [746, 249] on icon "Next slide" at bounding box center [749, 250] width 13 height 13
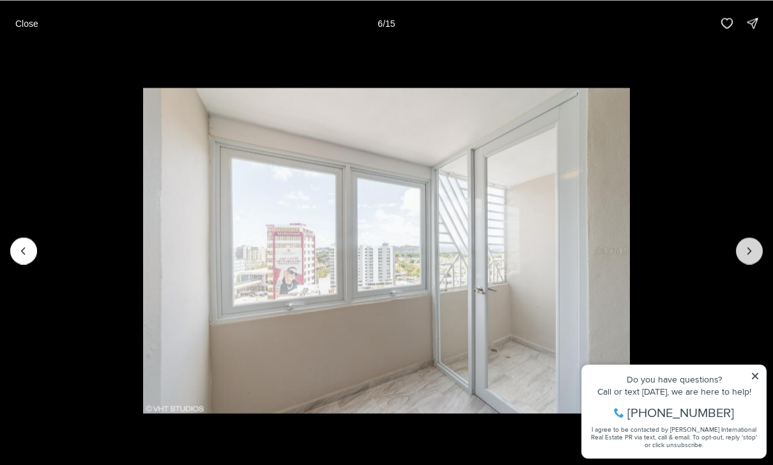
click at [744, 255] on icon "Next slide" at bounding box center [749, 250] width 13 height 13
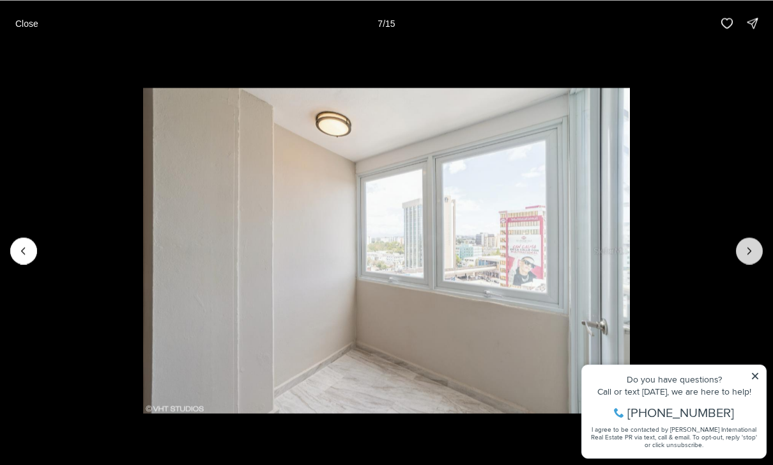
click at [751, 252] on icon "Next slide" at bounding box center [749, 250] width 13 height 13
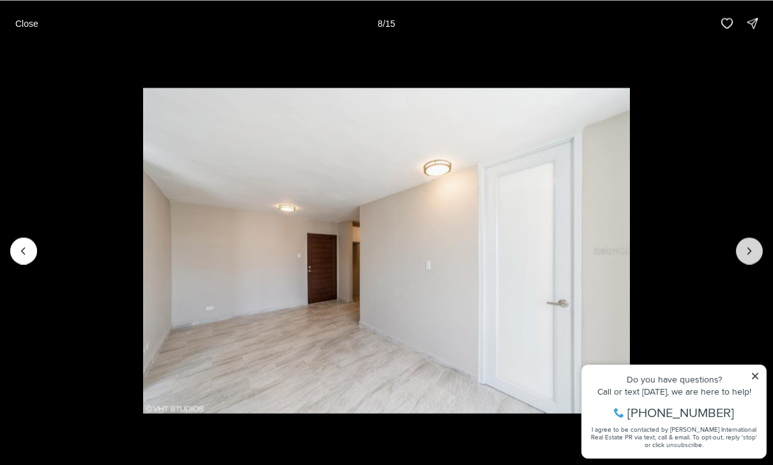
click at [745, 256] on icon "Next slide" at bounding box center [749, 250] width 13 height 13
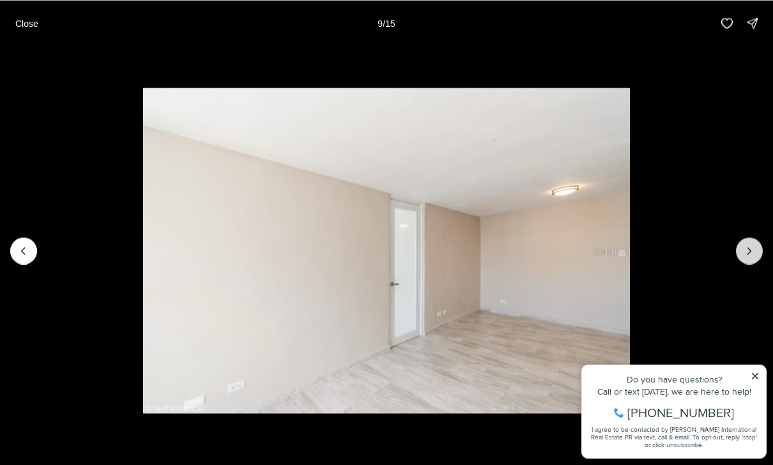
click at [748, 254] on icon "Next slide" at bounding box center [749, 250] width 13 height 13
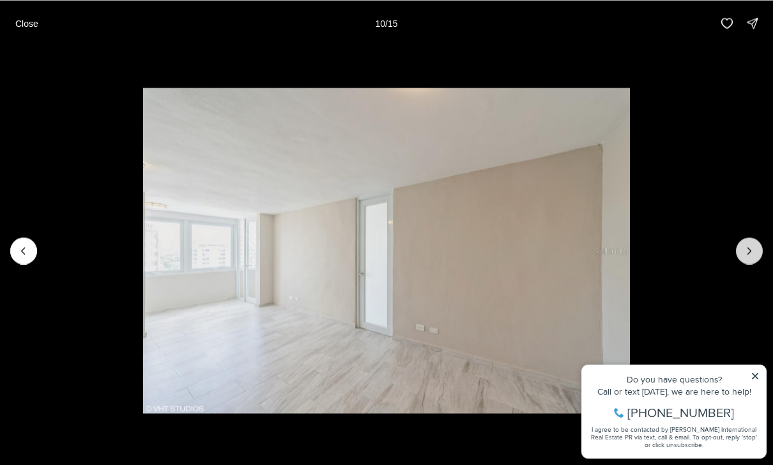
click at [744, 255] on icon "Next slide" at bounding box center [749, 250] width 13 height 13
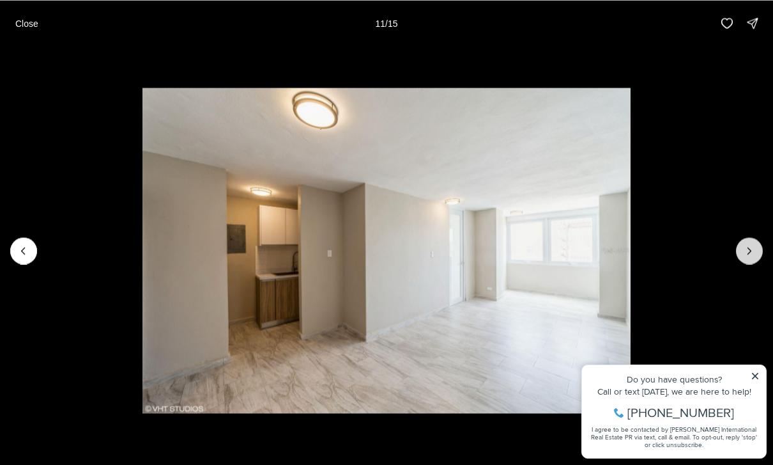
click at [743, 260] on button "Next slide" at bounding box center [749, 250] width 27 height 27
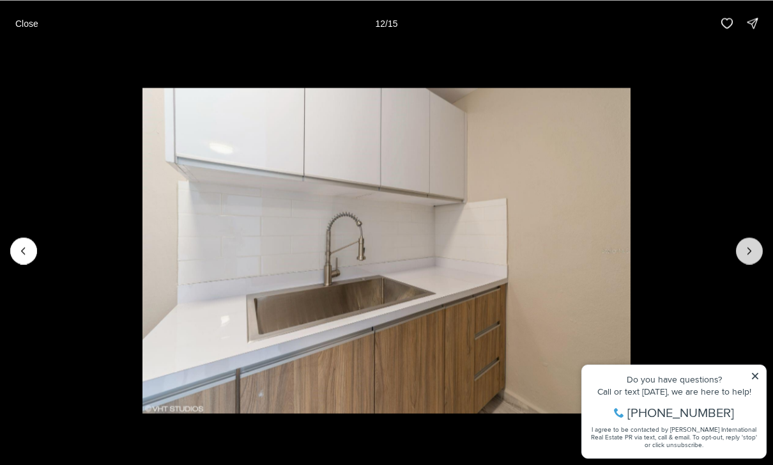
click at [750, 255] on icon "Next slide" at bounding box center [749, 250] width 13 height 13
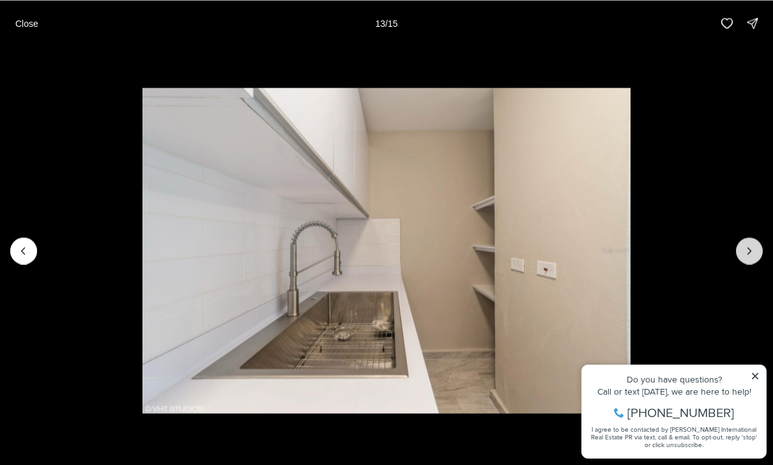
click at [748, 253] on icon "Next slide" at bounding box center [749, 250] width 3 height 6
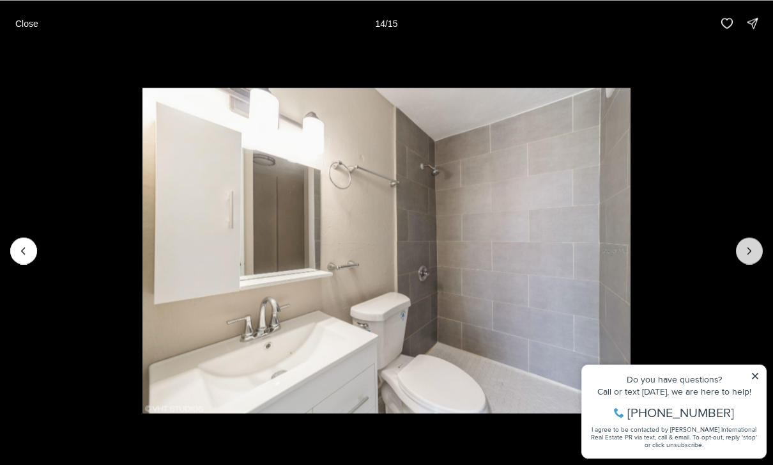
click at [744, 252] on icon "Next slide" at bounding box center [749, 250] width 13 height 13
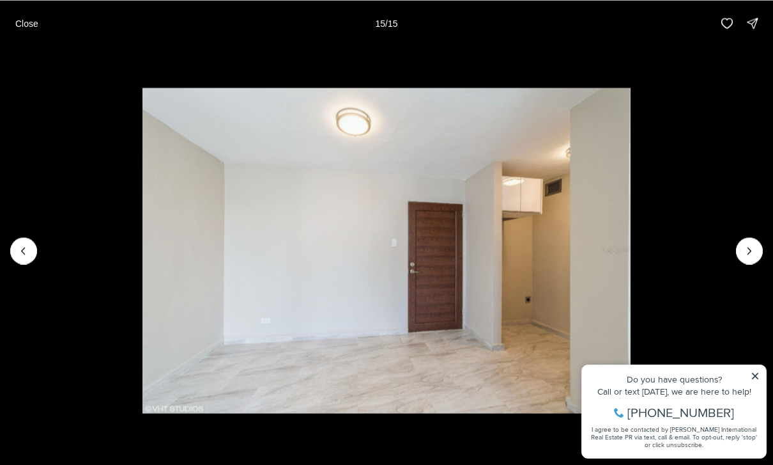
click at [745, 252] on div at bounding box center [749, 250] width 27 height 27
click at [751, 247] on div at bounding box center [749, 250] width 27 height 27
click at [26, 33] on button "Close" at bounding box center [27, 23] width 38 height 26
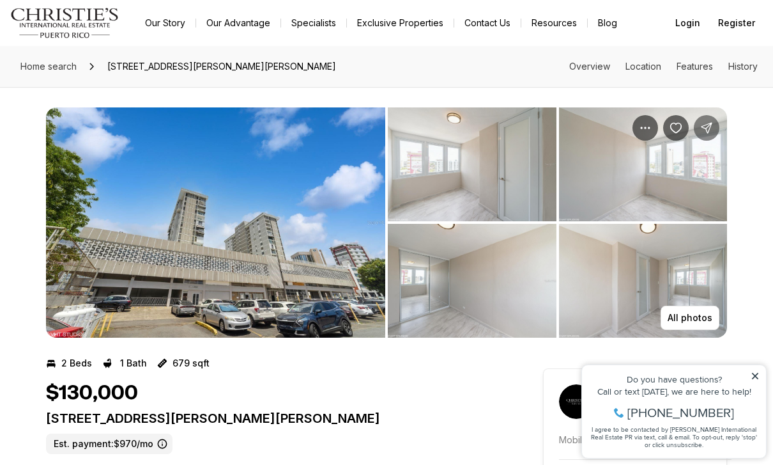
click at [702, 125] on icon "Share Property: 1 CALLE LOAIZA CORDERO #1" at bounding box center [706, 127] width 13 height 13
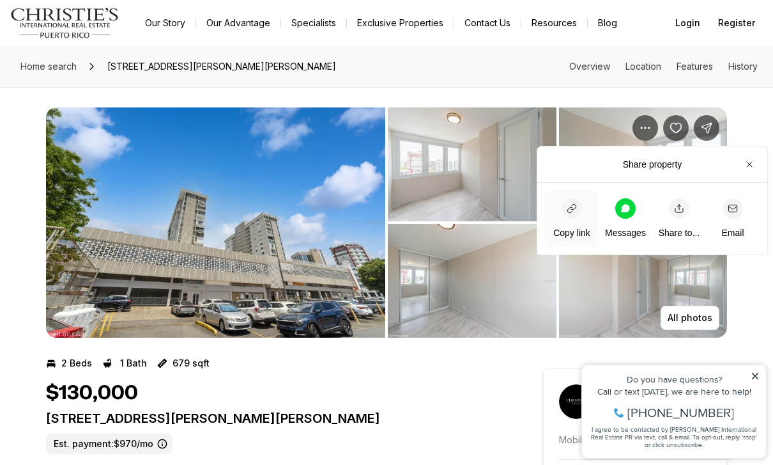
click at [563, 204] on div "button" at bounding box center [572, 208] width 20 height 20
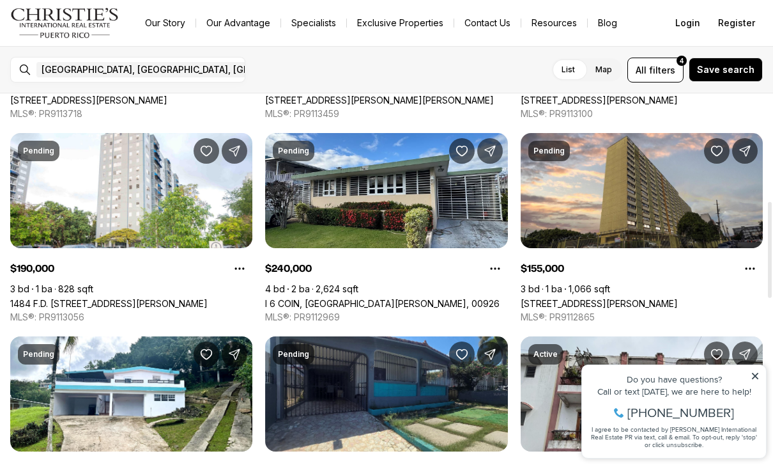
scroll to position [416, 0]
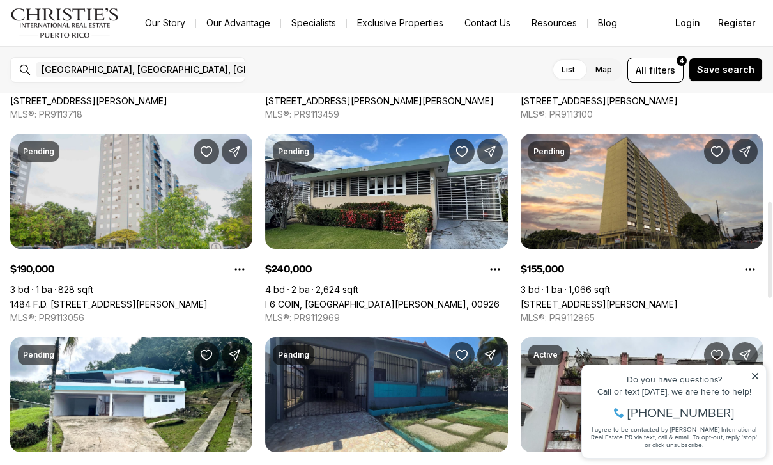
click at [59, 298] on link "1484 F.D. [STREET_ADDRESS][PERSON_NAME]" at bounding box center [108, 303] width 197 height 11
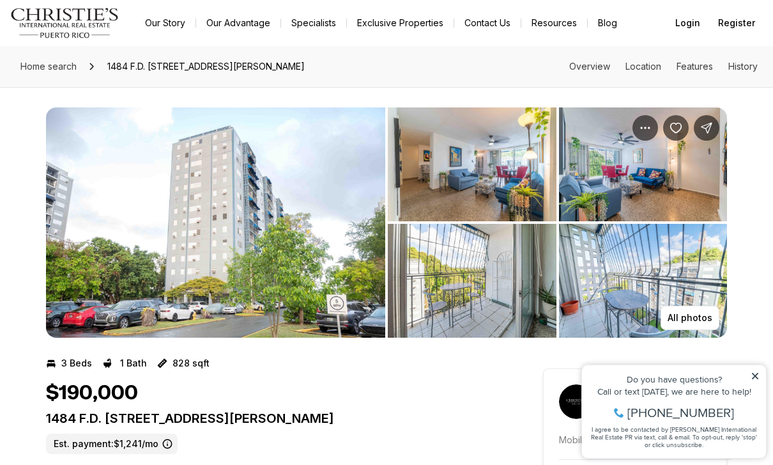
click at [68, 230] on img "View image gallery" at bounding box center [215, 222] width 339 height 230
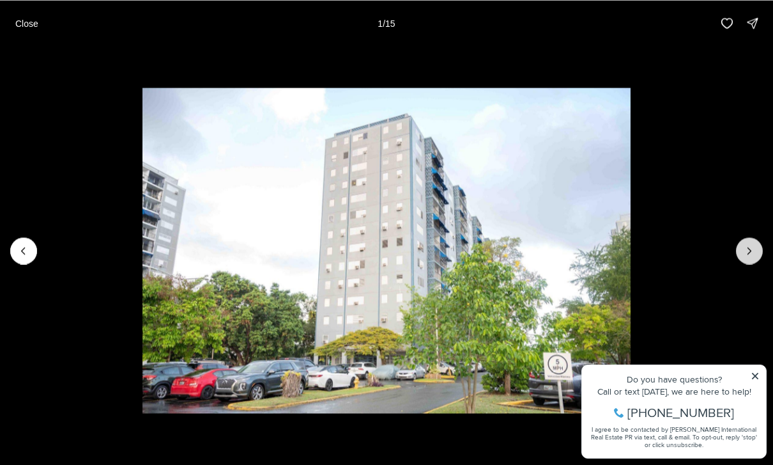
click at [749, 238] on button "Next slide" at bounding box center [749, 250] width 27 height 27
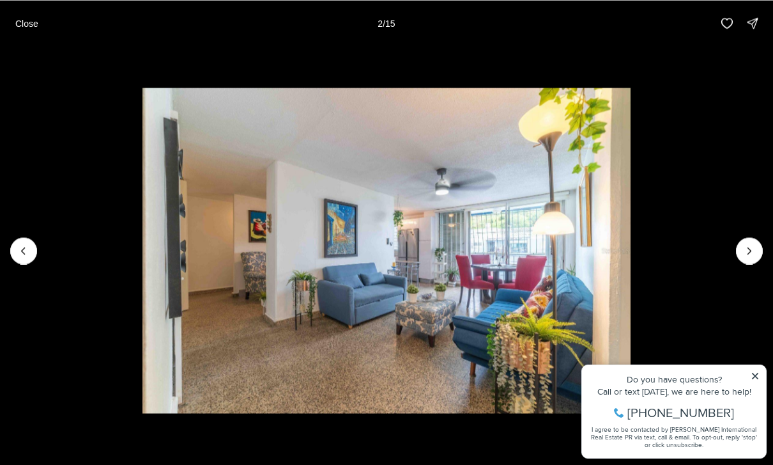
click at [631, 235] on img "2 of 15" at bounding box center [387, 250] width 489 height 325
click at [631, 249] on img "2 of 15" at bounding box center [387, 250] width 489 height 325
click at [631, 240] on img "2 of 15" at bounding box center [387, 250] width 489 height 325
click at [745, 254] on icon "Next slide" at bounding box center [749, 250] width 13 height 13
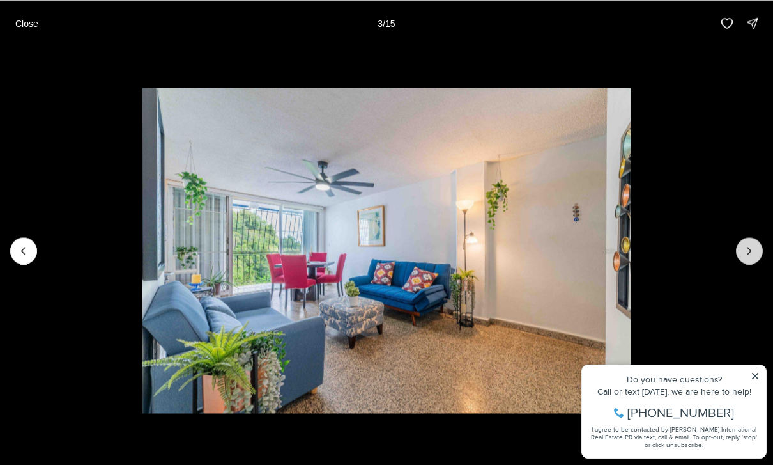
click at [744, 254] on icon "Next slide" at bounding box center [749, 250] width 13 height 13
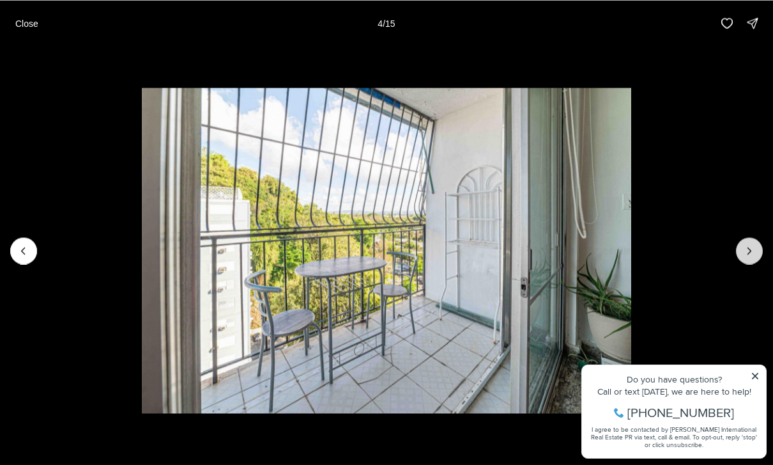
click at [737, 249] on button "Next slide" at bounding box center [749, 250] width 27 height 27
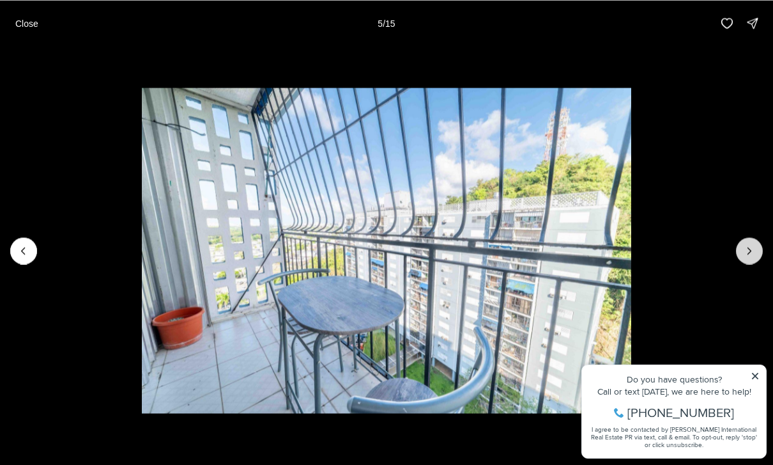
click at [739, 249] on button "Next slide" at bounding box center [749, 250] width 27 height 27
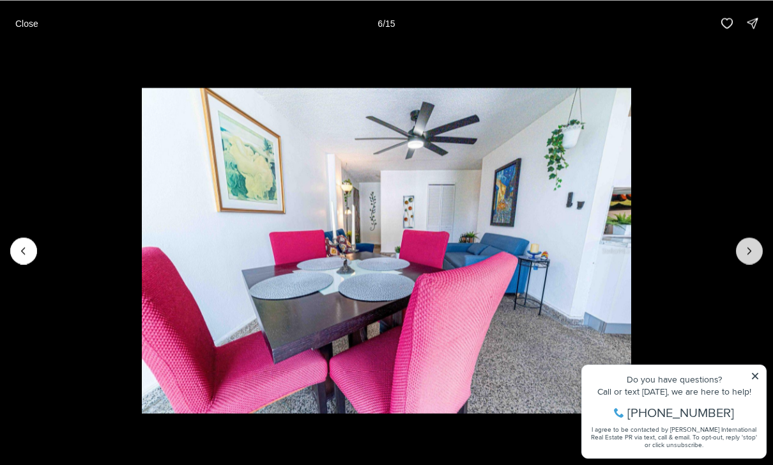
click at [737, 247] on button "Next slide" at bounding box center [749, 250] width 27 height 27
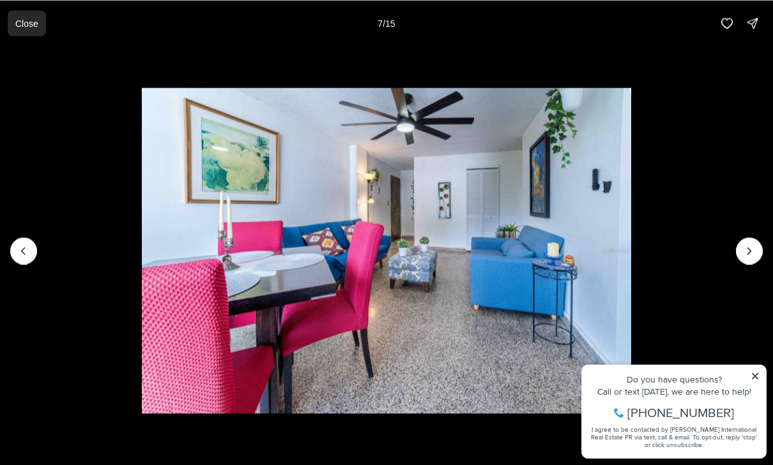
click at [24, 26] on p "Close" at bounding box center [26, 23] width 23 height 10
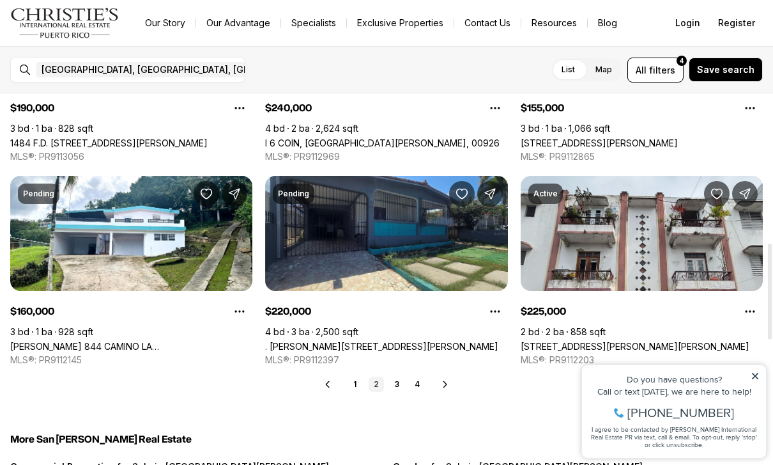
scroll to position [578, 0]
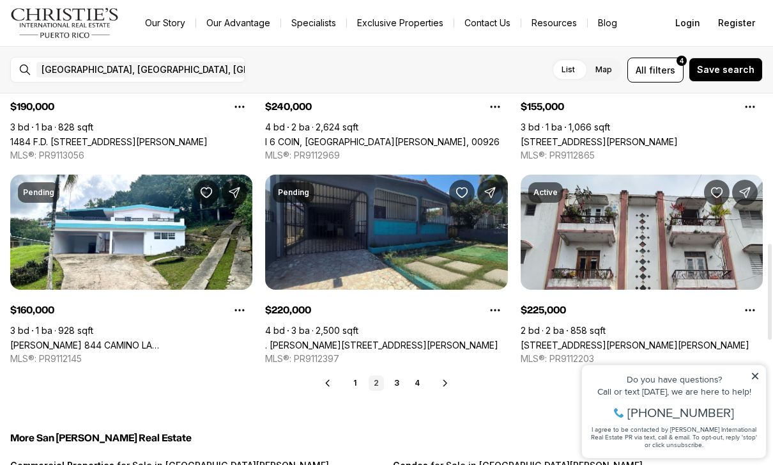
click at [445, 381] on icon at bounding box center [444, 383] width 3 height 6
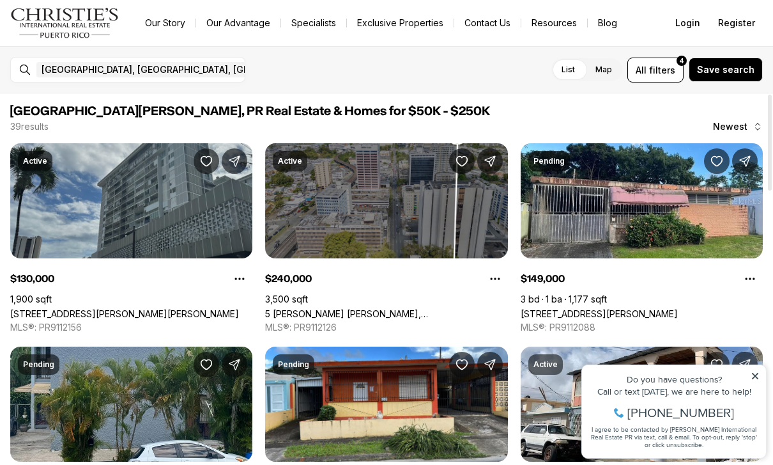
click at [65, 308] on link "[STREET_ADDRESS][PERSON_NAME][PERSON_NAME]" at bounding box center [124, 313] width 229 height 11
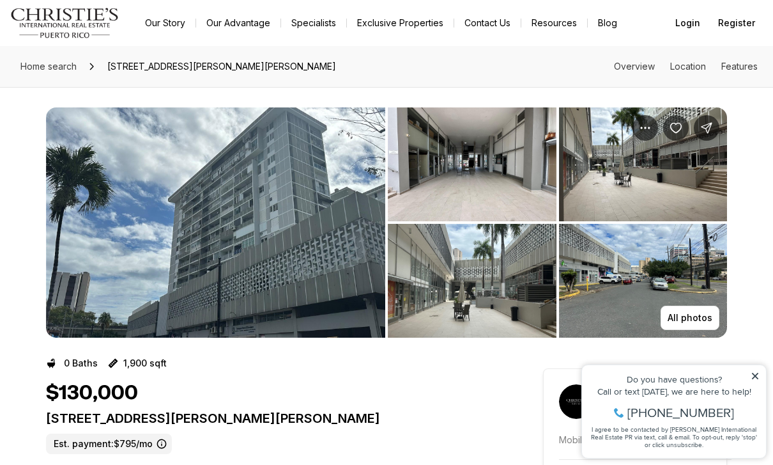
click at [100, 201] on img "View image gallery" at bounding box center [215, 222] width 339 height 230
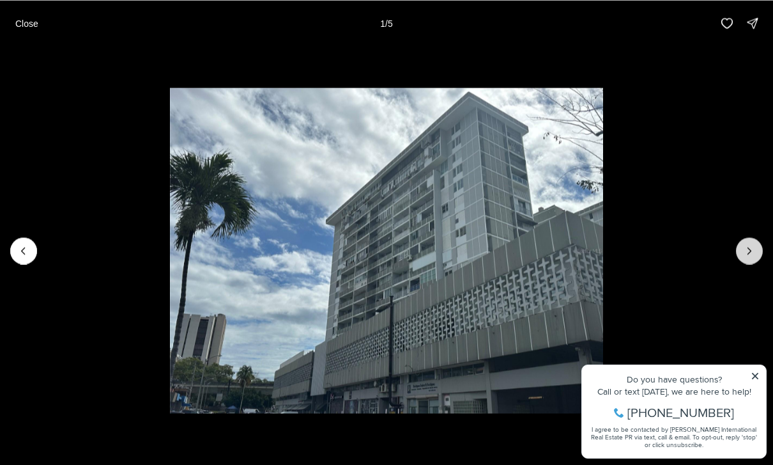
click at [745, 256] on icon "Next slide" at bounding box center [749, 250] width 13 height 13
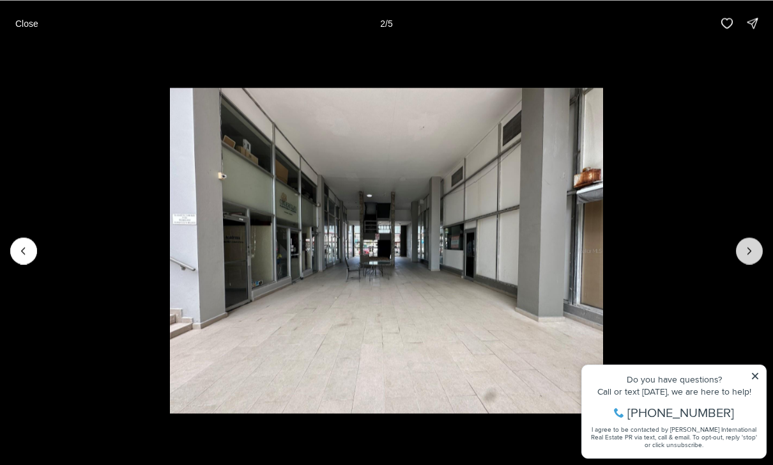
click at [747, 255] on icon "Next slide" at bounding box center [749, 250] width 13 height 13
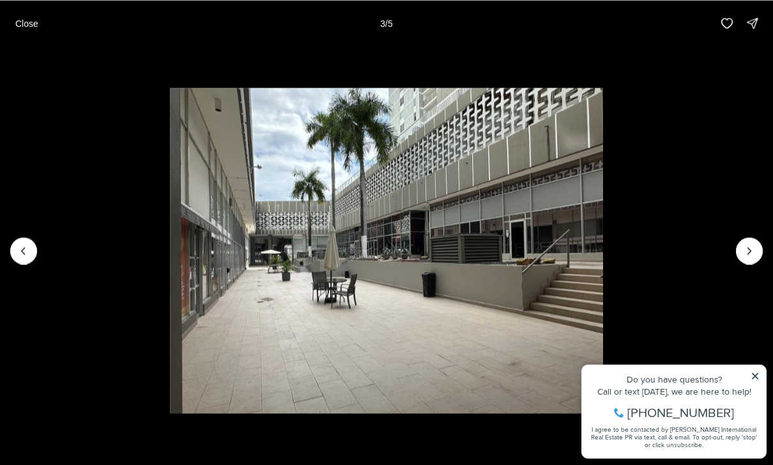
click at [170, 240] on img "3 of 5" at bounding box center [387, 250] width 434 height 325
click at [170, 244] on img "3 of 5" at bounding box center [387, 250] width 434 height 325
click at [19, 254] on icon "Previous slide" at bounding box center [23, 250] width 13 height 13
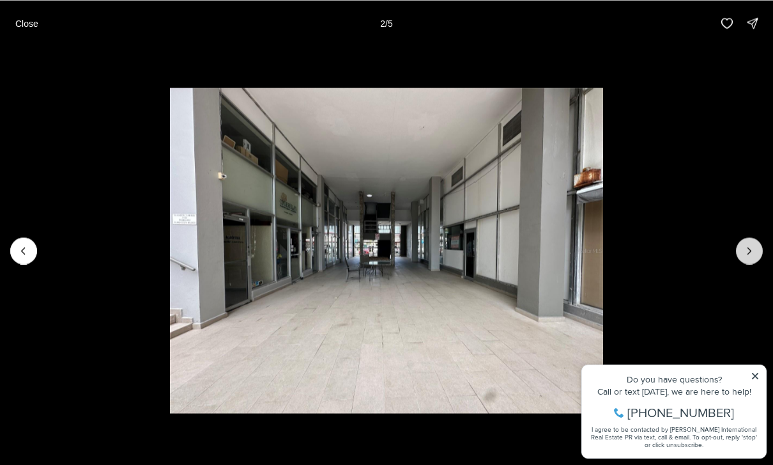
click at [751, 250] on icon "Next slide" at bounding box center [749, 250] width 13 height 13
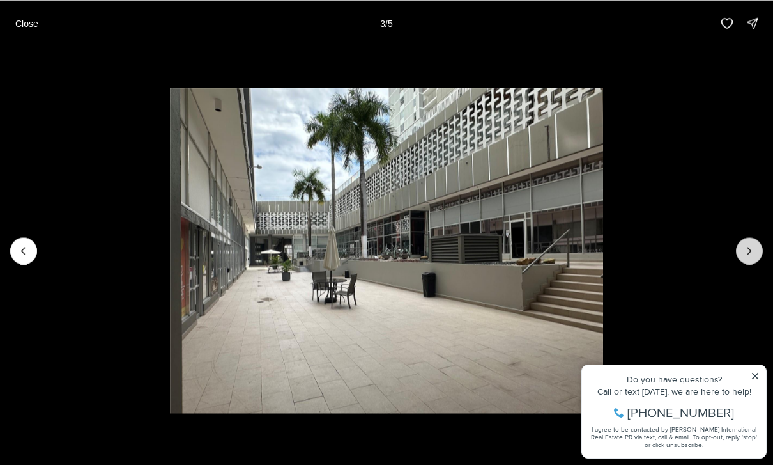
click at [751, 250] on icon "Next slide" at bounding box center [749, 250] width 3 height 6
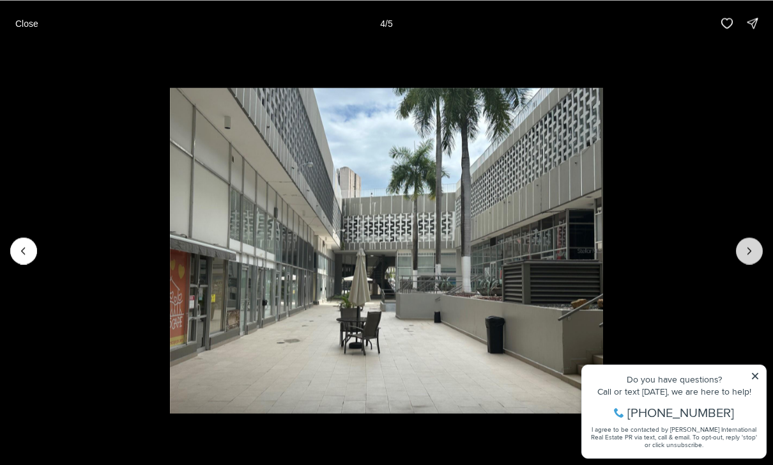
click at [751, 249] on icon "Next slide" at bounding box center [749, 250] width 13 height 13
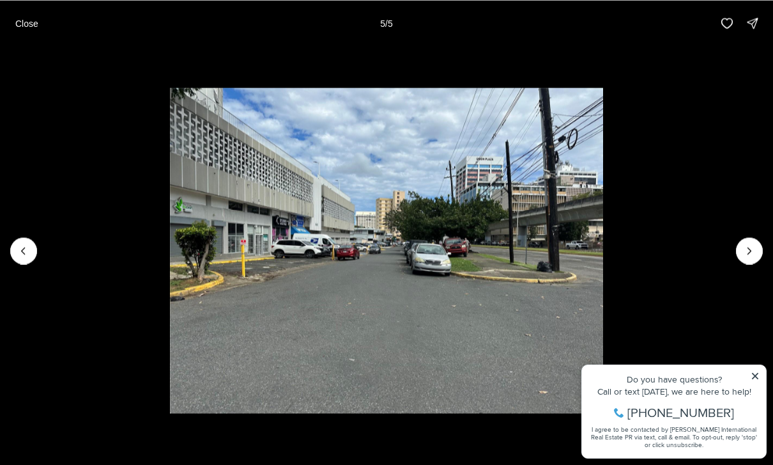
click at [751, 247] on div at bounding box center [749, 250] width 27 height 27
click at [755, 254] on div at bounding box center [749, 250] width 27 height 27
click at [27, 23] on p "Close" at bounding box center [26, 23] width 23 height 10
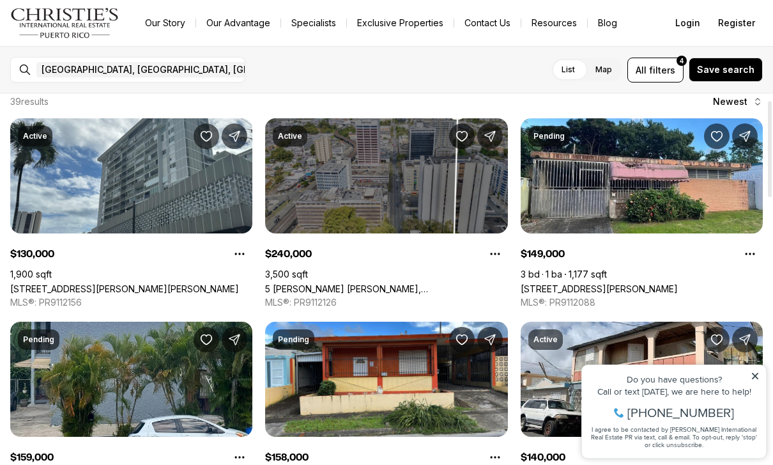
scroll to position [26, 0]
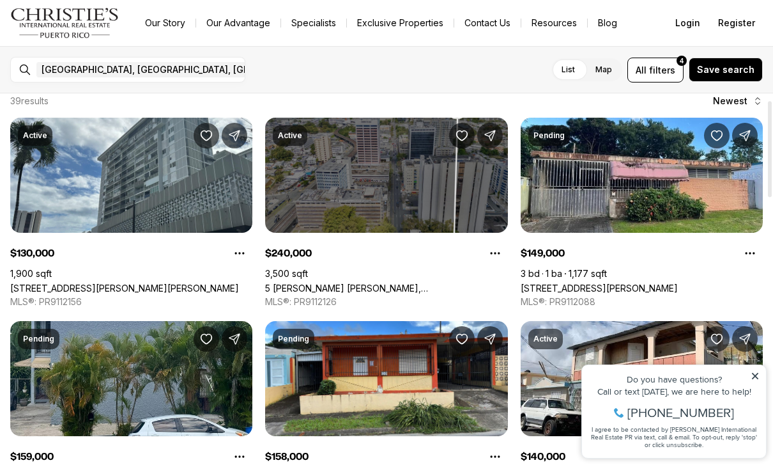
click at [313, 282] on link "5 [PERSON_NAME] [PERSON_NAME], [GEOGRAPHIC_DATA][PERSON_NAME], 00917" at bounding box center [386, 287] width 242 height 11
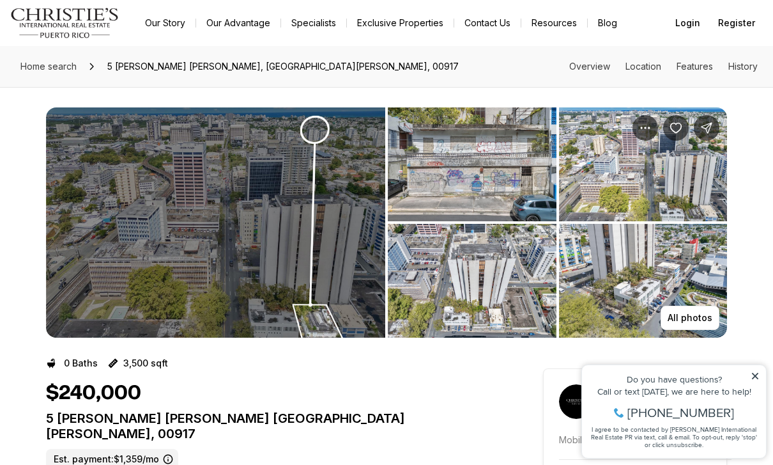
click at [226, 243] on img "View image gallery" at bounding box center [215, 222] width 339 height 230
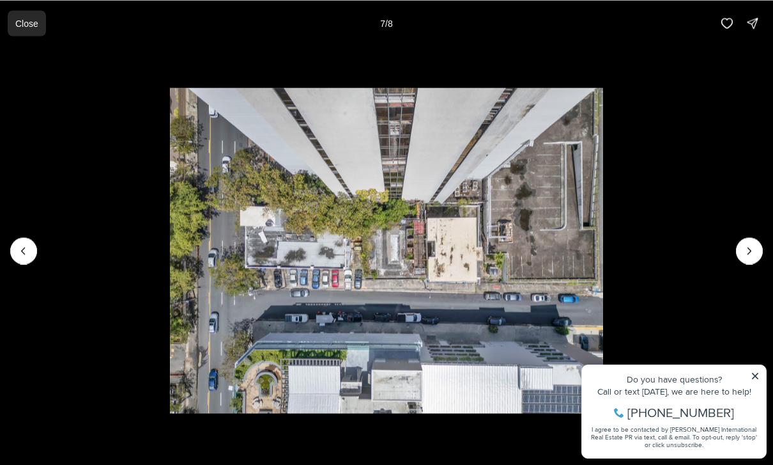
click at [27, 22] on p "Close" at bounding box center [26, 23] width 23 height 10
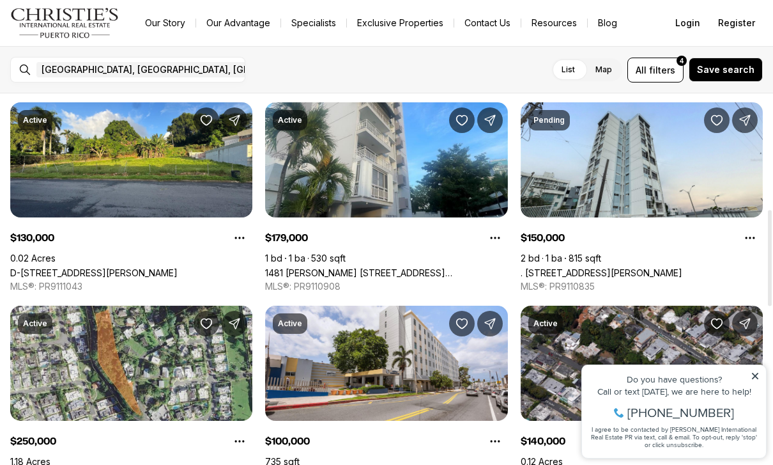
scroll to position [448, 0]
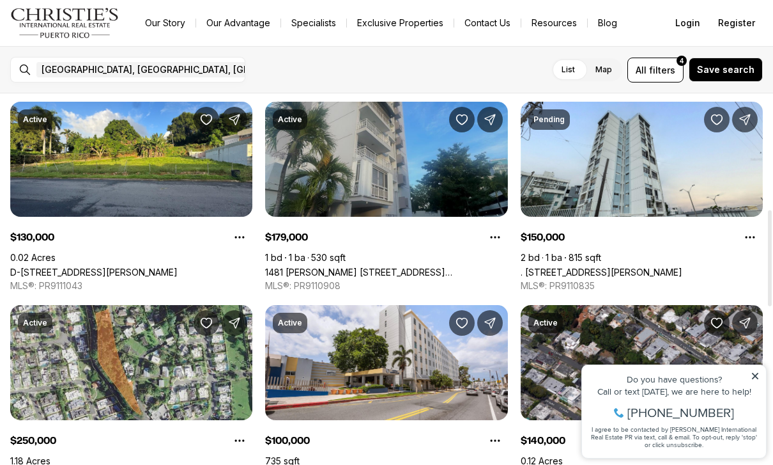
click at [289, 266] on link "1481 [PERSON_NAME] [STREET_ADDRESS][PERSON_NAME]" at bounding box center [386, 271] width 242 height 11
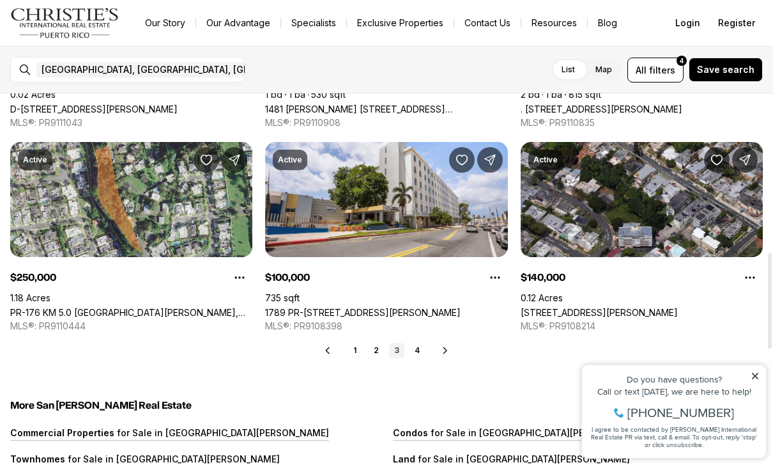
scroll to position [610, 0]
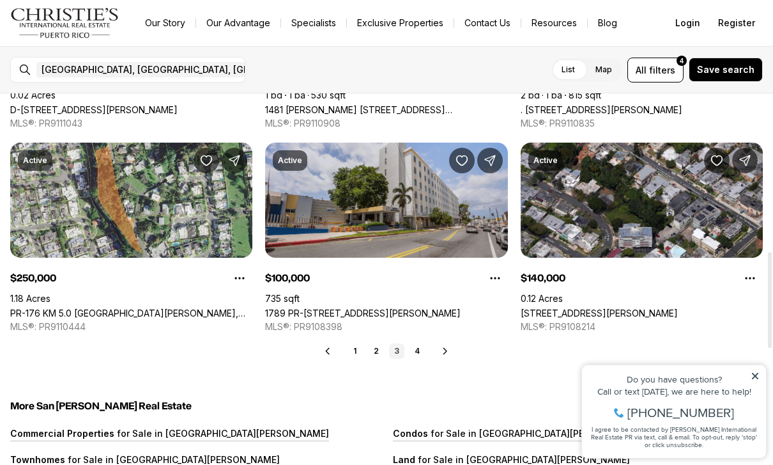
click at [307, 307] on link "1789 PR-[STREET_ADDRESS][PERSON_NAME]" at bounding box center [363, 312] width 196 height 11
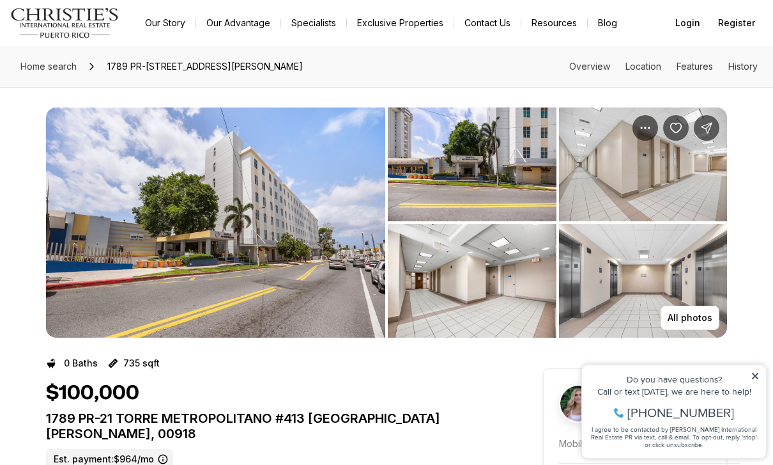
click at [183, 230] on img "View image gallery" at bounding box center [215, 222] width 339 height 230
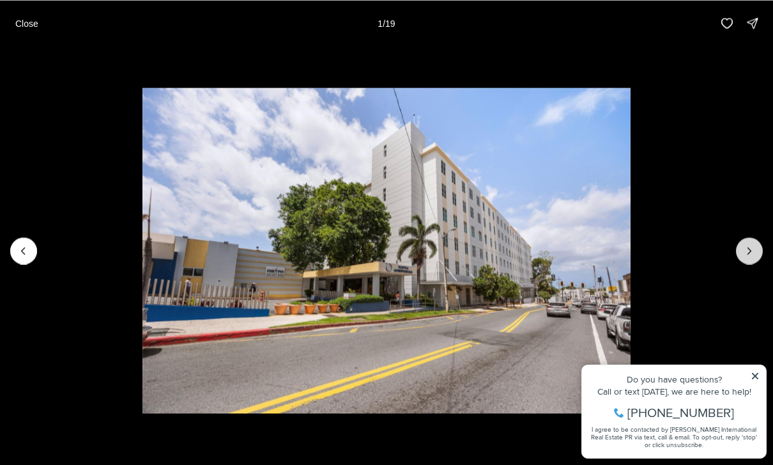
click at [748, 244] on icon "Next slide" at bounding box center [749, 250] width 13 height 13
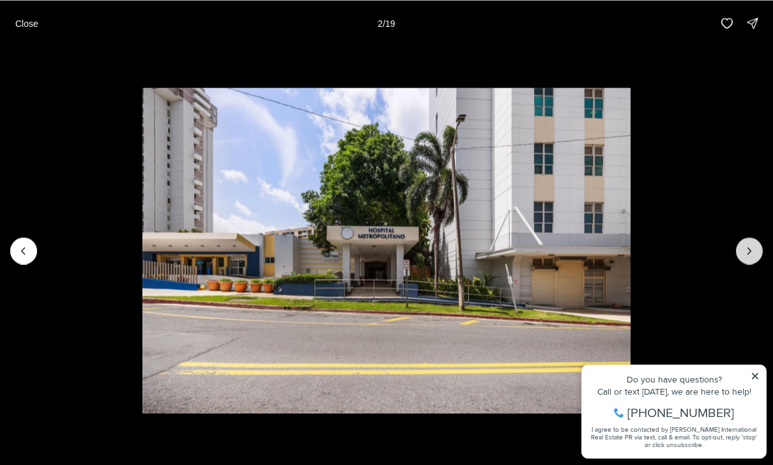
click at [748, 251] on icon "Next slide" at bounding box center [749, 250] width 13 height 13
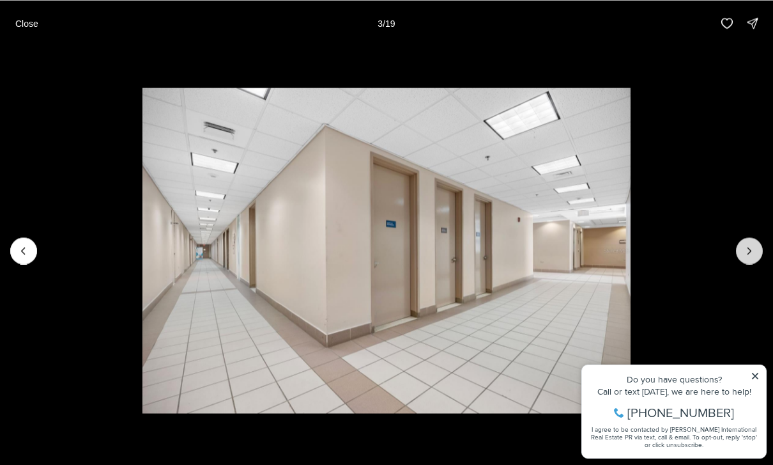
click at [744, 255] on icon "Next slide" at bounding box center [749, 250] width 13 height 13
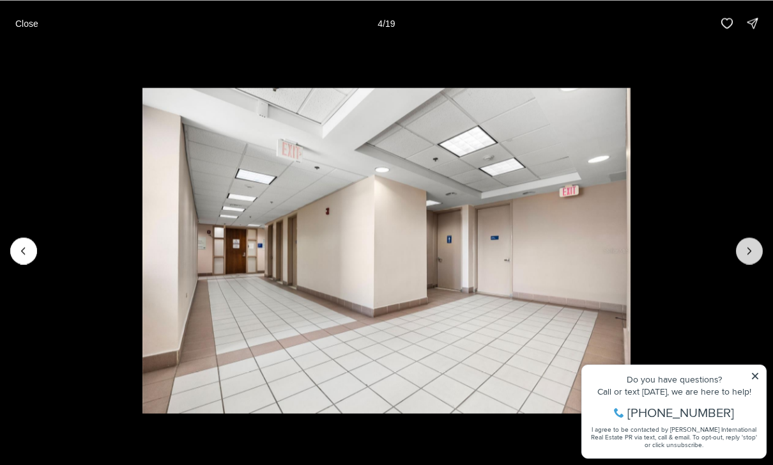
click at [748, 252] on icon "Next slide" at bounding box center [749, 250] width 13 height 13
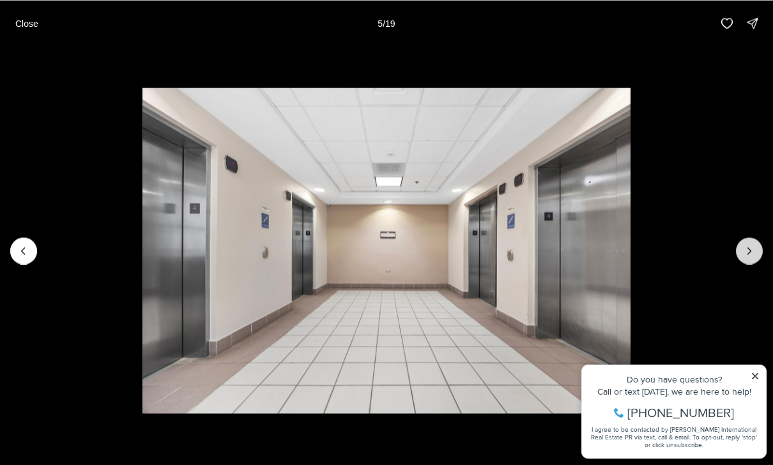
click at [748, 252] on icon "Next slide" at bounding box center [749, 250] width 13 height 13
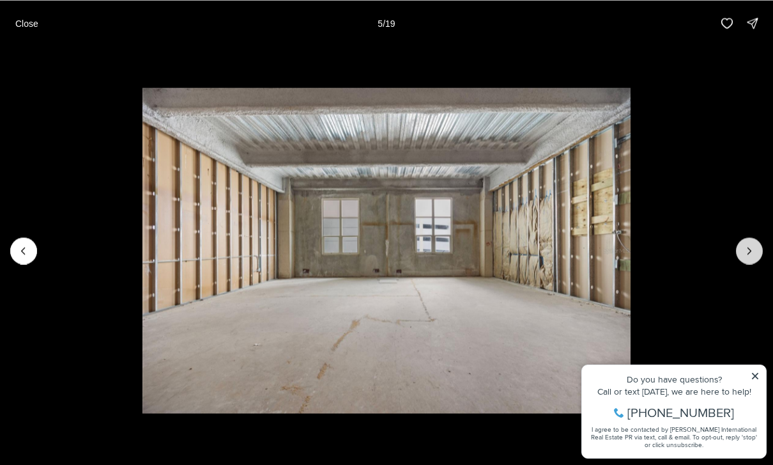
click at [750, 252] on icon "Next slide" at bounding box center [749, 250] width 13 height 13
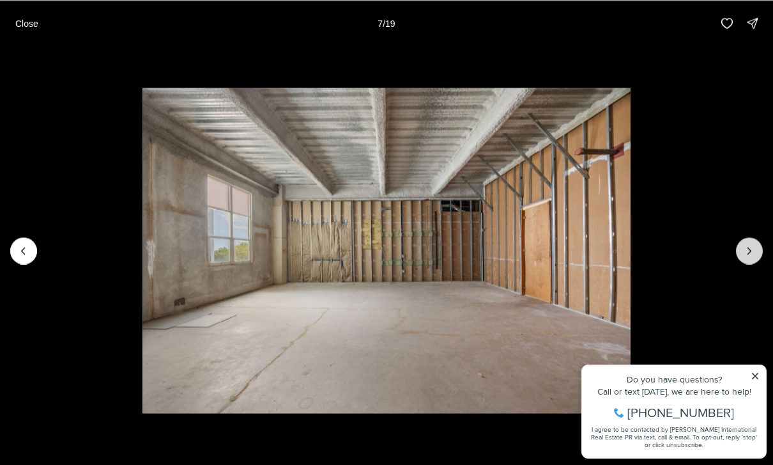
click at [748, 254] on icon "Next slide" at bounding box center [749, 250] width 13 height 13
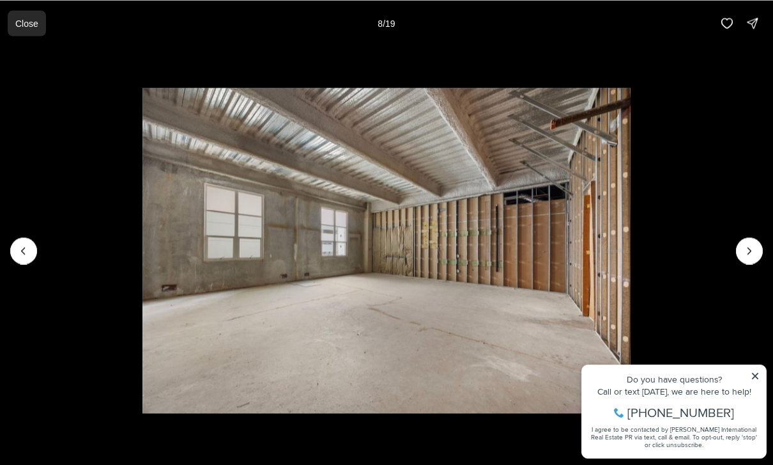
click at [24, 27] on p "Close" at bounding box center [26, 23] width 23 height 10
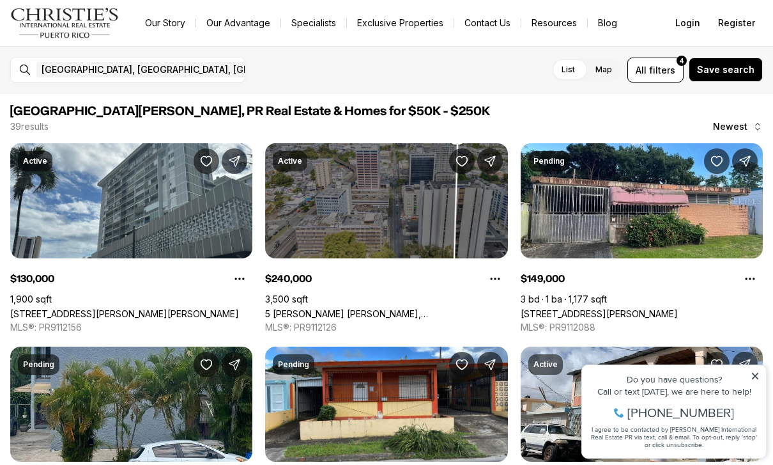
scroll to position [610, 0]
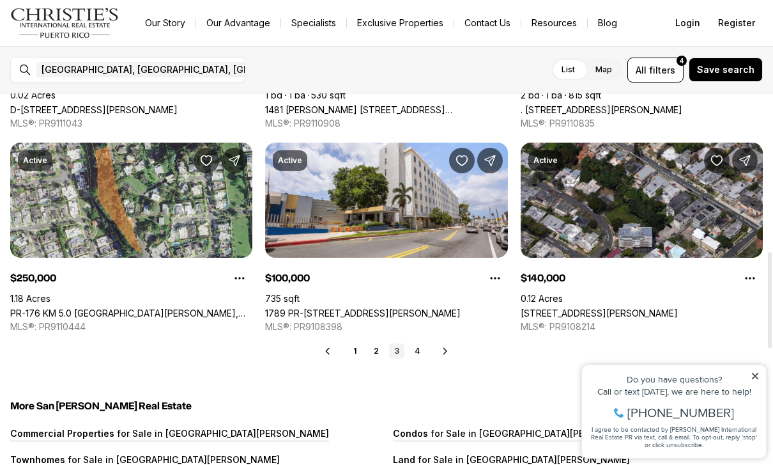
click at [440, 351] on icon at bounding box center [445, 351] width 10 height 10
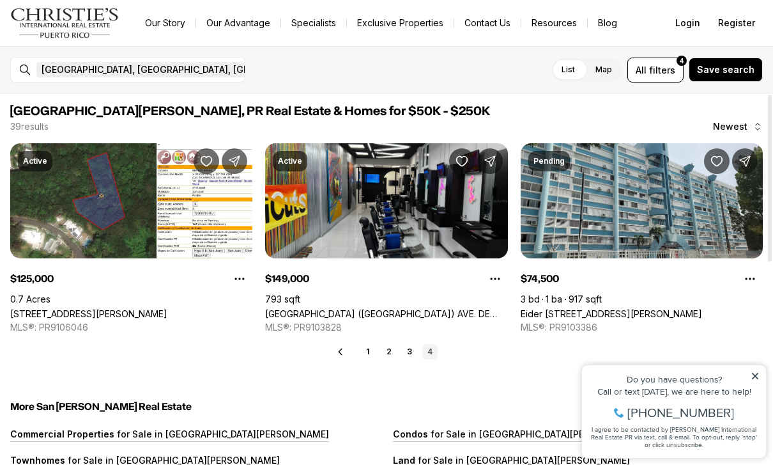
click at [327, 65] on icon "button" at bounding box center [332, 70] width 10 height 10
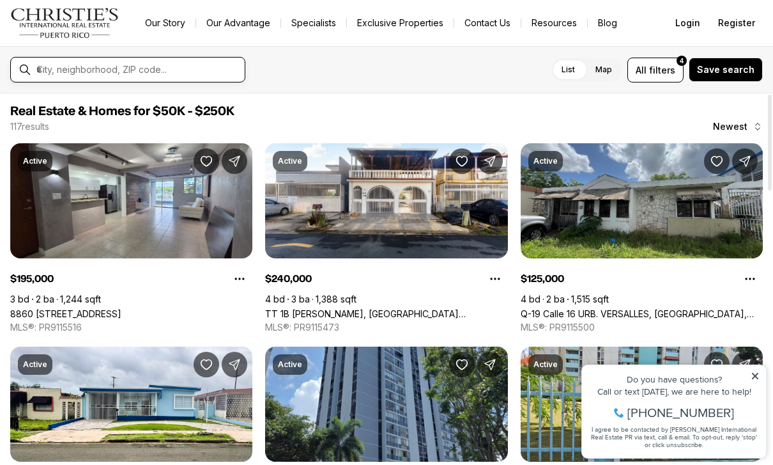
click at [103, 67] on input "text" at bounding box center [137, 70] width 203 height 12
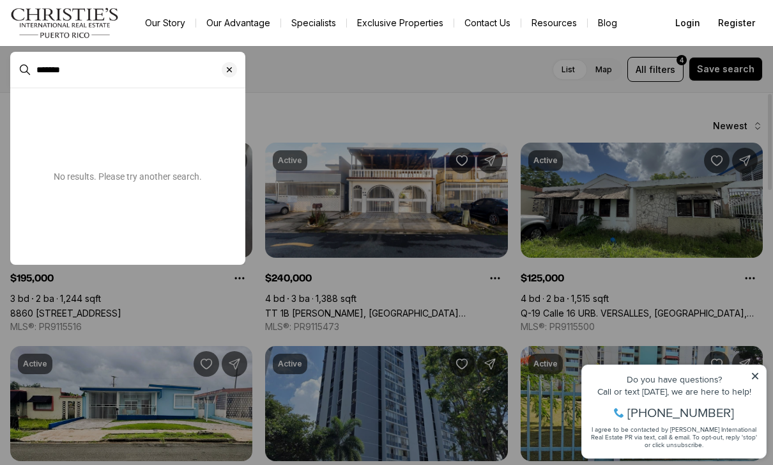
type input "*******"
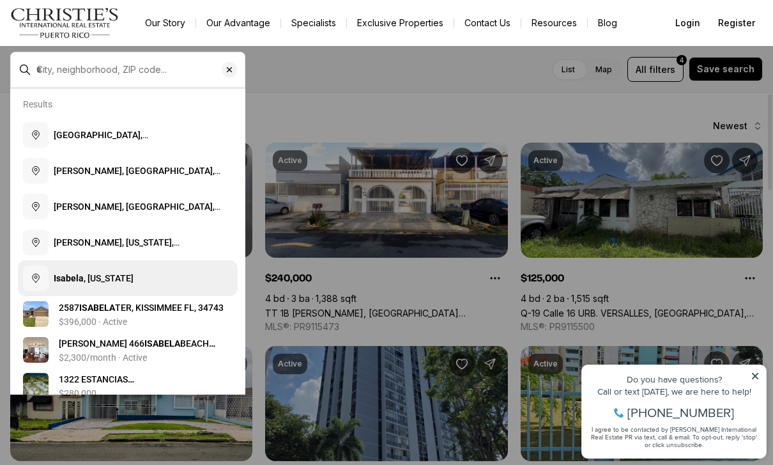
click at [68, 280] on b "Isabela" at bounding box center [69, 278] width 30 height 10
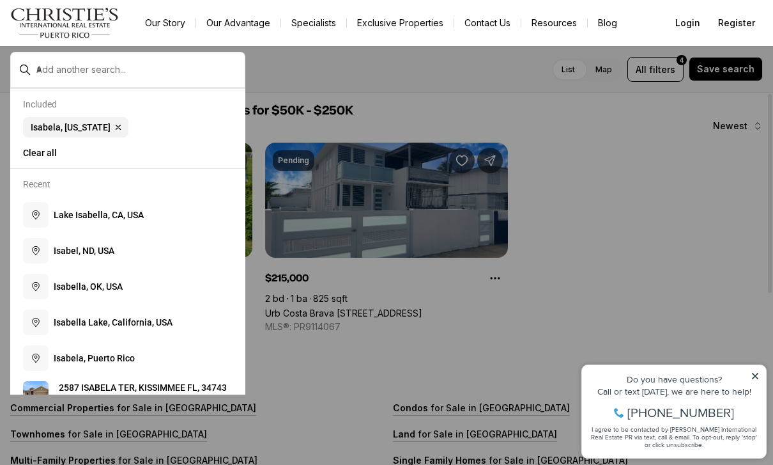
click at [606, 286] on div at bounding box center [386, 232] width 773 height 465
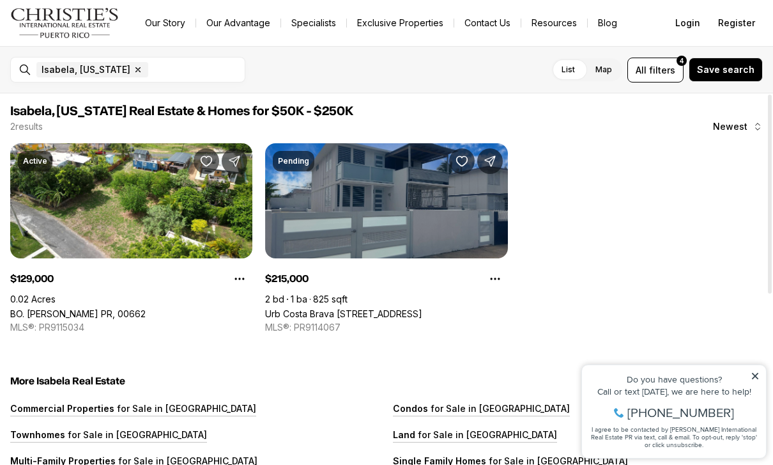
click at [321, 308] on link "Urb Costa Brava [STREET_ADDRESS]" at bounding box center [343, 313] width 157 height 11
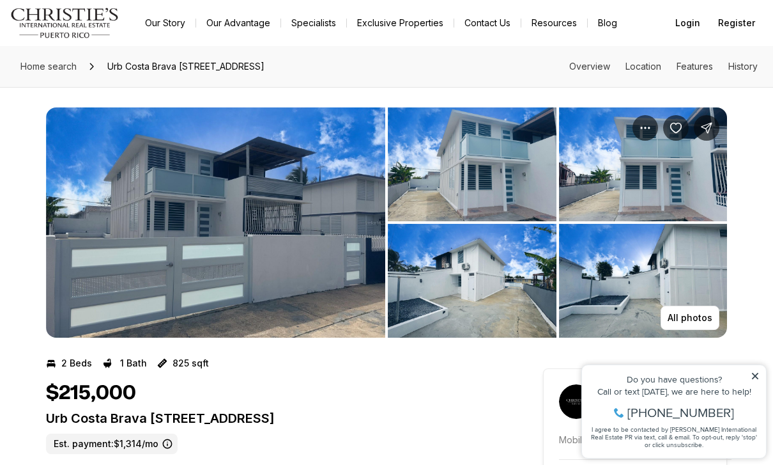
click at [222, 162] on img "View image gallery" at bounding box center [215, 222] width 339 height 230
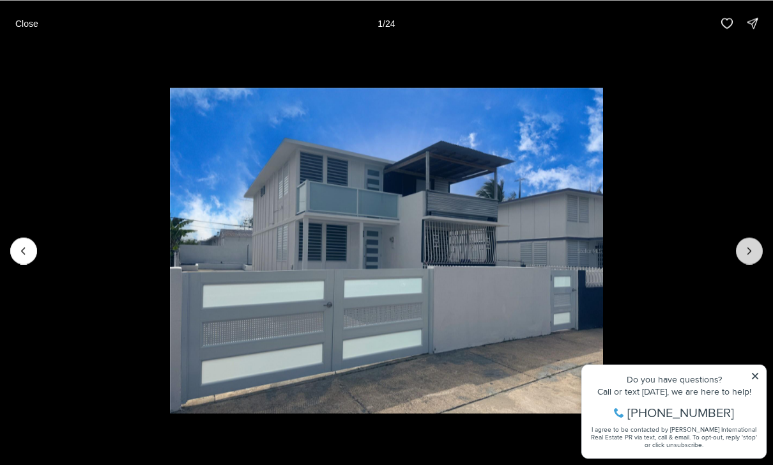
click at [744, 252] on icon "Next slide" at bounding box center [749, 250] width 13 height 13
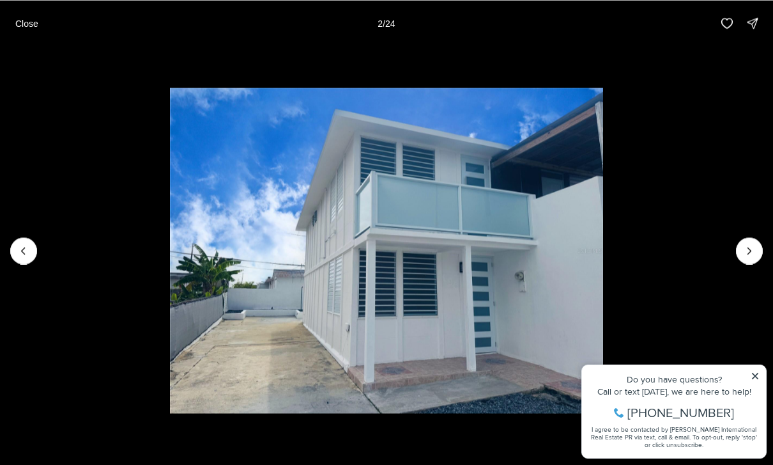
click at [604, 246] on img "2 of 24" at bounding box center [387, 250] width 434 height 325
click at [604, 245] on img "2 of 24" at bounding box center [387, 250] width 434 height 325
click at [741, 240] on button "Next slide" at bounding box center [749, 250] width 27 height 27
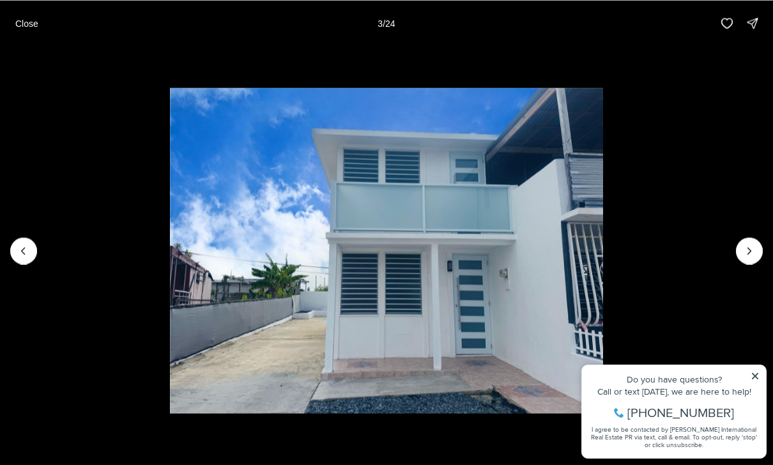
click at [604, 232] on img "3 of 24" at bounding box center [387, 250] width 434 height 325
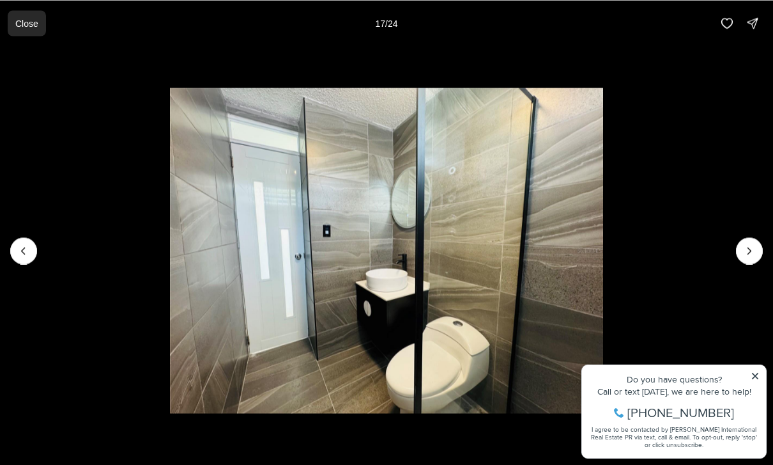
click at [41, 27] on button "Close" at bounding box center [27, 23] width 38 height 26
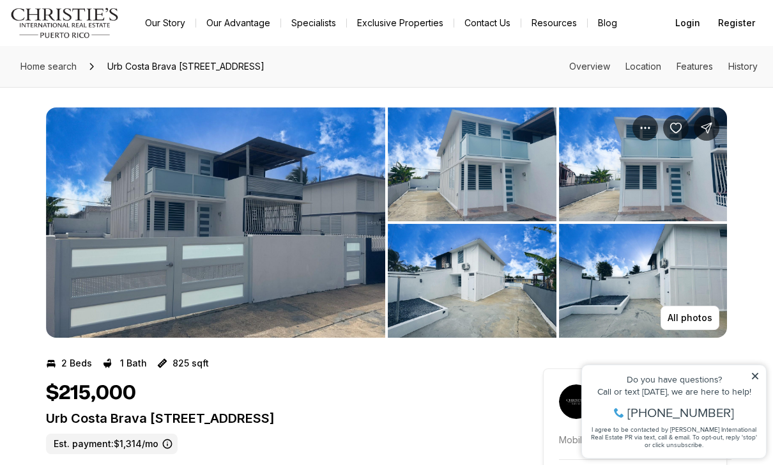
click at [268, 252] on img "View image gallery" at bounding box center [215, 222] width 339 height 230
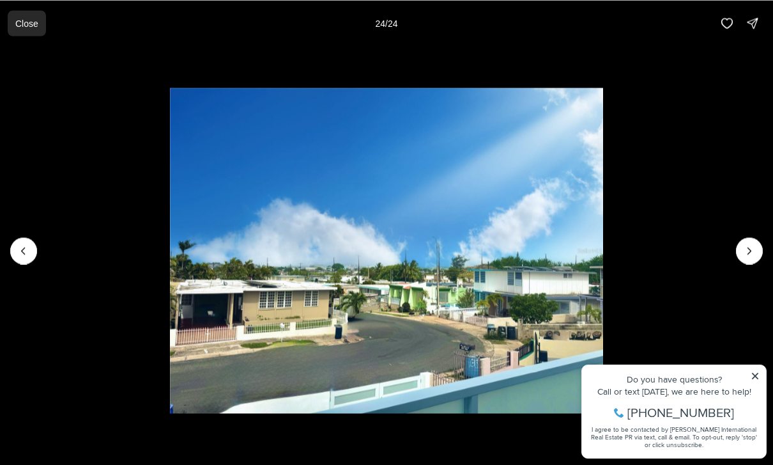
click at [13, 25] on button "Close" at bounding box center [27, 23] width 38 height 26
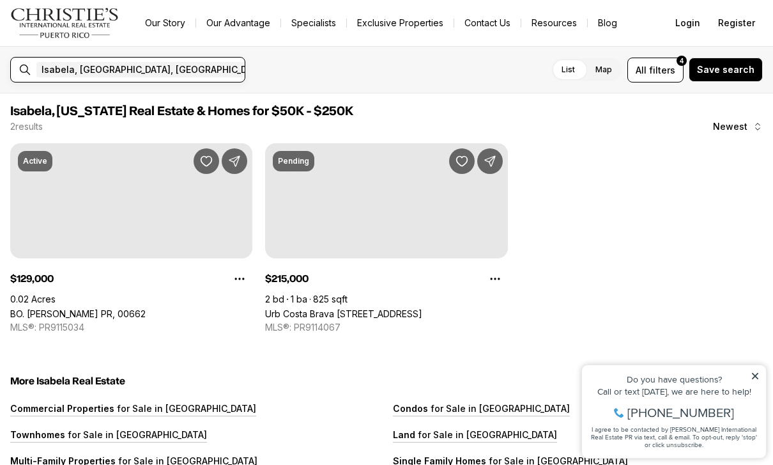
click at [287, 68] on input "text" at bounding box center [332, 69] width 91 height 15
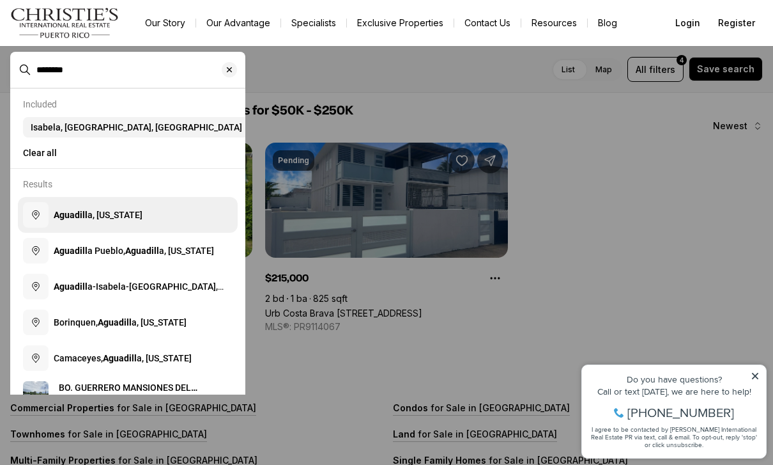
type input "********"
click at [97, 221] on span "Aguadill a, Puerto Rico" at bounding box center [98, 214] width 89 height 13
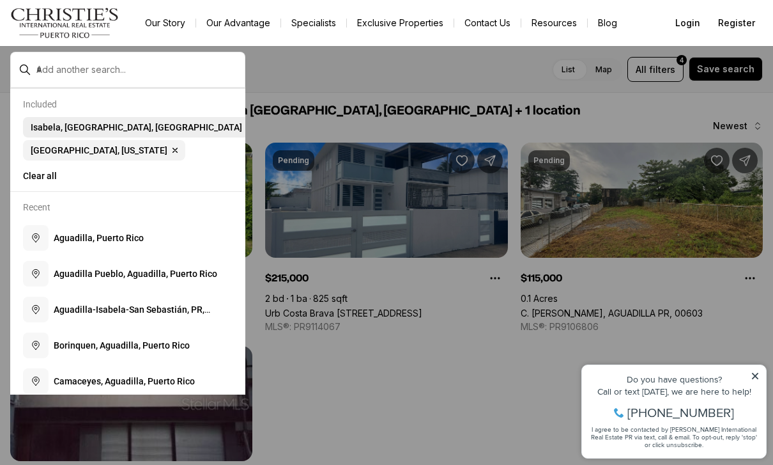
click at [245, 125] on icon "button" at bounding box center [250, 127] width 10 height 10
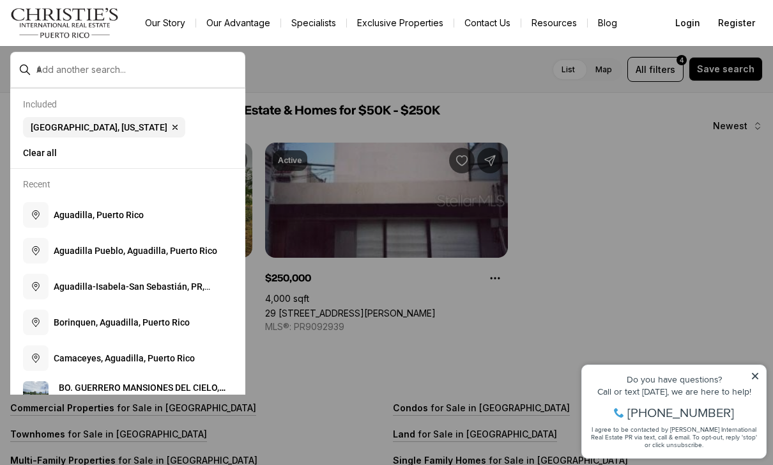
click at [299, 354] on div at bounding box center [386, 232] width 773 height 465
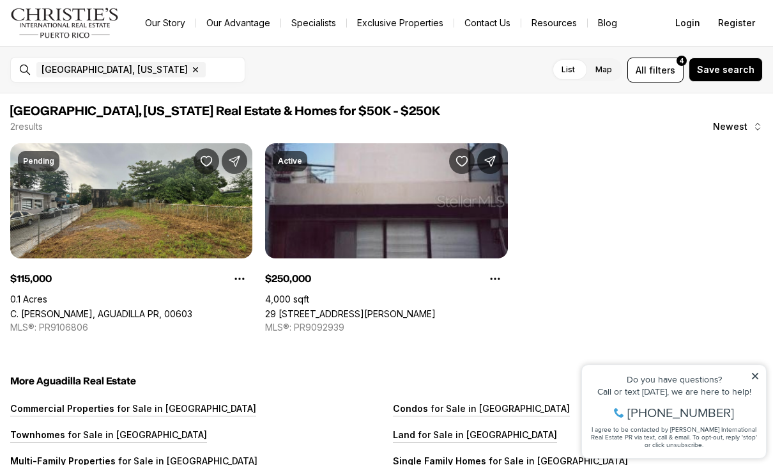
click at [315, 308] on link "29 [STREET_ADDRESS][PERSON_NAME]" at bounding box center [350, 313] width 171 height 11
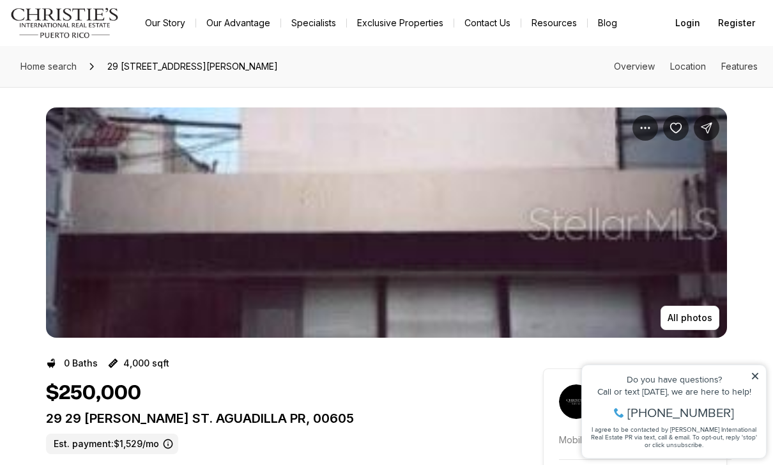
click at [166, 219] on img "View image gallery" at bounding box center [386, 222] width 681 height 230
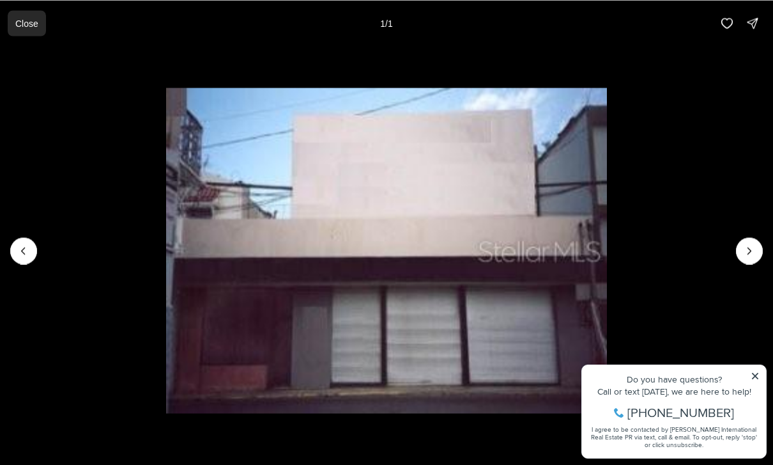
click at [21, 13] on button "Close" at bounding box center [27, 23] width 38 height 26
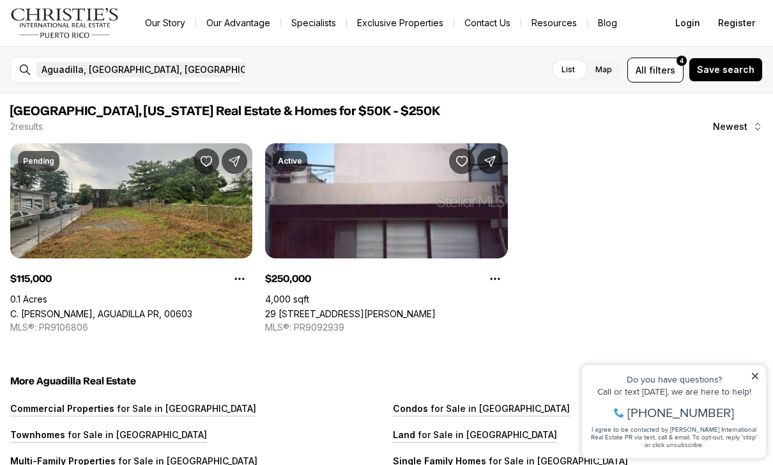
click at [278, 70] on icon "button" at bounding box center [283, 70] width 10 height 10
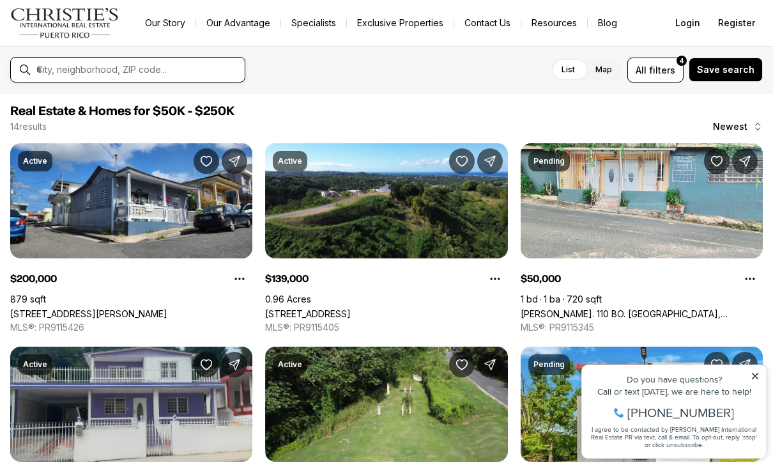
click at [61, 65] on input "text" at bounding box center [137, 70] width 203 height 12
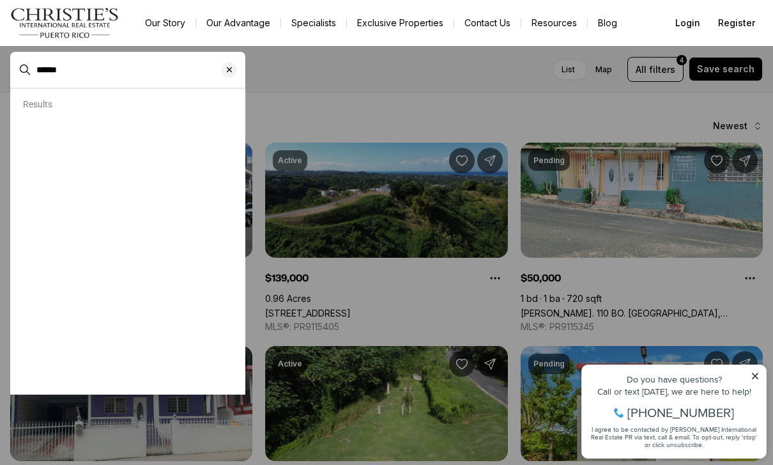
type input "******"
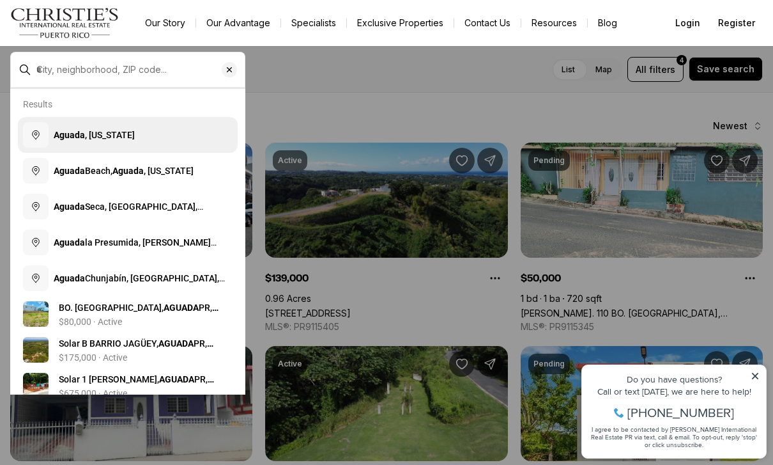
click at [73, 140] on b "Aguada" at bounding box center [69, 135] width 31 height 10
type input "**********"
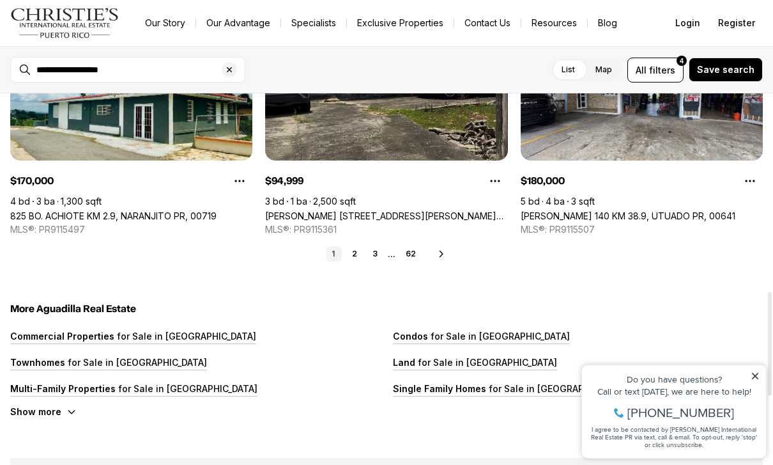
scroll to position [706, 0]
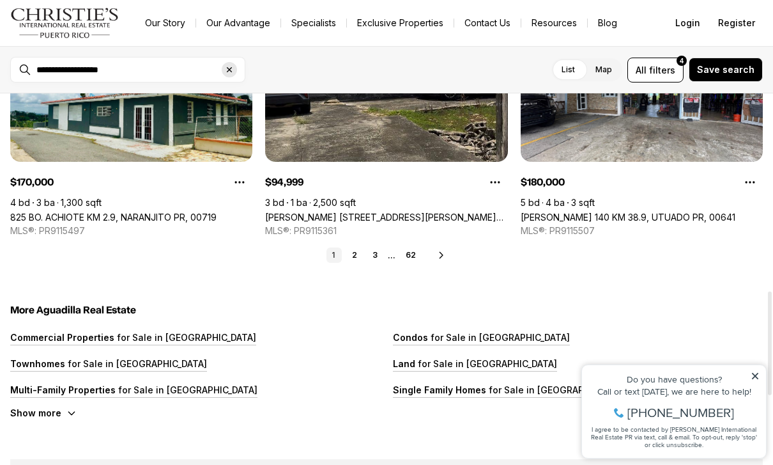
click at [224, 68] on icon "Clear search input" at bounding box center [229, 70] width 10 height 10
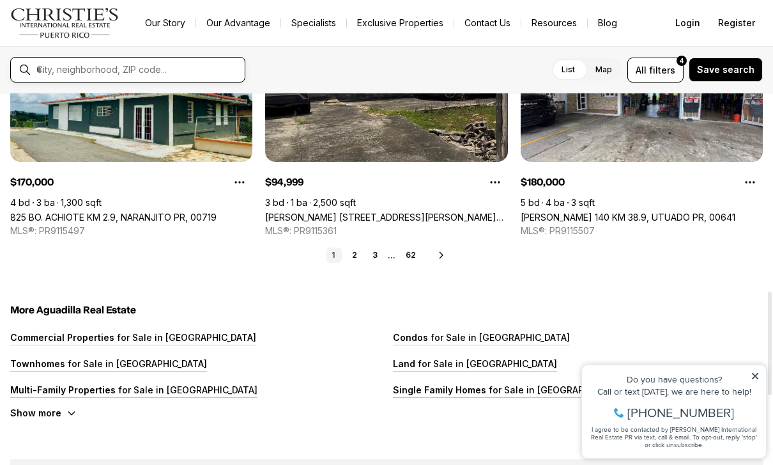
click at [59, 73] on input "text" at bounding box center [137, 70] width 203 height 12
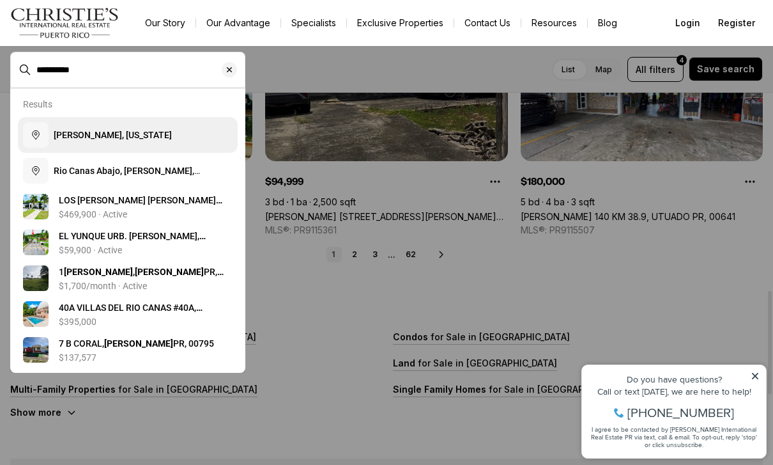
click at [75, 129] on button "[PERSON_NAME], [US_STATE]" at bounding box center [128, 135] width 220 height 36
type input "**********"
